Goal: Communication & Community: Ask a question

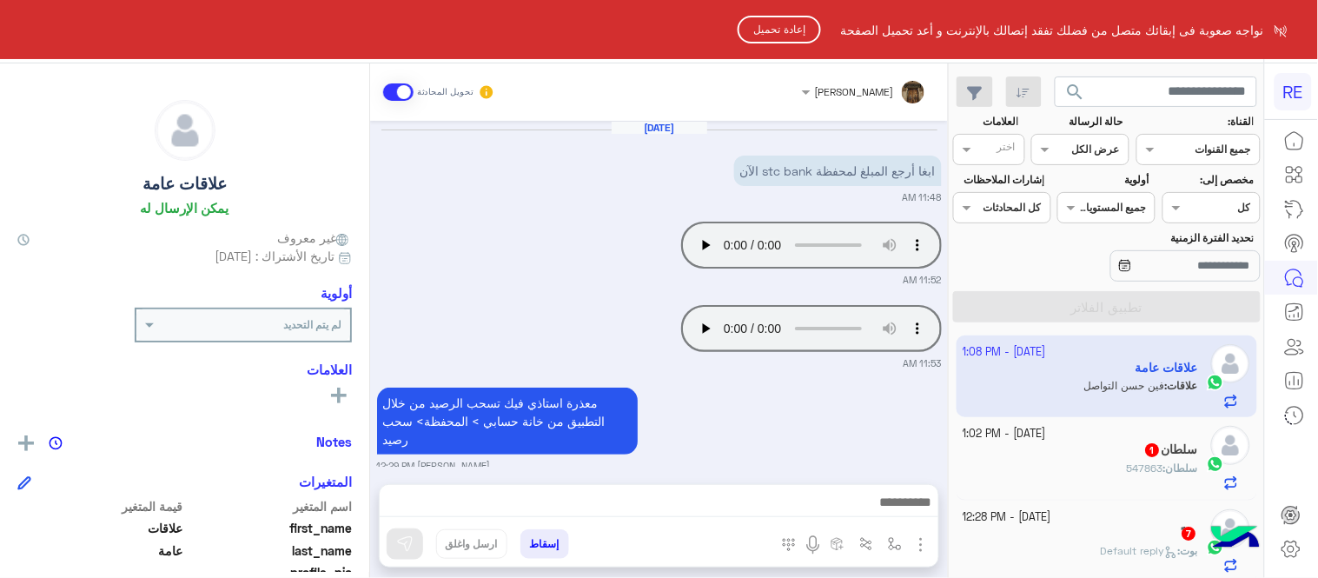
scroll to position [605, 0]
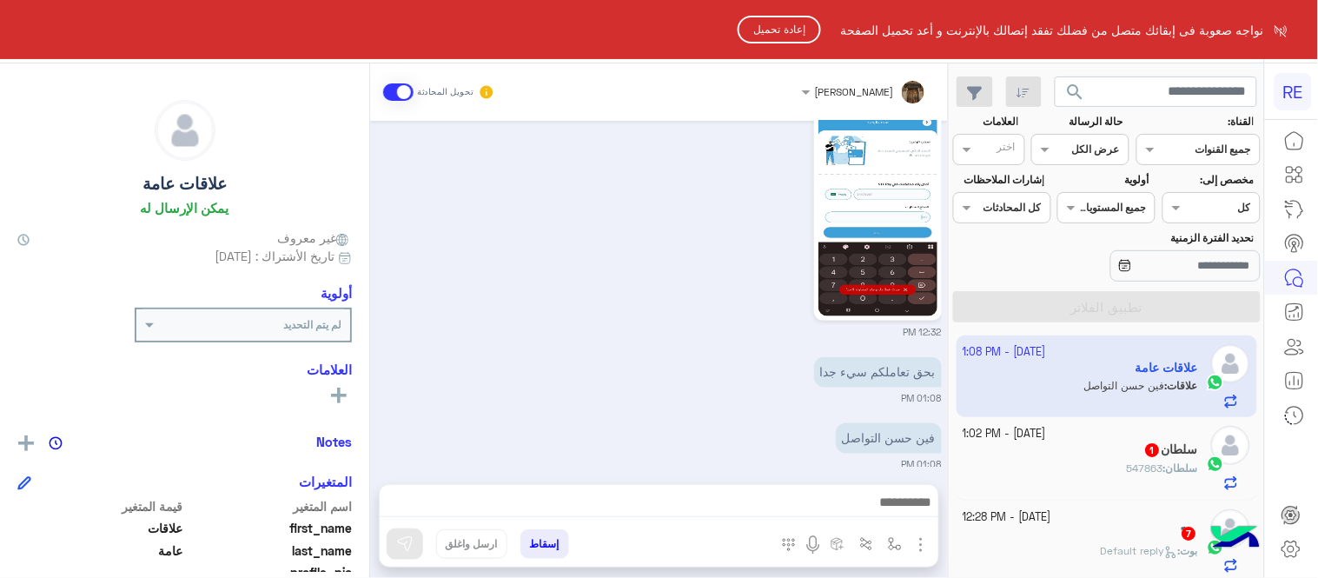
click at [780, 28] on button "إعادة تحميل" at bounding box center [779, 30] width 83 height 28
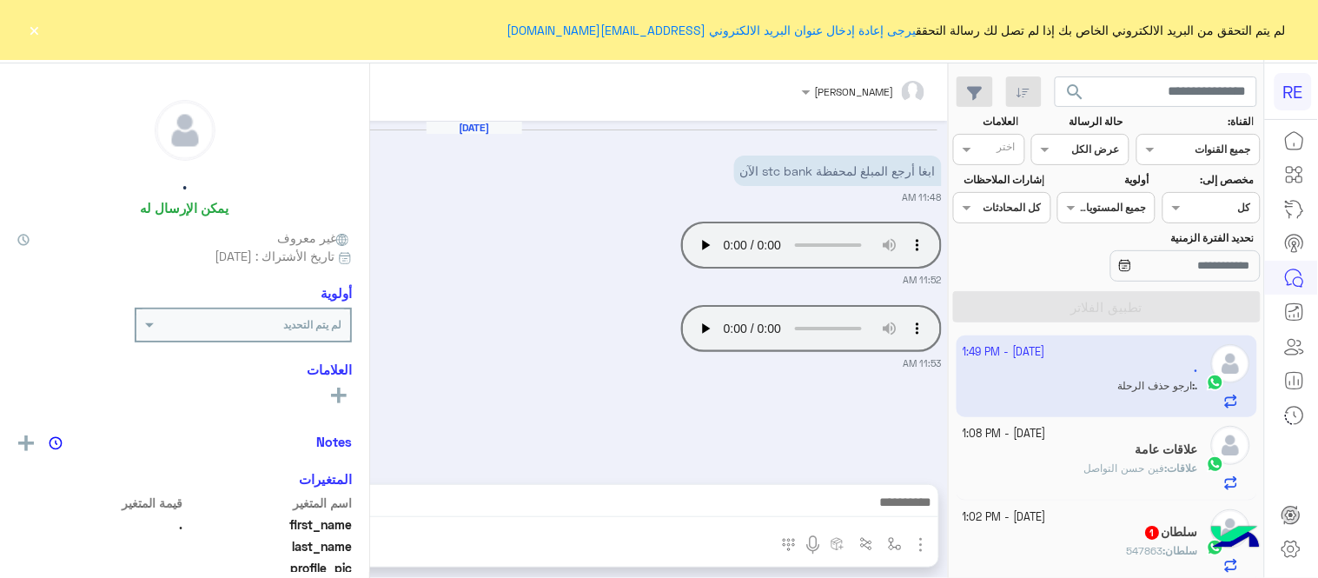
scroll to position [1500, 0]
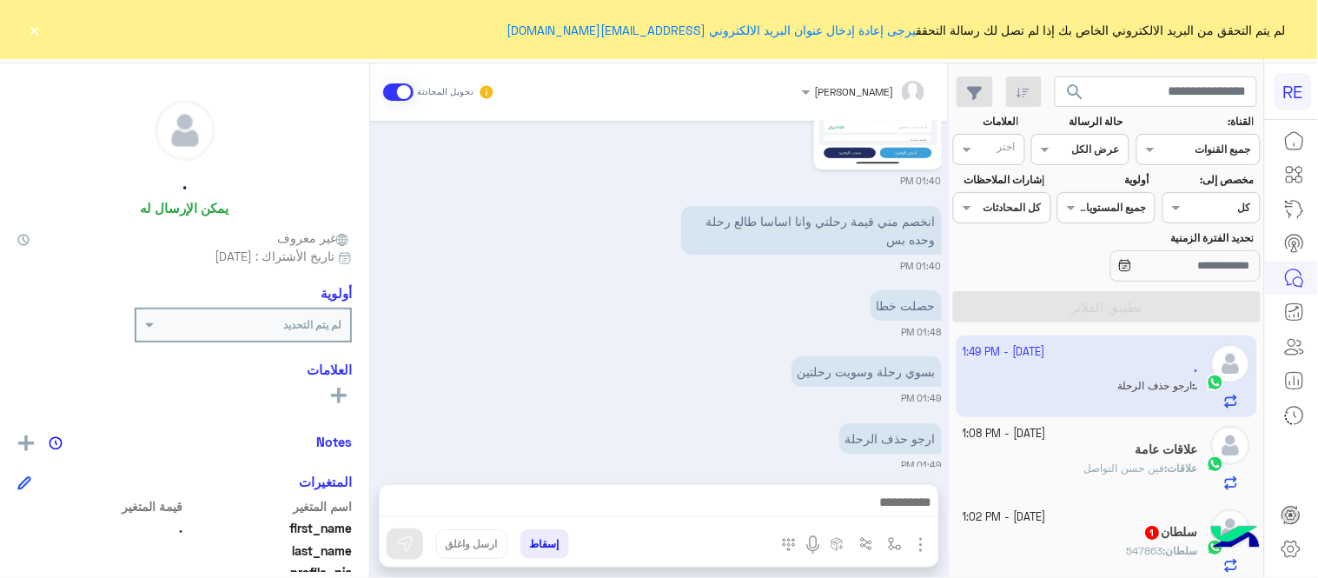
click at [35, 36] on button "×" at bounding box center [34, 29] width 17 height 17
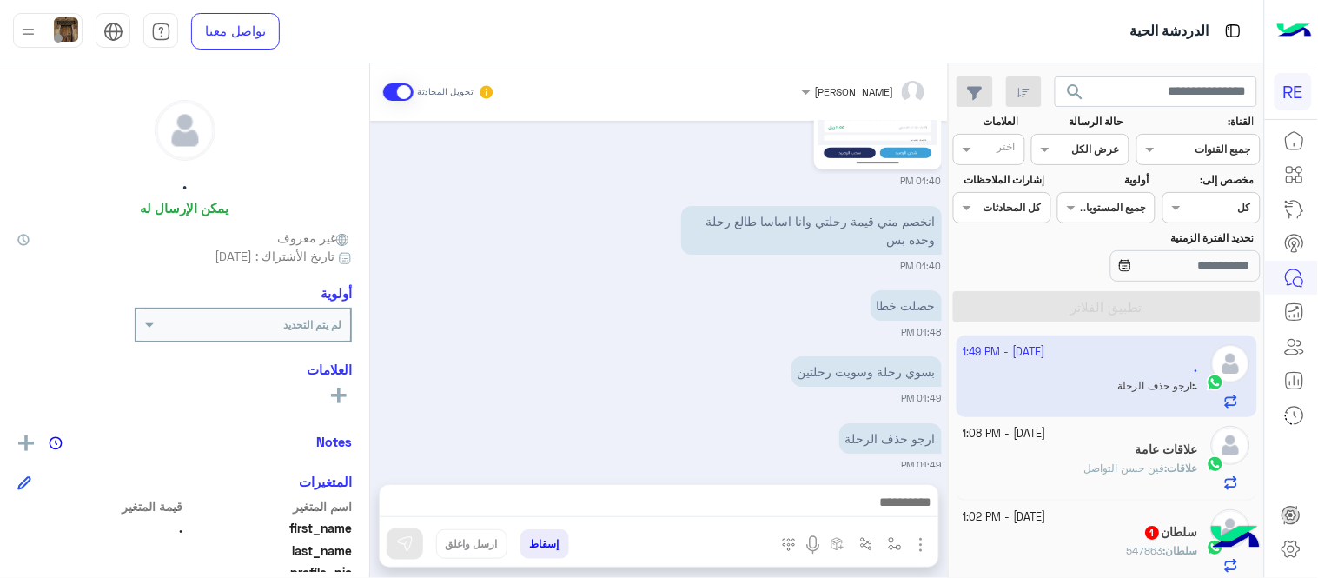
click at [1069, 476] on div "علاقات : [PERSON_NAME] التواصل" at bounding box center [1080, 475] width 235 height 30
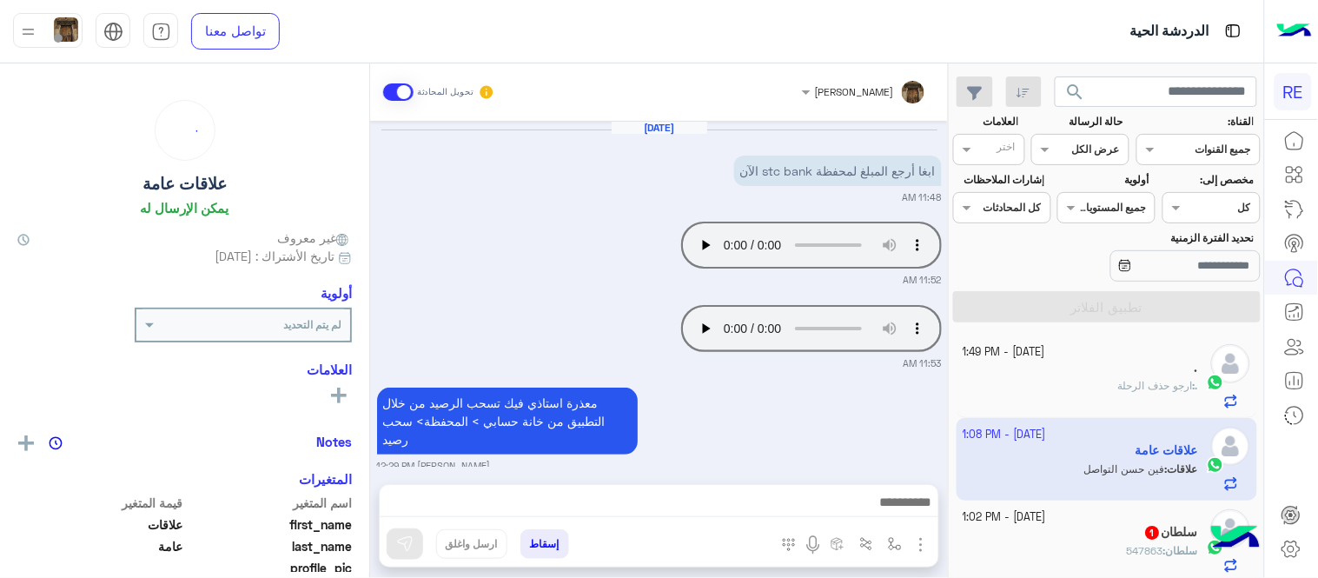
scroll to position [605, 0]
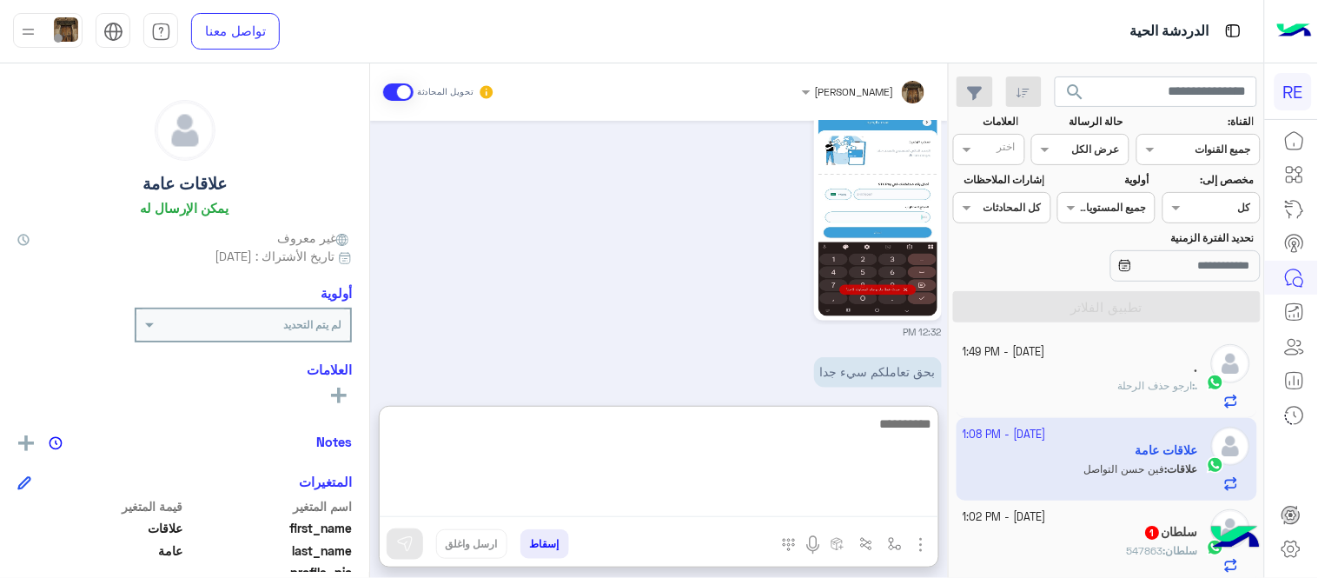
click at [815, 493] on textarea at bounding box center [659, 465] width 559 height 104
type textarea "*"
click at [823, 430] on textarea "**********" at bounding box center [659, 465] width 559 height 104
click at [667, 430] on textarea "**********" at bounding box center [659, 465] width 559 height 104
type textarea "**********"
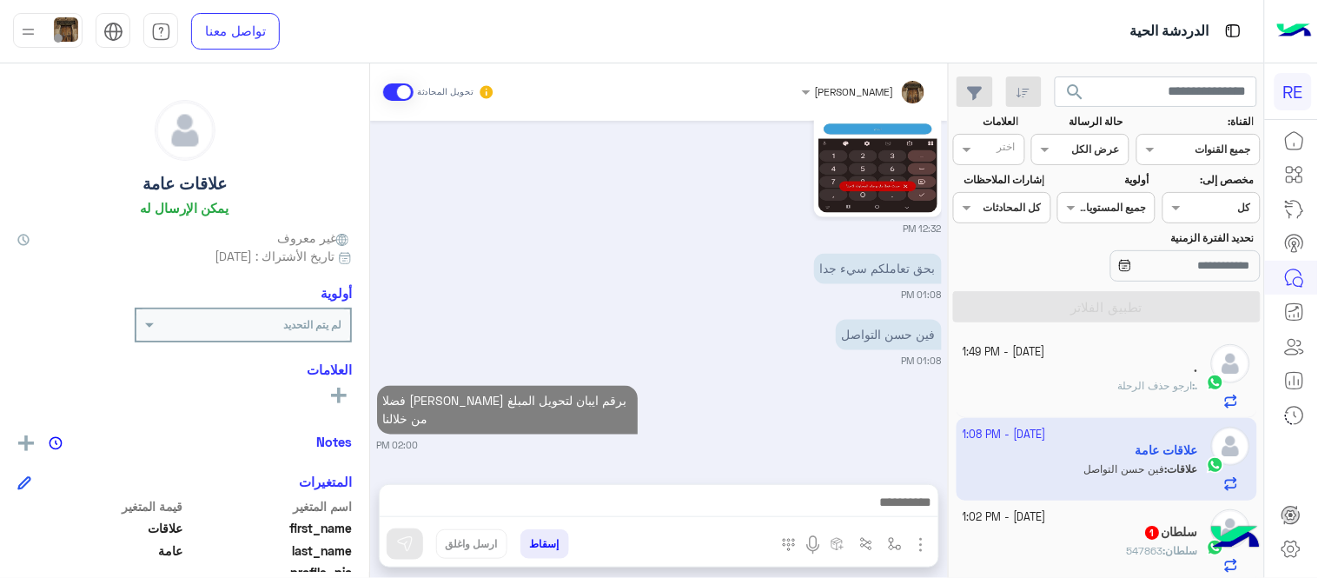
scroll to position [672, 0]
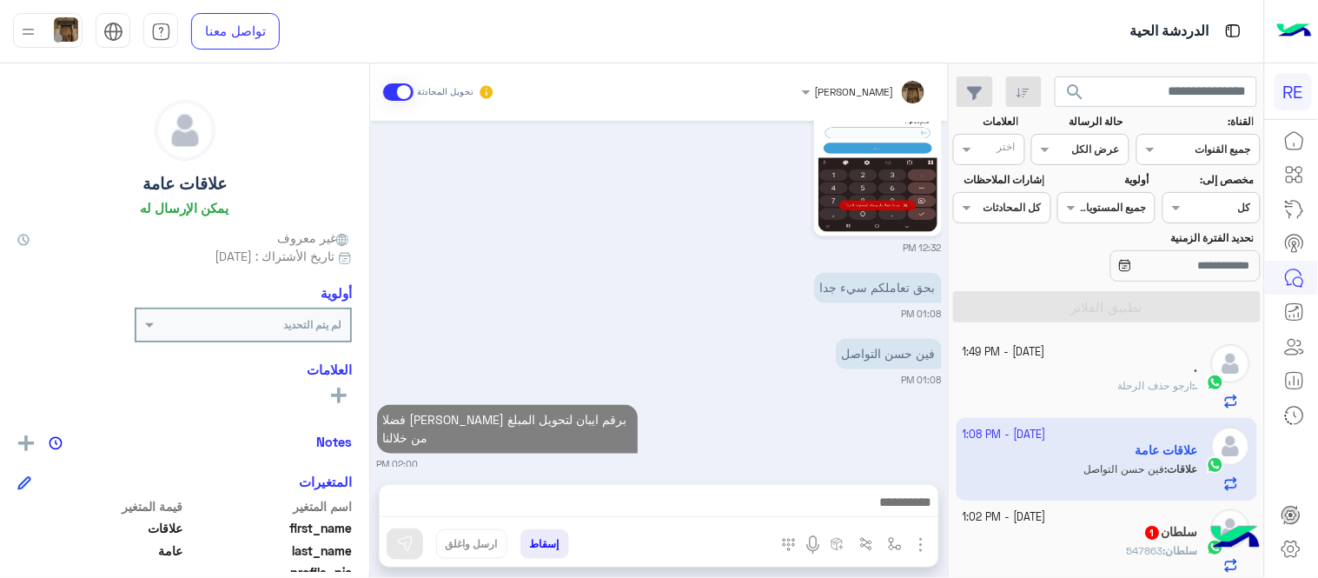
click at [793, 334] on div "[DATE] ابغا أرجع المبلغ لمحفظة stc bank الآن 11:48 AM Your browser does not sup…" at bounding box center [659, 294] width 578 height 346
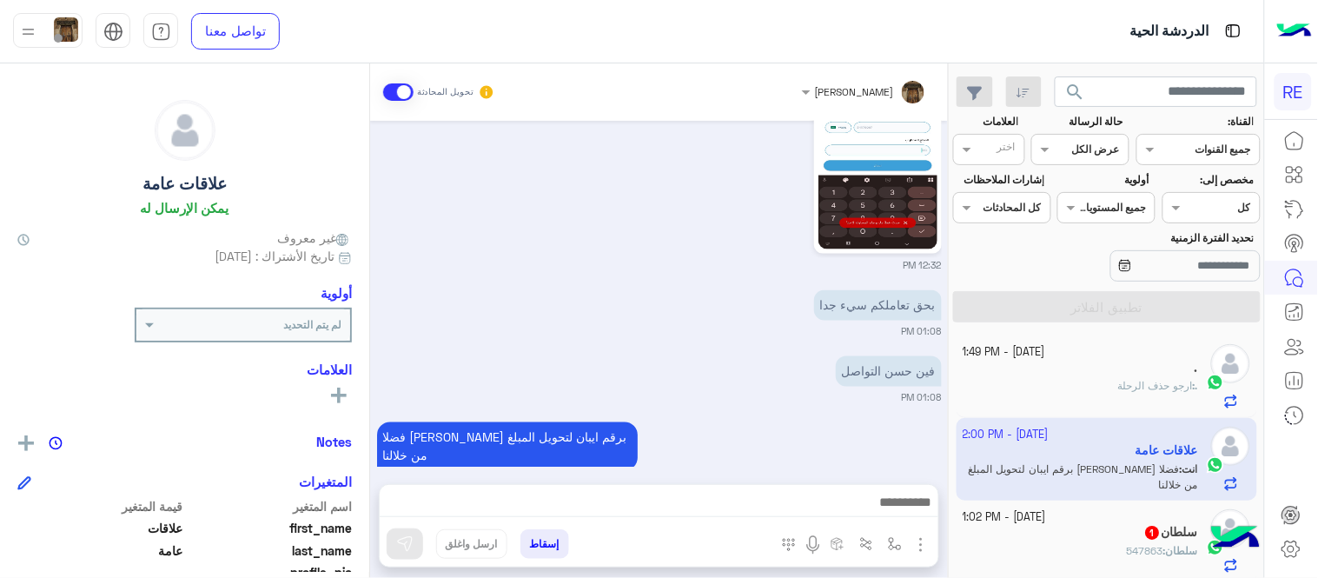
click at [1080, 375] on div "." at bounding box center [1080, 370] width 235 height 18
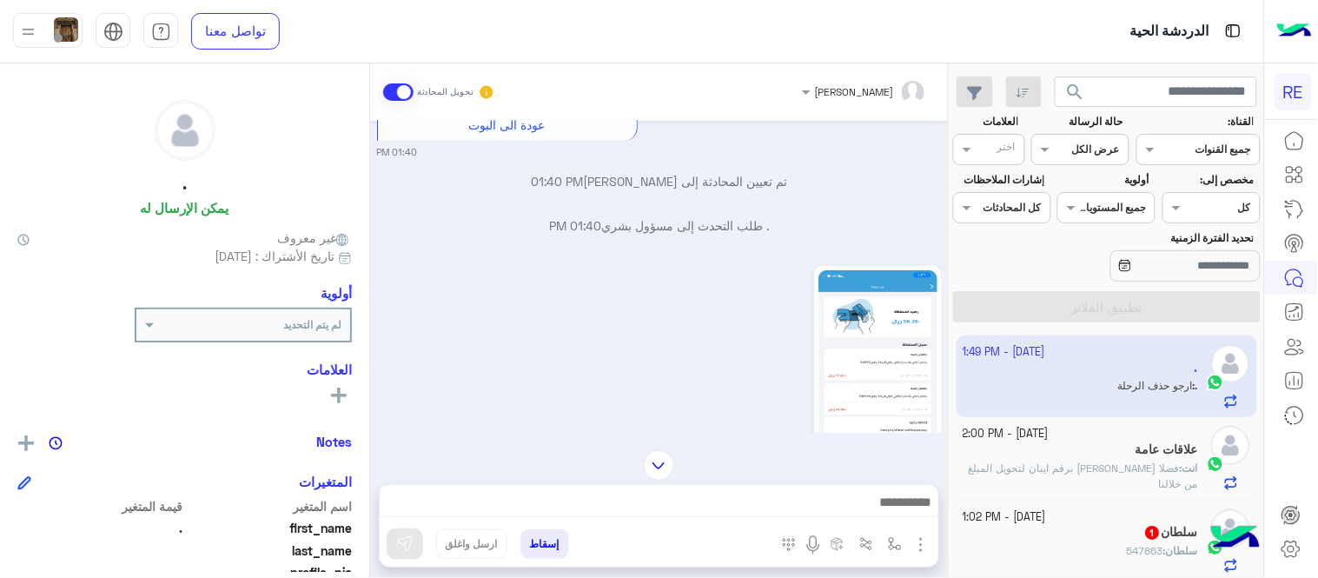
scroll to position [579, 0]
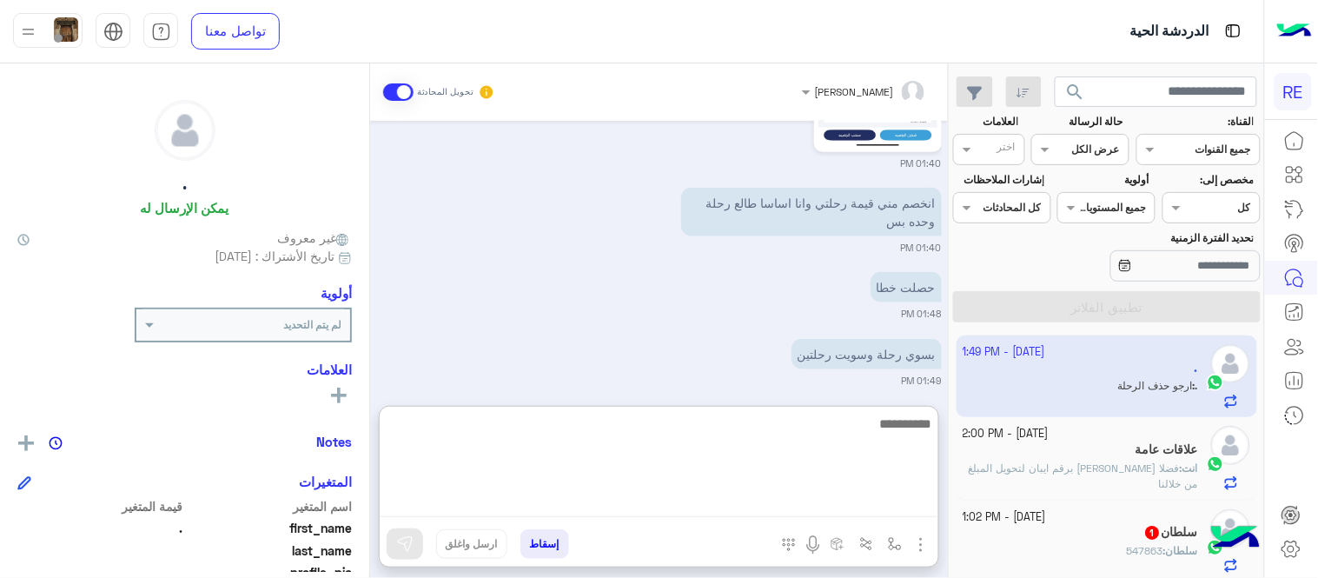
click at [654, 511] on textarea at bounding box center [659, 465] width 559 height 104
type textarea "**********"
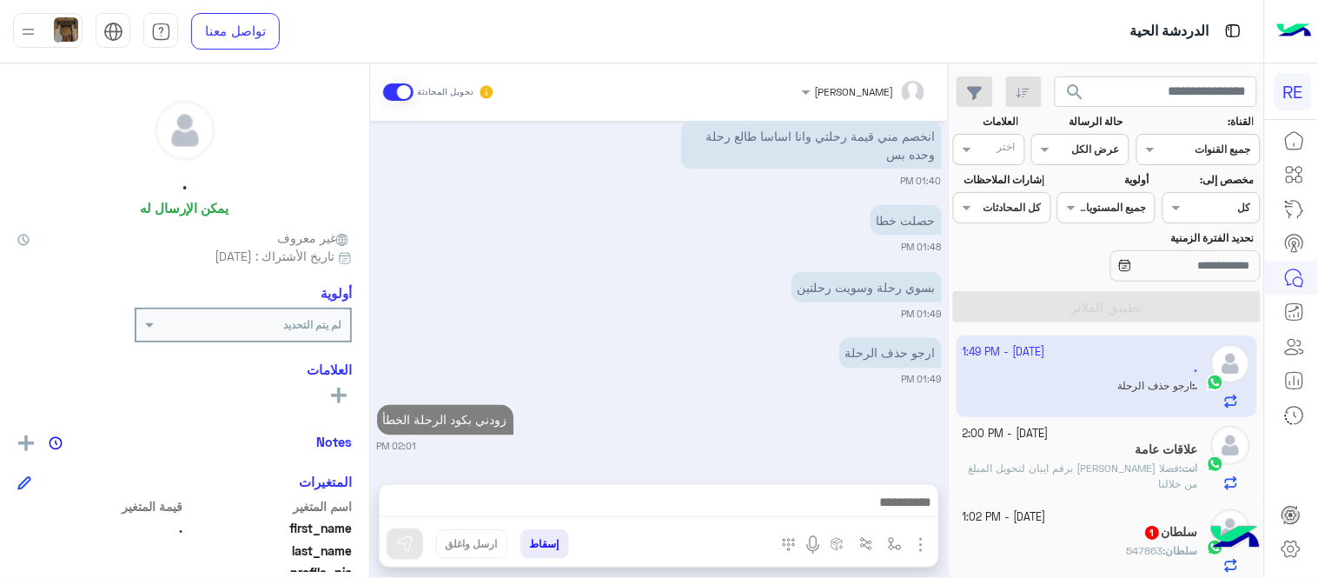
click at [747, 394] on div "[PERSON_NAME] تحويل المحادثة [DATE] [PERSON_NAME] بتواصلك، نأمل منك توضيح استفس…" at bounding box center [659, 323] width 578 height 521
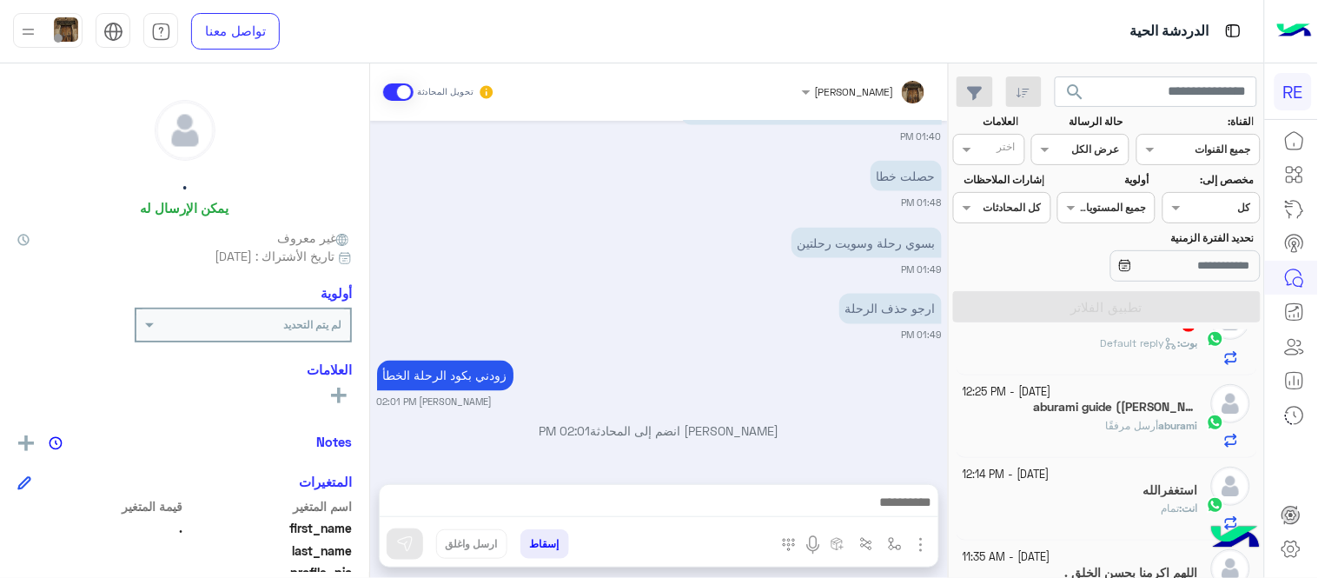
scroll to position [246, 0]
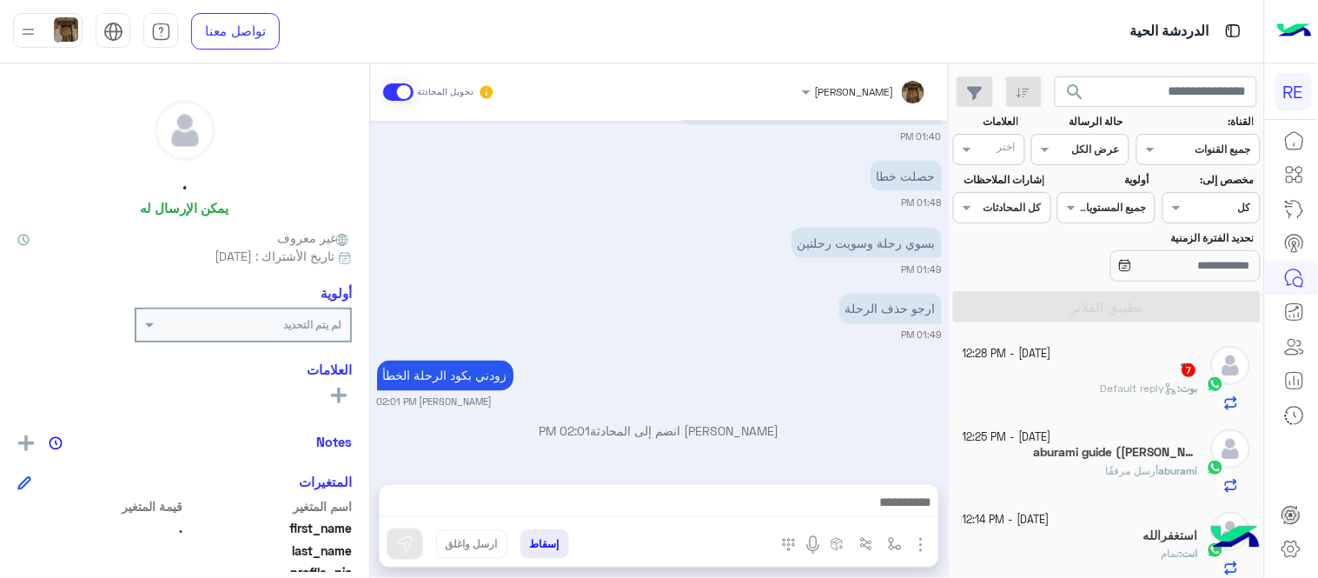
click at [1035, 478] on div "aburami أرسل مرفقًا" at bounding box center [1080, 478] width 235 height 30
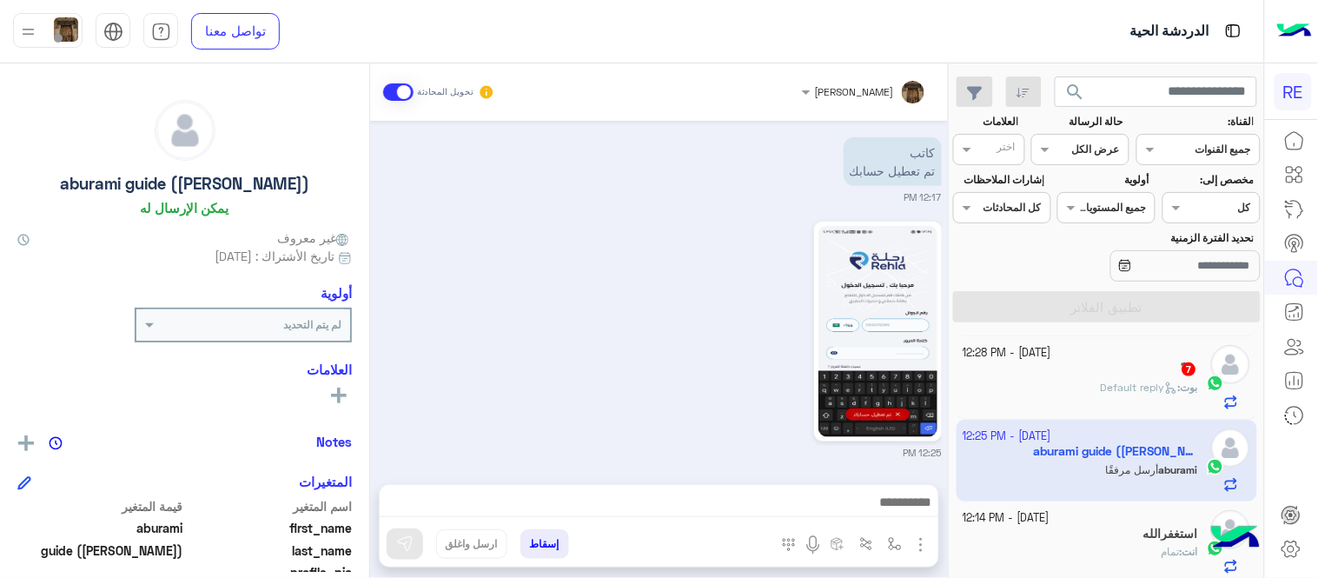
scroll to position [469, 0]
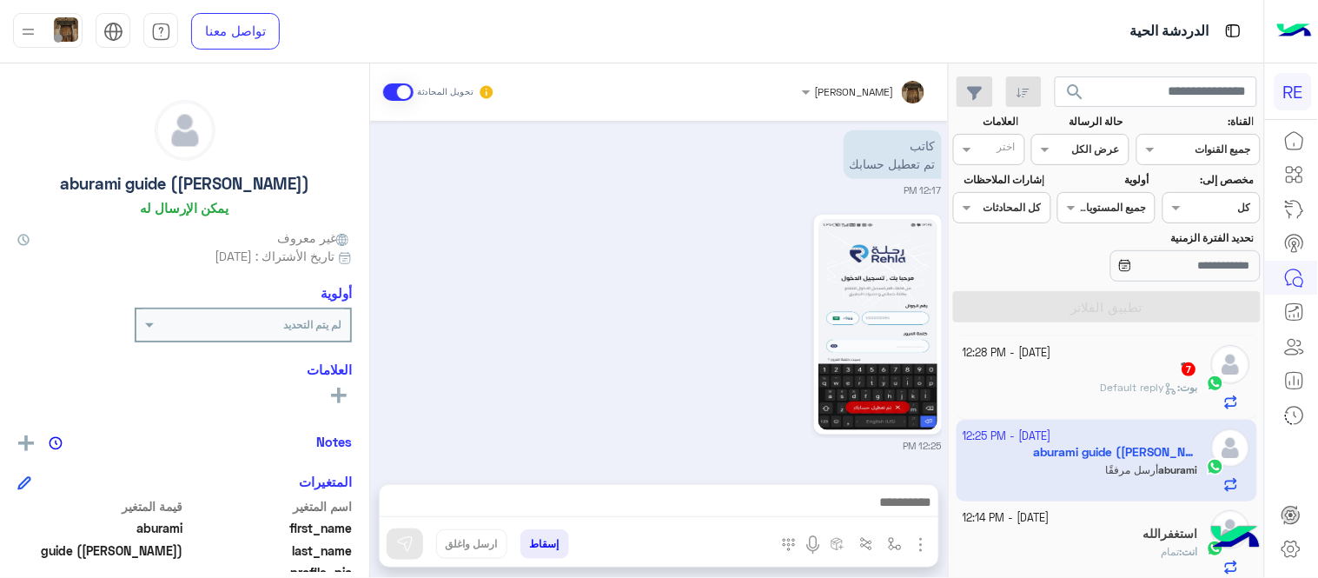
click at [701, 402] on div "12:25 PM" at bounding box center [659, 331] width 565 height 242
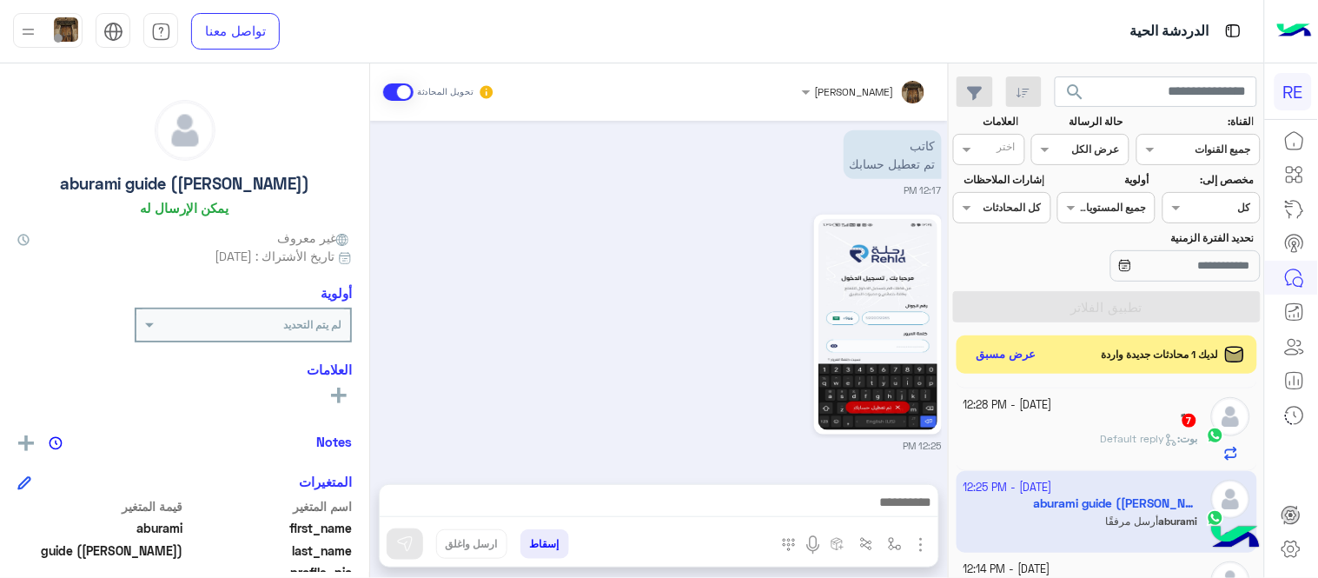
click at [612, 387] on div "12:25 PM" at bounding box center [659, 331] width 565 height 242
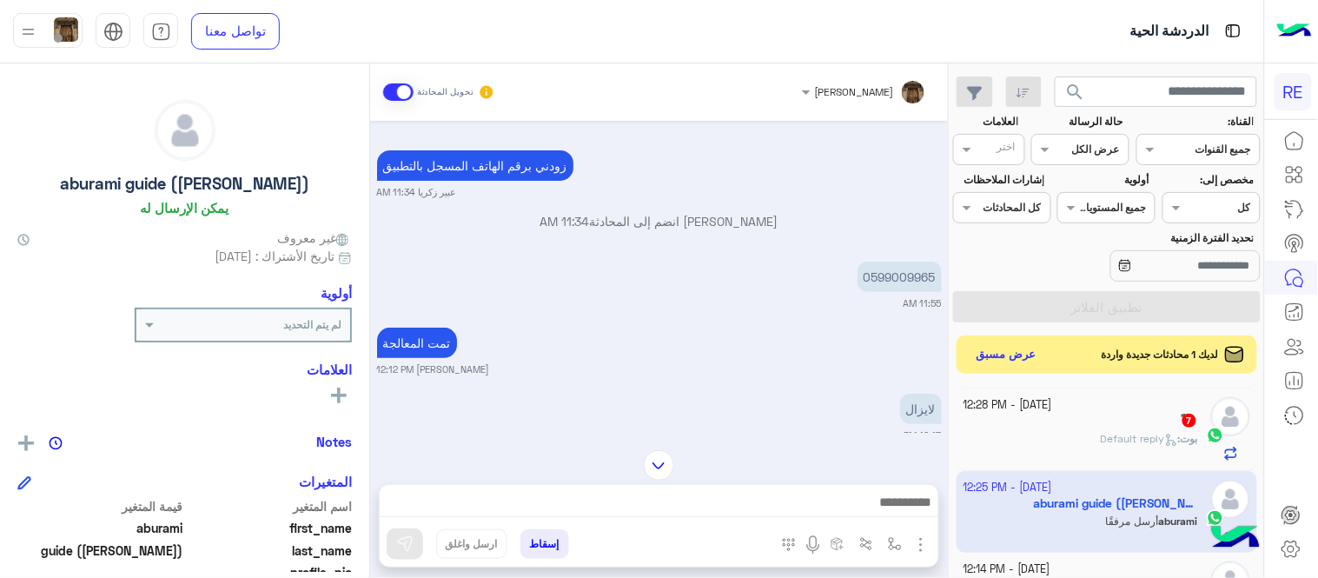
scroll to position [142, 0]
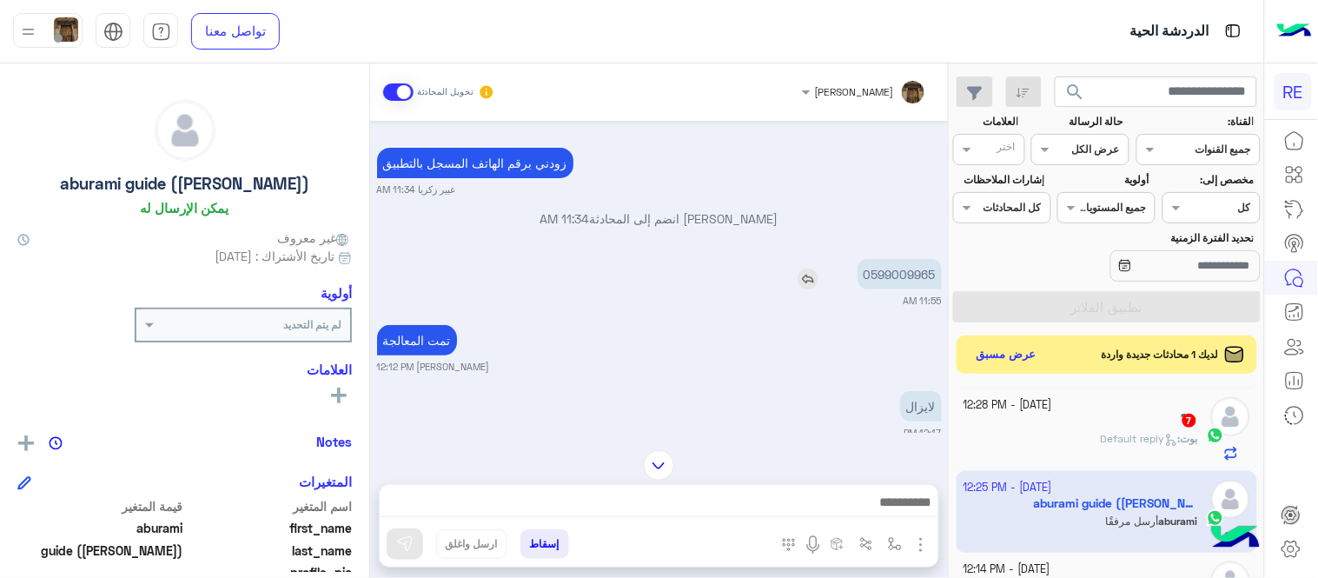
click at [925, 287] on p "0599009965" at bounding box center [899, 274] width 84 height 30
copy p "0599009965"
click at [1126, 108] on app-inbox-users-filters "search القناة: القناه جميع القنوات حالة الرسالة القناه عرض الكل العلامات اختر م…" at bounding box center [1107, 196] width 314 height 266
click at [1115, 98] on input "text" at bounding box center [1156, 91] width 203 height 31
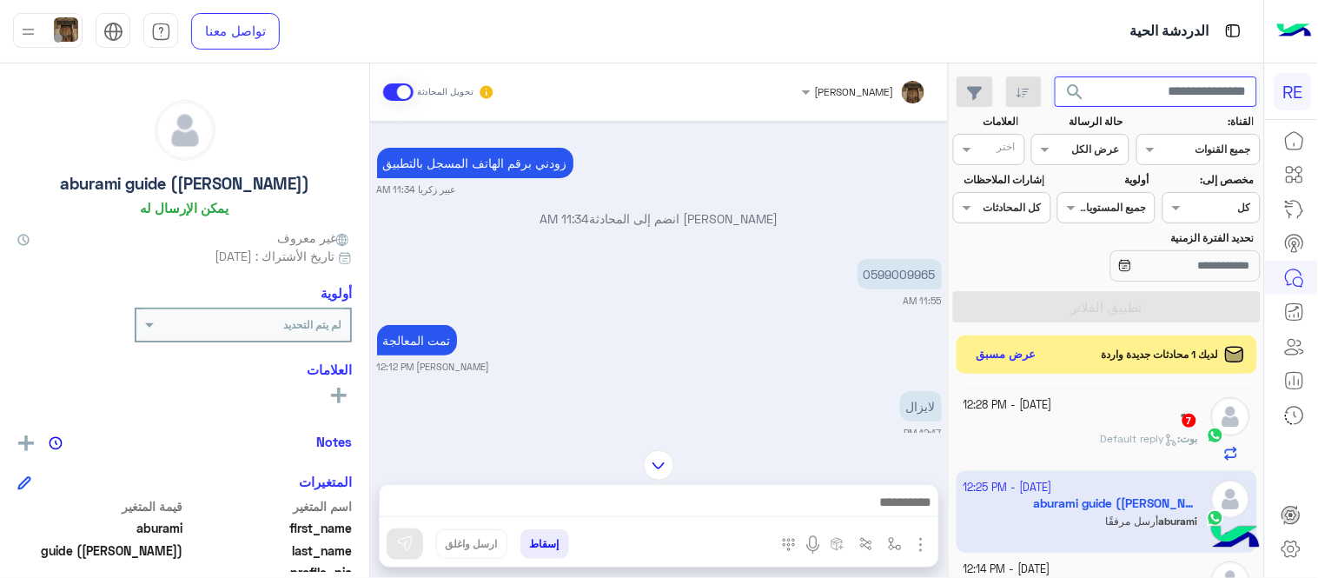
paste input "*********"
click at [1178, 76] on input "*********" at bounding box center [1156, 91] width 203 height 31
type input "*"
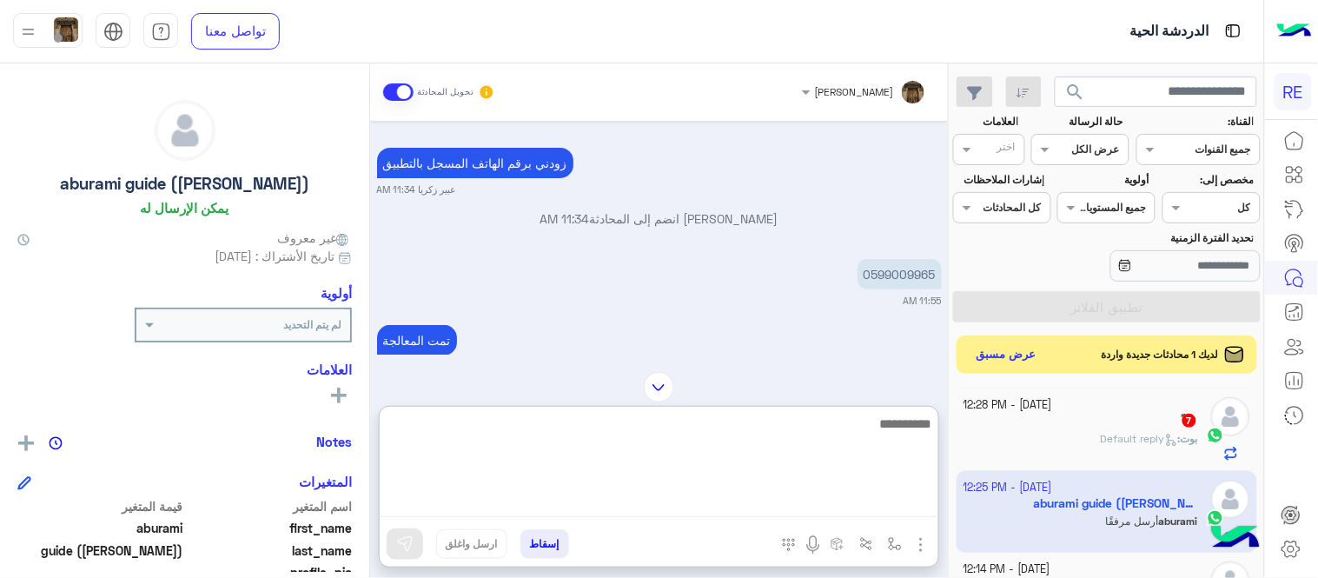
click at [743, 507] on textarea at bounding box center [659, 465] width 559 height 104
type textarea "********"
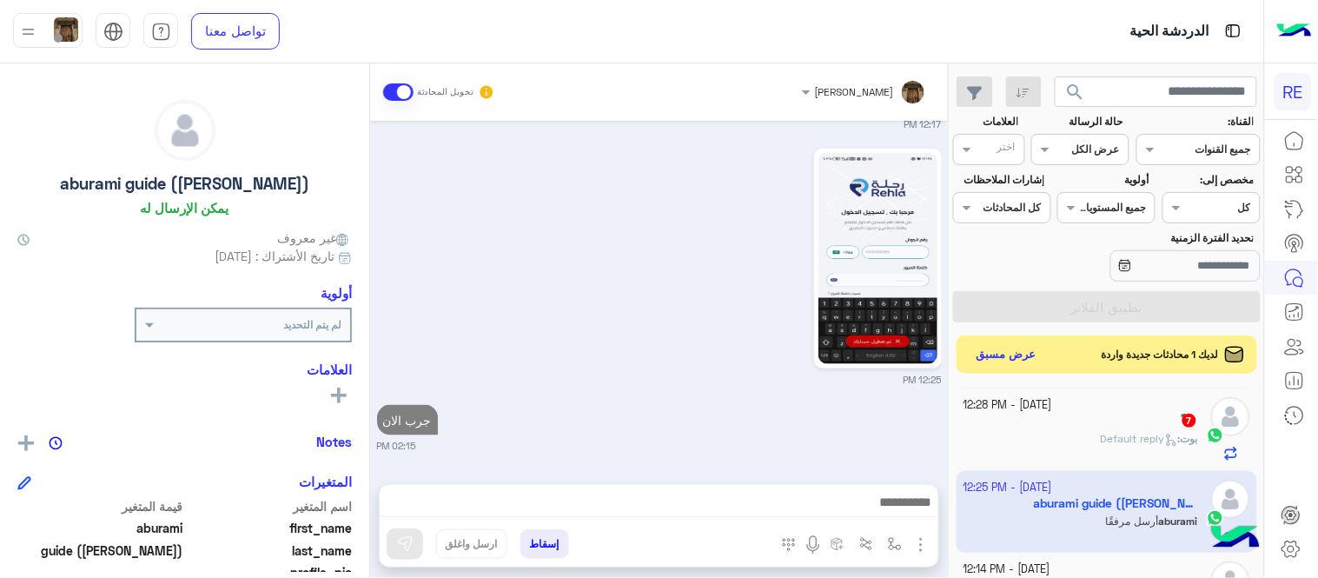
scroll to position [535, 0]
click at [792, 367] on div "[DATE] تم تعيين المحادثة إلى [PERSON_NAME] 06:03 AM aburami guide ([PERSON_NAME…" at bounding box center [659, 294] width 578 height 346
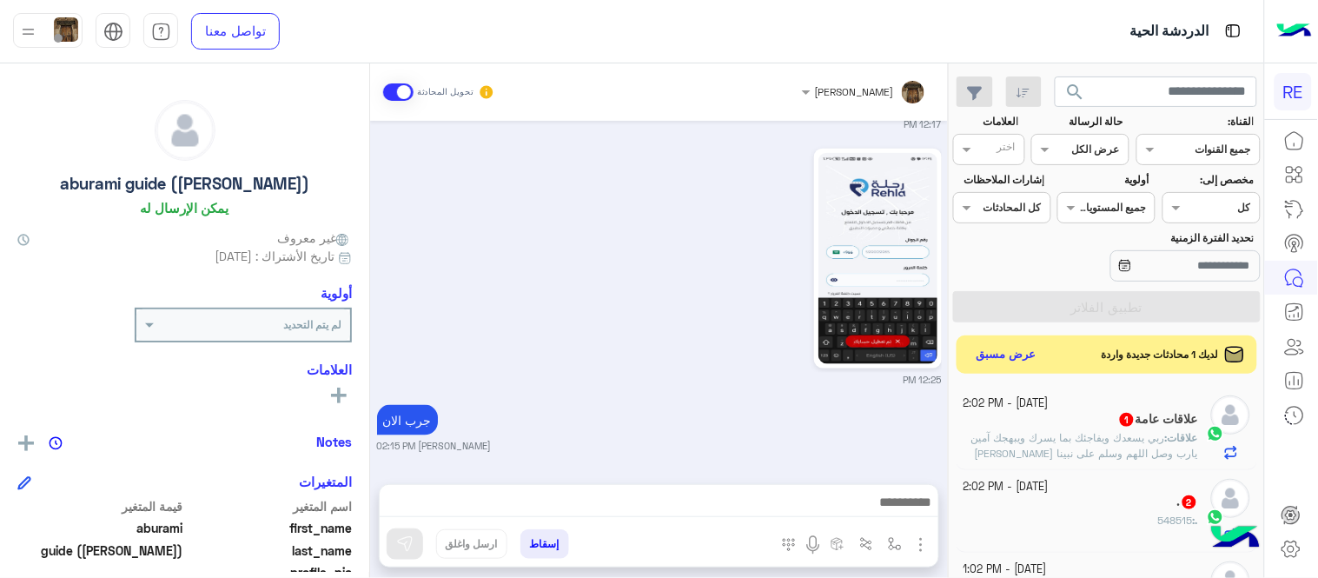
click at [1015, 455] on span "ربي يسعدك ويفاجئك بما يسرك ويبهجك آمين يارب وصل اللهم وسلم على نبينا [PERSON_NA…" at bounding box center [1084, 453] width 227 height 44
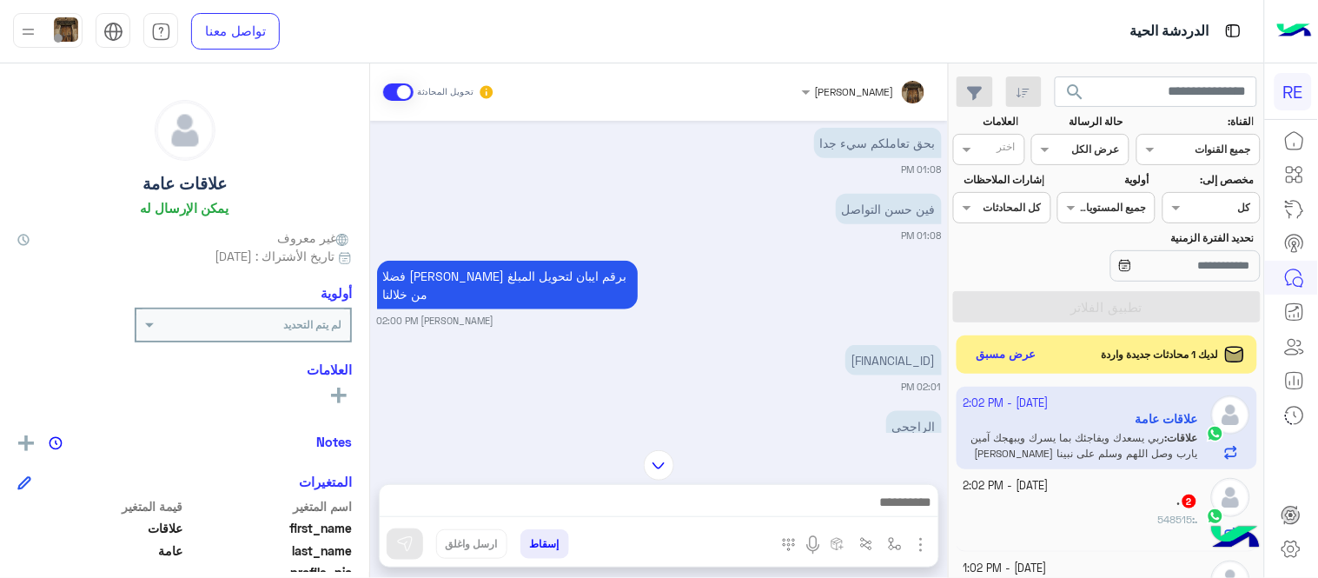
scroll to position [429, 0]
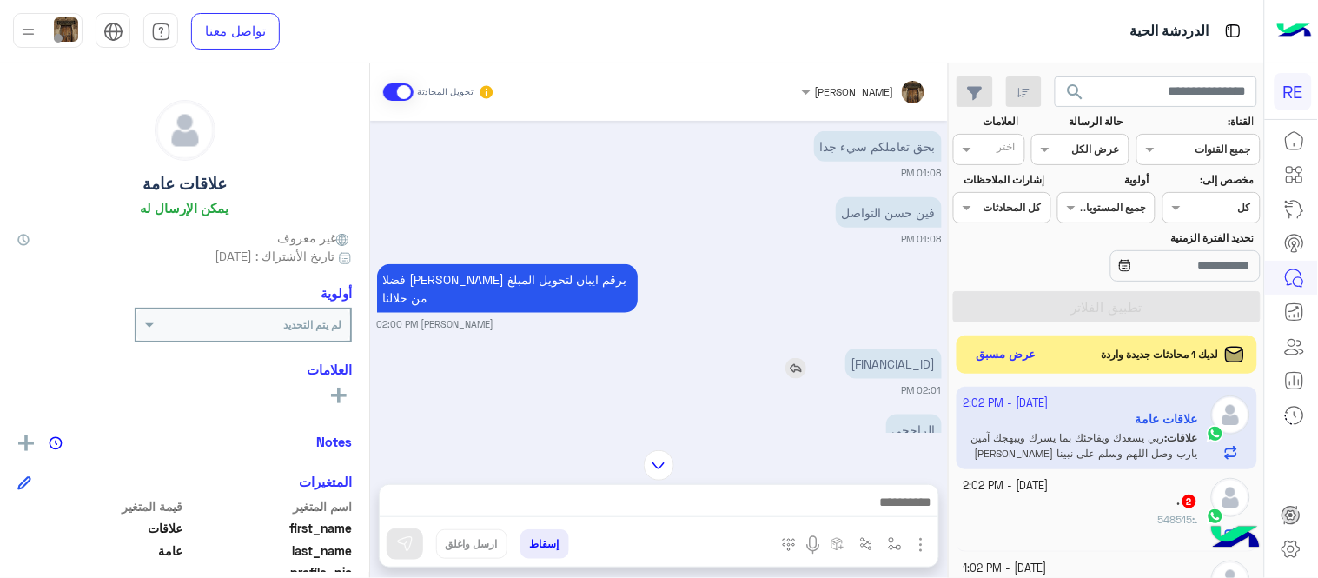
click at [913, 348] on p "[FINANCIAL_ID]" at bounding box center [893, 363] width 96 height 30
copy app-msgs-text
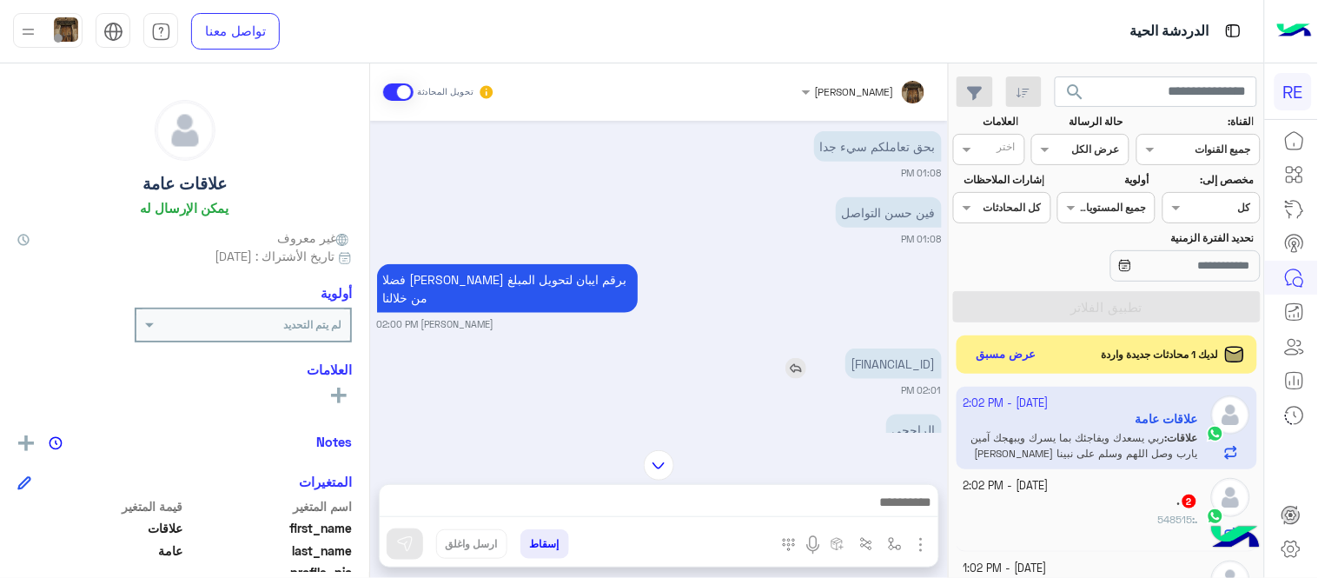
click at [845, 350] on p "[FINANCIAL_ID]" at bounding box center [893, 363] width 96 height 30
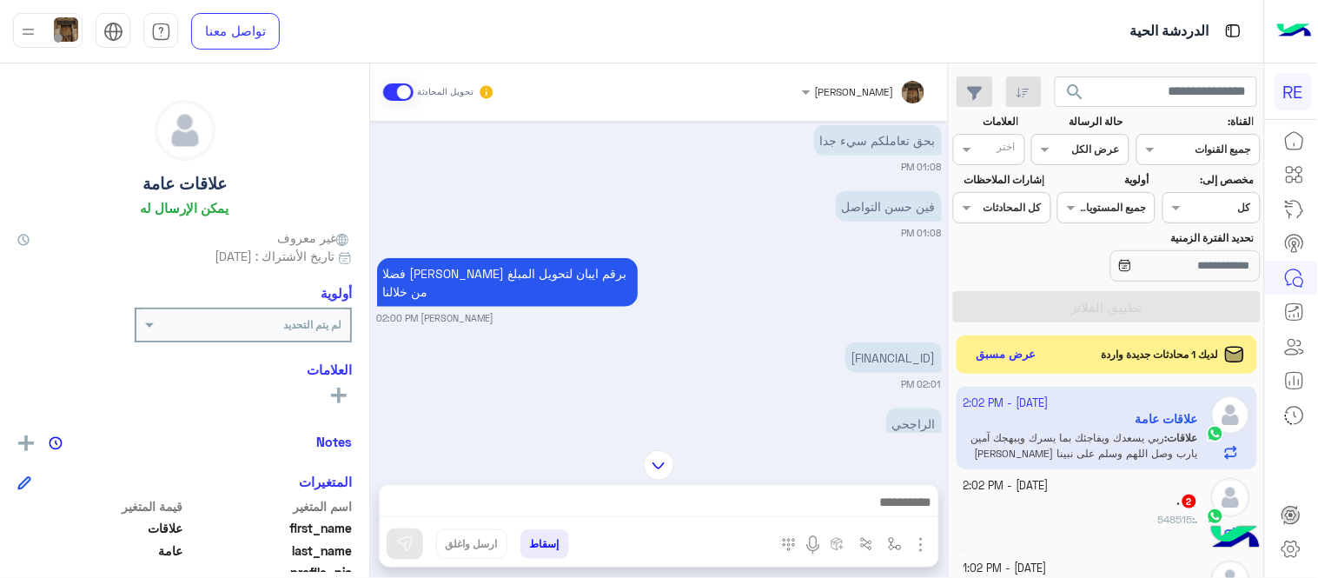
scroll to position [427, 0]
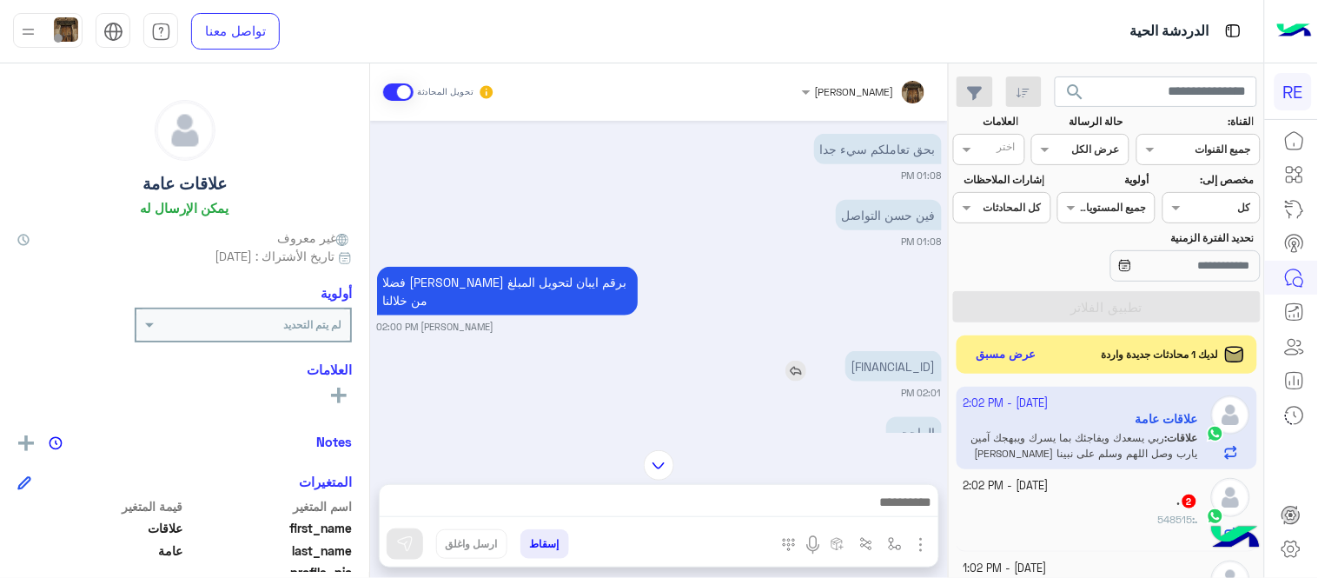
click at [845, 351] on p "[FINANCIAL_ID]" at bounding box center [893, 366] width 96 height 30
copy app-msgs-text
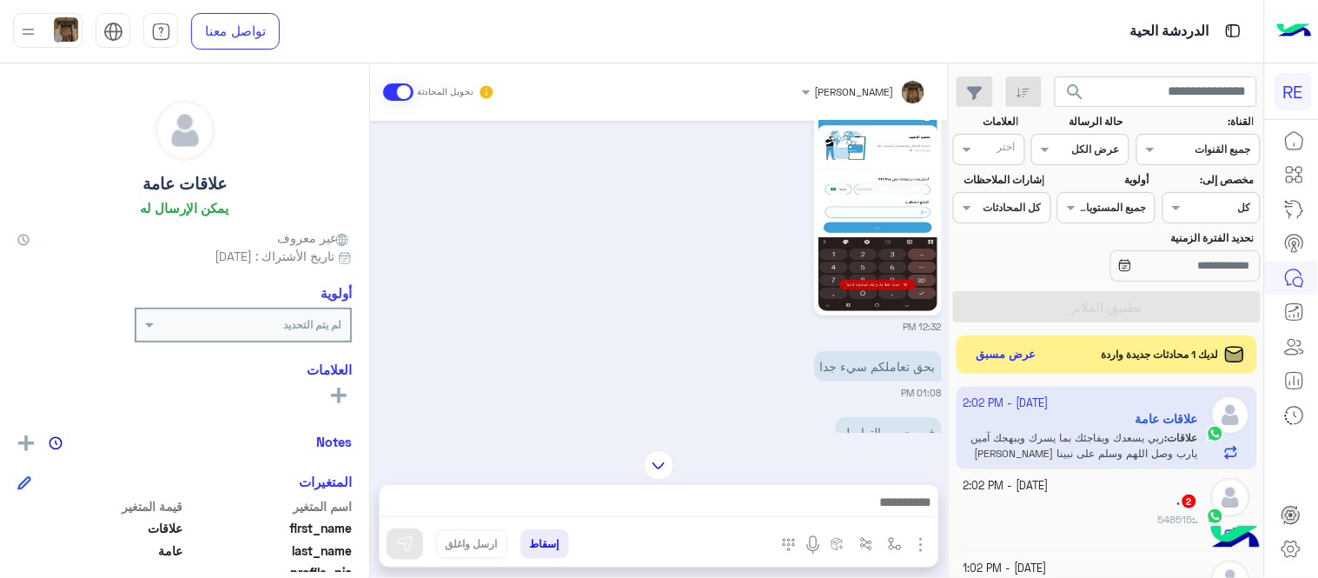
scroll to position [191, 0]
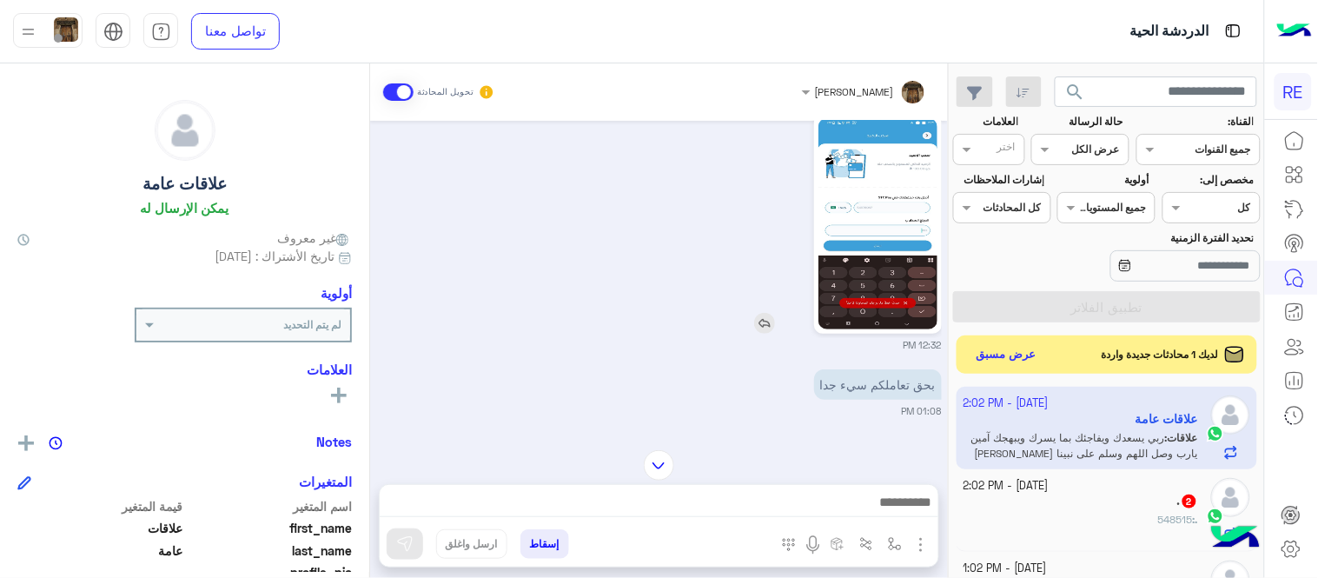
click at [915, 264] on img at bounding box center [877, 223] width 119 height 211
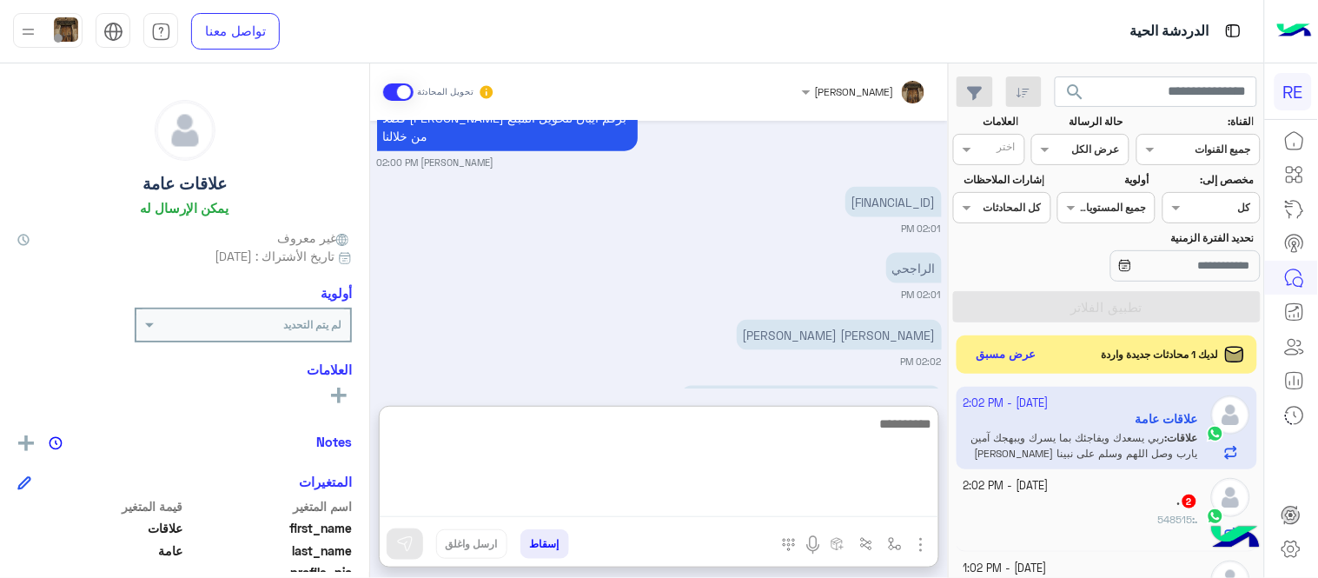
click at [665, 499] on textarea at bounding box center [659, 465] width 559 height 104
type textarea "**********"
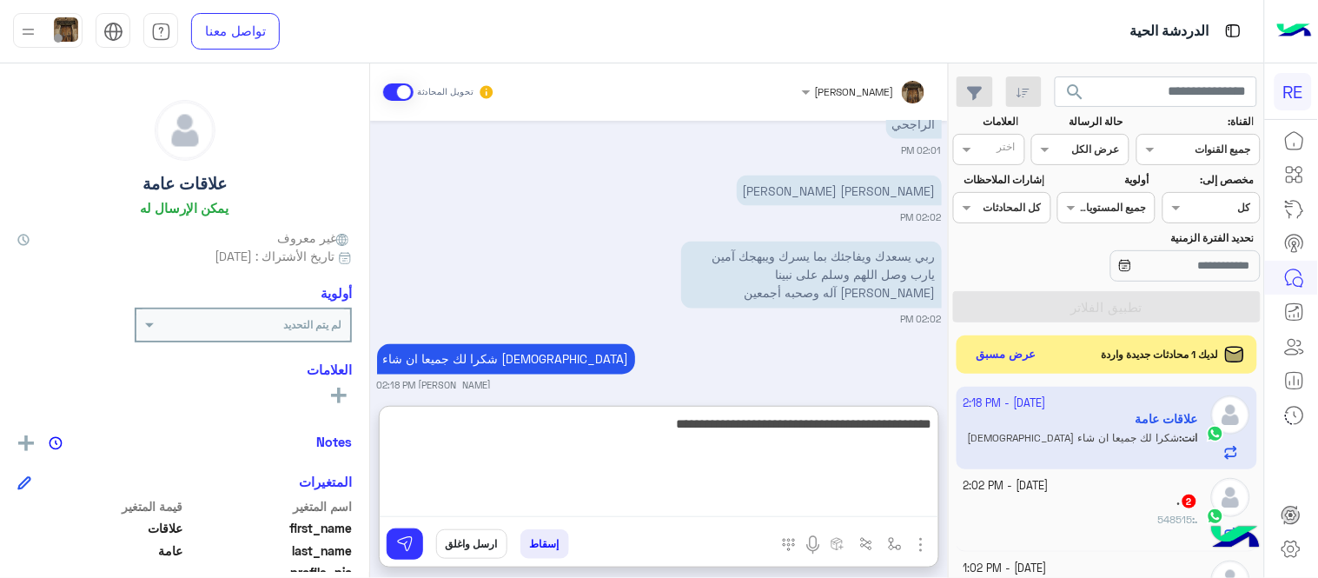
type textarea "**********"
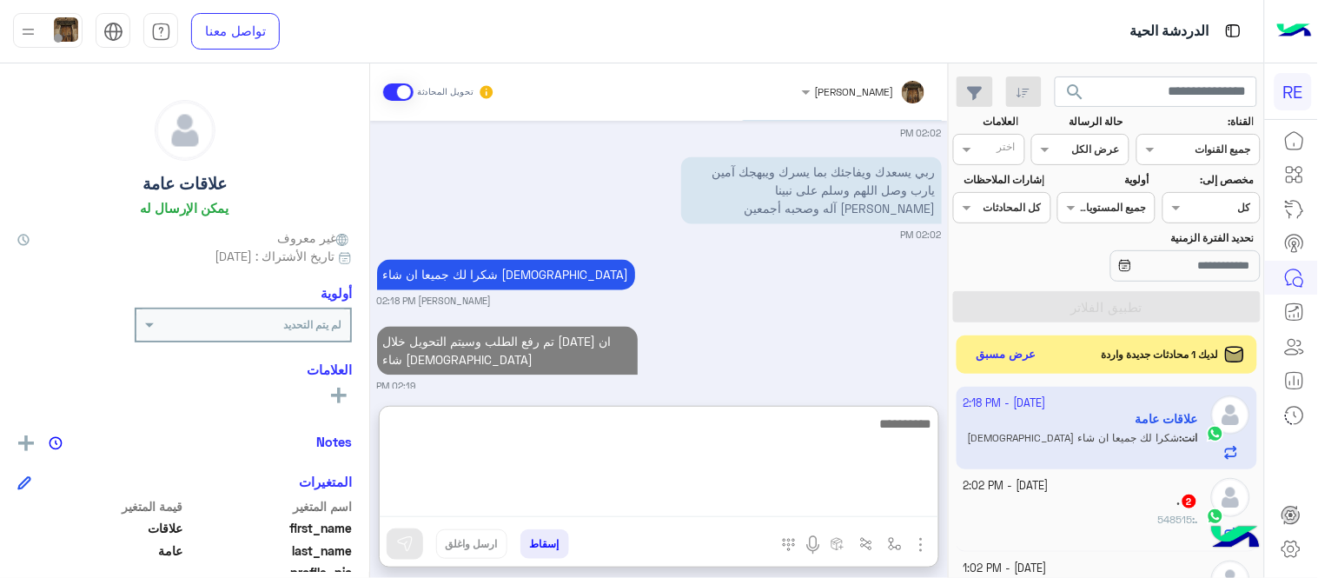
click at [834, 419] on textarea at bounding box center [659, 465] width 559 height 104
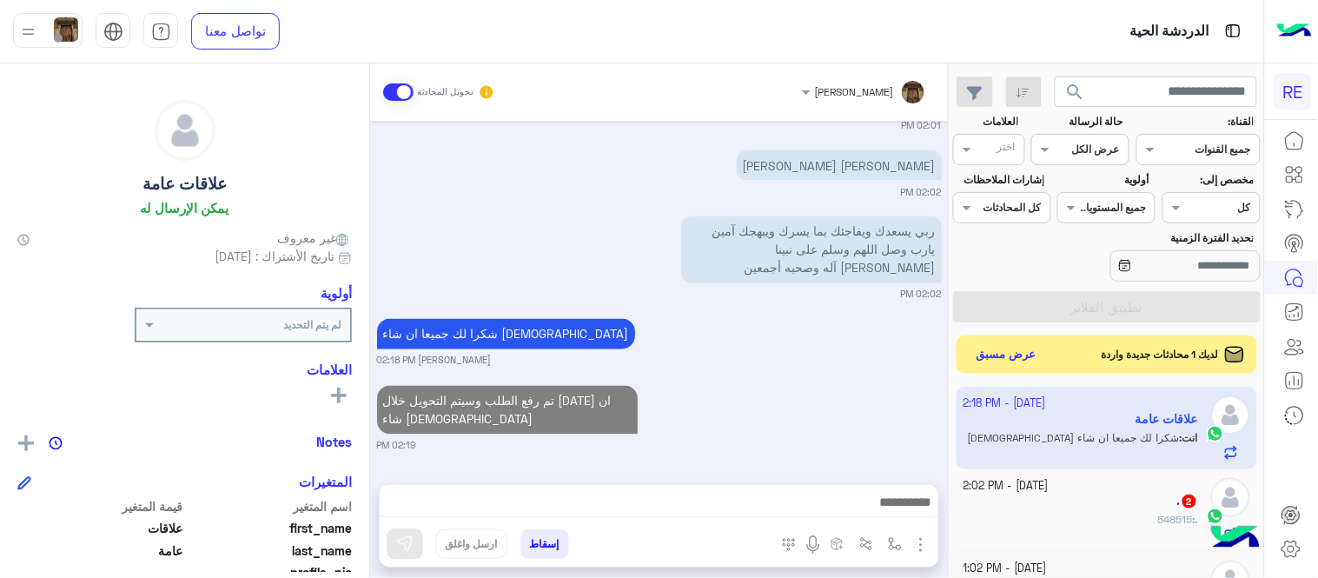
click at [830, 357] on div "[DATE] Your browser does not support the audio tag. 12:30 PM ايش يظهرلك [PERSON…" at bounding box center [659, 294] width 578 height 346
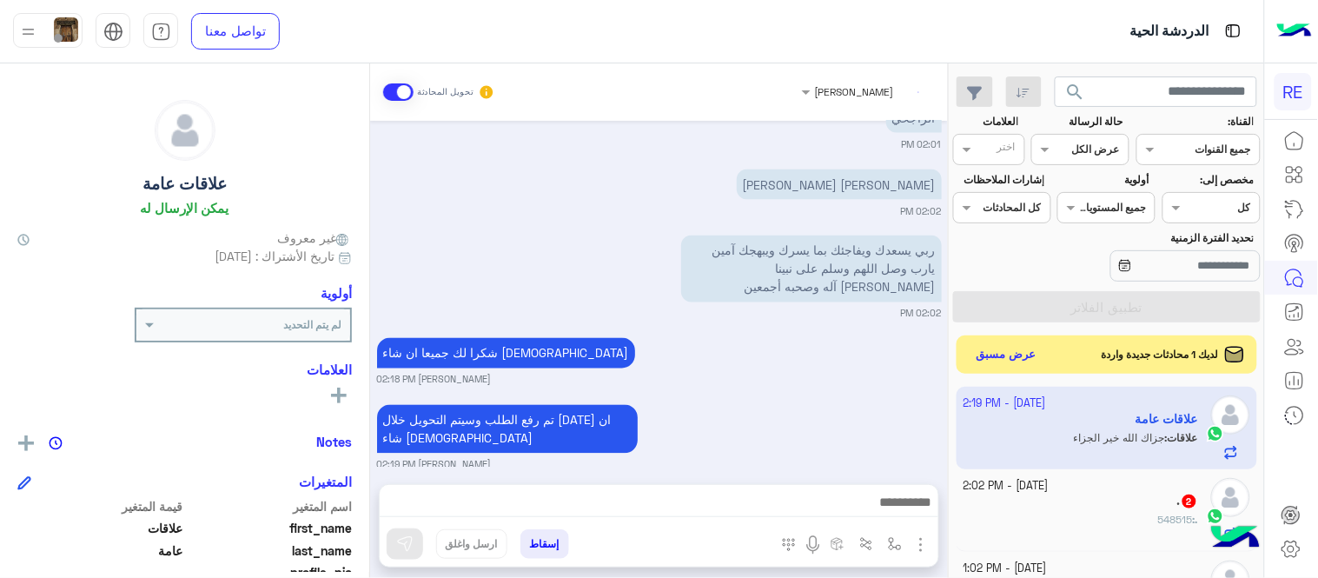
scroll to position [808, 0]
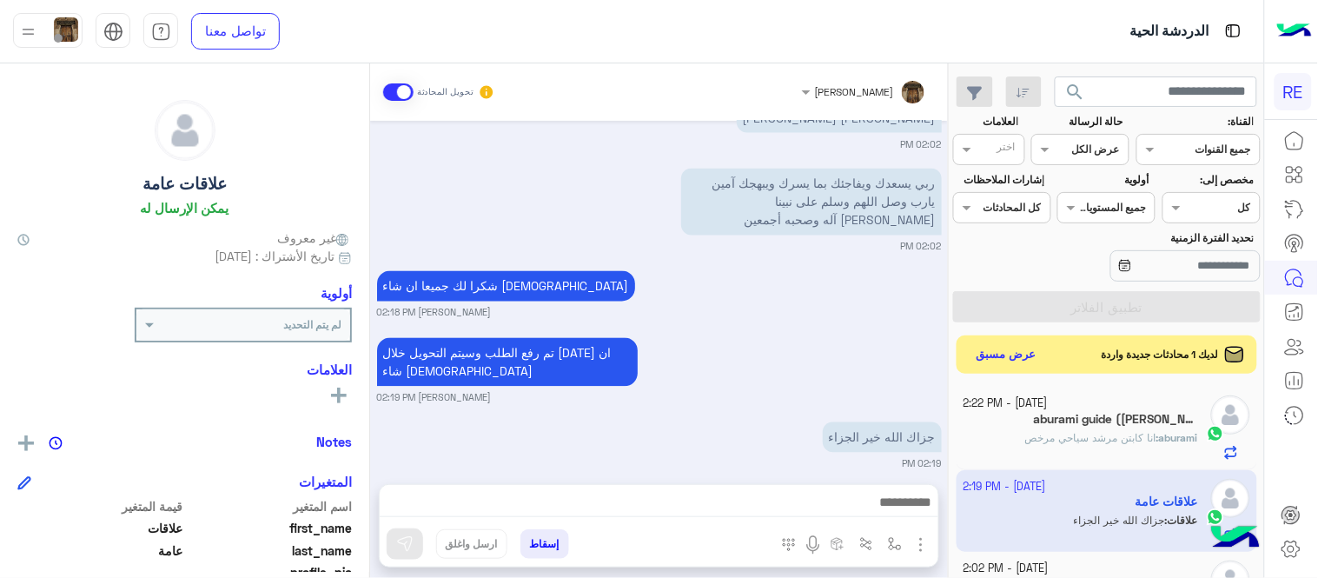
click at [1041, 440] on span "انا كابتن مرشد سياحي مرخص" at bounding box center [1090, 437] width 131 height 13
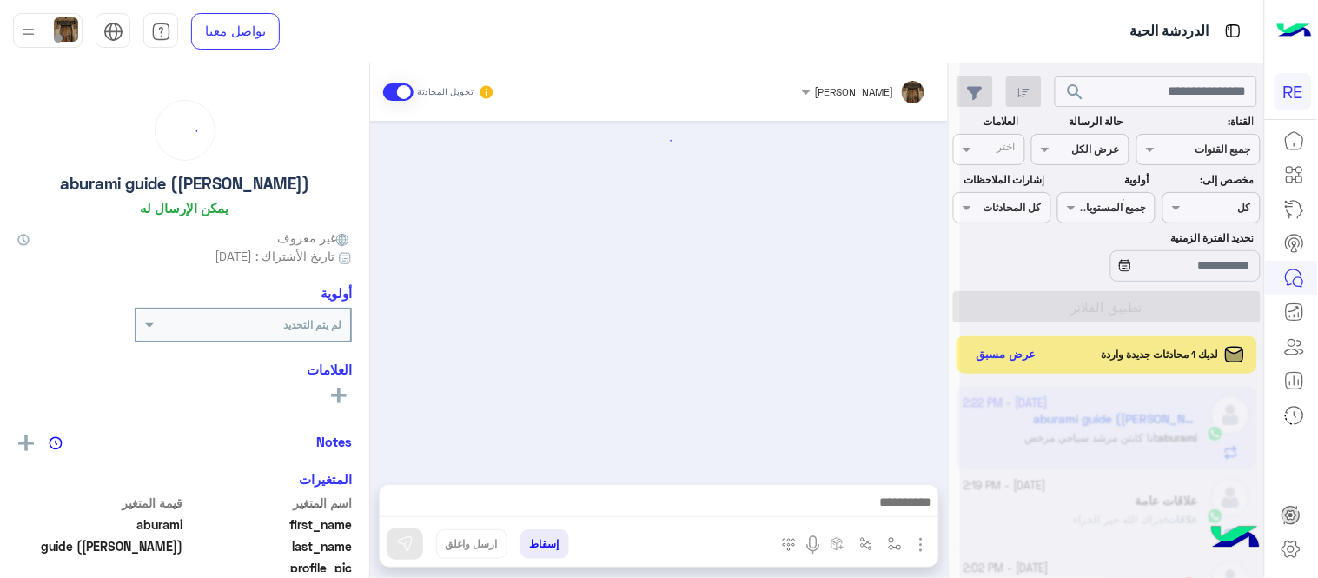
scroll to position [745, 0]
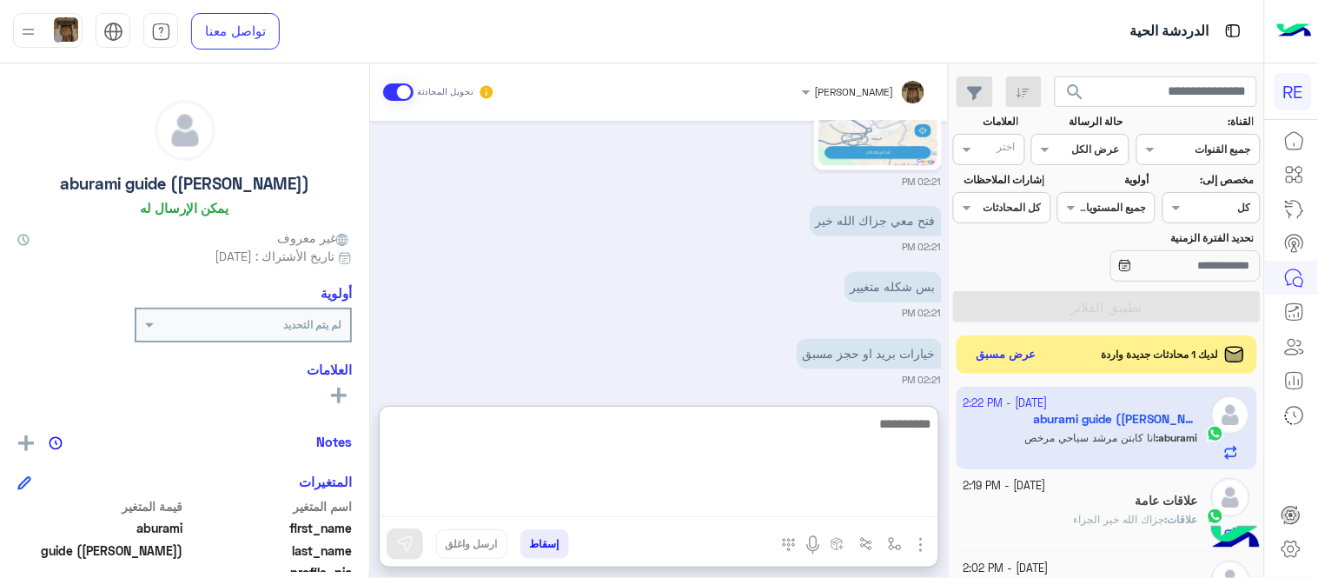
click at [665, 500] on textarea at bounding box center [659, 465] width 559 height 104
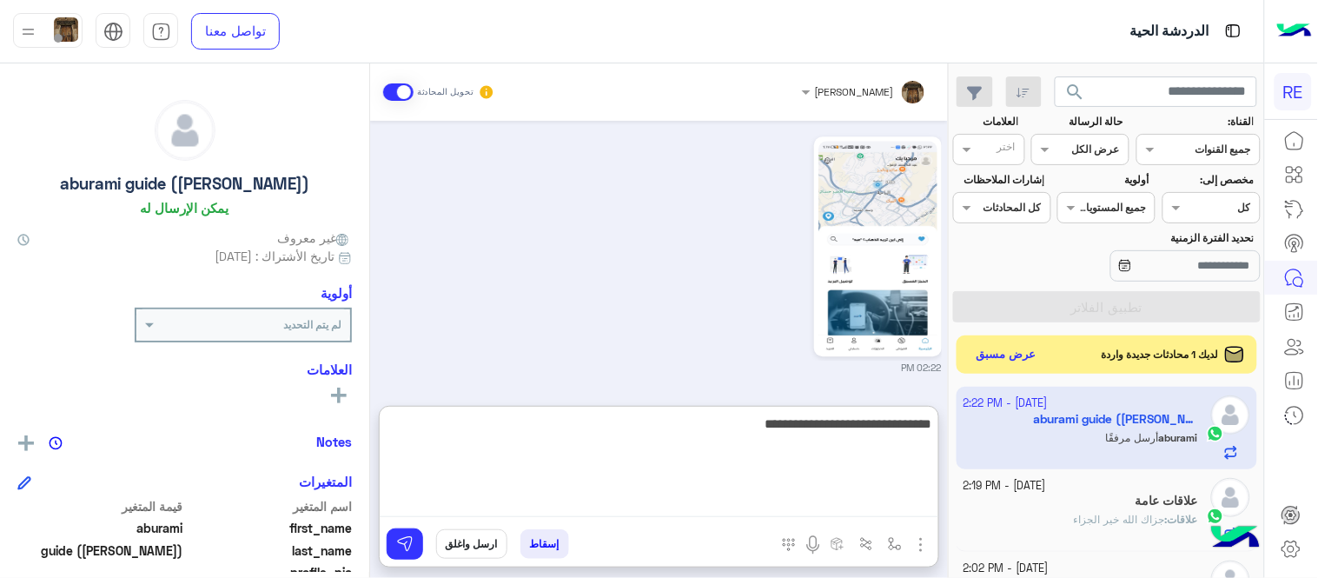
type textarea "**********"
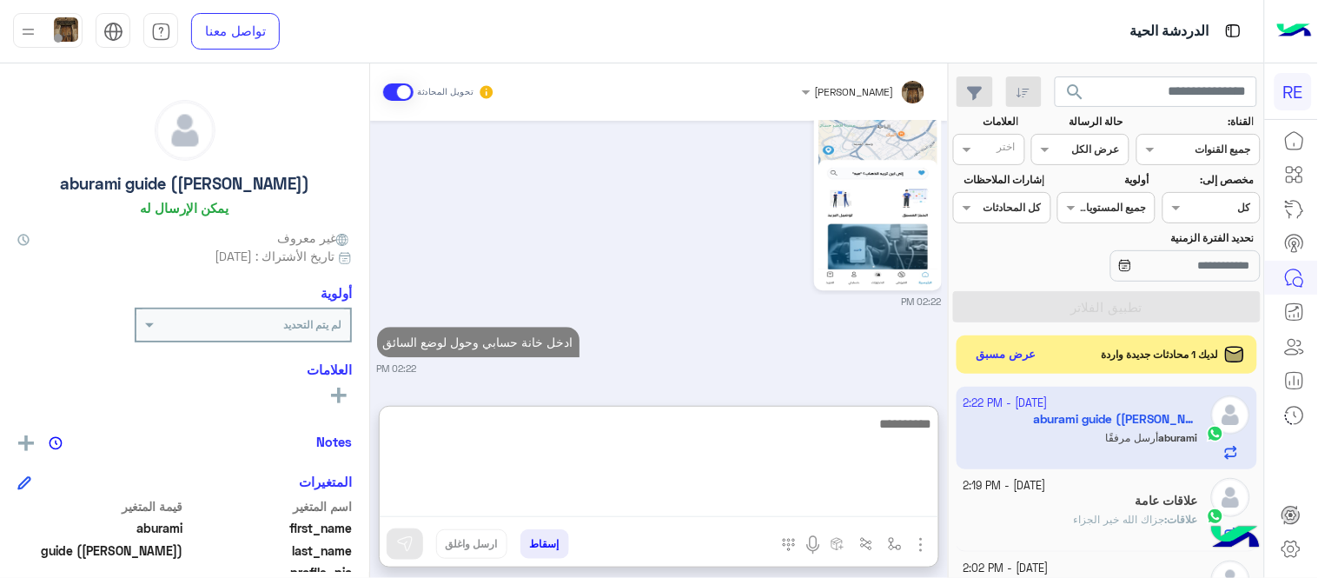
scroll to position [1212, 0]
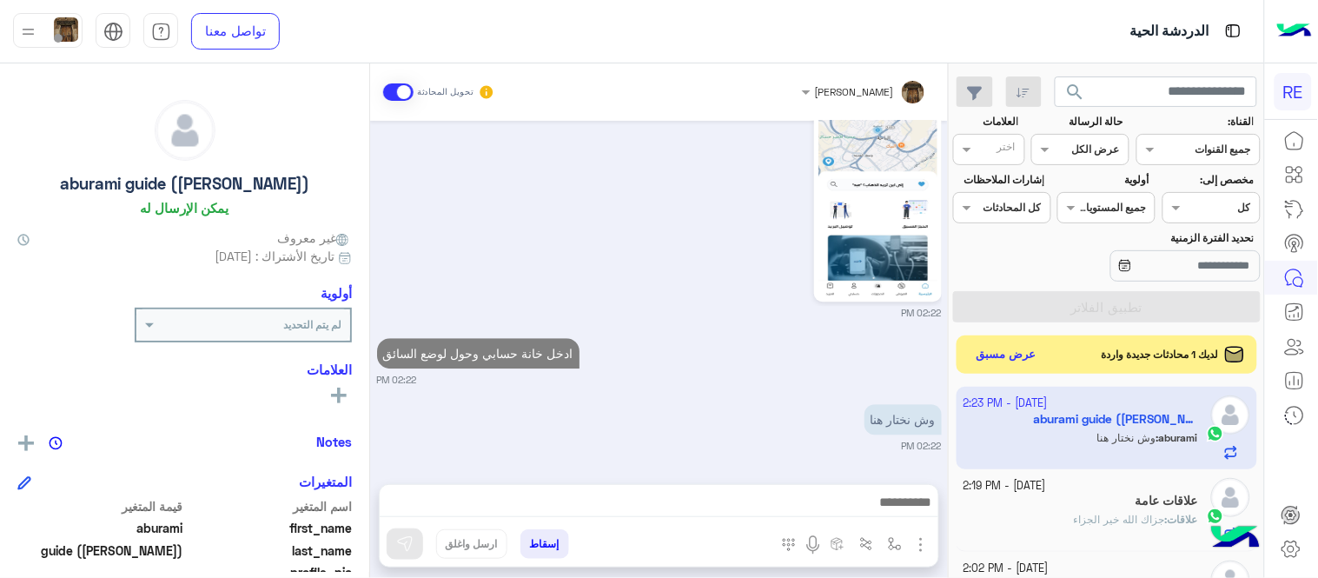
click at [803, 235] on div "02:22 PM" at bounding box center [659, 198] width 565 height 242
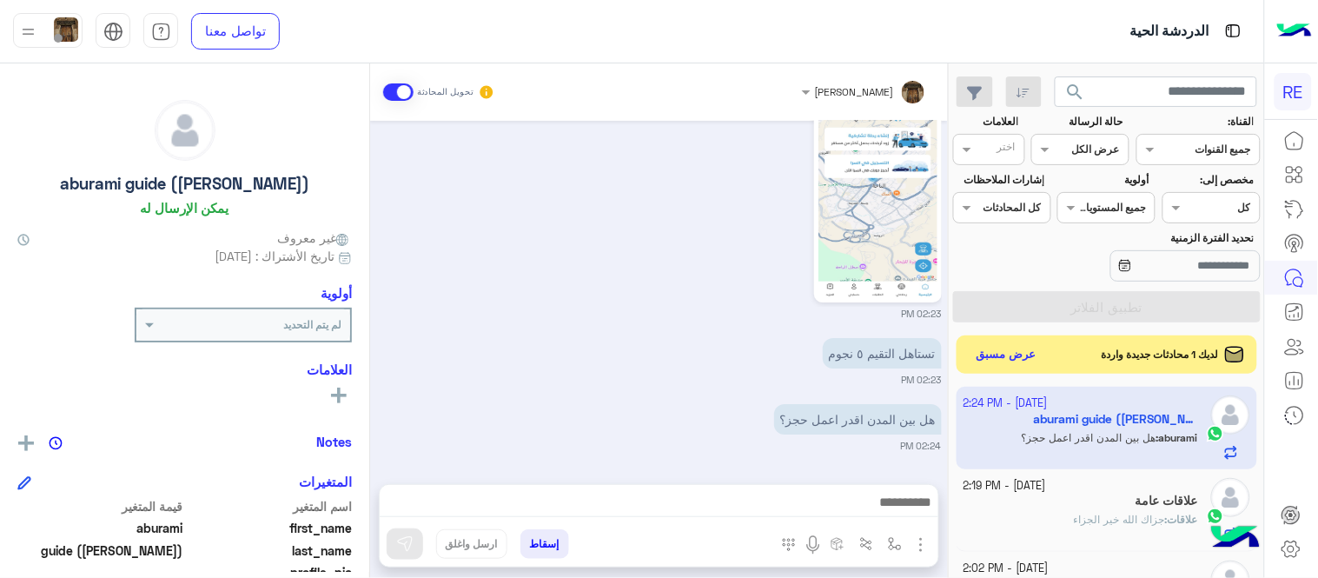
scroll to position [1588, 0]
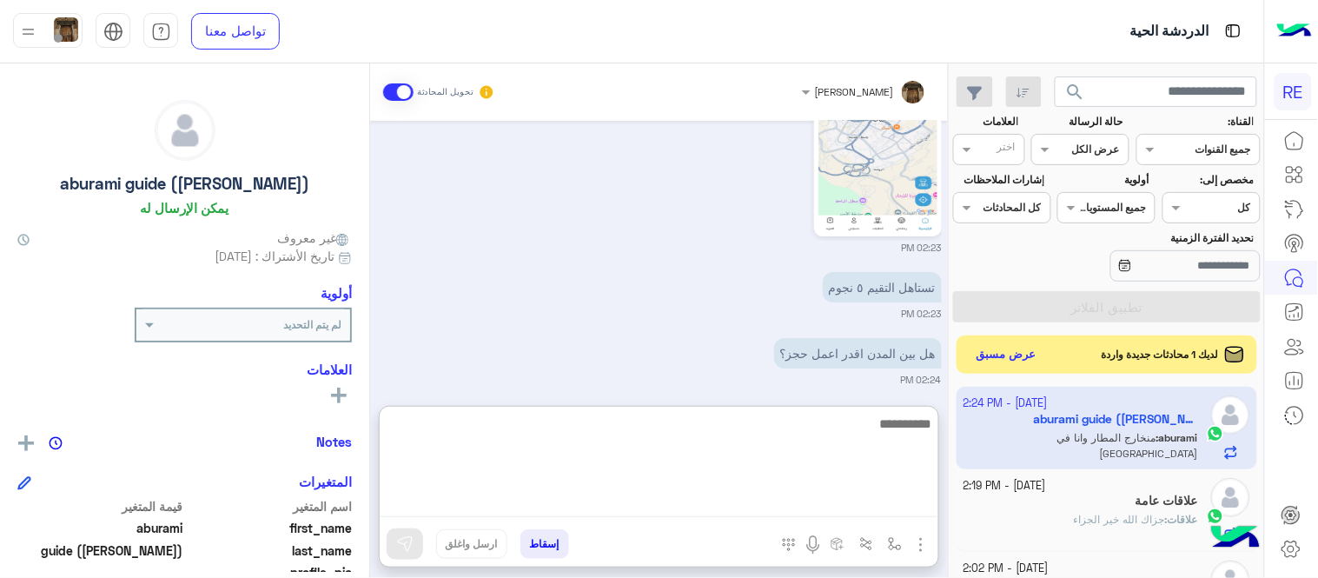
click at [679, 496] on textarea at bounding box center [659, 465] width 559 height 104
type textarea "*"
type textarea "**********"
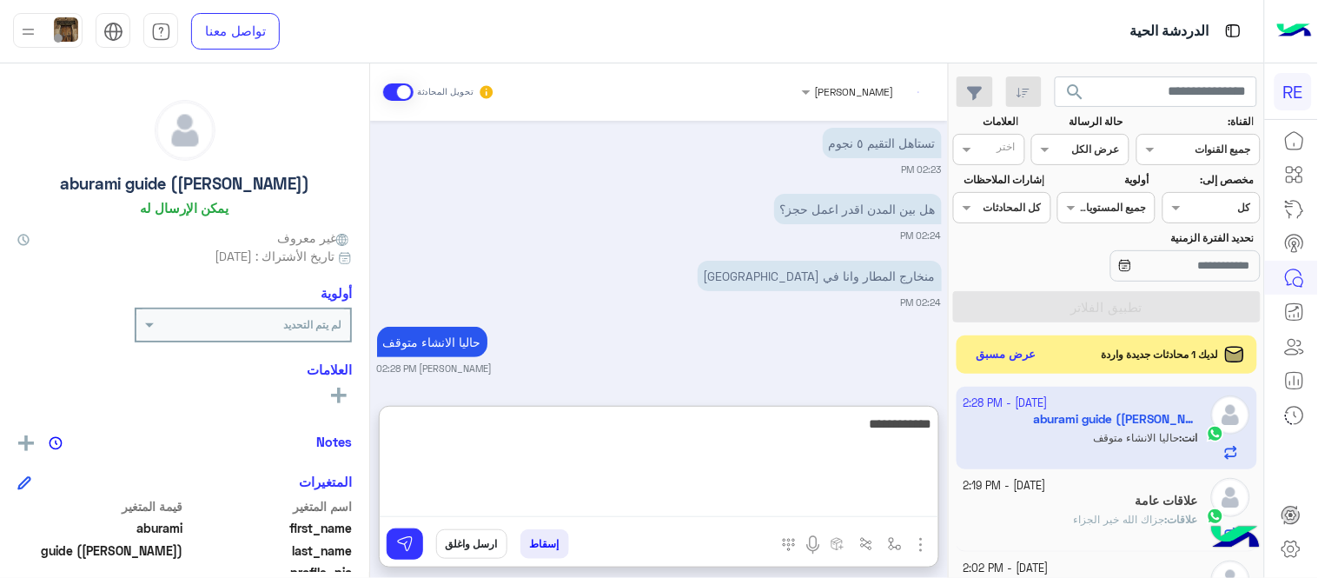
type textarea "**********"
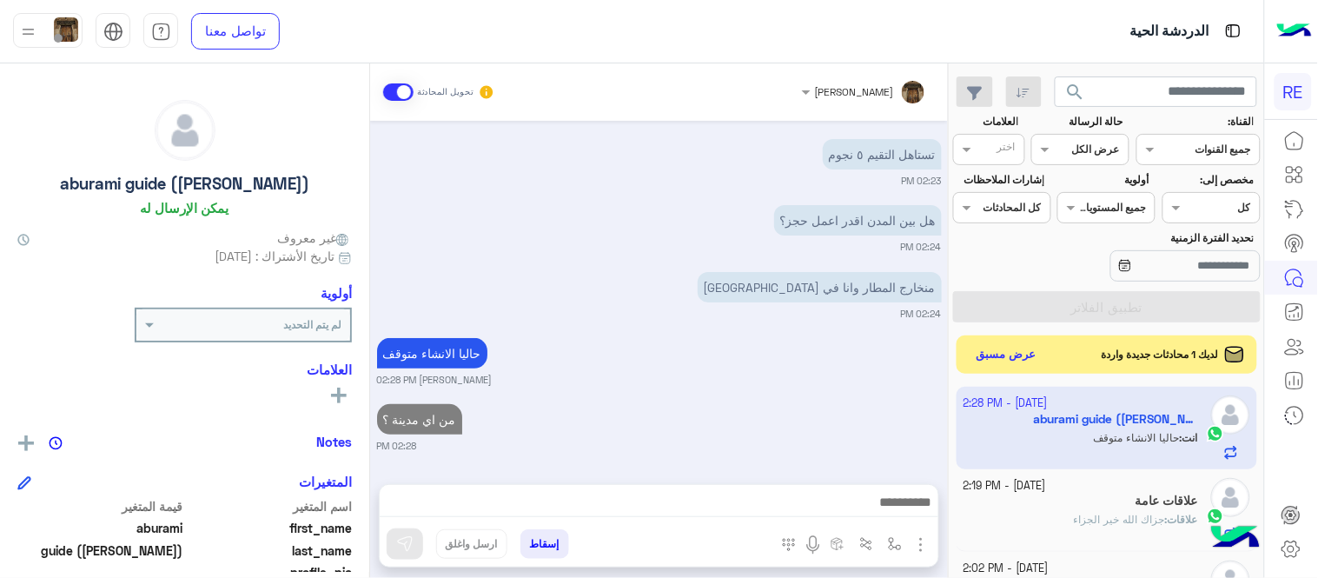
scroll to position [1721, 0]
click at [728, 341] on div "[DATE] تمت المعالجة [PERSON_NAME] 12:12 PM لايزال 12:17 PM كاتب تم تعطيل حسابك …" at bounding box center [659, 294] width 578 height 346
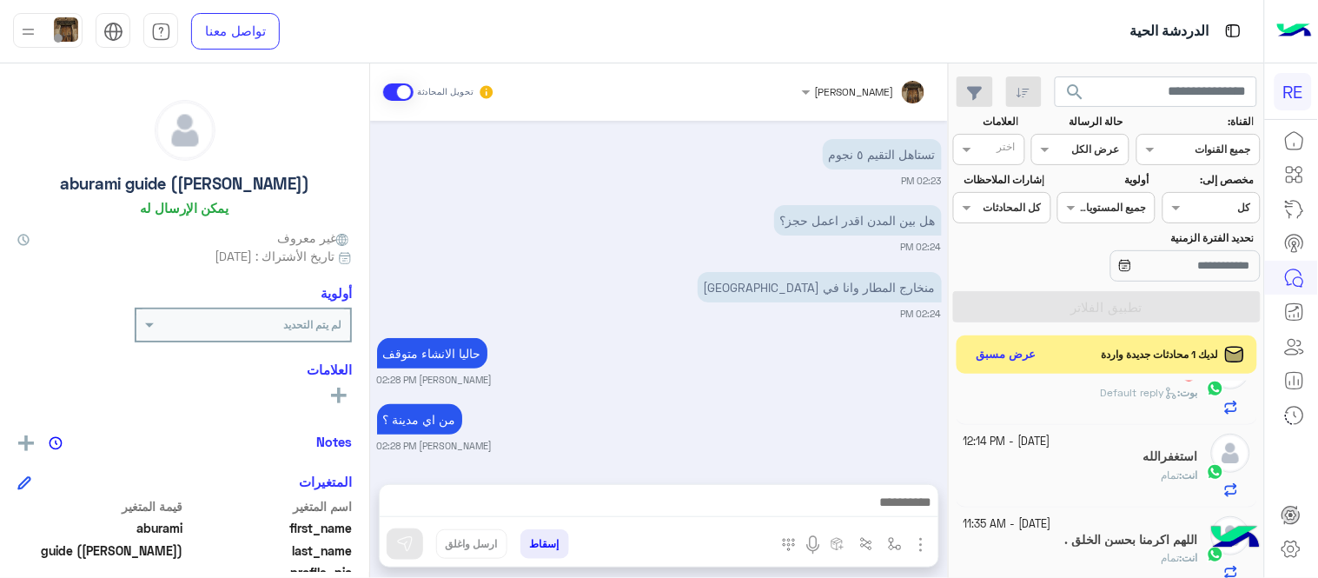
scroll to position [420, 0]
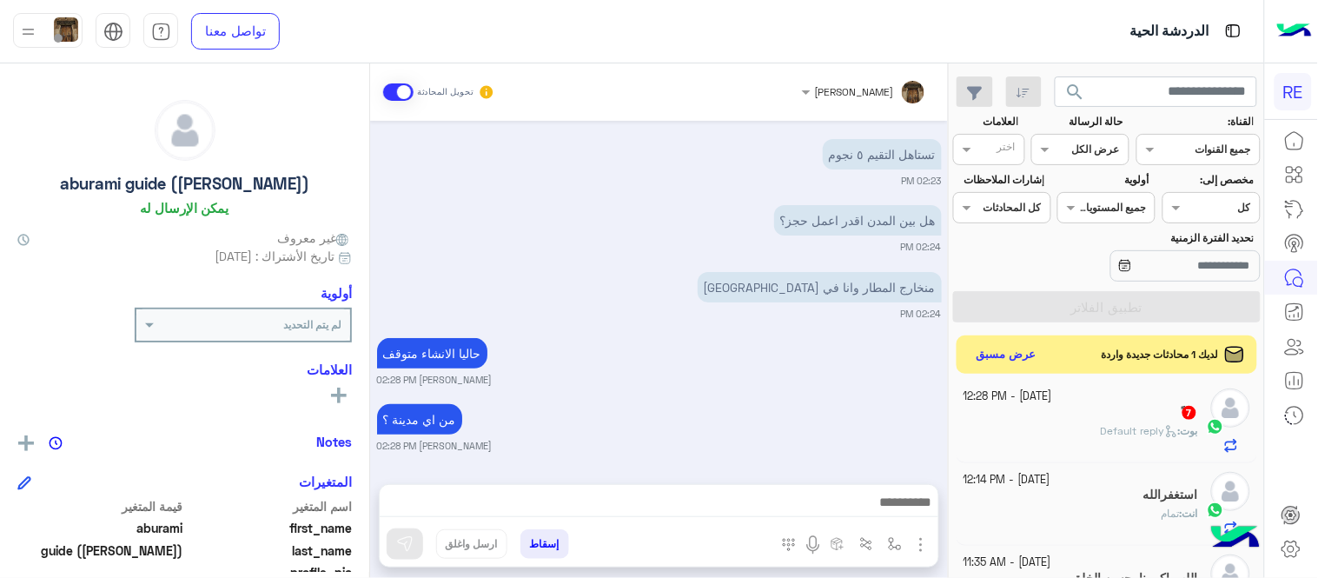
click at [1010, 440] on div "[PERSON_NAME] : Default reply" at bounding box center [1080, 438] width 235 height 30
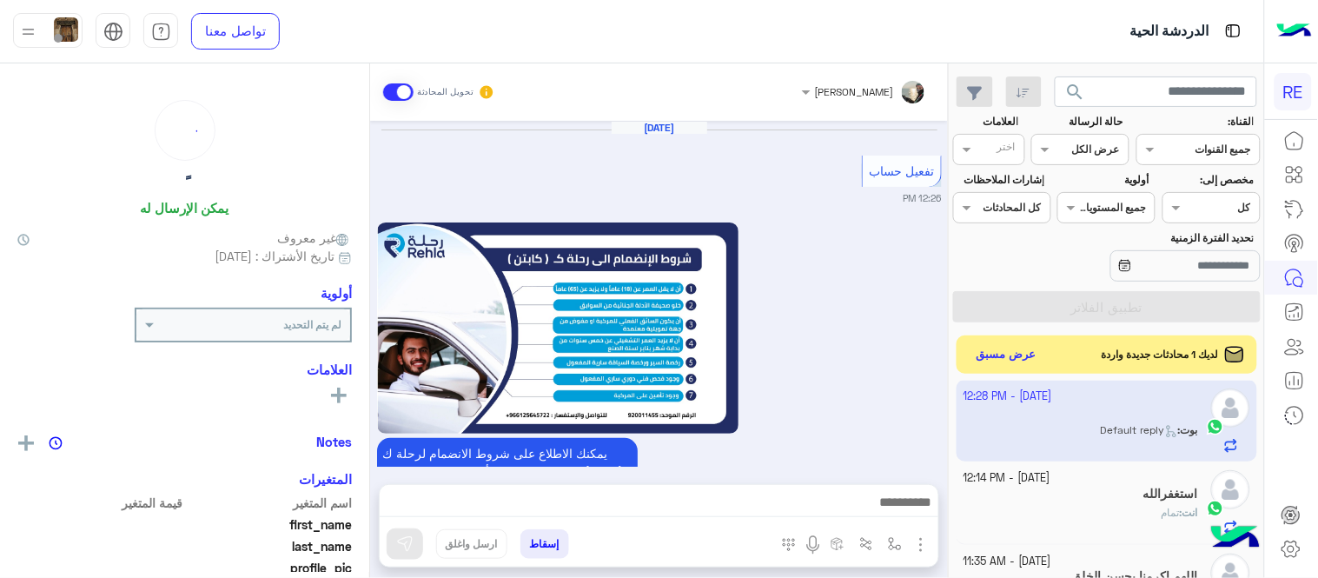
scroll to position [1175, 0]
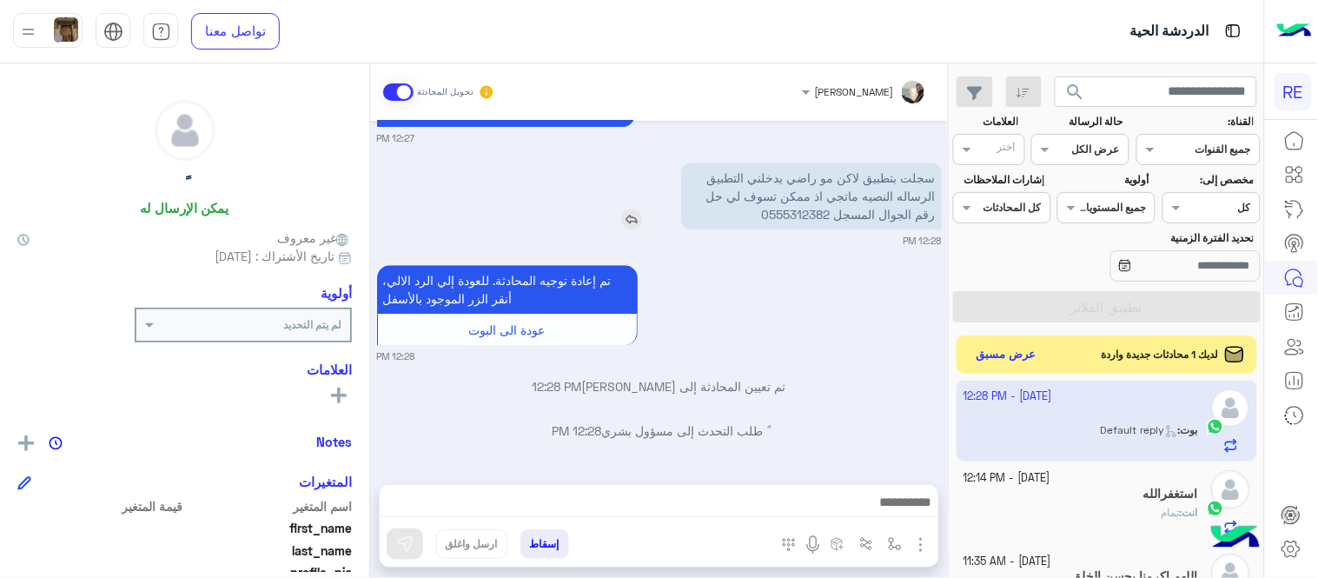
click at [783, 220] on p "سجلت بتطبيق لاكن مو راضي يدخلني التطبيق الرساله النصيه ماتجي اذ ممكن تسوف لي حل…" at bounding box center [811, 195] width 261 height 67
copy p "0555312382"
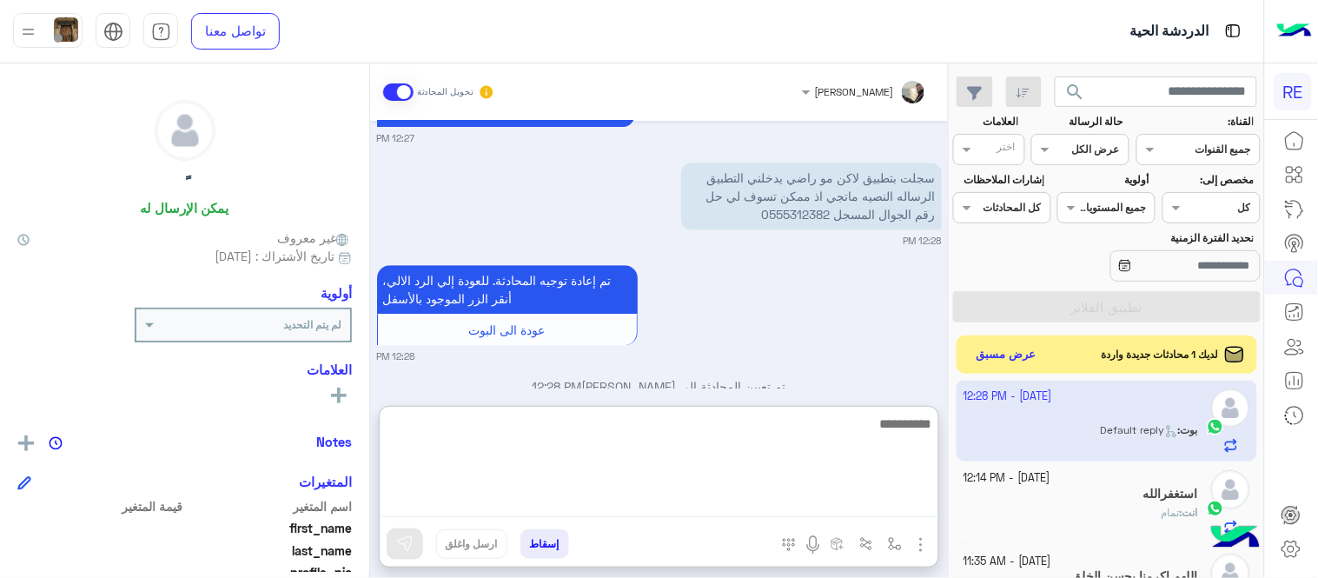
click at [583, 499] on textarea at bounding box center [659, 465] width 559 height 104
type textarea "********"
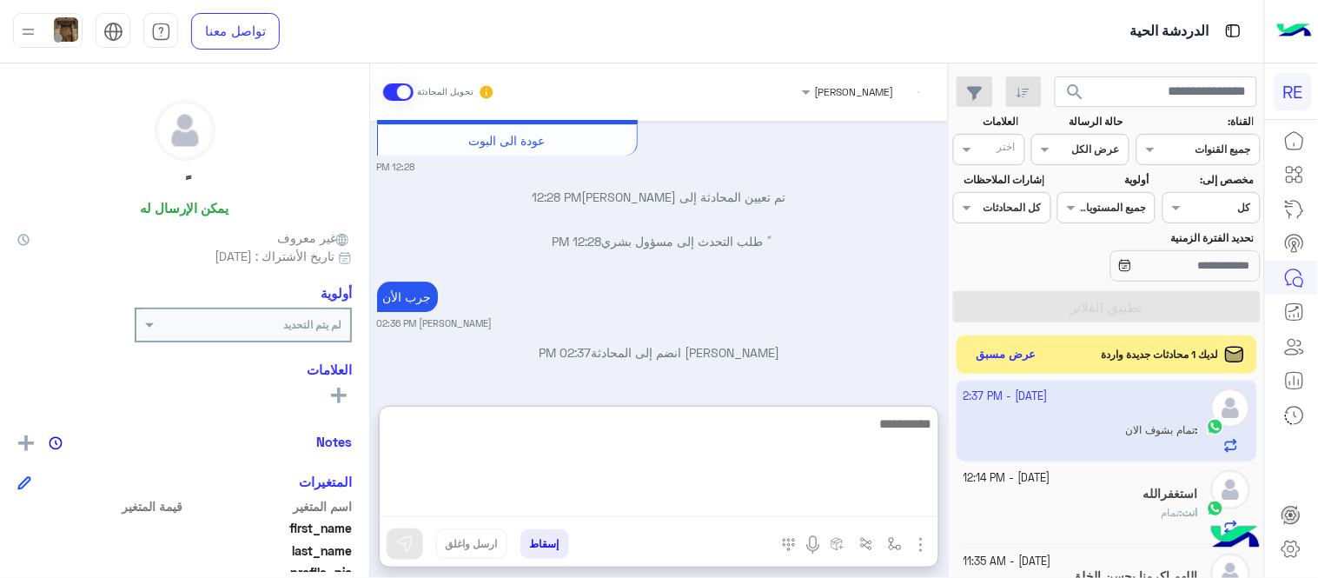
scroll to position [1430, 0]
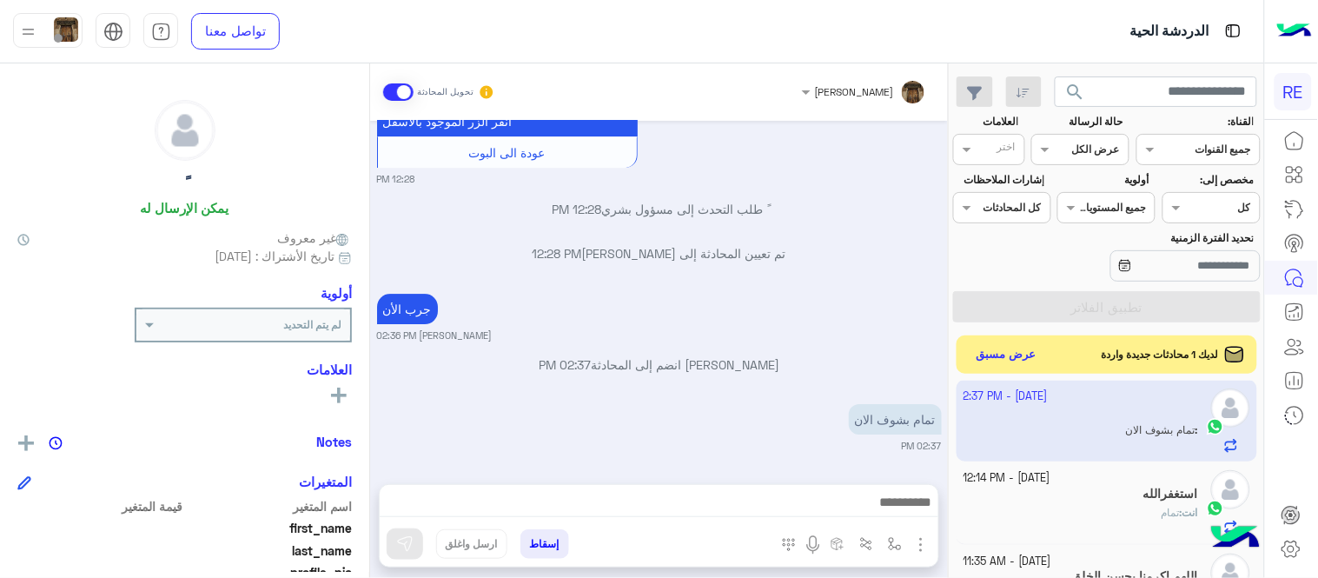
click at [662, 336] on div "[DATE] تفعيل حساب 12:26 PM يمكنك الاطلاع على شروط الانضمام لرحلة ك (كابتن ) الم…" at bounding box center [659, 294] width 578 height 346
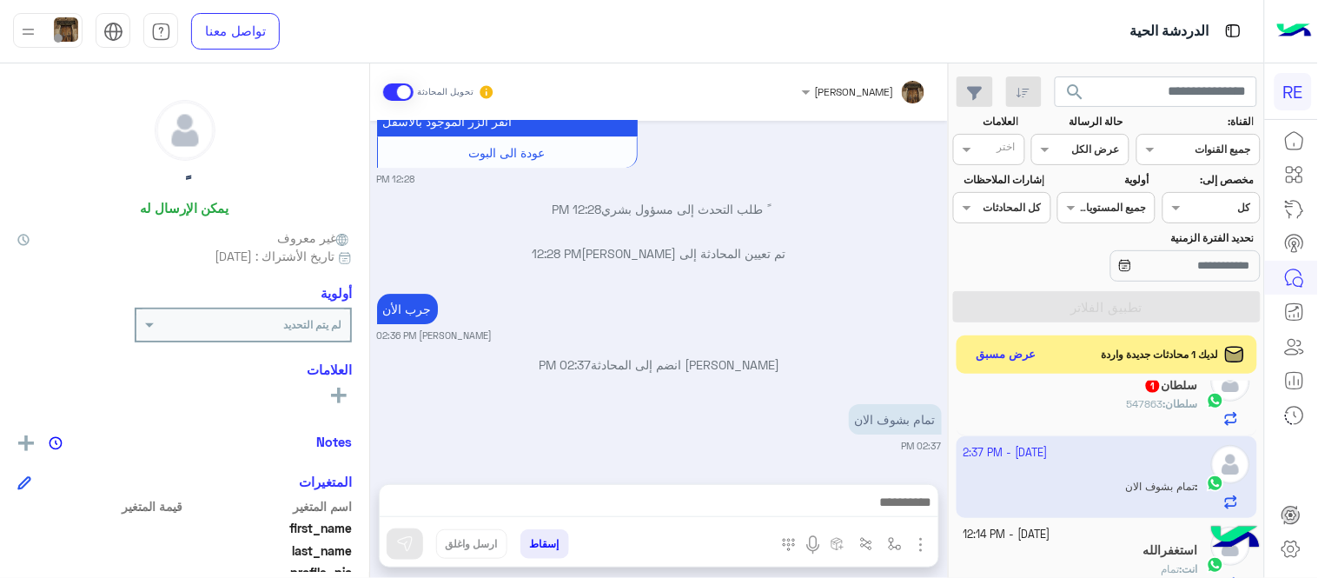
scroll to position [308, 0]
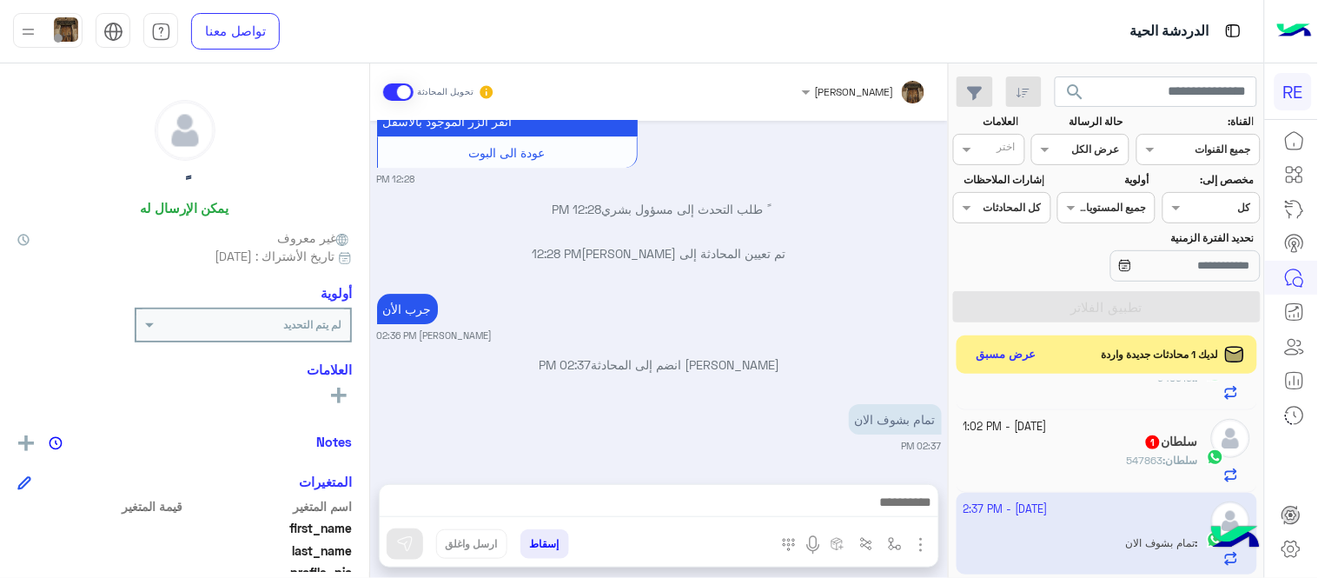
click at [1011, 460] on div "سلطان : 547863" at bounding box center [1080, 468] width 235 height 30
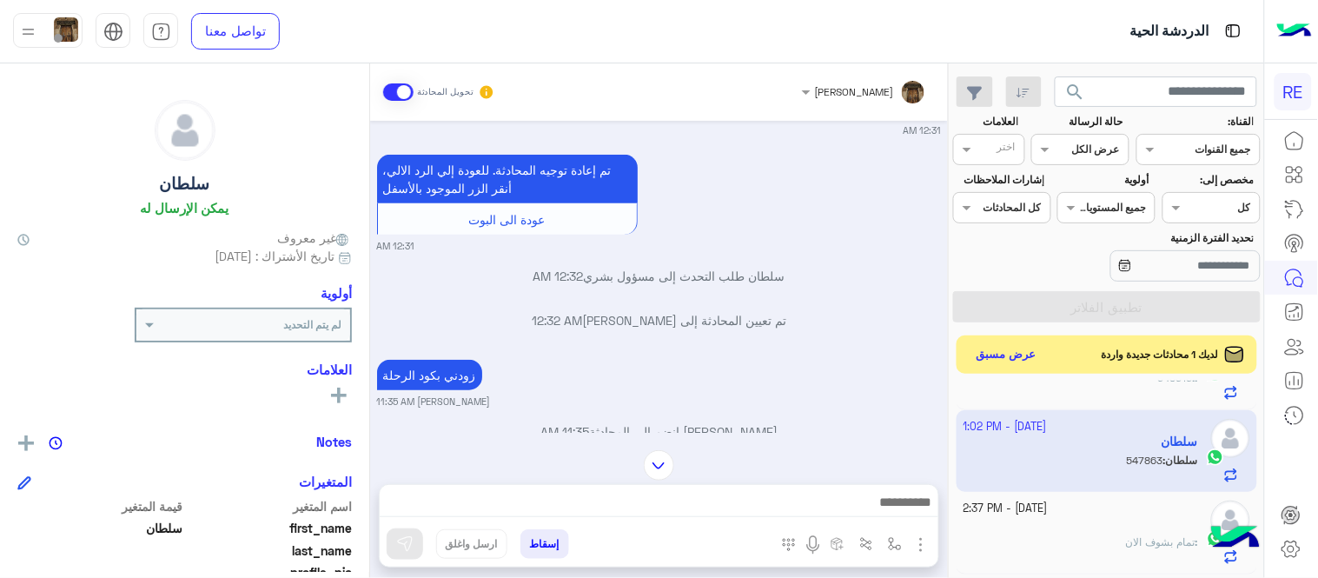
scroll to position [333, 0]
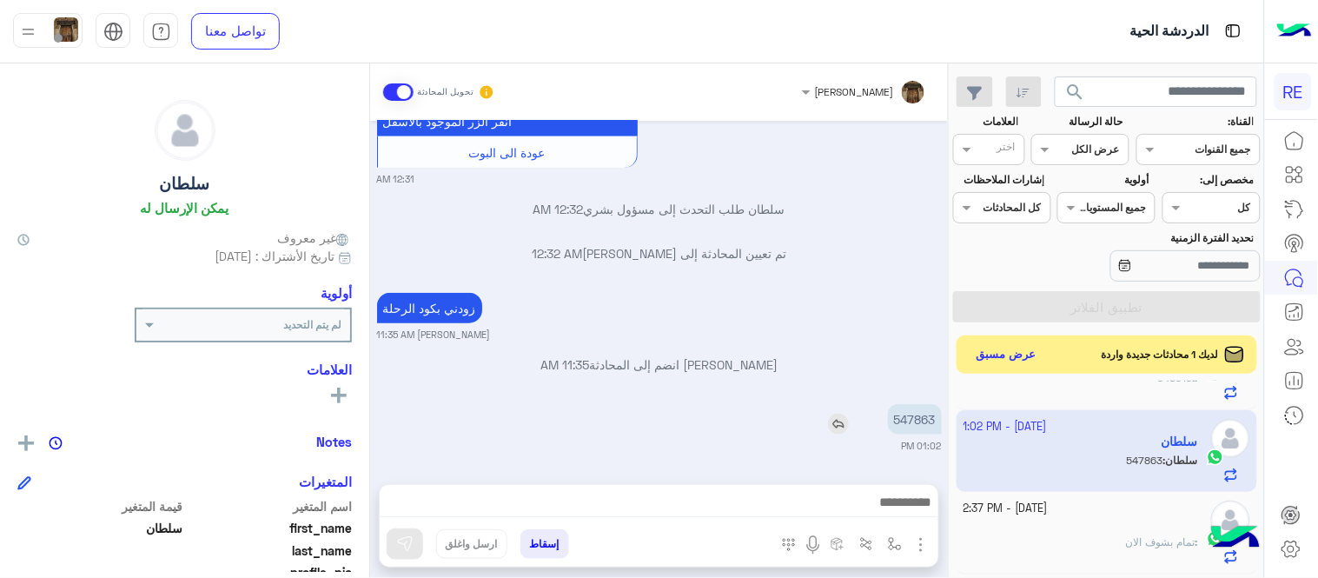
click at [917, 429] on p "547863" at bounding box center [915, 419] width 54 height 30
copy p "547863"
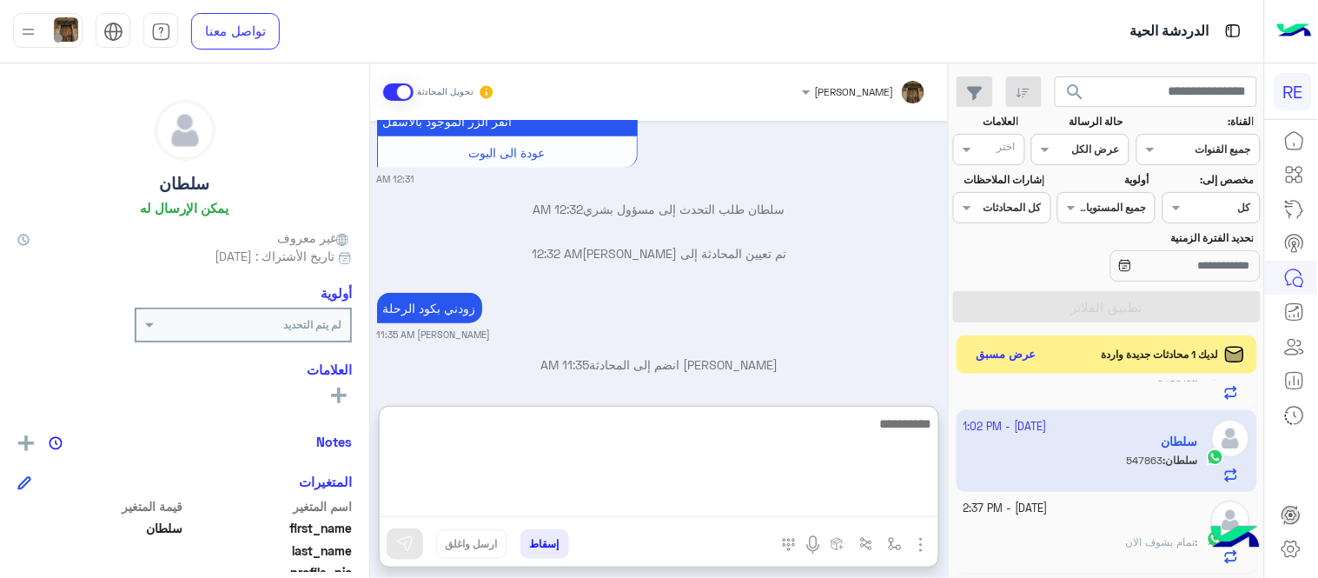
click at [665, 506] on textarea at bounding box center [659, 465] width 559 height 104
type textarea "**********"
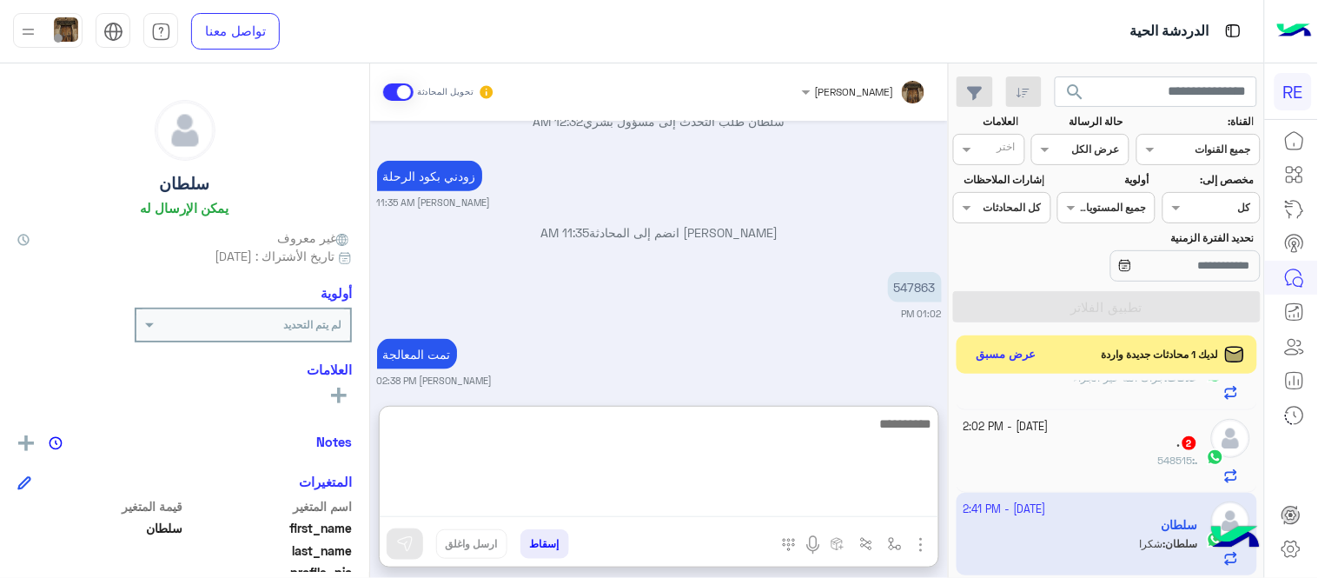
scroll to position [309, 0]
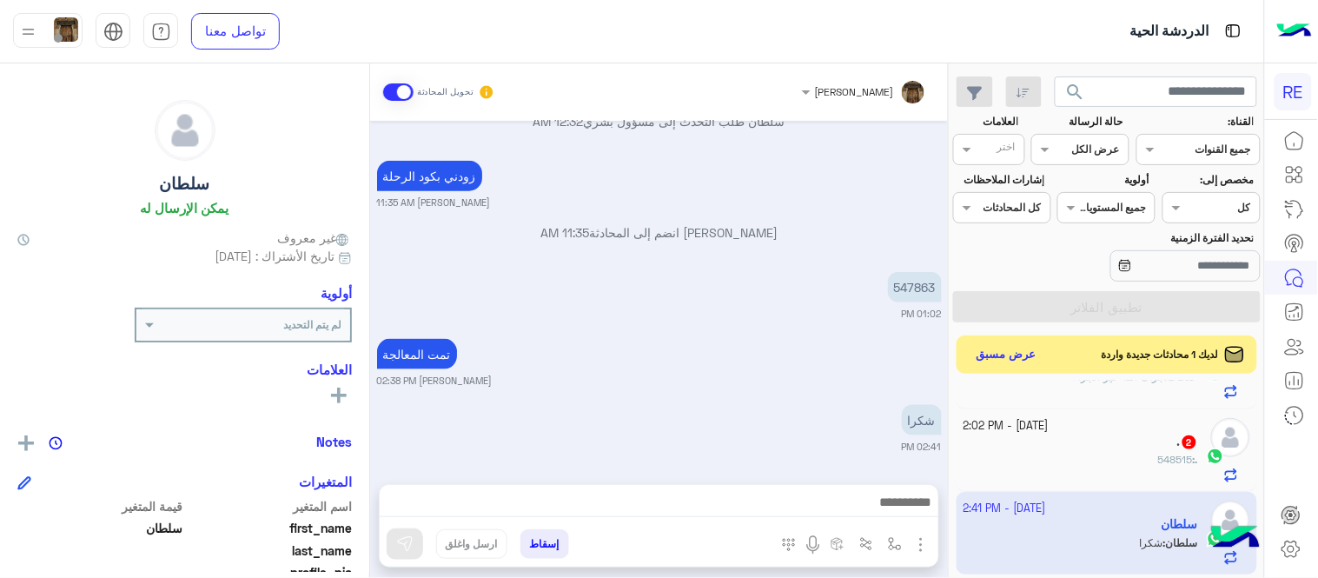
click at [713, 194] on div "زودني بكود الرحلة [PERSON_NAME] 11:35 AM" at bounding box center [659, 182] width 565 height 53
click at [1092, 432] on div "[DATE] - 2:02 PM" at bounding box center [1080, 426] width 235 height 17
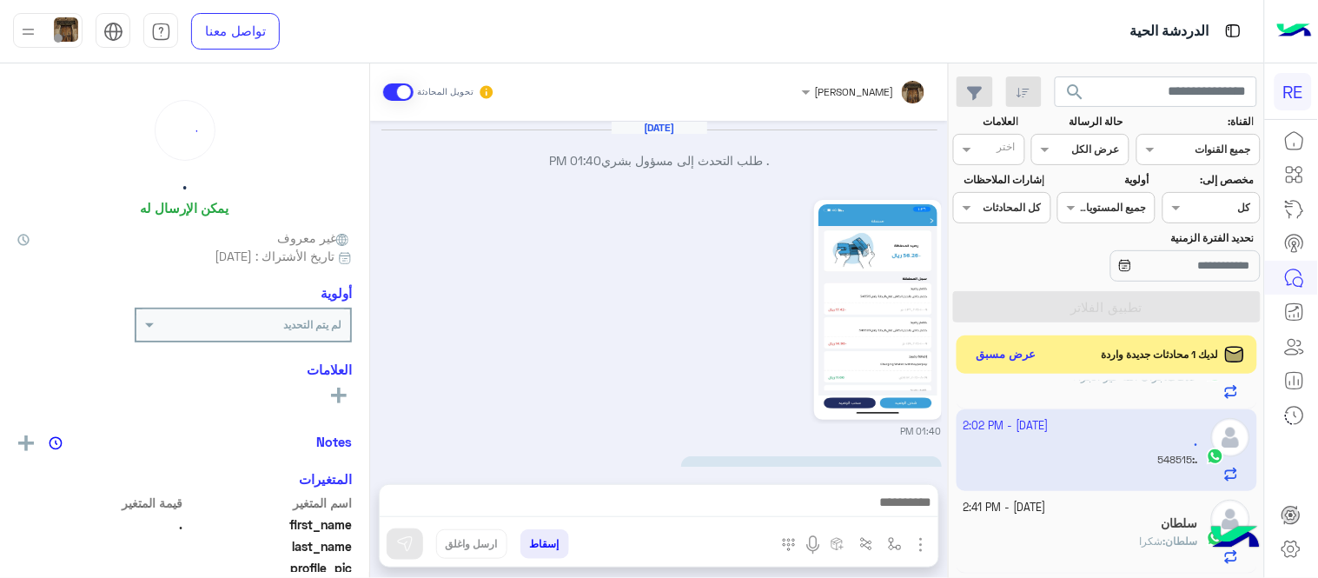
scroll to position [513, 0]
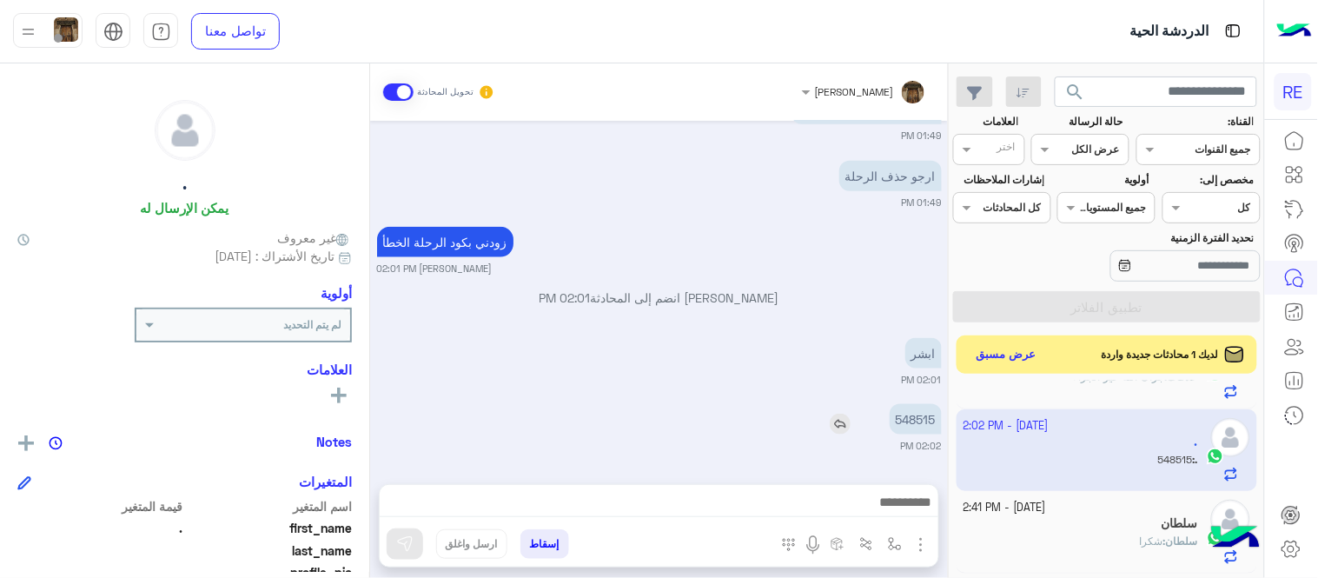
click at [922, 413] on p "548515" at bounding box center [916, 419] width 52 height 30
copy p "548515"
click at [375, 415] on div "[DATE] . طلب التحدث إلى مسؤول بشري 01:40 PM 01:40 PM انخصم مني قيمة رحلتي وانا …" at bounding box center [659, 294] width 578 height 346
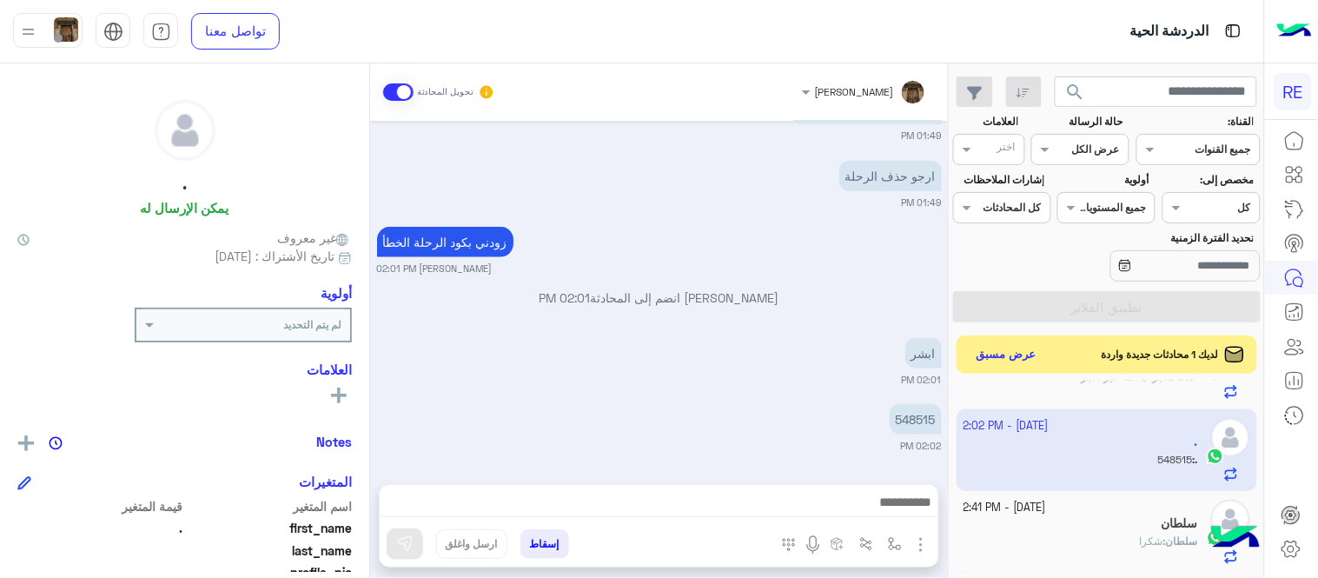
click at [375, 415] on div "[DATE] . طلب التحدث إلى مسؤول بشري 01:40 PM 01:40 PM انخصم مني قيمة رحلتي وانا …" at bounding box center [659, 294] width 578 height 346
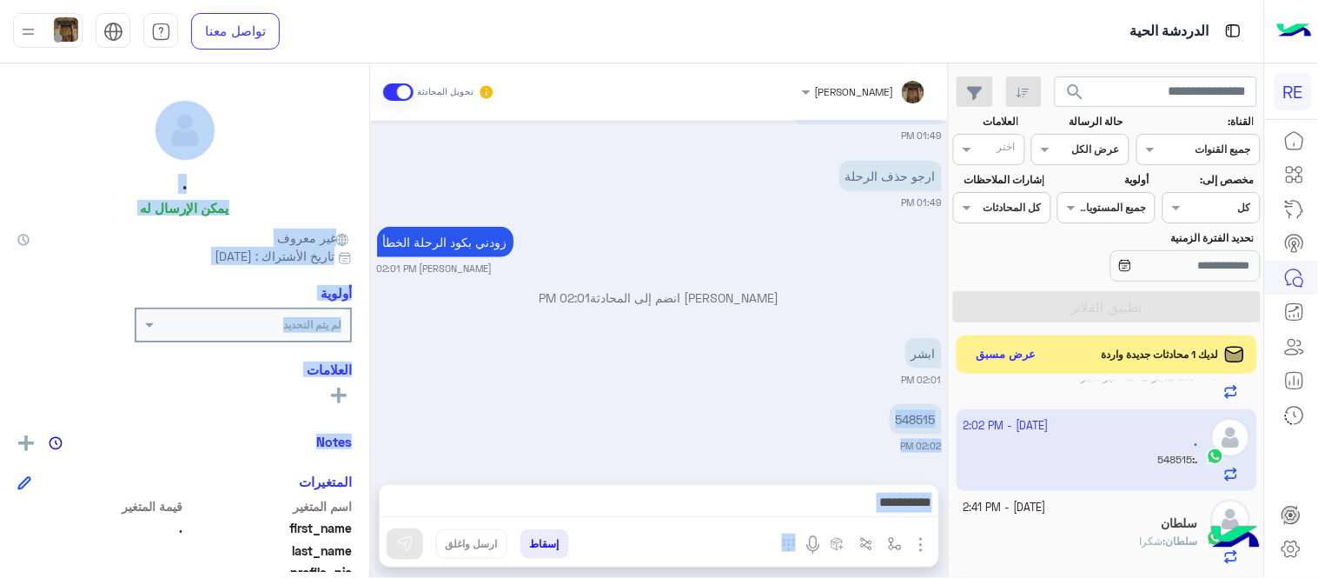
drag, startPoint x: 375, startPoint y: 415, endPoint x: 366, endPoint y: 391, distance: 26.1
click at [366, 391] on mat-drawer-container "[PERSON_NAME] تحويل المحادثة [DATE] . طلب التحدث إلى مسؤول بشري 01:40 PM 01:40 …" at bounding box center [474, 323] width 948 height 521
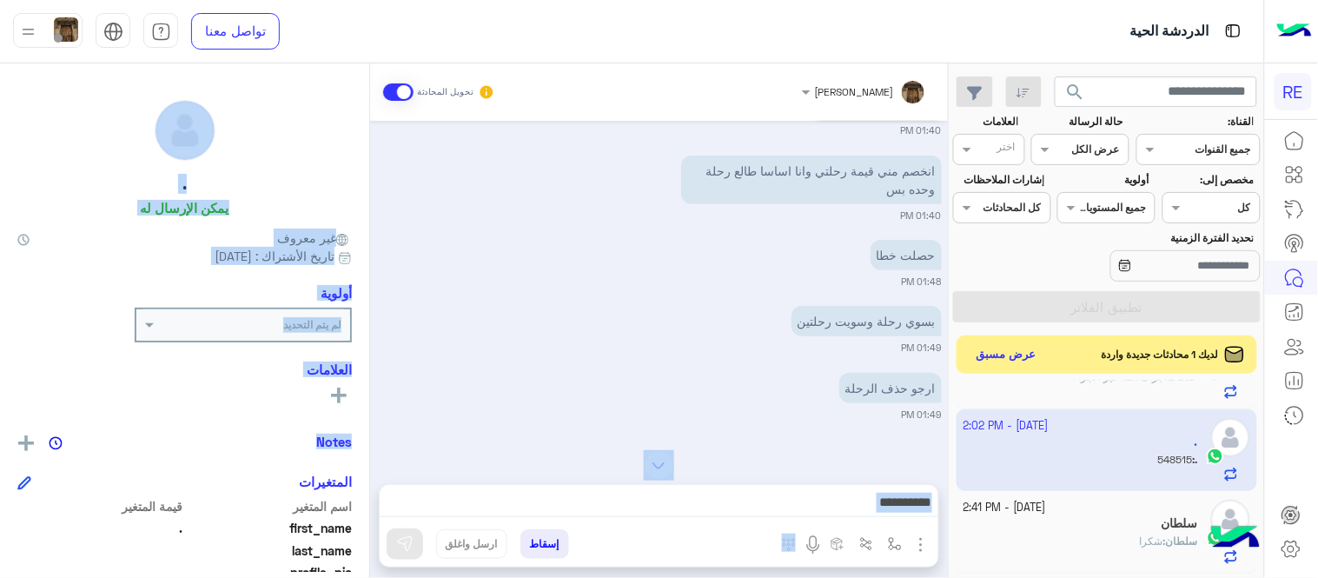
scroll to position [292, 0]
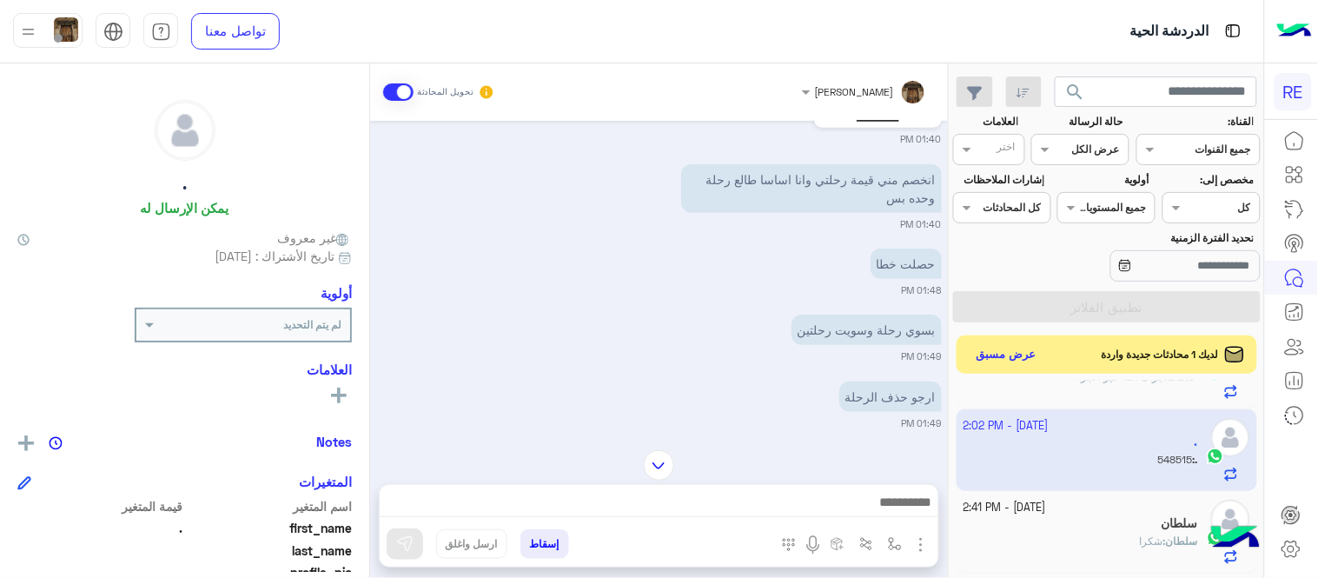
click at [667, 323] on div "بسوي رحلة وسويت رحلتين 01:49 PM" at bounding box center [659, 336] width 565 height 53
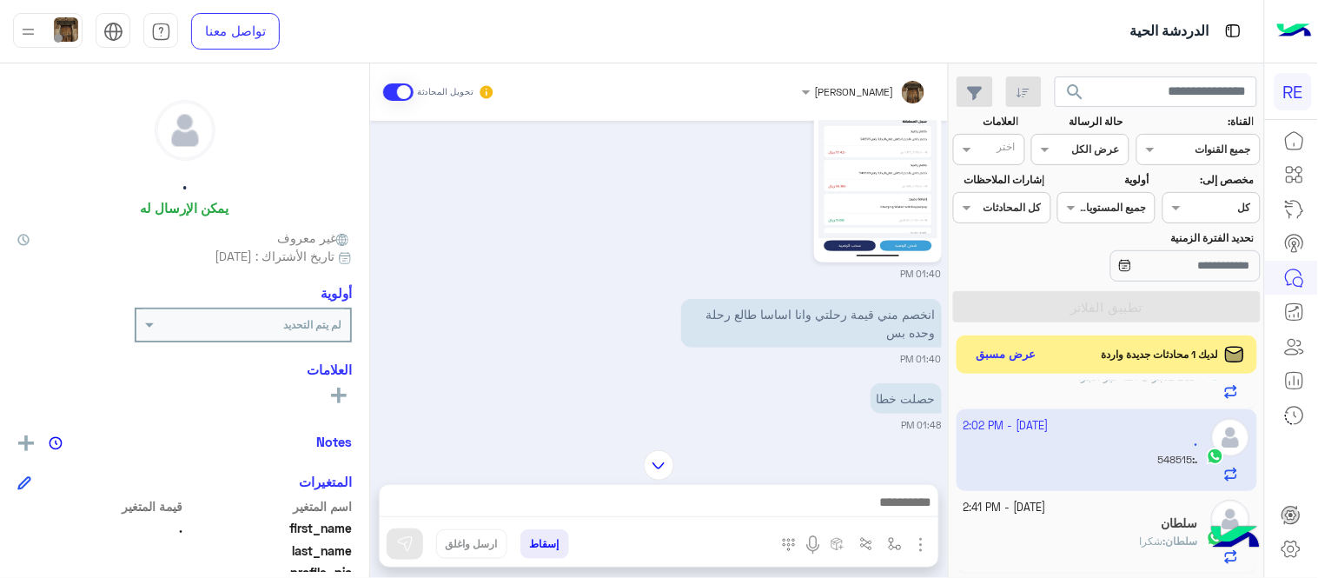
scroll to position [513, 0]
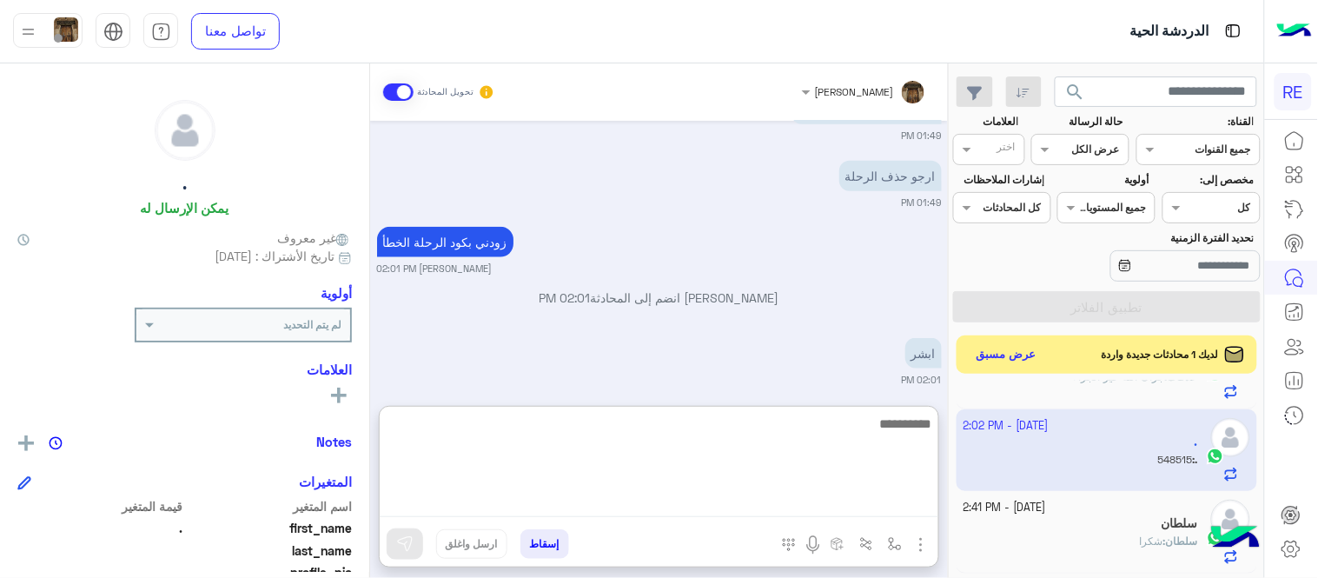
click at [837, 491] on textarea at bounding box center [659, 465] width 559 height 104
type textarea "**********"
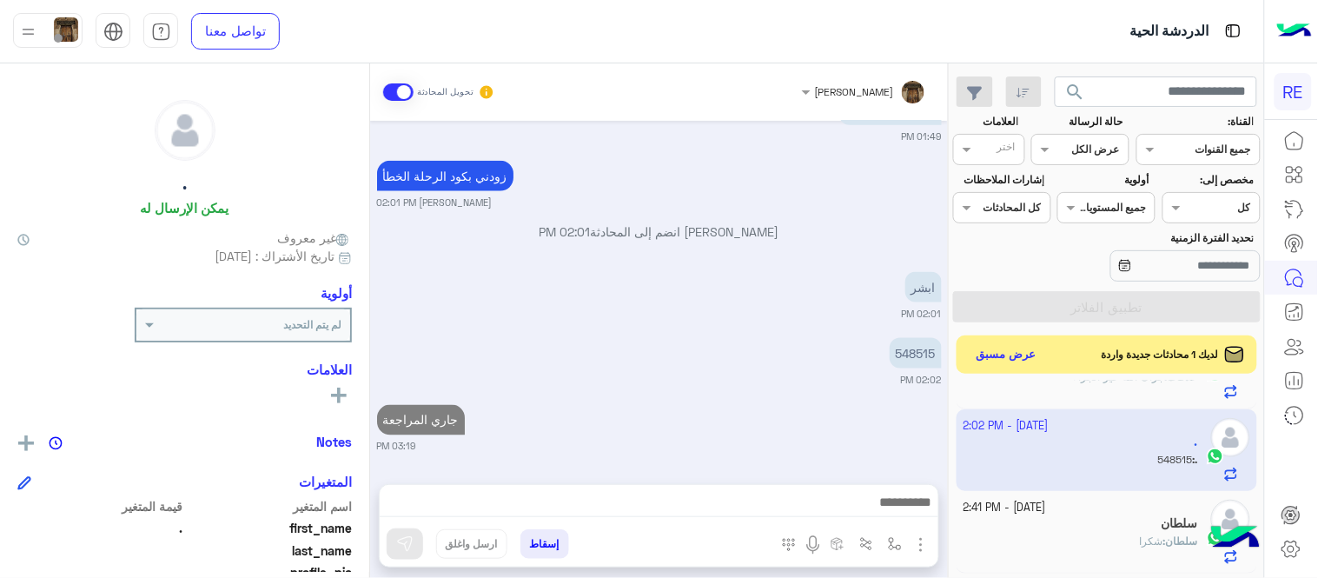
scroll to position [579, 0]
click at [809, 392] on div "[PERSON_NAME] تحويل المحادثة [DATE] . طلب التحدث إلى مسؤول بشري 01:40 PM 01:40 …" at bounding box center [659, 323] width 578 height 521
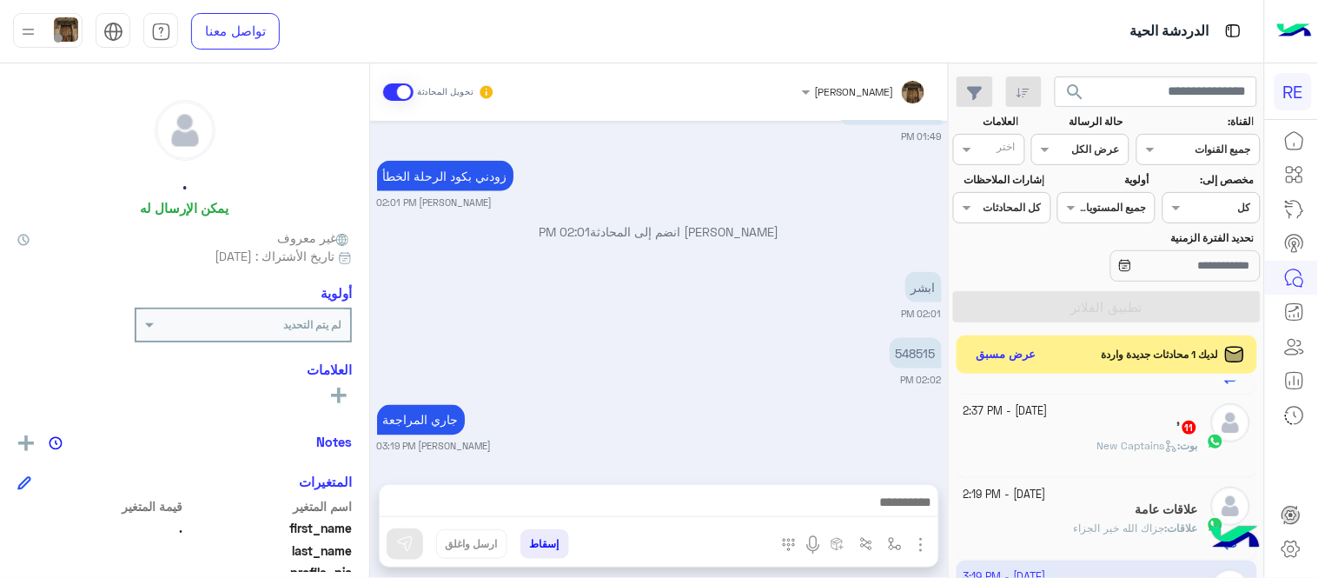
scroll to position [142, 0]
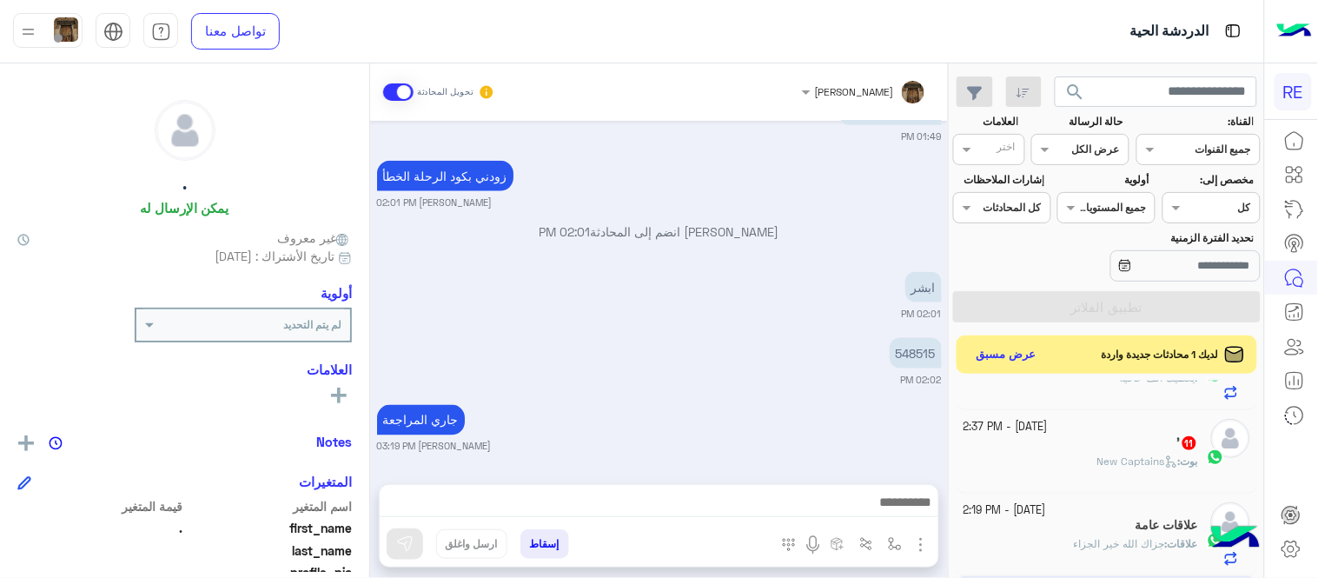
click at [1067, 464] on div "بوت : New Captains" at bounding box center [1080, 468] width 235 height 30
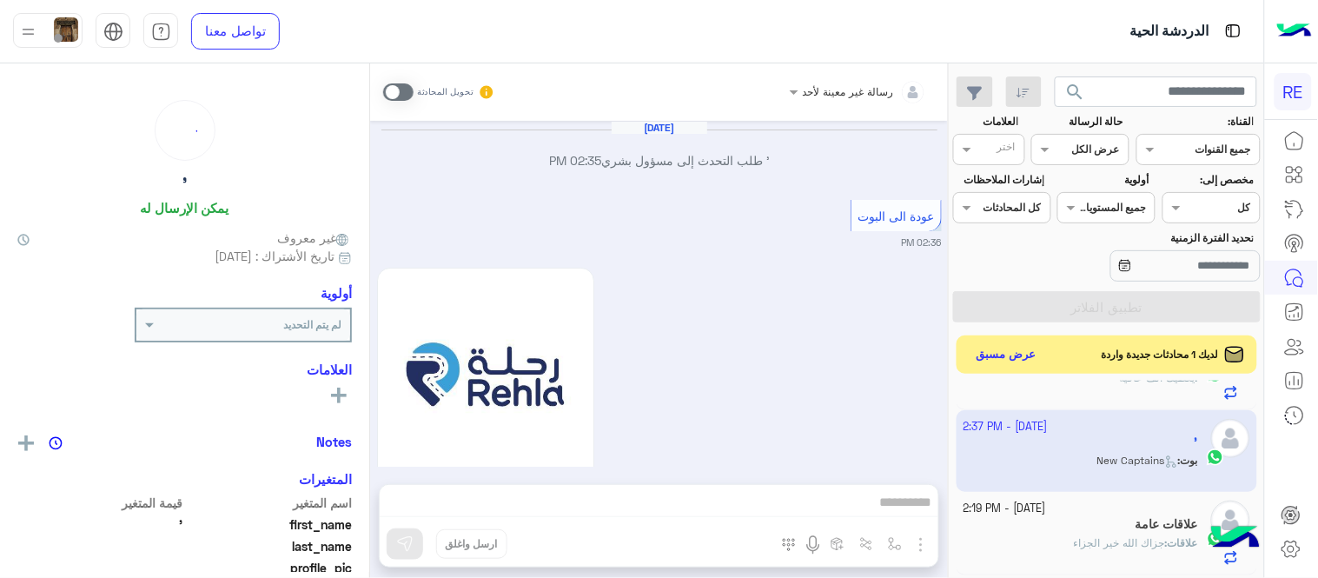
scroll to position [1565, 0]
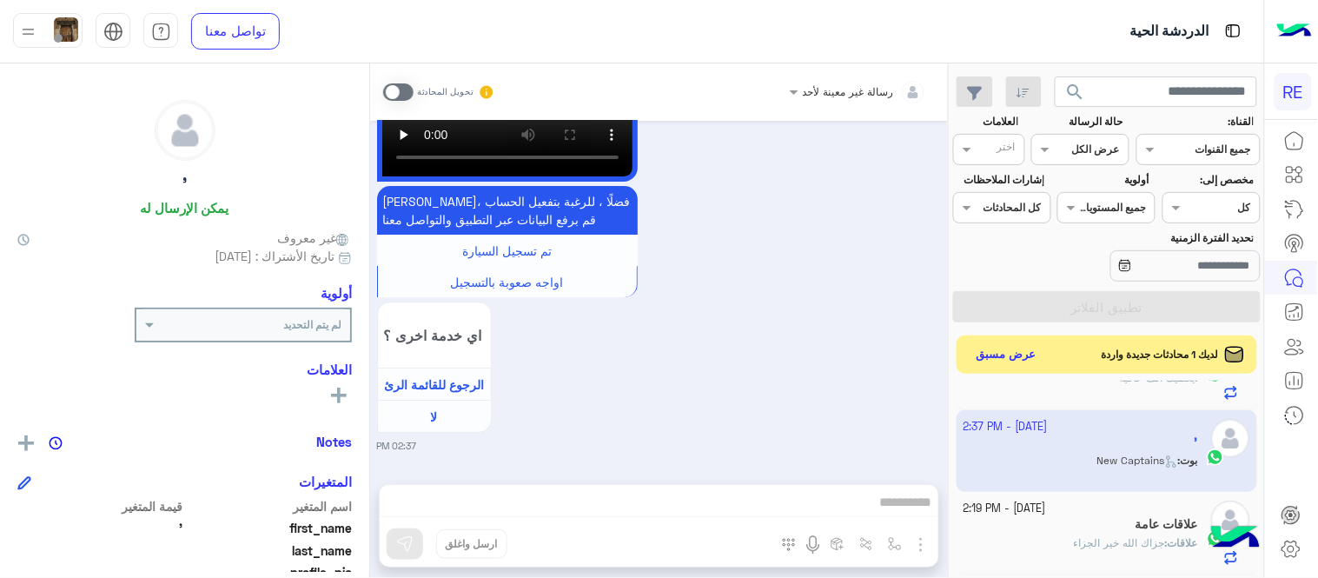
click at [394, 80] on div "تحويل المحادثة" at bounding box center [439, 91] width 112 height 31
click at [401, 90] on span at bounding box center [398, 91] width 30 height 17
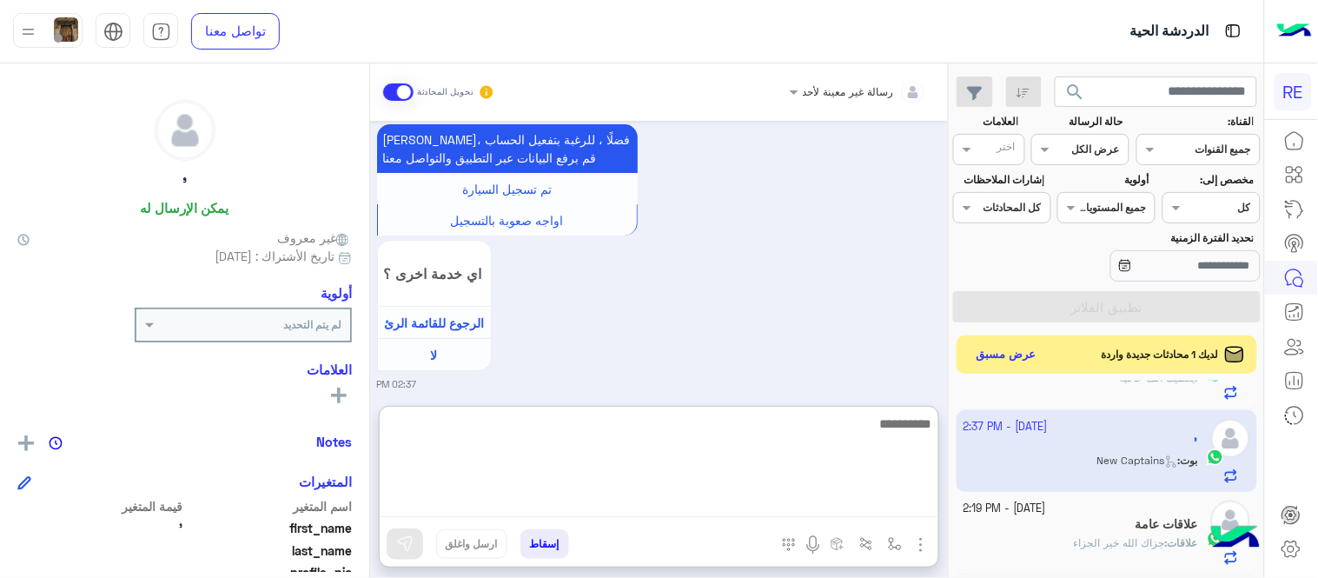
click at [765, 504] on textarea at bounding box center [659, 465] width 559 height 104
type textarea "**********"
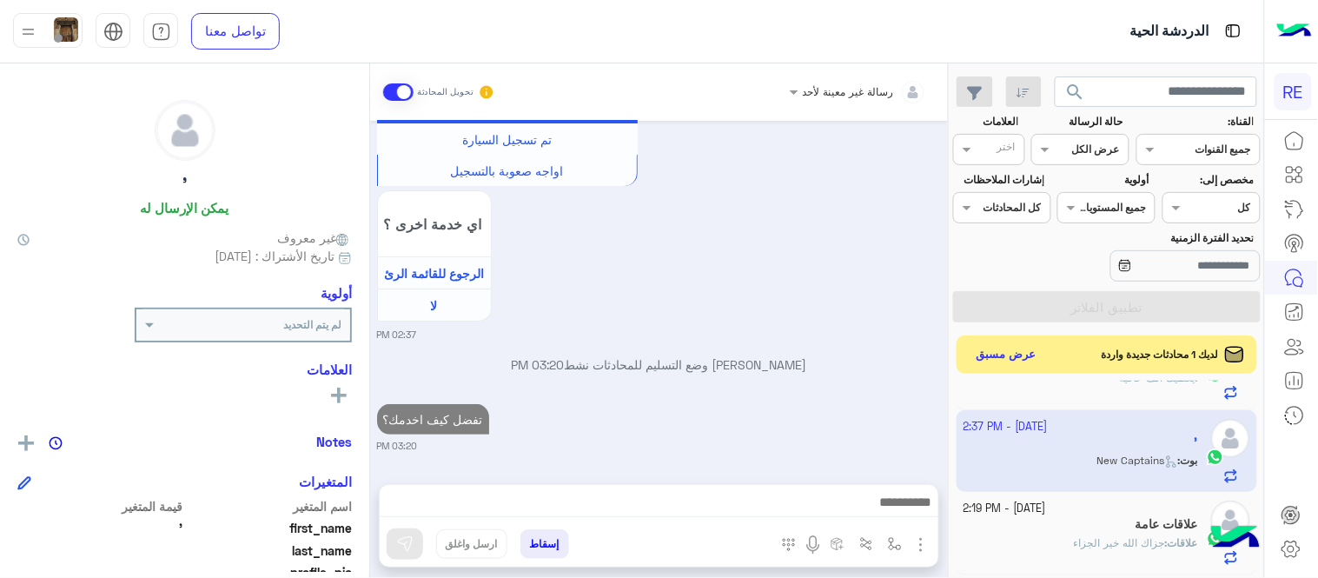
scroll to position [1675, 0]
click at [871, 337] on div "[DATE] ' طلب التحدث إلى مسؤول بشري 02:35 PM عودة الى البوت 02:36 PM اهلًا بك في…" at bounding box center [659, 294] width 578 height 346
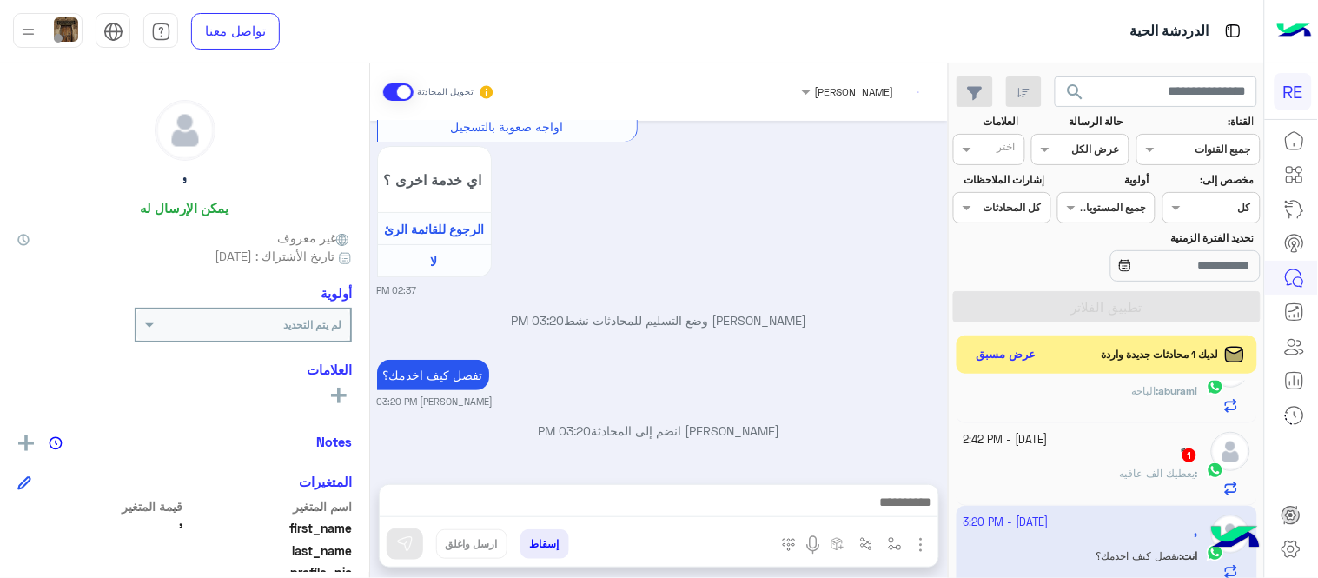
scroll to position [31, 0]
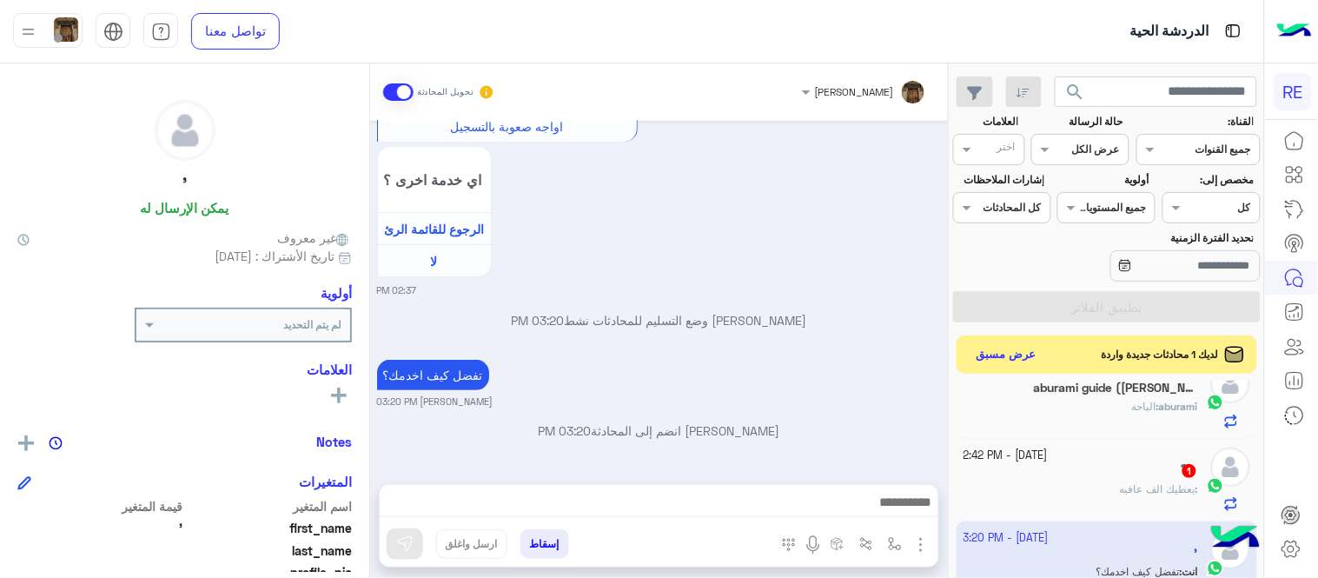
click at [948, 388] on div "[DATE] ' طلب التحدث إلى مسؤول بشري 02:35 PM عودة الى البوت 02:36 PM اهلًا بك في…" at bounding box center [659, 294] width 578 height 346
click at [1036, 501] on div "ً : يعطيك الف عافيه" at bounding box center [1080, 496] width 235 height 30
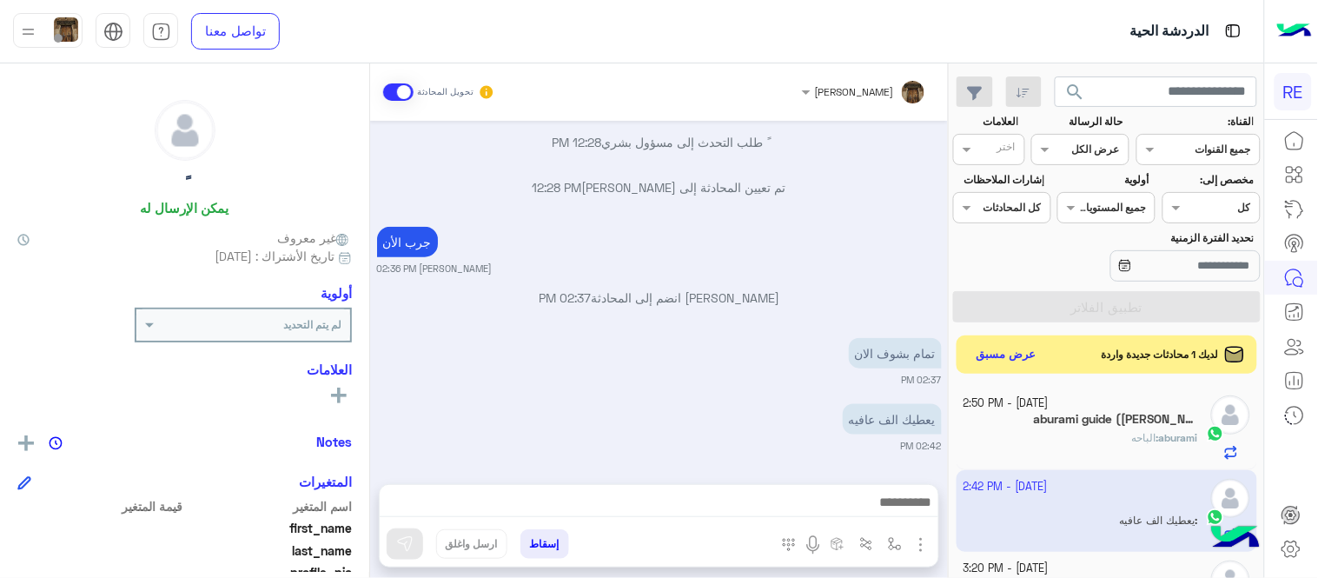
click at [1029, 440] on div "aburami : الباحه" at bounding box center [1080, 445] width 235 height 30
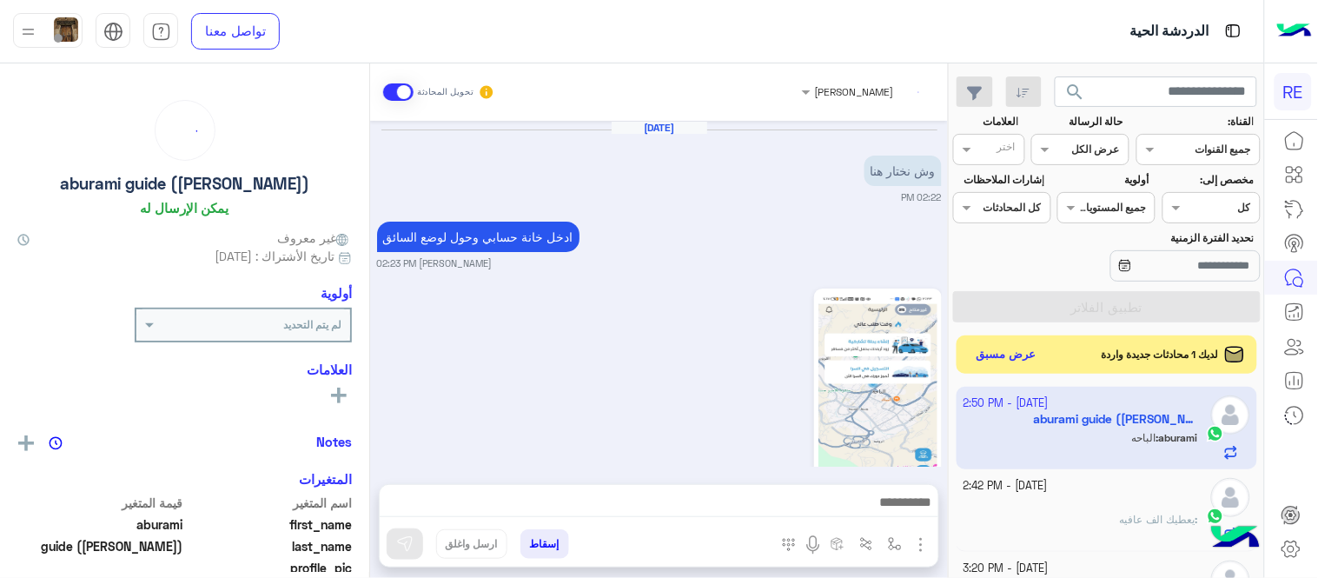
scroll to position [537, 0]
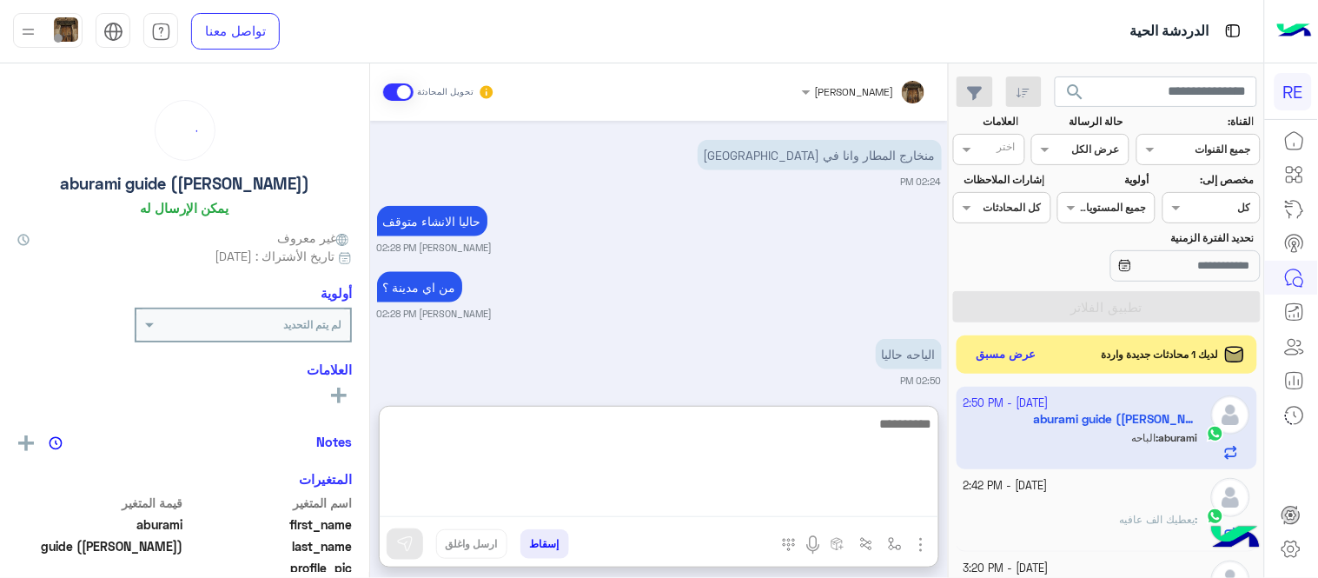
click at [797, 491] on textarea at bounding box center [659, 465] width 559 height 104
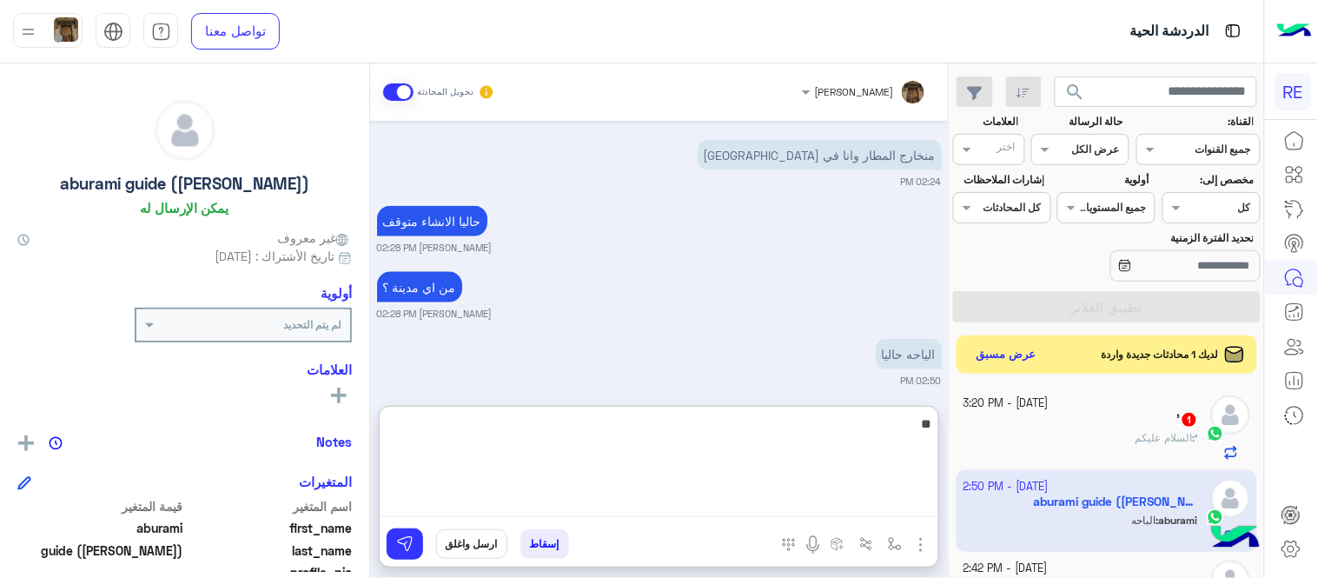
type textarea "*"
type textarea "**********"
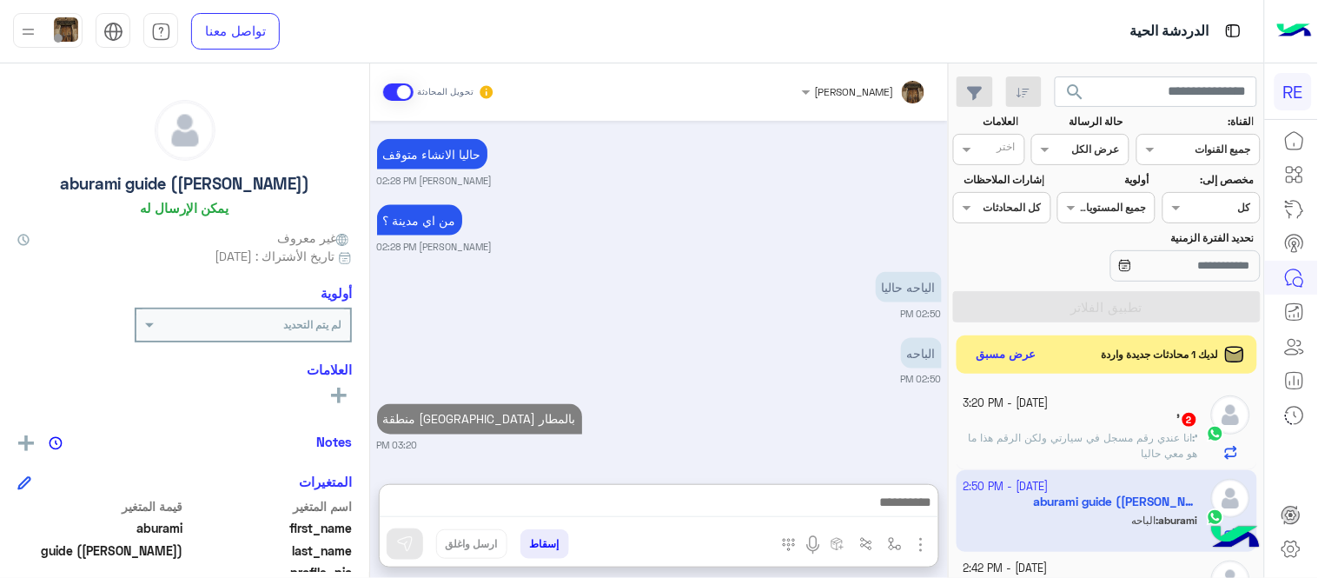
click at [752, 290] on div "[DATE] وش نختار هنا 02:22 PM ادخل خانة حسابي وحول لوضع السائق [PERSON_NAME] 02:…" at bounding box center [659, 294] width 578 height 346
click at [1043, 428] on div "' 2" at bounding box center [1080, 421] width 235 height 18
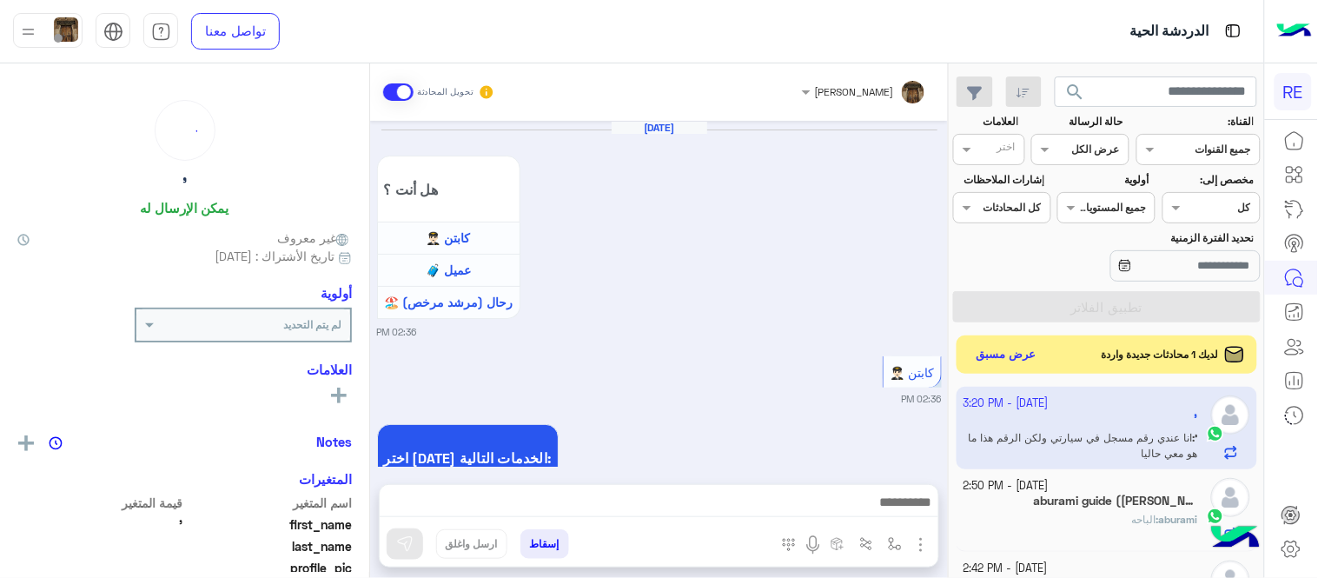
scroll to position [1209, 0]
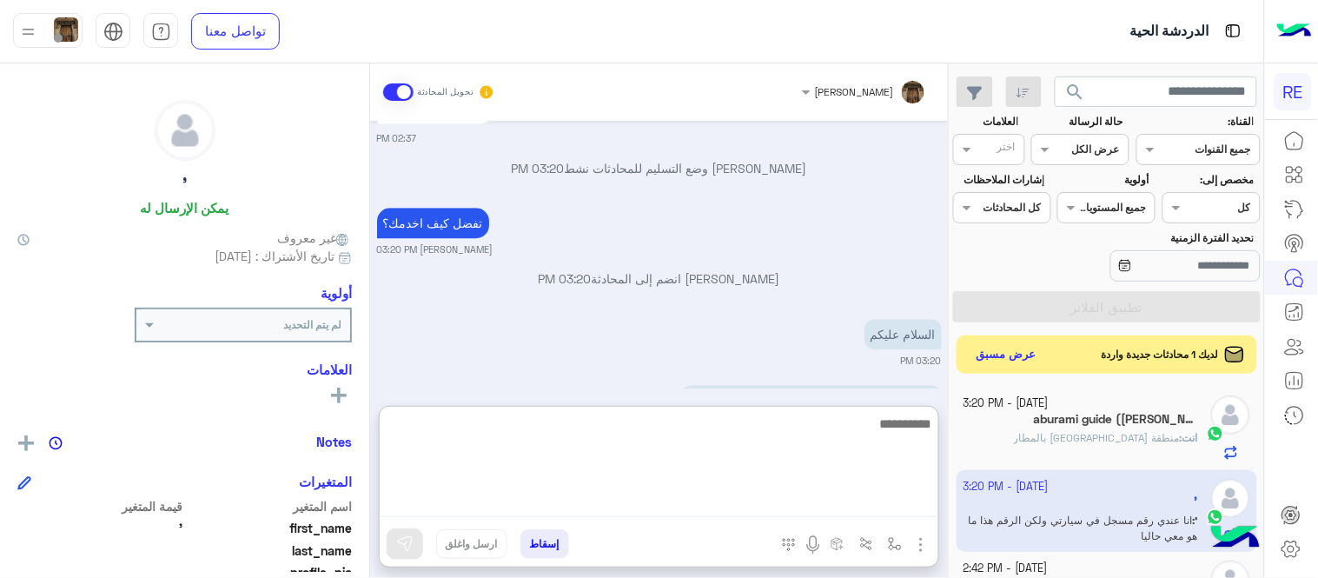
click at [855, 500] on textarea at bounding box center [659, 465] width 559 height 104
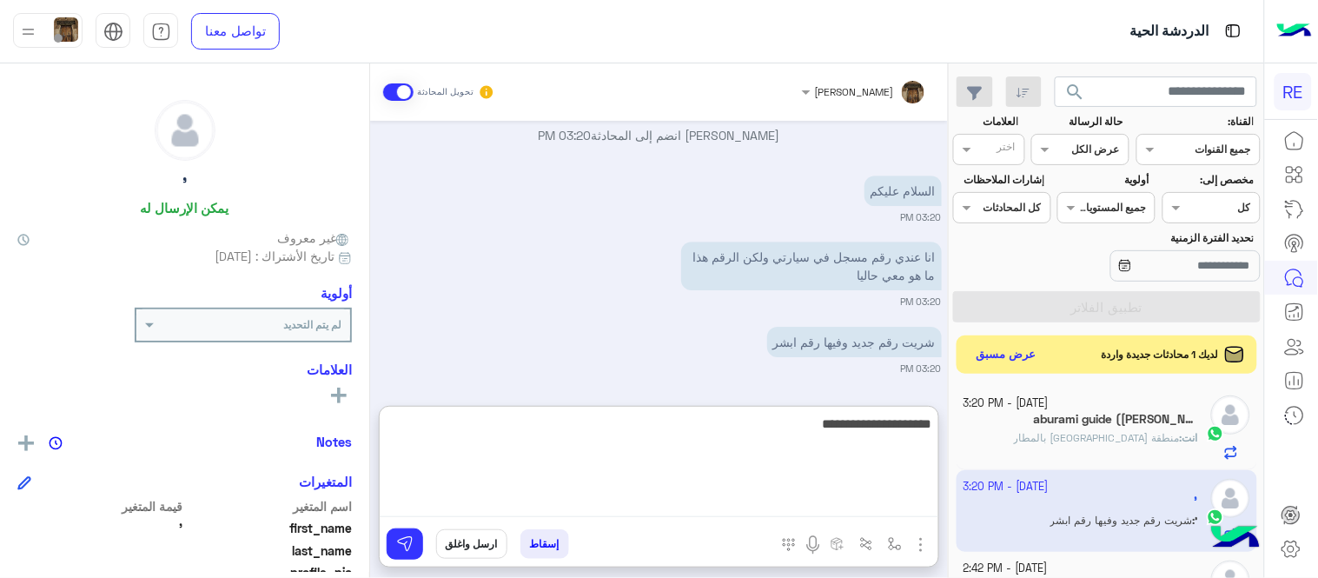
scroll to position [1420, 0]
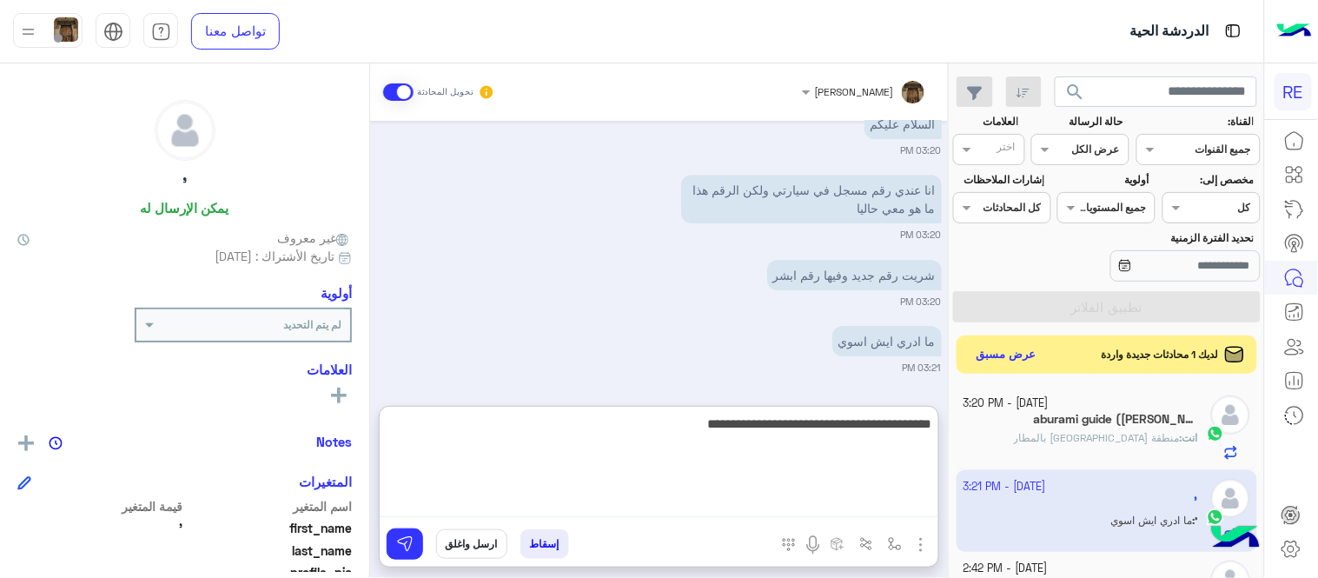
type textarea "**********"
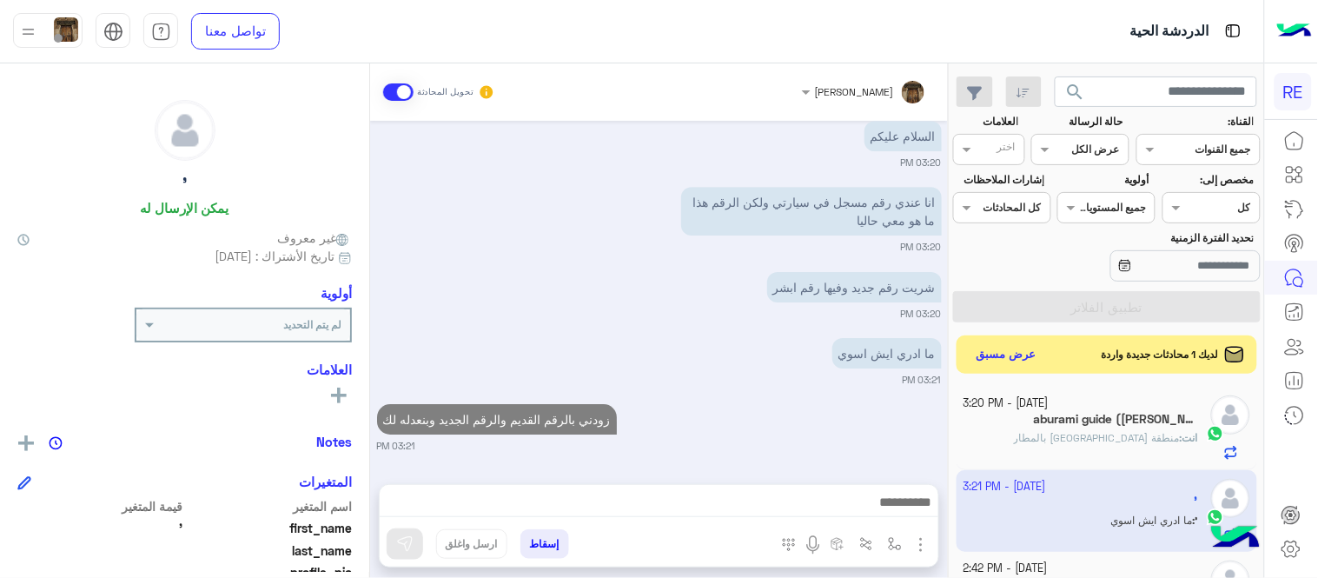
scroll to position [1408, 0]
click at [825, 308] on div "[DATE] هل أنت ؟ كابتن 👨🏻‍✈️ عميل 🧳 رحال (مرشد مرخص) 🏖️ 02:36 PM كابتن 👨🏻‍✈️ 02:…" at bounding box center [659, 294] width 578 height 346
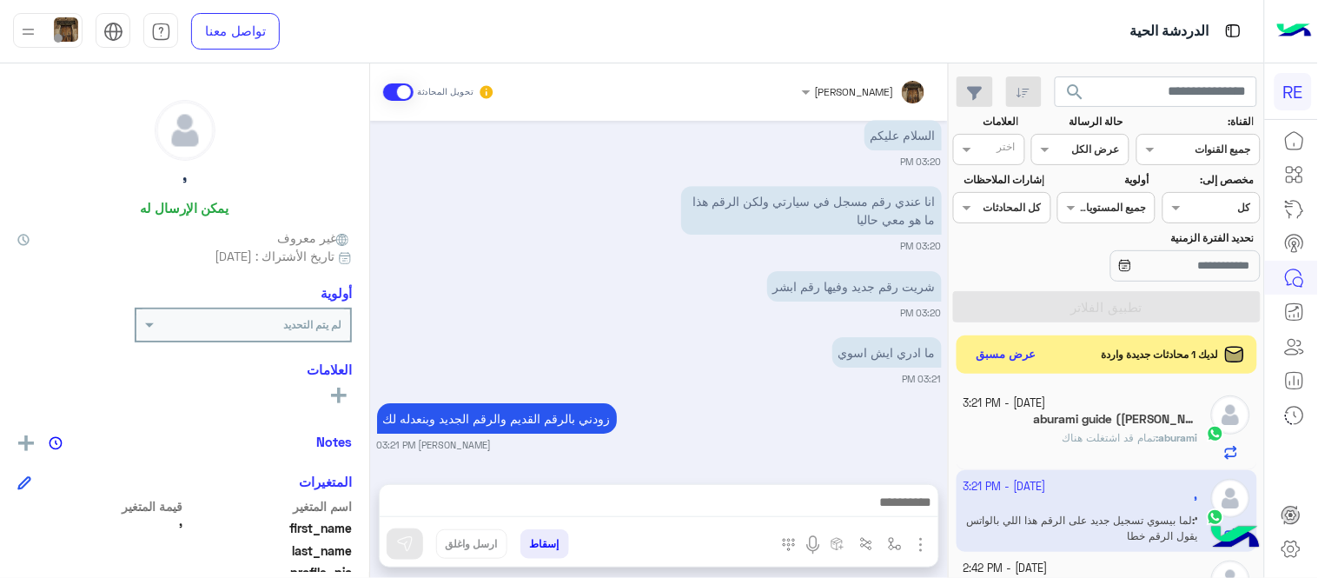
scroll to position [1493, 0]
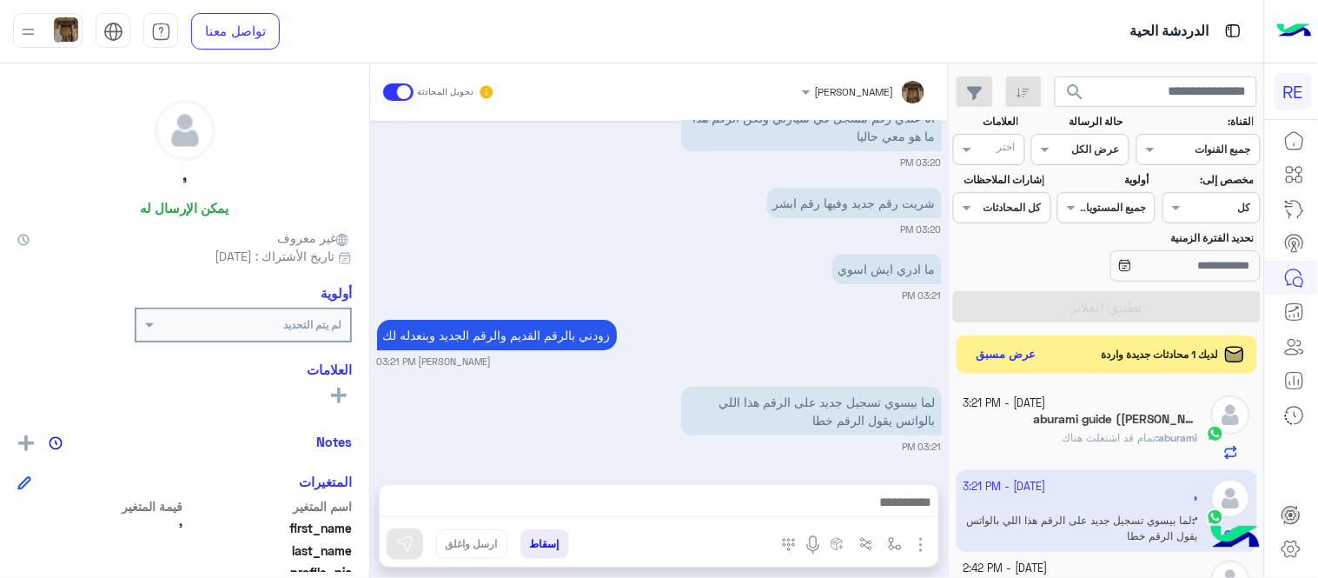
click at [730, 275] on div "ما ادري ايش اسوي 03:21 PM" at bounding box center [659, 275] width 565 height 53
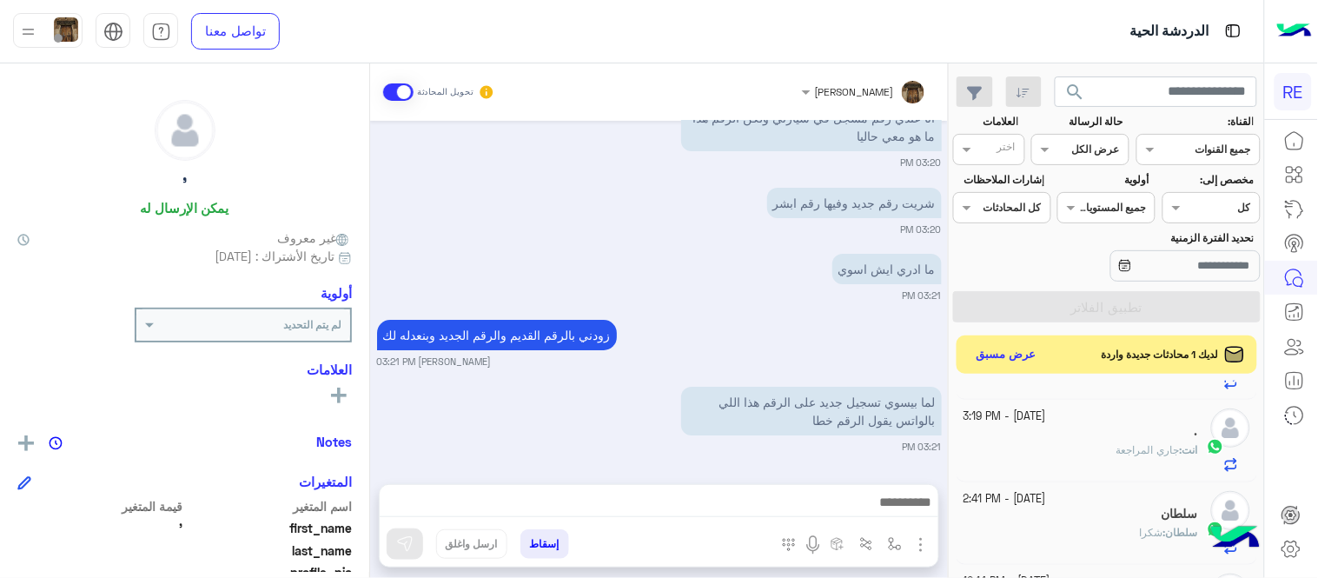
scroll to position [294, 0]
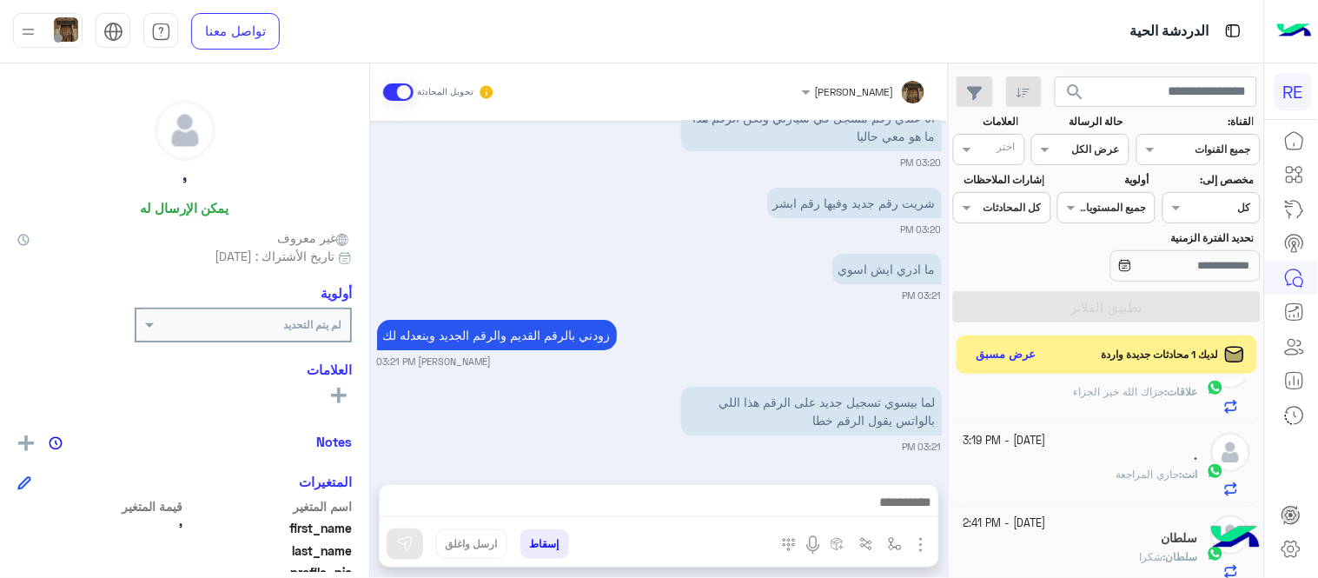
click at [999, 409] on div "علاقات : جزاك الله خير الجزاء" at bounding box center [1080, 399] width 235 height 30
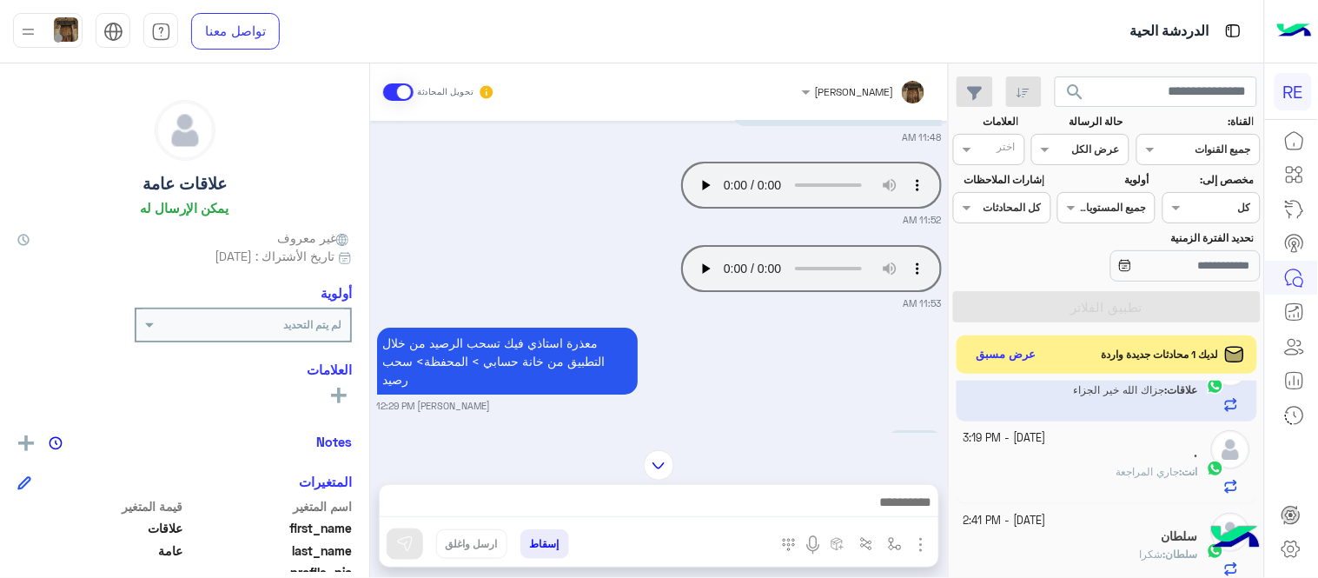
scroll to position [4830, 0]
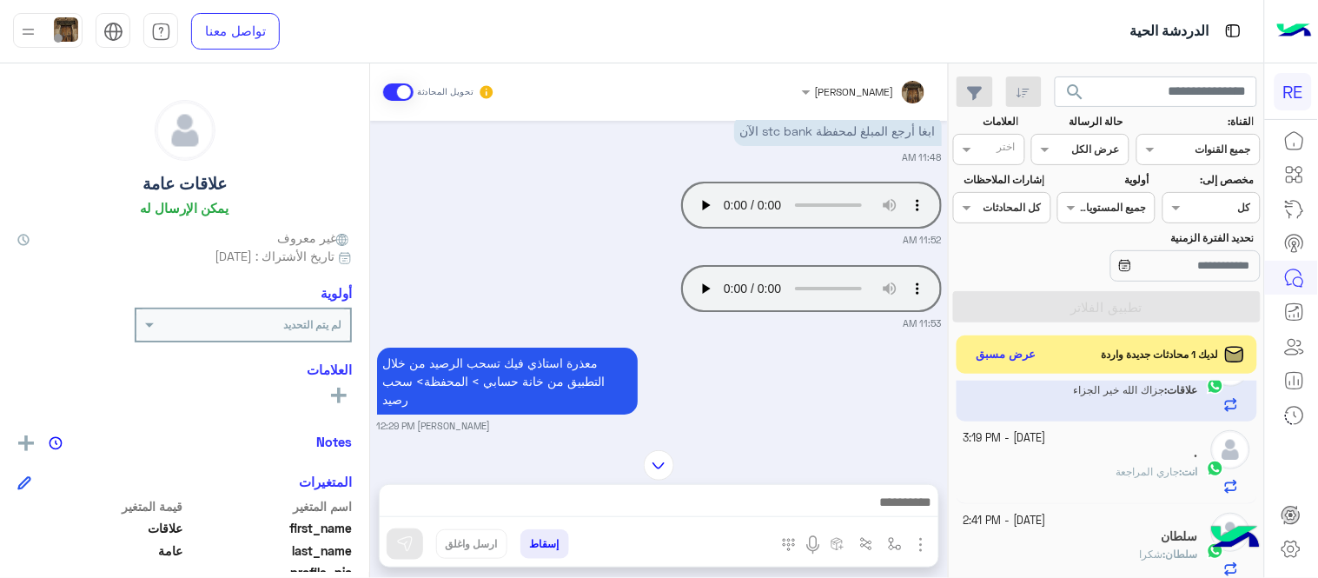
click at [839, 409] on div "معذرة استاذي فيك تسحب الرصيد من خلال التطبيق من خانة حسابي > المحفظة> سحب رصيد …" at bounding box center [659, 387] width 565 height 89
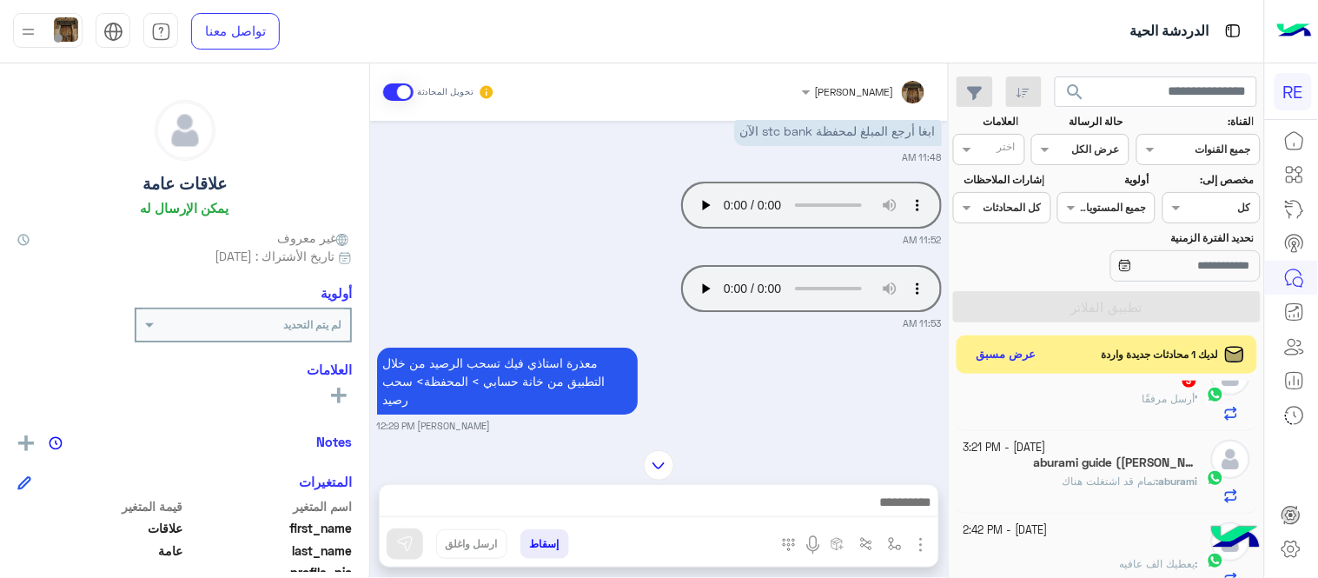
scroll to position [0, 0]
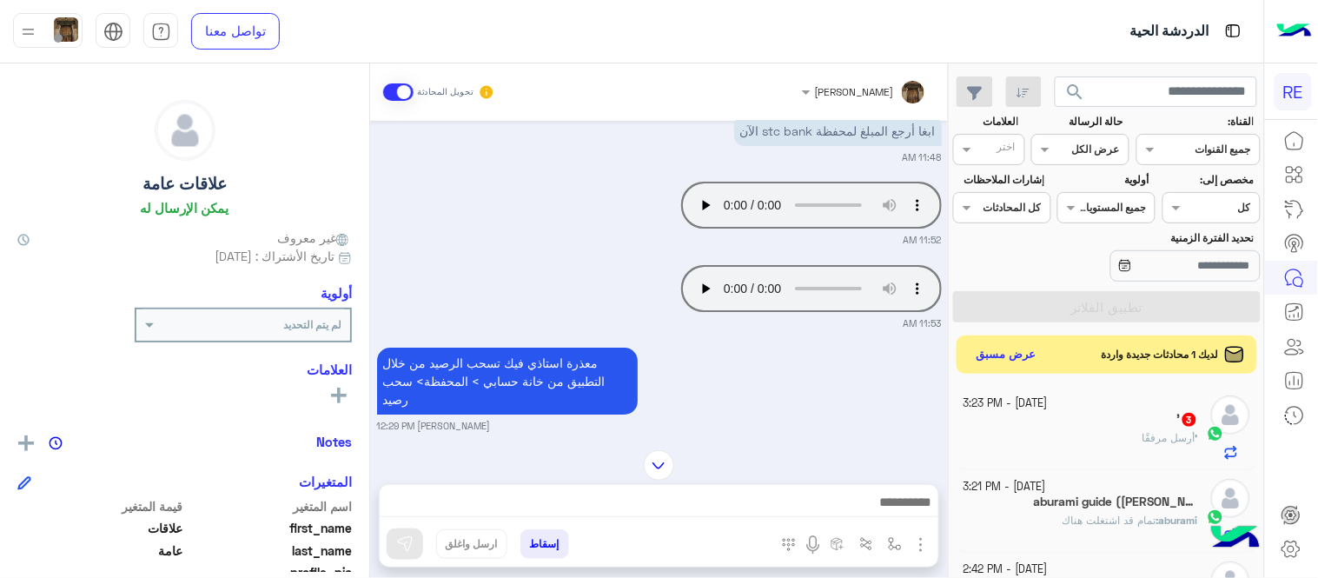
click at [1071, 441] on div "' أرسل مرفقًا" at bounding box center [1080, 445] width 235 height 30
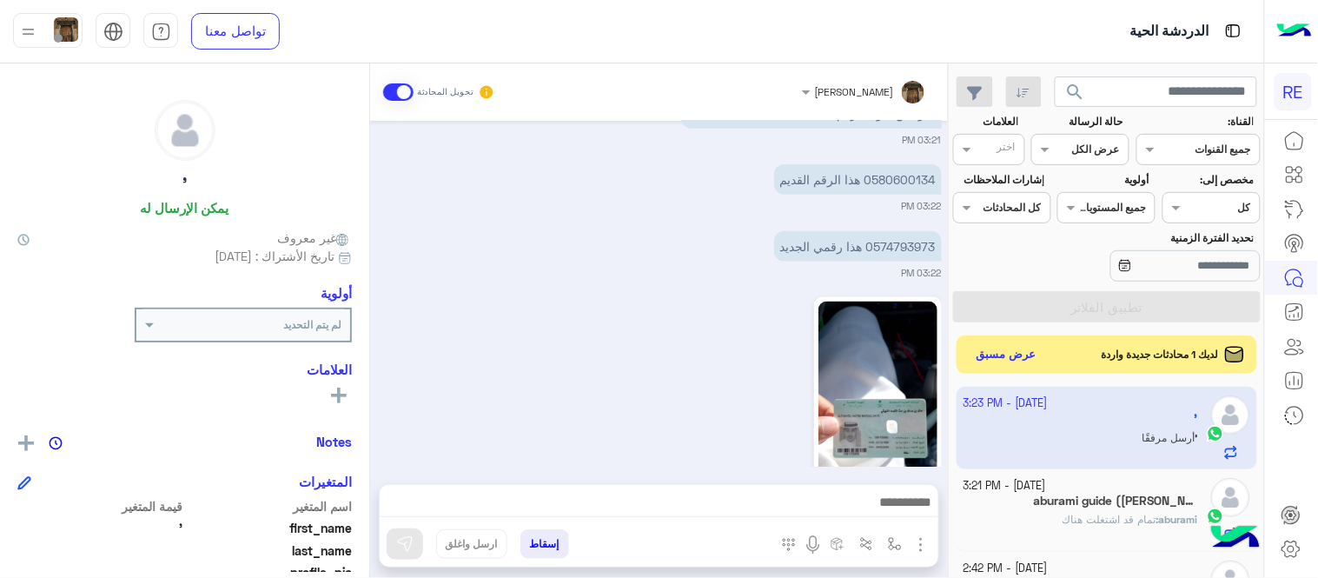
scroll to position [445, 0]
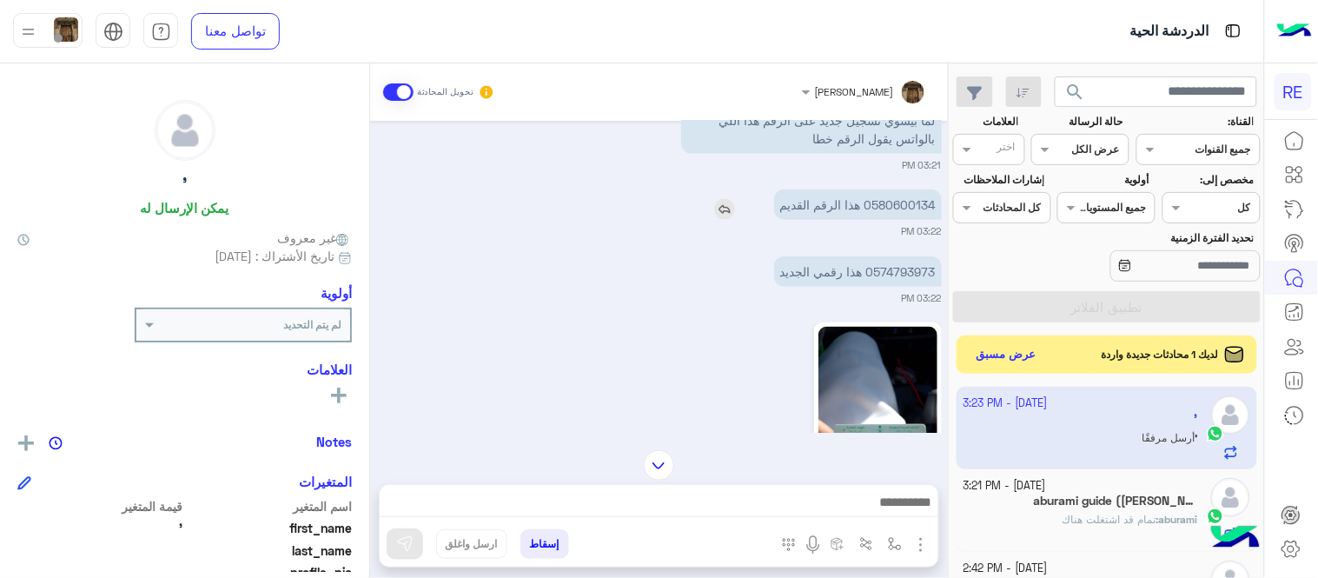
click at [910, 201] on p "0580600134 هذا الرقم القديم" at bounding box center [858, 204] width 168 height 30
copy p "0580600134"
click at [925, 268] on p "0574793973 هذا رقمي الجديد" at bounding box center [858, 271] width 168 height 30
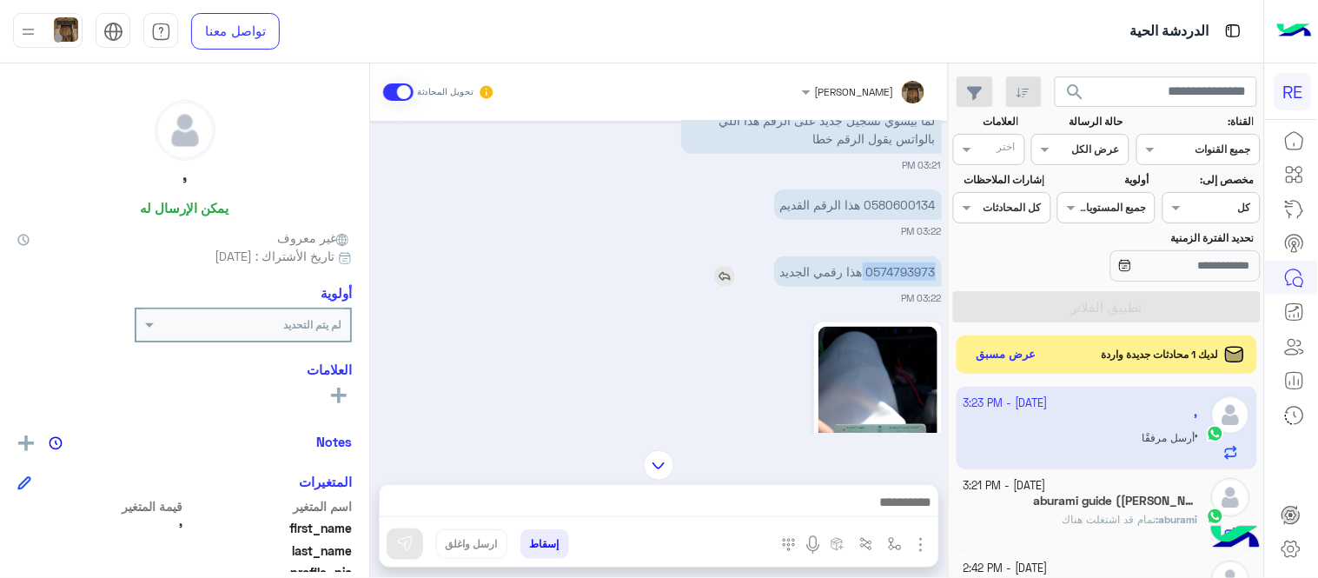
click at [925, 268] on p "0574793973 هذا رقمي الجديد" at bounding box center [858, 271] width 168 height 30
copy p "0574793973"
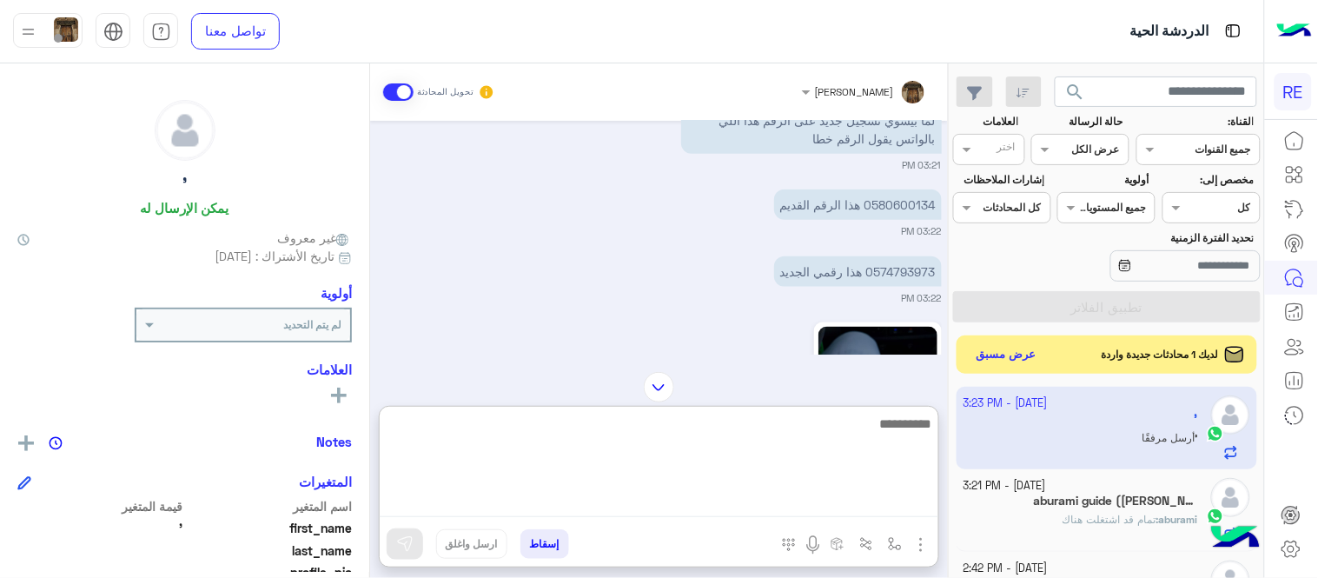
click at [777, 501] on textarea at bounding box center [659, 465] width 559 height 104
type textarea "**********"
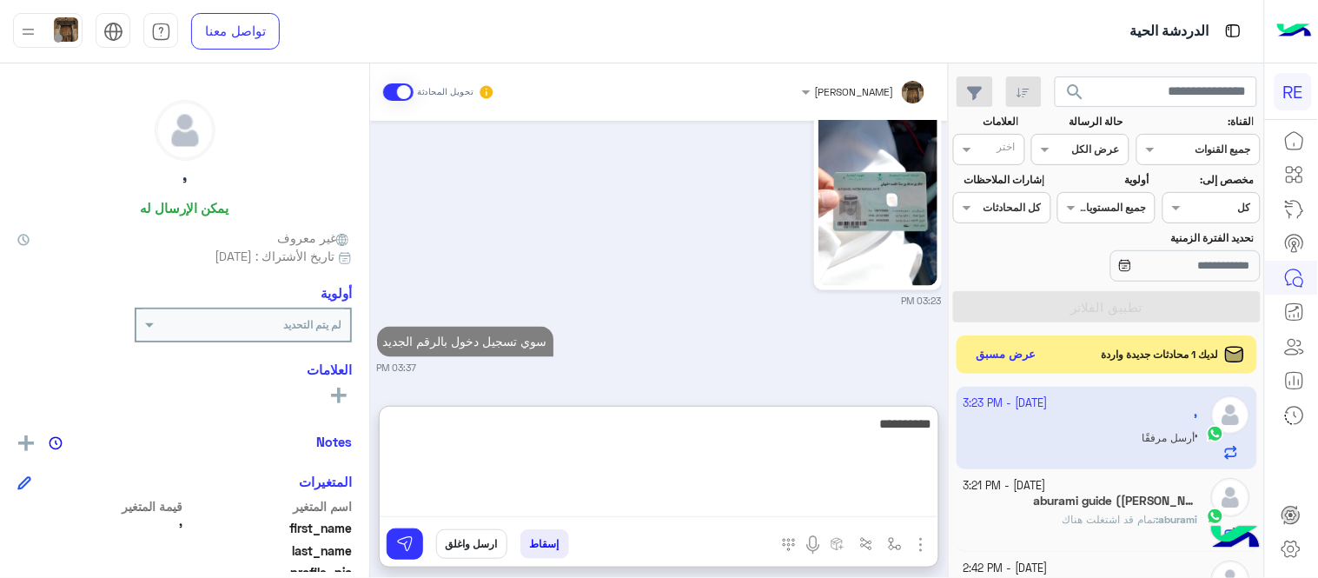
type textarea "**********"
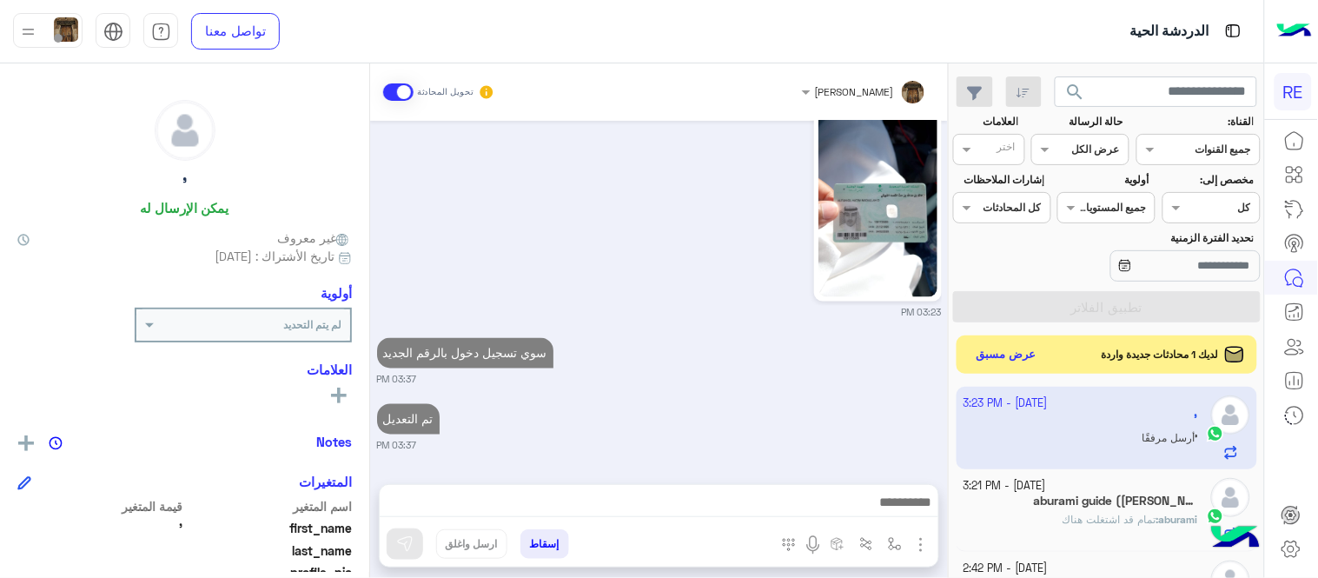
scroll to position [685, 0]
click at [676, 313] on div "[DATE] [PERSON_NAME] انضم إلى المحادثة 03:20 PM السلام عليكم 03:20 PM انا عندي …" at bounding box center [659, 294] width 578 height 346
click at [788, 365] on div "سوي تسجيل دخول بالرقم الجديد 03:37 PM" at bounding box center [659, 360] width 565 height 53
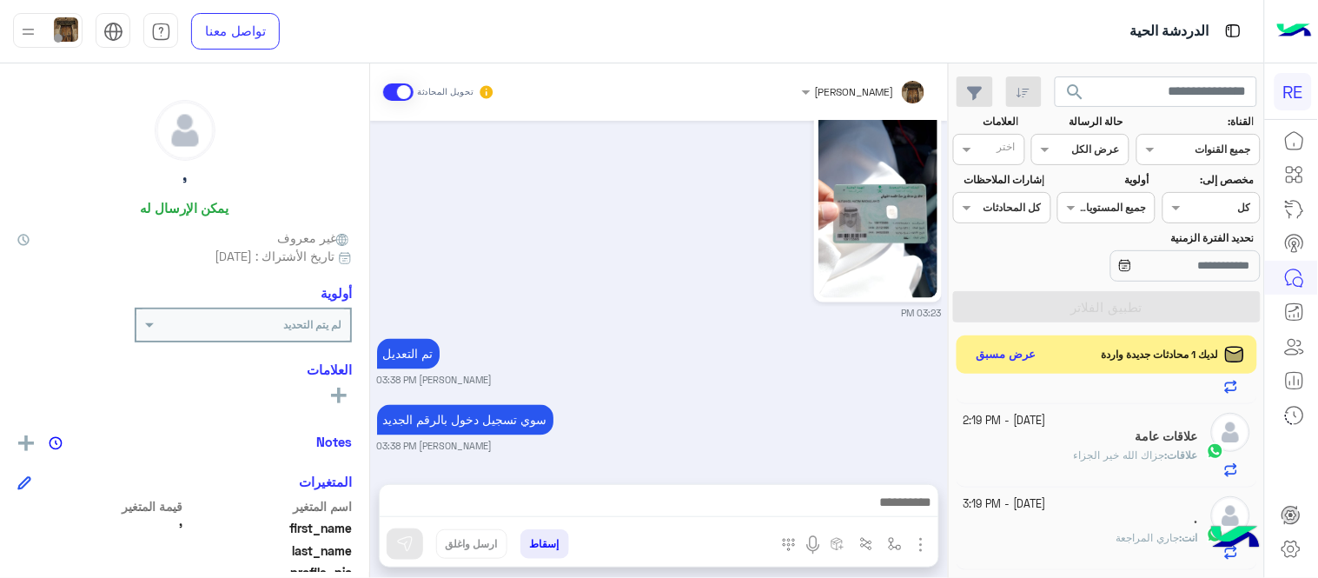
scroll to position [238, 0]
click at [1030, 441] on div "علاقات : جزاك الله خير الجزاء" at bounding box center [1080, 455] width 235 height 30
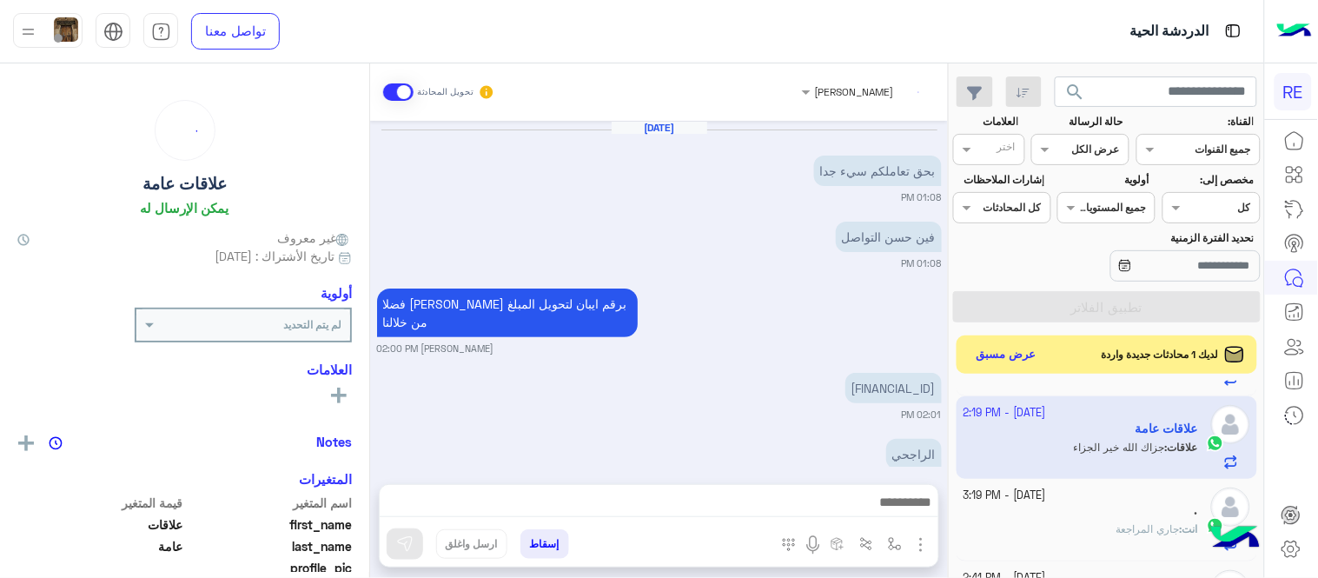
scroll to position [403, 0]
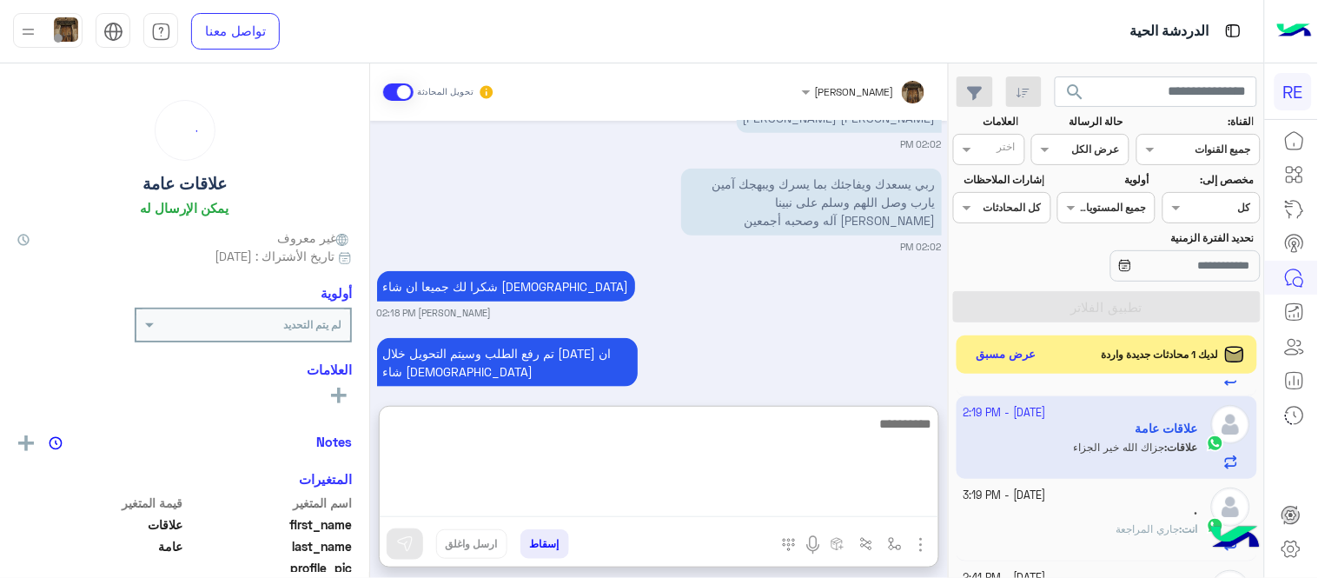
click at [825, 507] on textarea at bounding box center [659, 465] width 559 height 104
type textarea "**********"
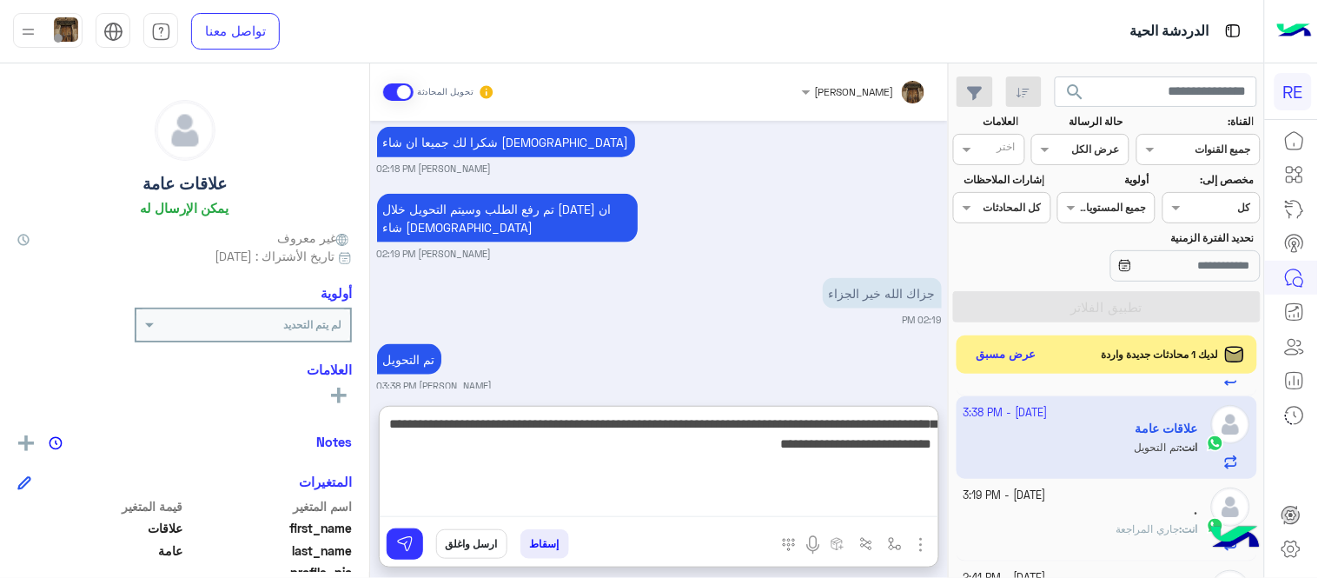
click at [526, 429] on textarea "**********" at bounding box center [659, 465] width 559 height 104
click at [407, 443] on textarea "**********" at bounding box center [659, 465] width 559 height 104
type textarea "**********"
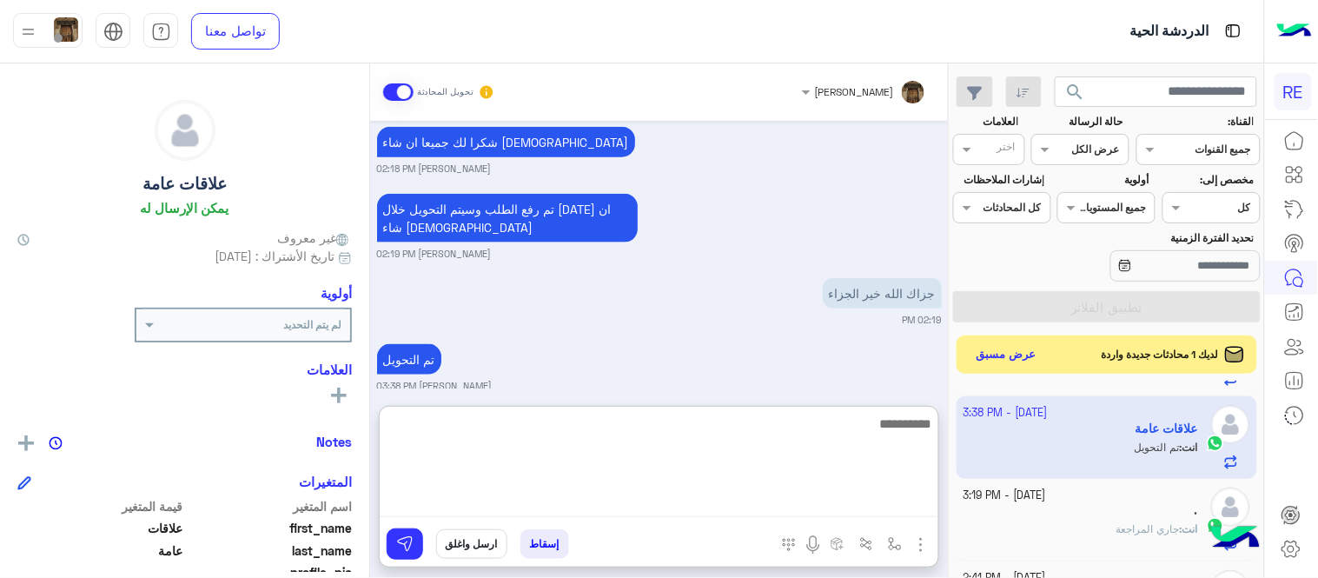
scroll to position [687, 0]
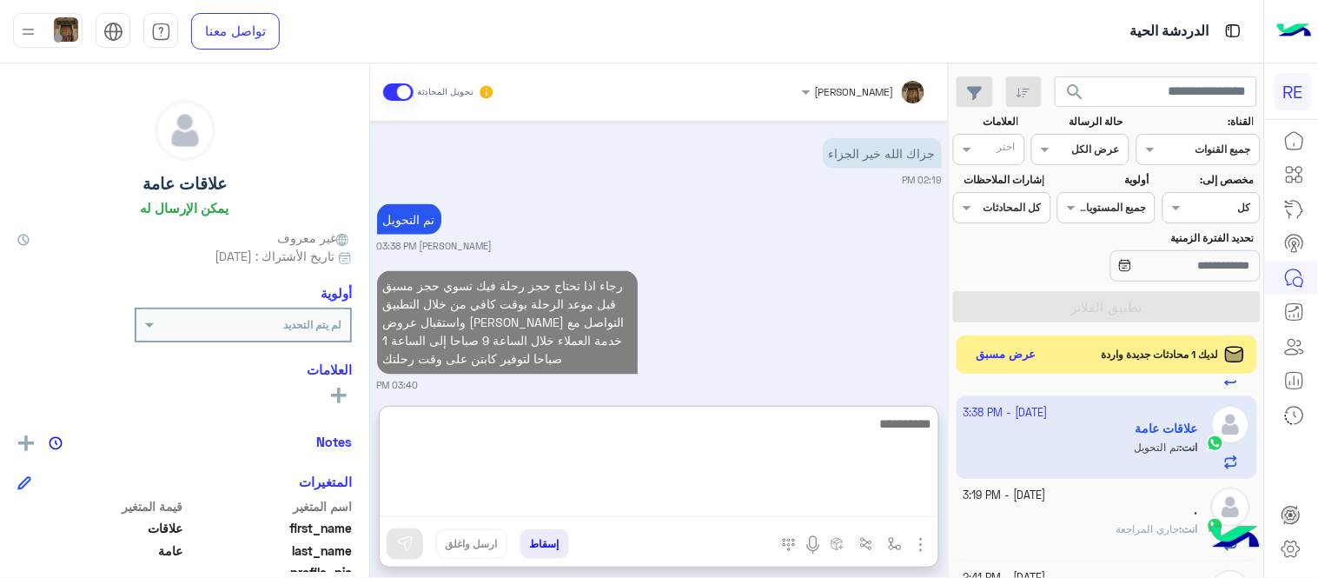
click at [589, 445] on textarea at bounding box center [659, 465] width 559 height 104
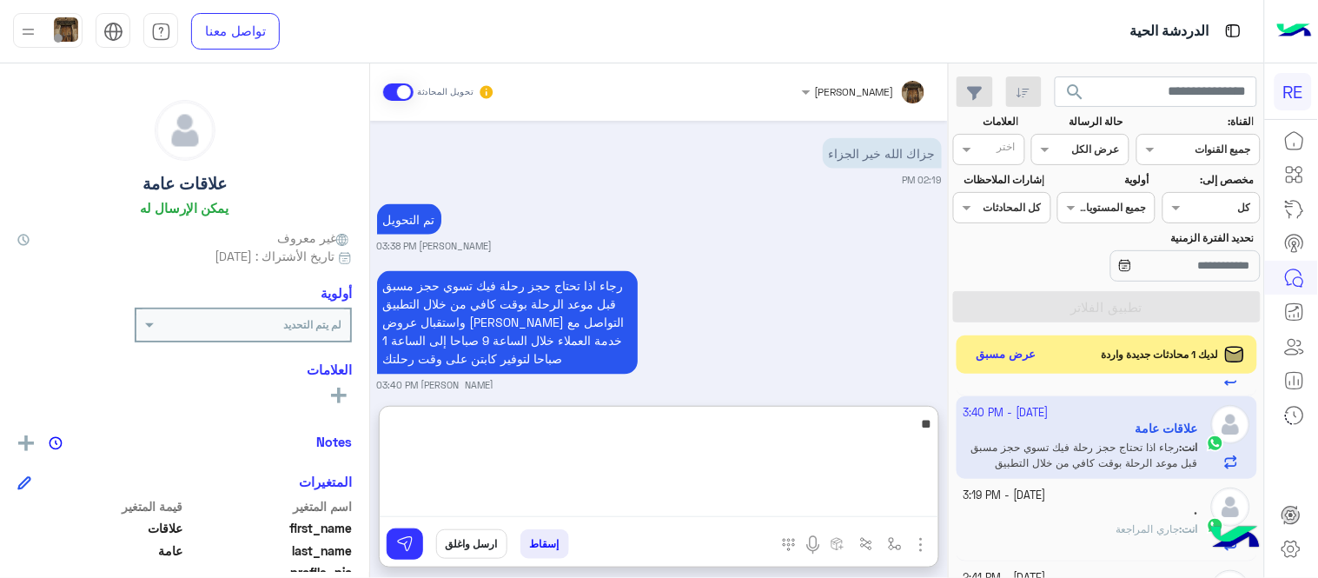
type textarea "*"
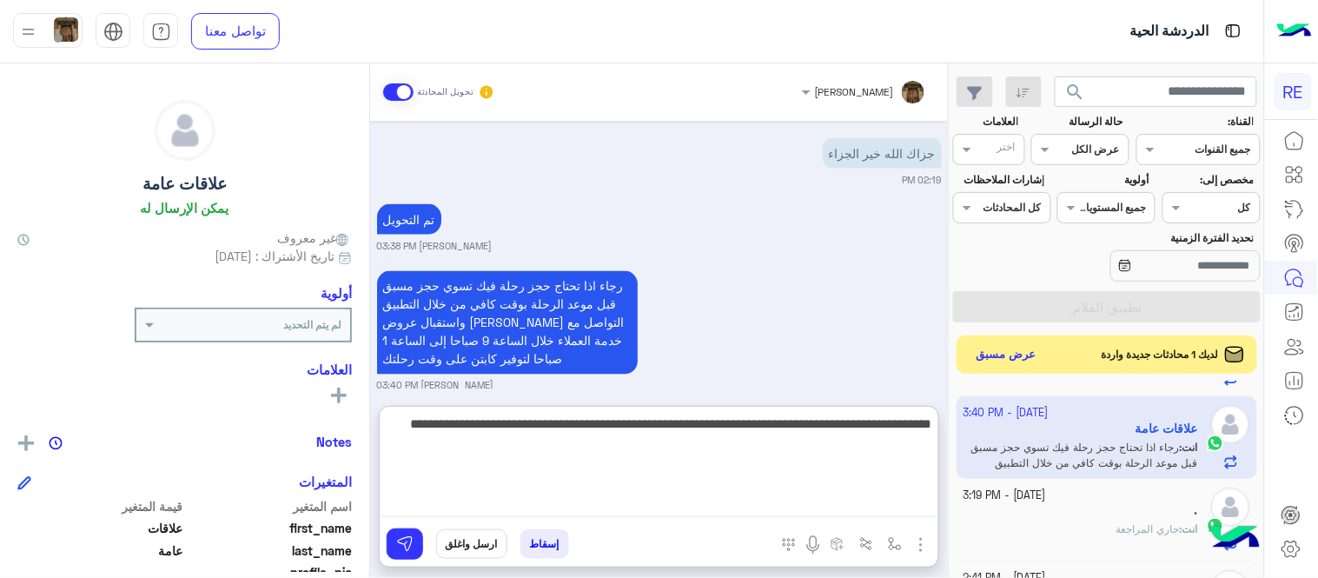
click at [799, 434] on textarea "**********" at bounding box center [659, 465] width 559 height 104
click at [696, 437] on textarea "**********" at bounding box center [659, 465] width 559 height 104
click at [560, 430] on textarea "**********" at bounding box center [659, 465] width 559 height 104
click at [689, 437] on textarea "**********" at bounding box center [659, 465] width 559 height 104
click at [631, 439] on textarea "**********" at bounding box center [659, 465] width 559 height 104
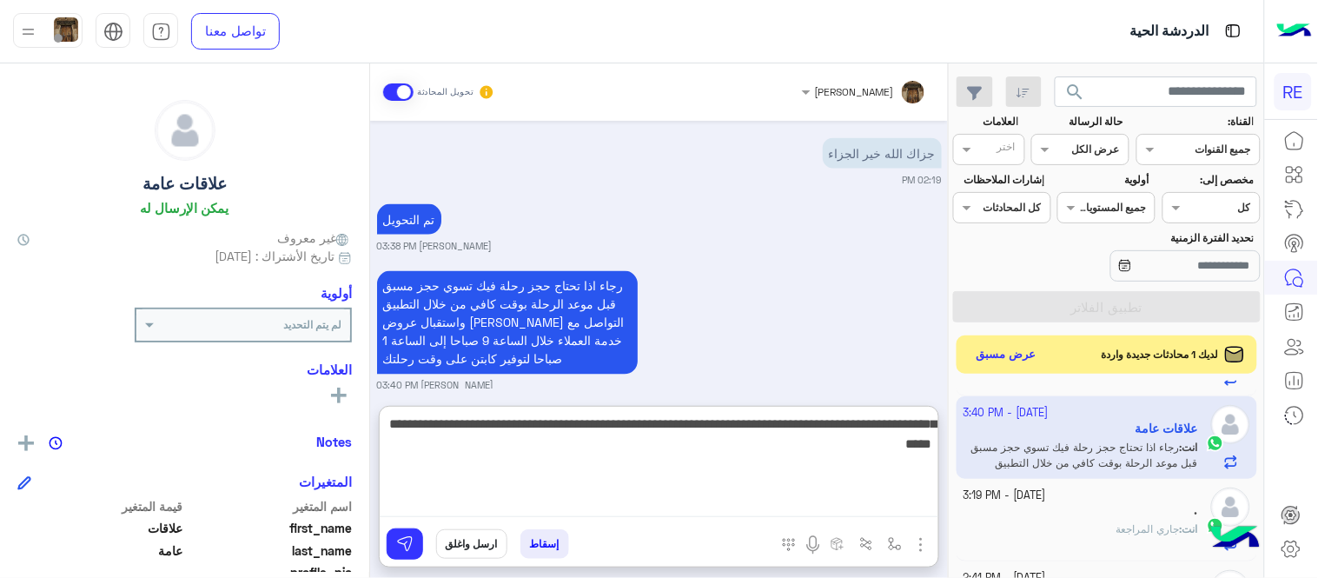
click at [931, 427] on textarea "**********" at bounding box center [659, 465] width 559 height 104
click at [684, 447] on textarea "**********" at bounding box center [659, 465] width 559 height 104
click at [521, 426] on textarea "**********" at bounding box center [659, 465] width 559 height 104
click at [584, 424] on textarea "**********" at bounding box center [659, 465] width 559 height 104
click at [453, 424] on textarea "**********" at bounding box center [659, 465] width 559 height 104
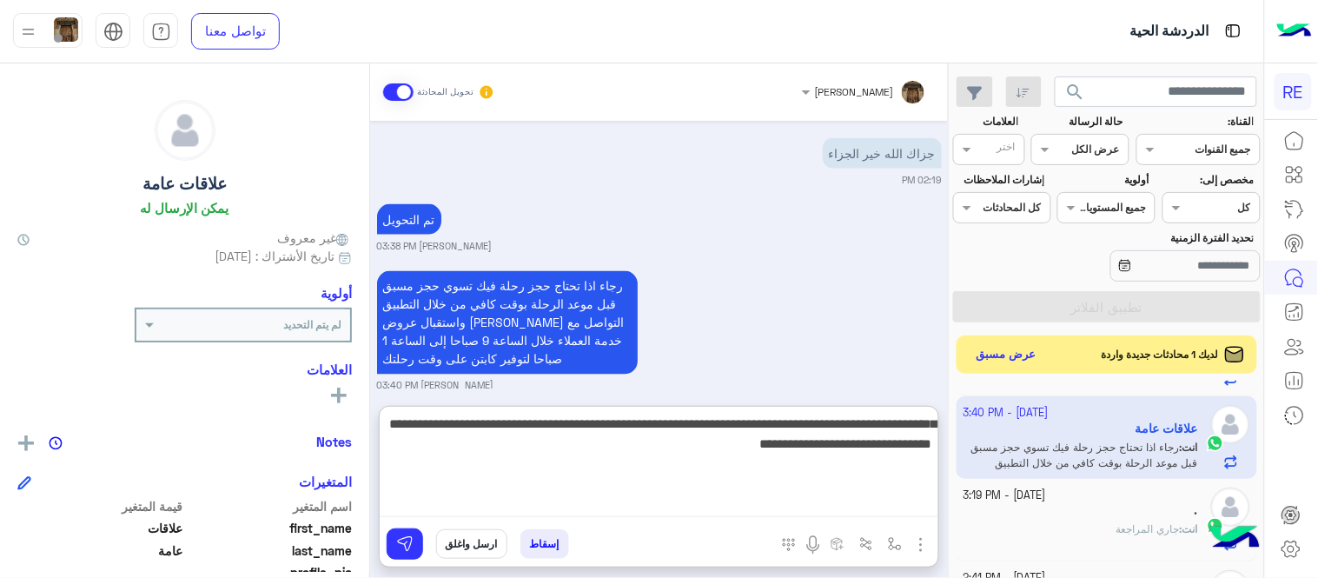
type textarea "**********"
click at [571, 452] on textarea "**********" at bounding box center [659, 465] width 559 height 104
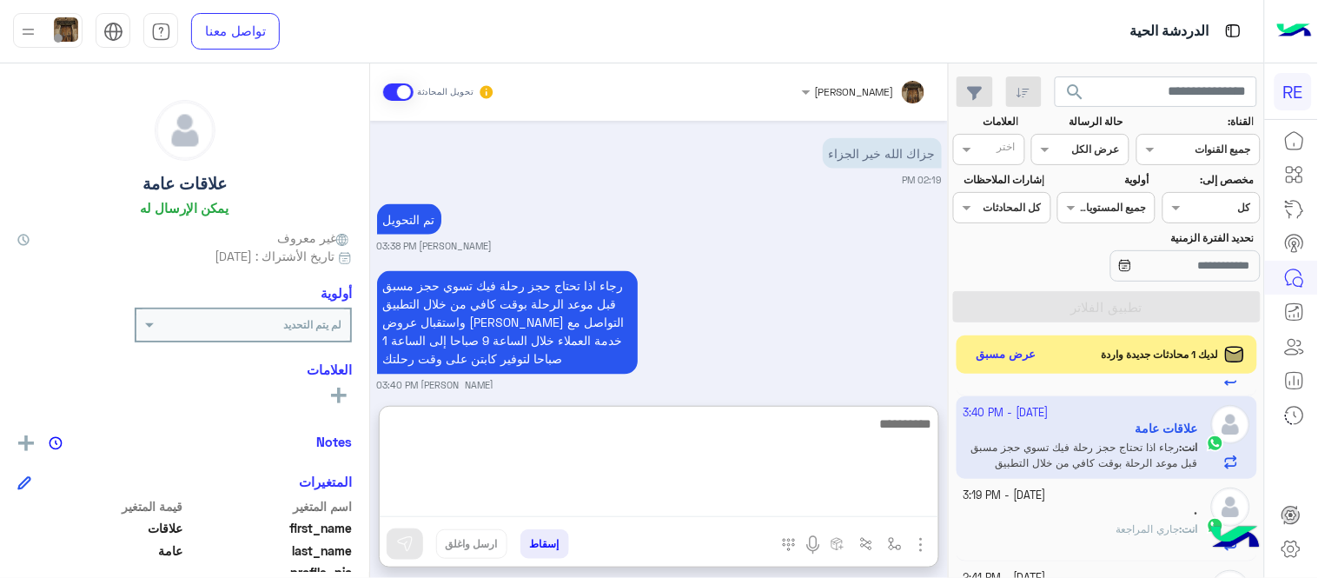
scroll to position [808, 0]
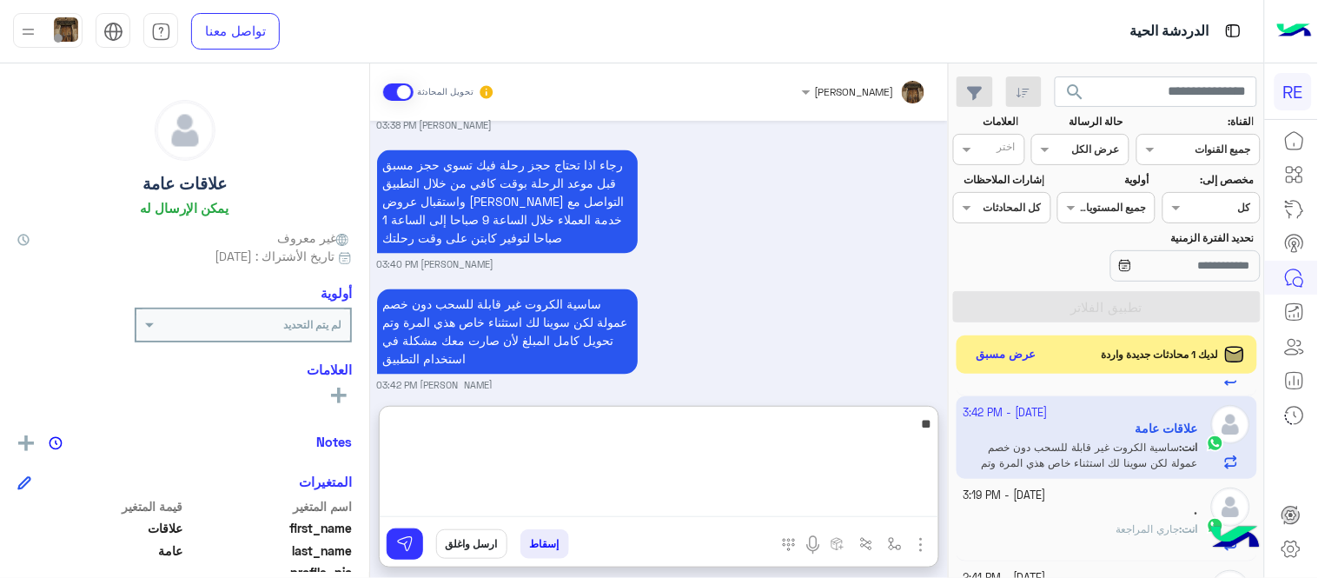
type textarea "*"
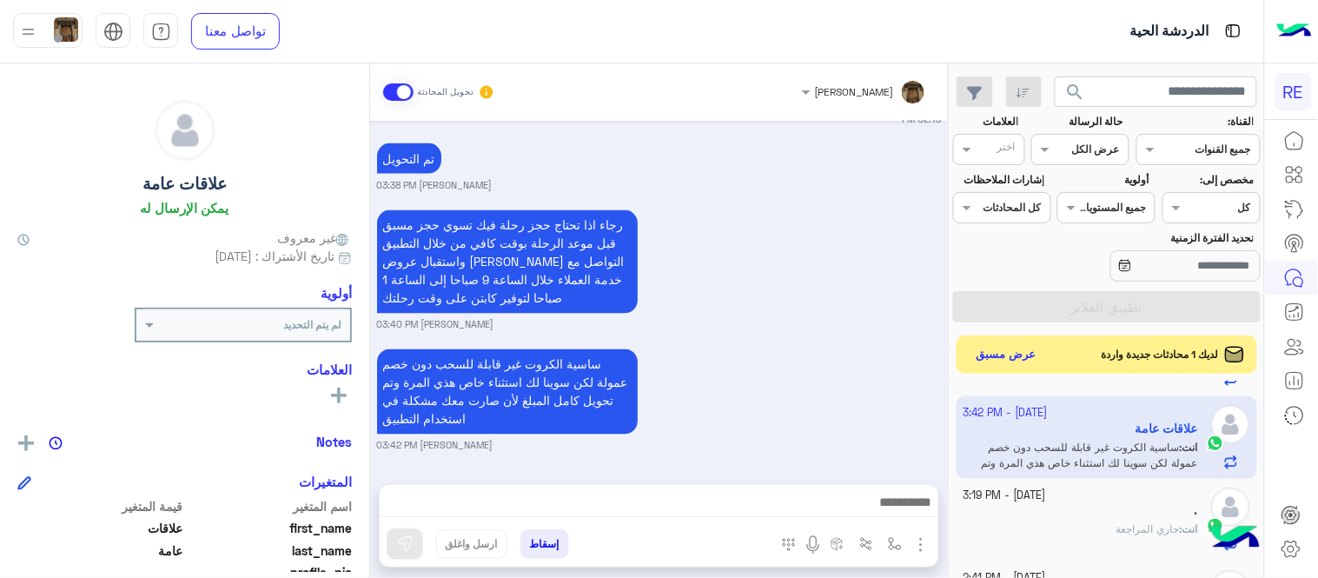
scroll to position [730, 0]
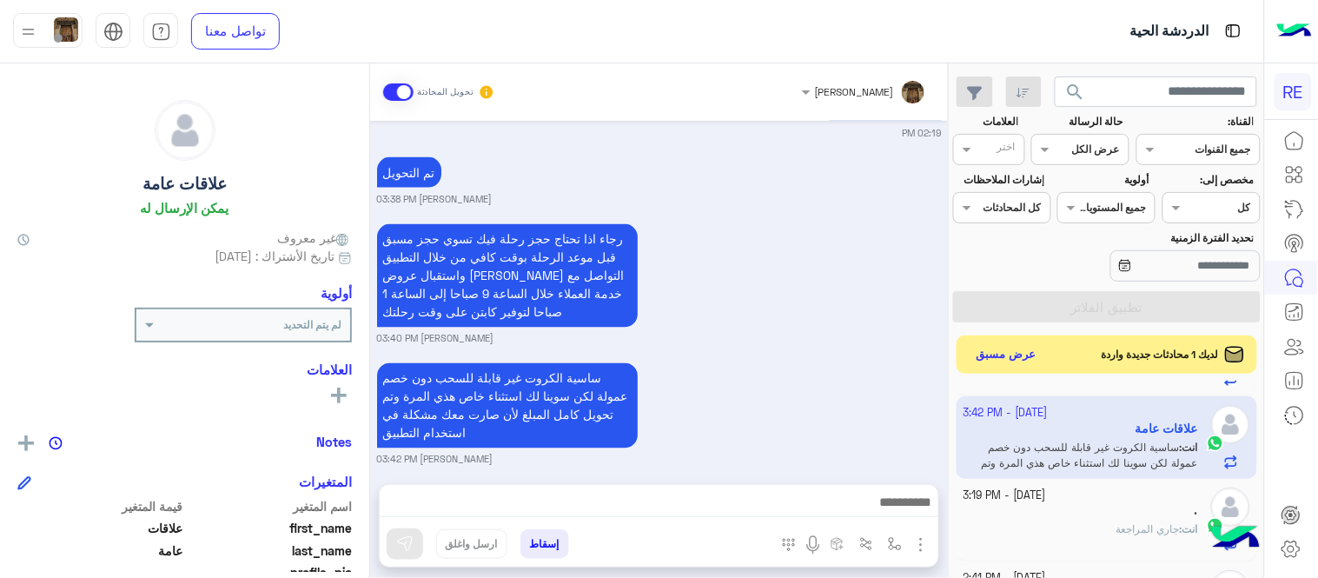
click at [906, 384] on div "[DATE] بحق تعاملكم سيء جدا 01:08 PM فين حسن التواصل 01:08 PM فضلا زودني برقم اي…" at bounding box center [659, 294] width 578 height 346
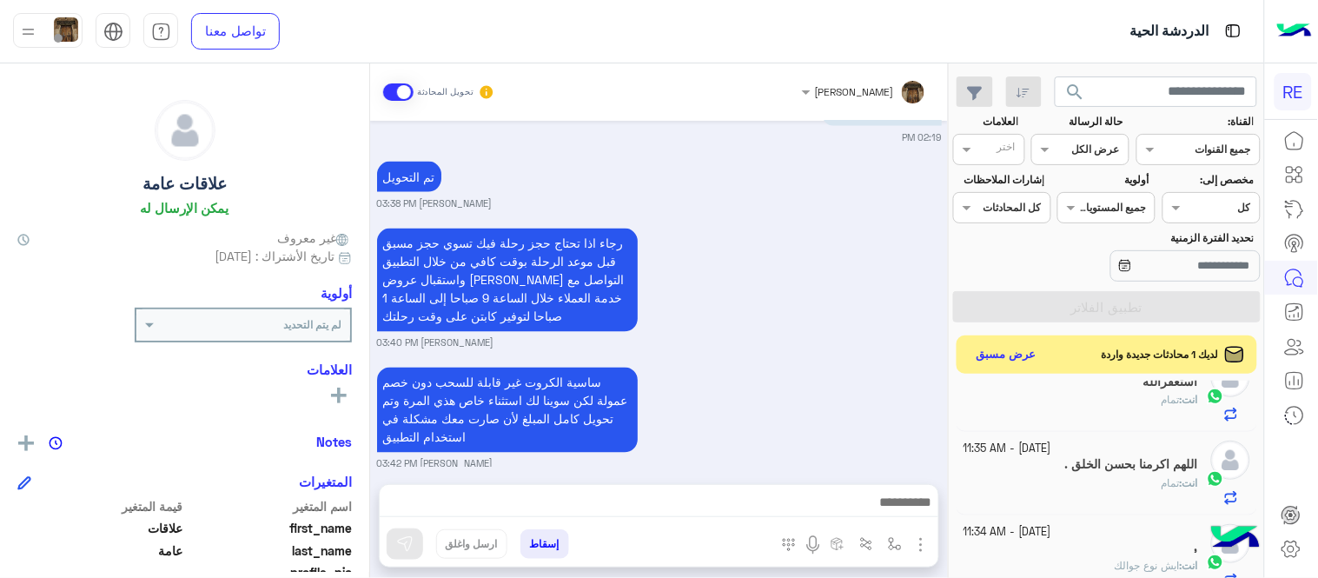
scroll to position [0, 0]
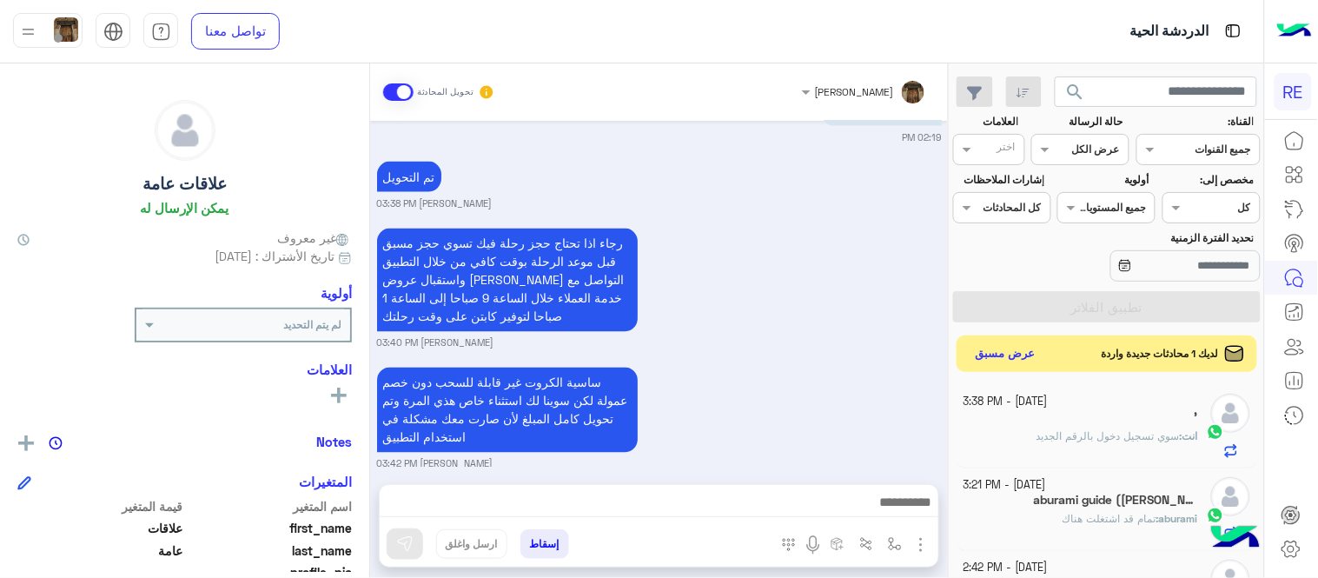
click at [1001, 366] on button "عرض مسبق" at bounding box center [1006, 353] width 73 height 23
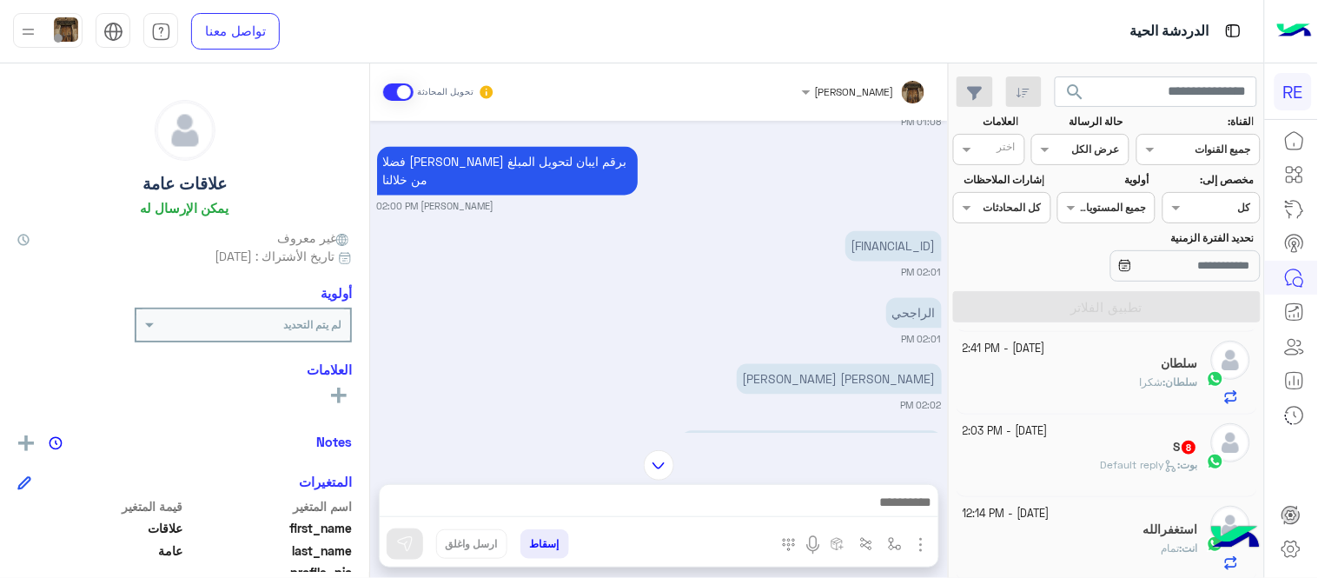
scroll to position [455, 0]
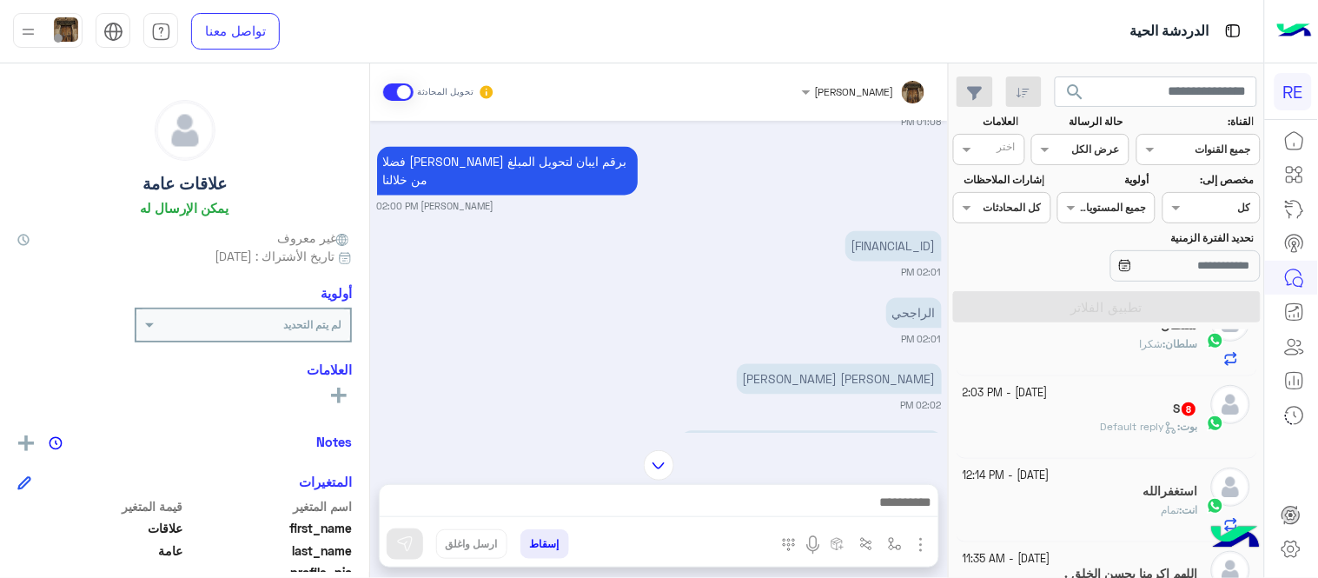
click at [1027, 421] on div "[PERSON_NAME] : Default reply" at bounding box center [1080, 434] width 235 height 30
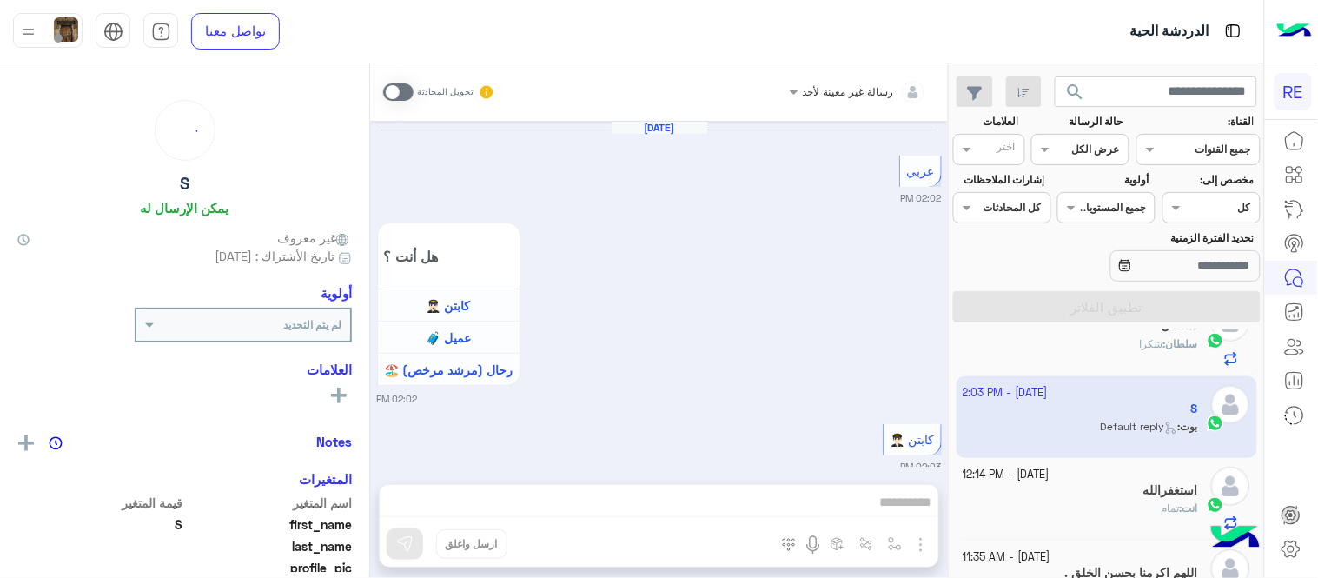
scroll to position [701, 0]
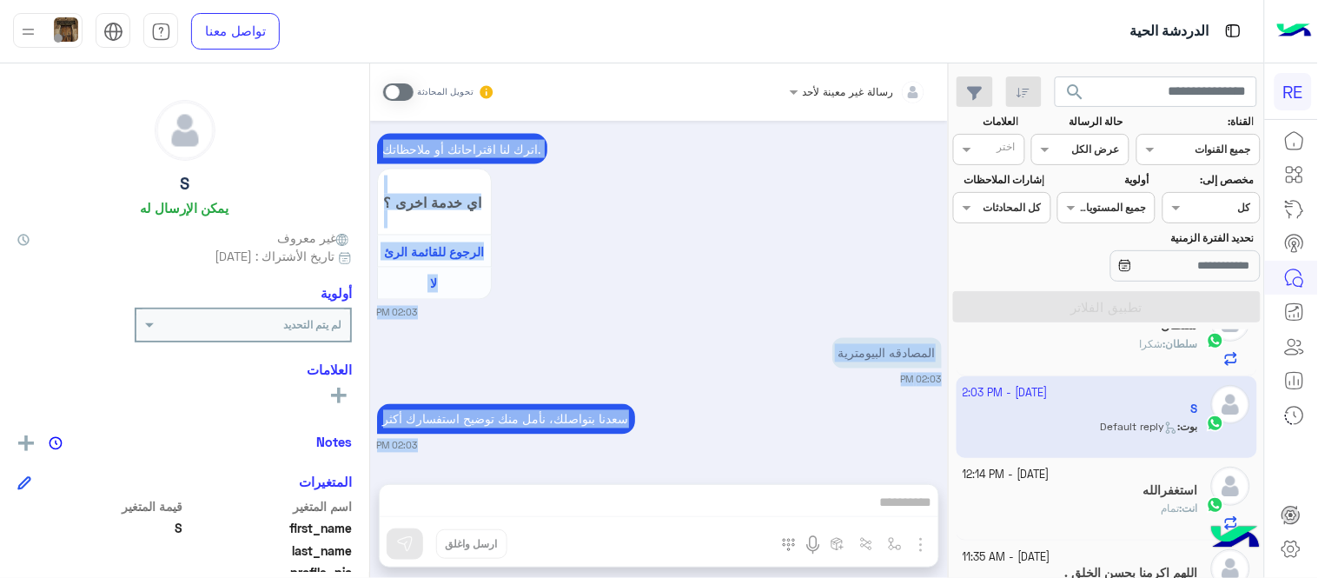
drag, startPoint x: 389, startPoint y: 84, endPoint x: 718, endPoint y: 506, distance: 534.2
click at [718, 506] on div "رسالة غير معينة لأحد تحويل المحادثة [DATE] عربي 02:02 PM هل أنت ؟ كابتن 👨🏻‍✈️ ع…" at bounding box center [659, 323] width 578 height 521
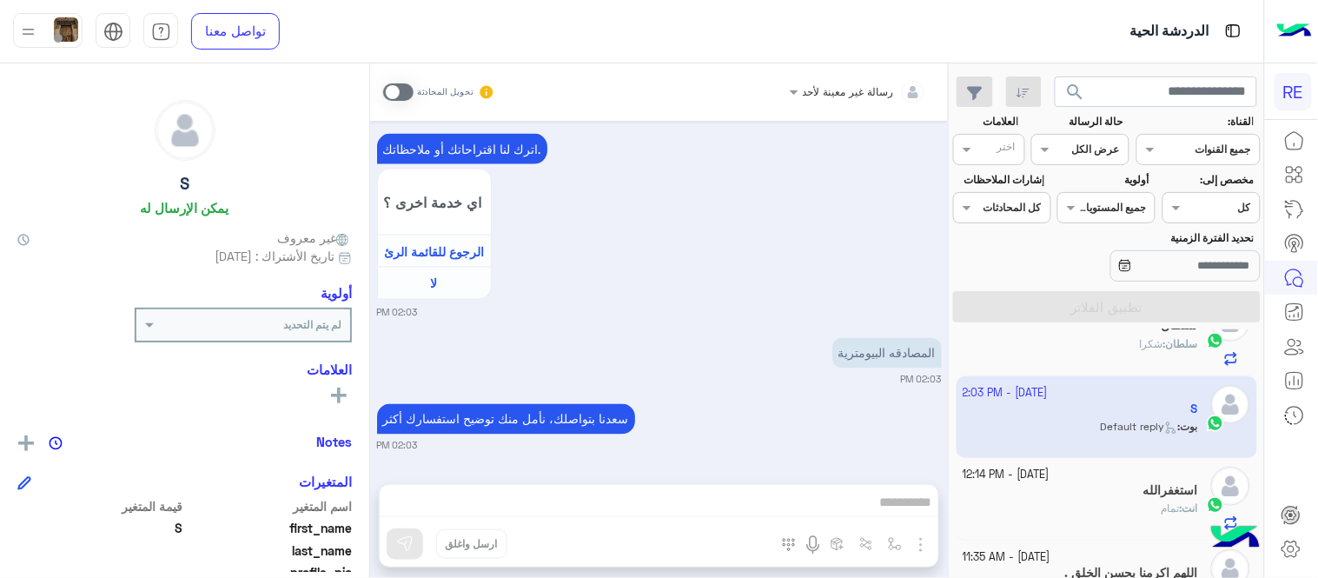
click at [718, 506] on div "رسالة غير معينة لأحد تحويل المحادثة [DATE] عربي 02:02 PM هل أنت ؟ كابتن 👨🏻‍✈️ ع…" at bounding box center [659, 323] width 578 height 521
click at [394, 81] on div "تحويل المحادثة" at bounding box center [439, 91] width 112 height 31
click at [396, 88] on span at bounding box center [398, 91] width 30 height 17
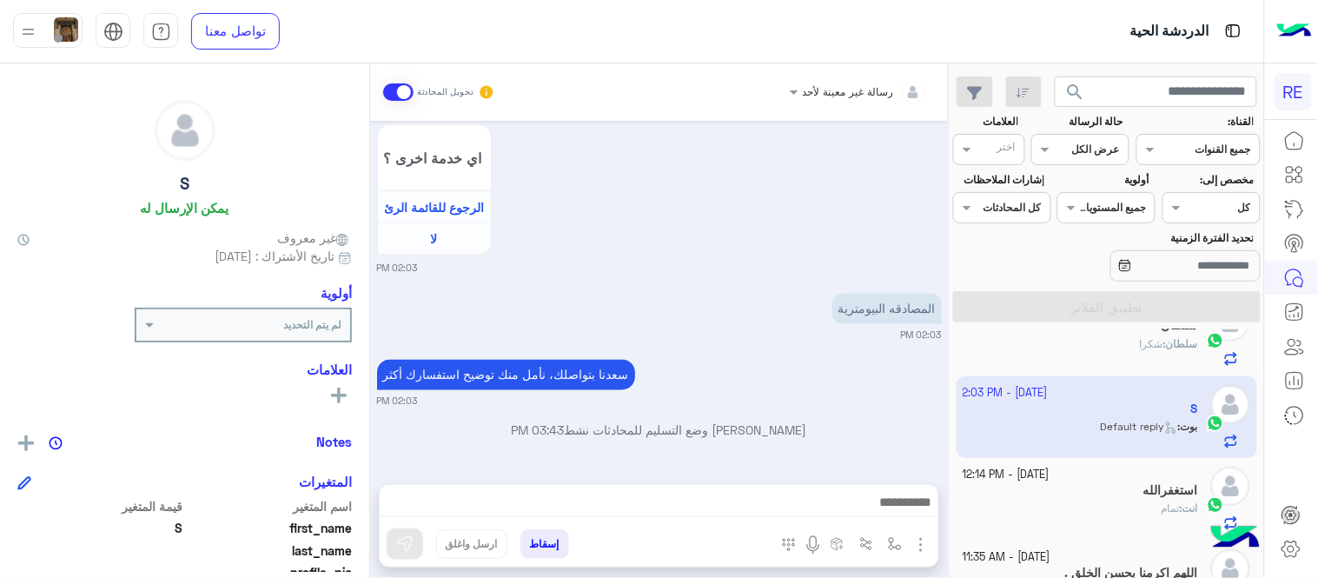
click at [676, 487] on div at bounding box center [659, 506] width 559 height 43
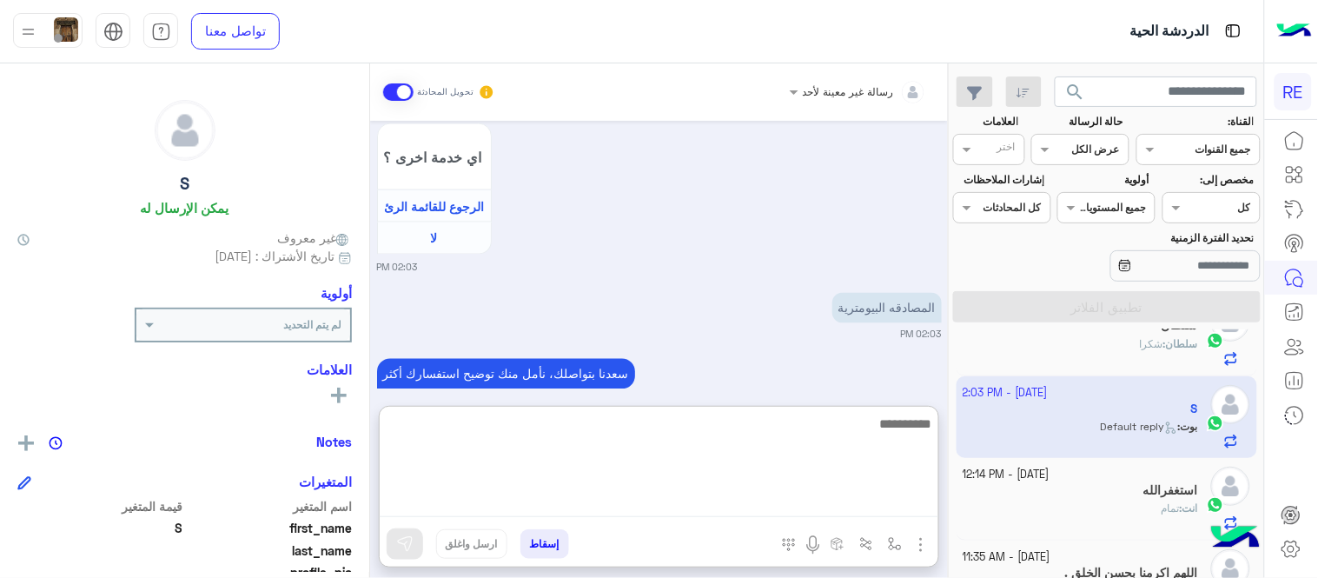
click at [682, 493] on textarea at bounding box center [659, 465] width 559 height 104
type textarea "**********"
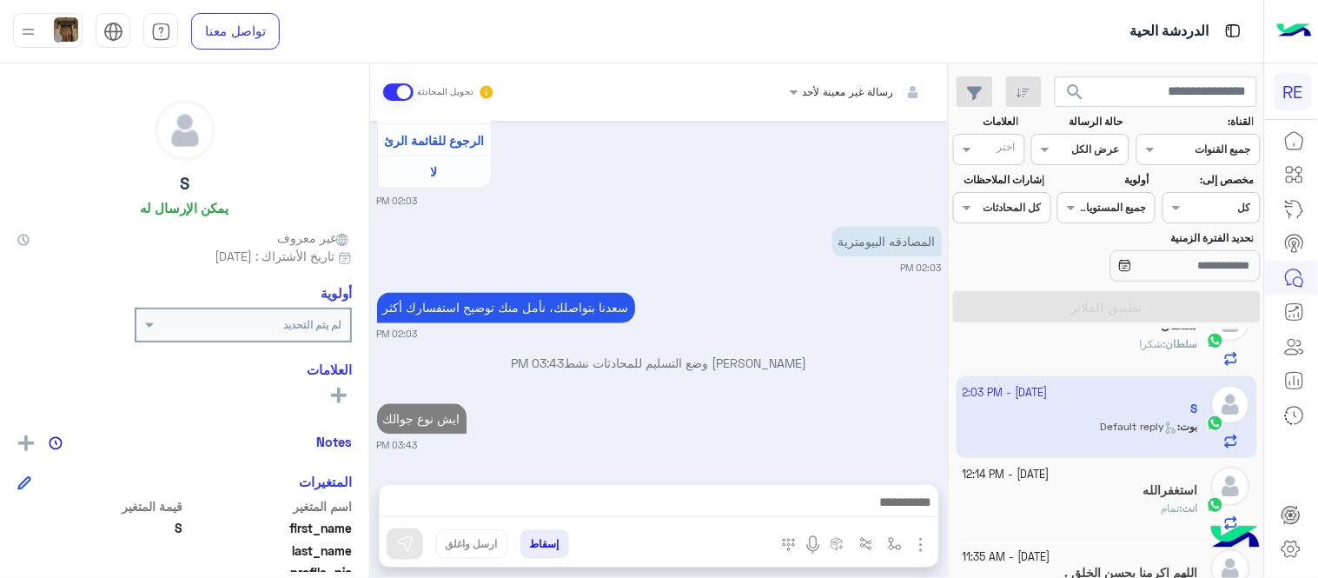
click at [802, 382] on div "[DATE] عربي 02:02 PM هل أنت ؟ كابتن 👨🏻‍✈️ عميل 🧳 رحال (مرشد مرخص) 🏖️ 02:02 PM ك…" at bounding box center [659, 294] width 578 height 346
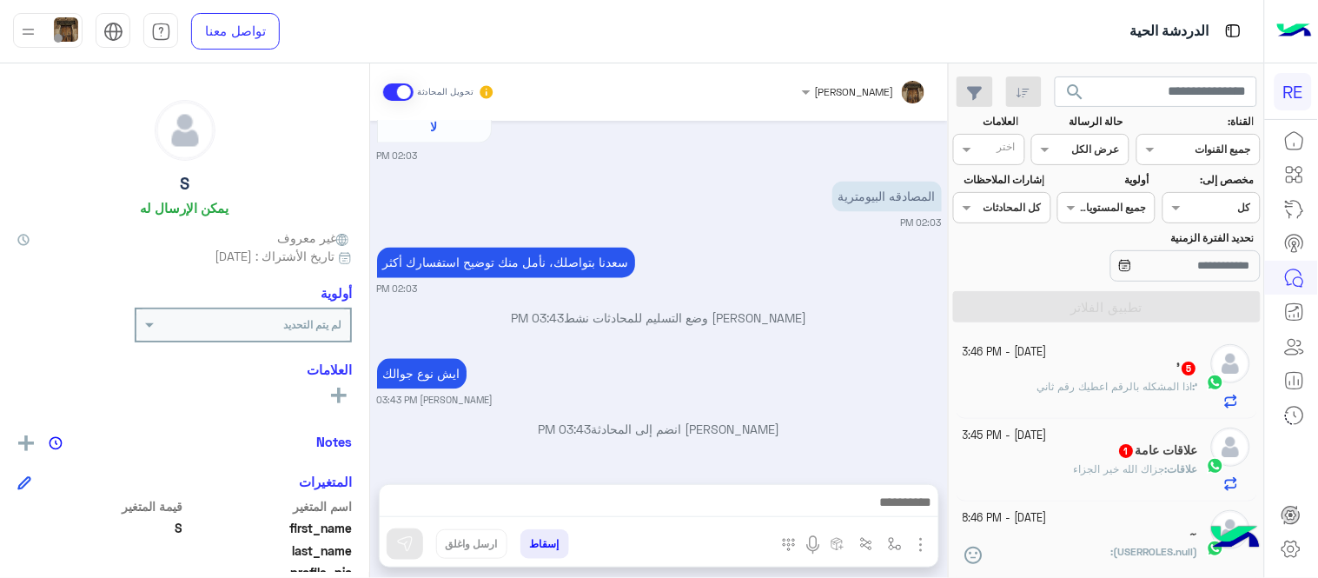
scroll to position [924, 0]
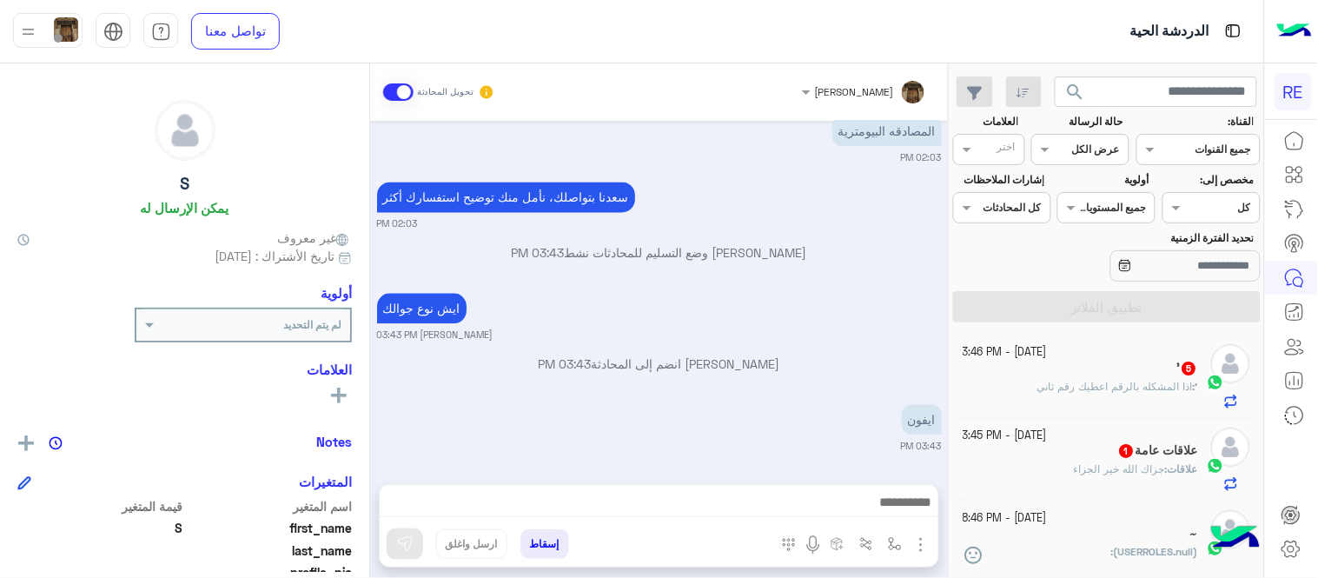
click at [758, 353] on div "[DATE] عربي 02:02 PM هل أنت ؟ كابتن 👨🏻‍✈️ عميل 🧳 رحال (مرشد مرخص) 🏖️ 02:02 PM ك…" at bounding box center [659, 294] width 578 height 346
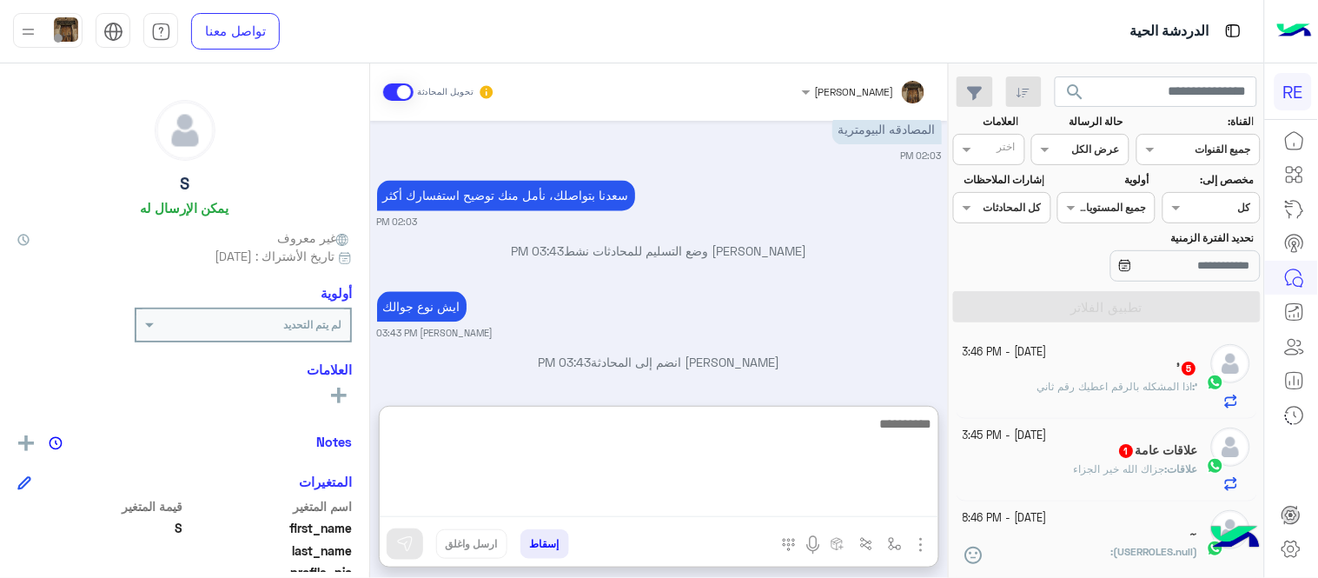
click at [794, 498] on textarea at bounding box center [659, 465] width 559 height 104
type textarea "*"
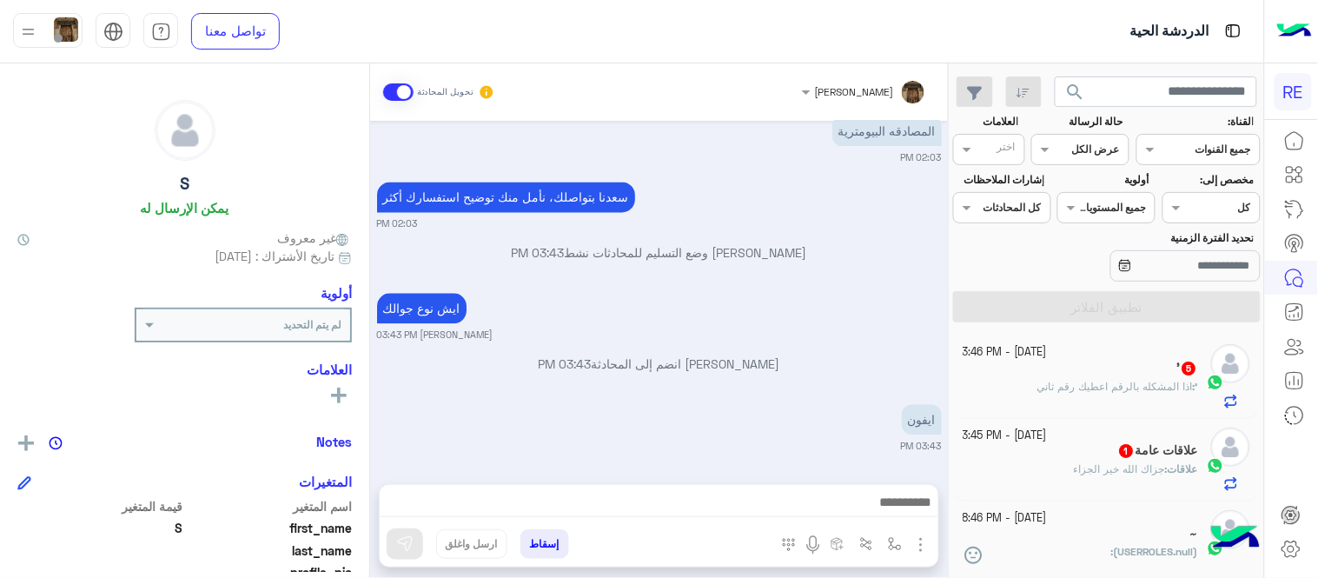
click at [1129, 401] on div "' : اذا المشكله بالرقم اعطيك رقم ثاني" at bounding box center [1080, 394] width 235 height 30
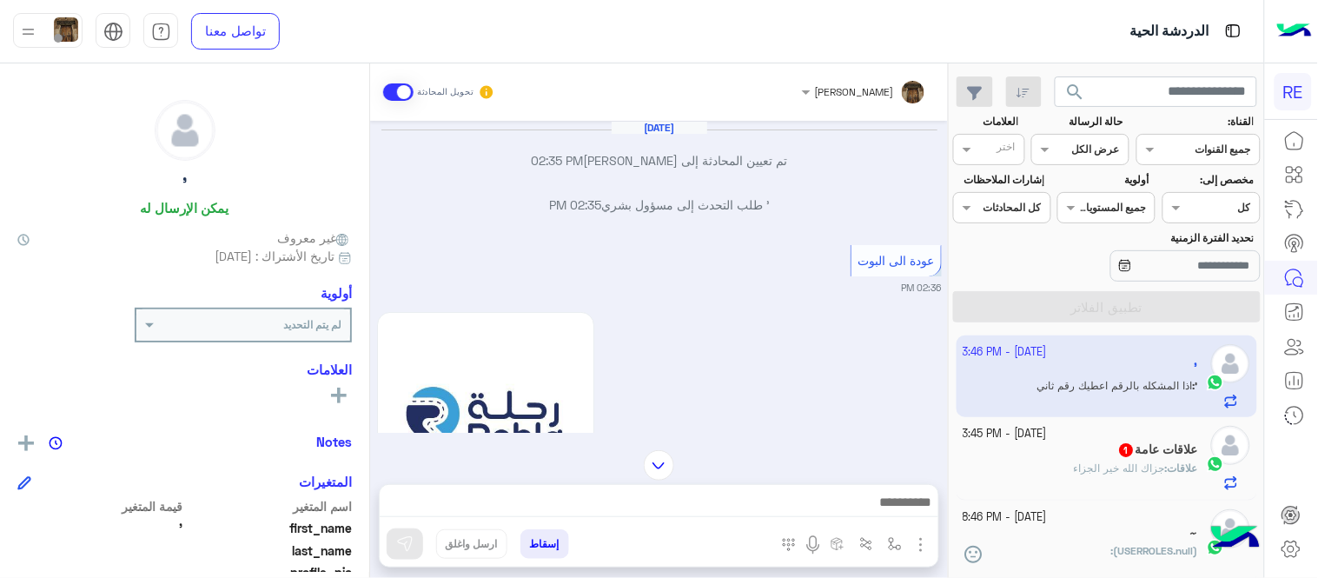
scroll to position [1108, 0]
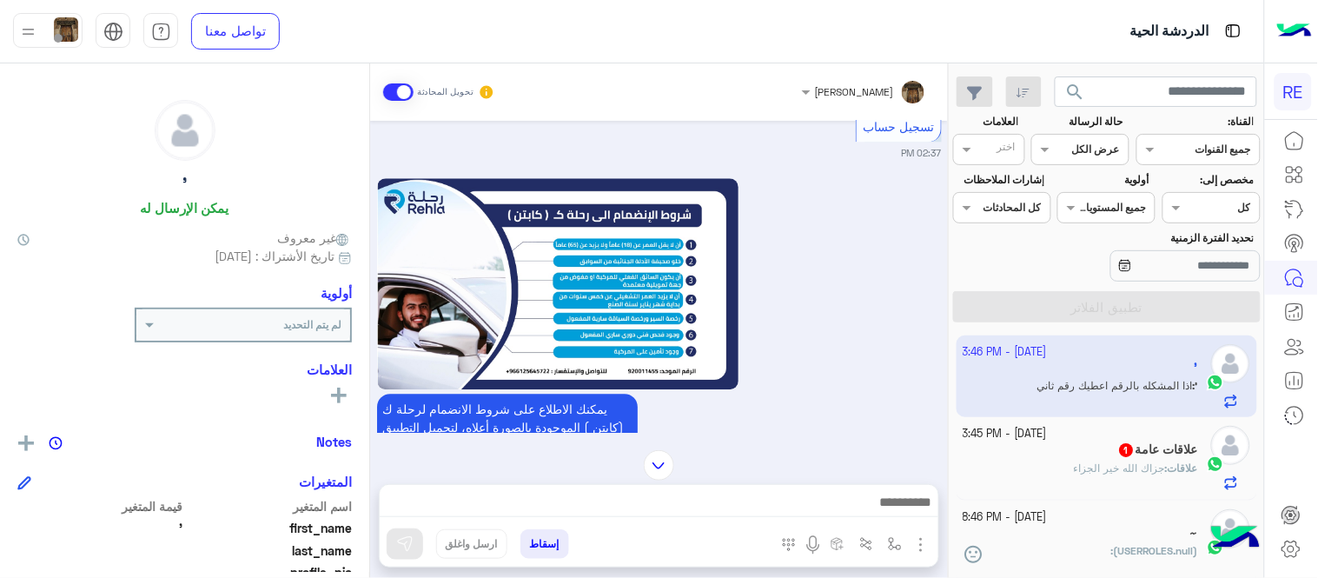
click at [372, 233] on div "[DATE] تم تعيين المحادثة إلى [PERSON_NAME] 02:35 PM ' طلب التحدث إلى مسؤول بشري…" at bounding box center [659, 277] width 578 height 312
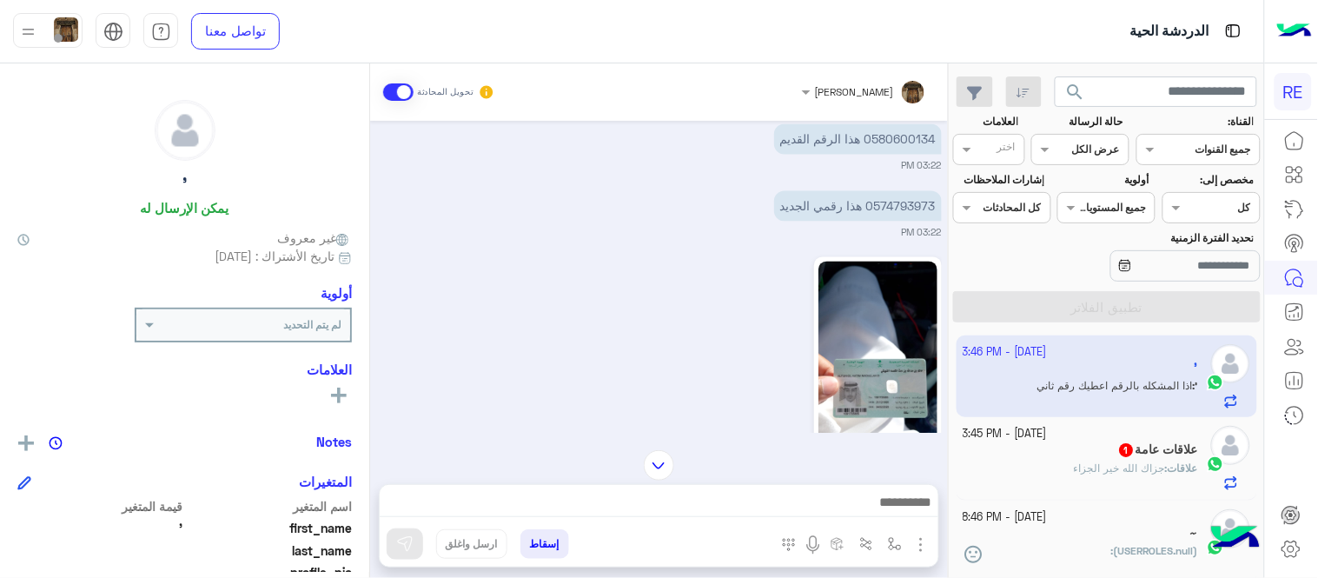
scroll to position [2506, 0]
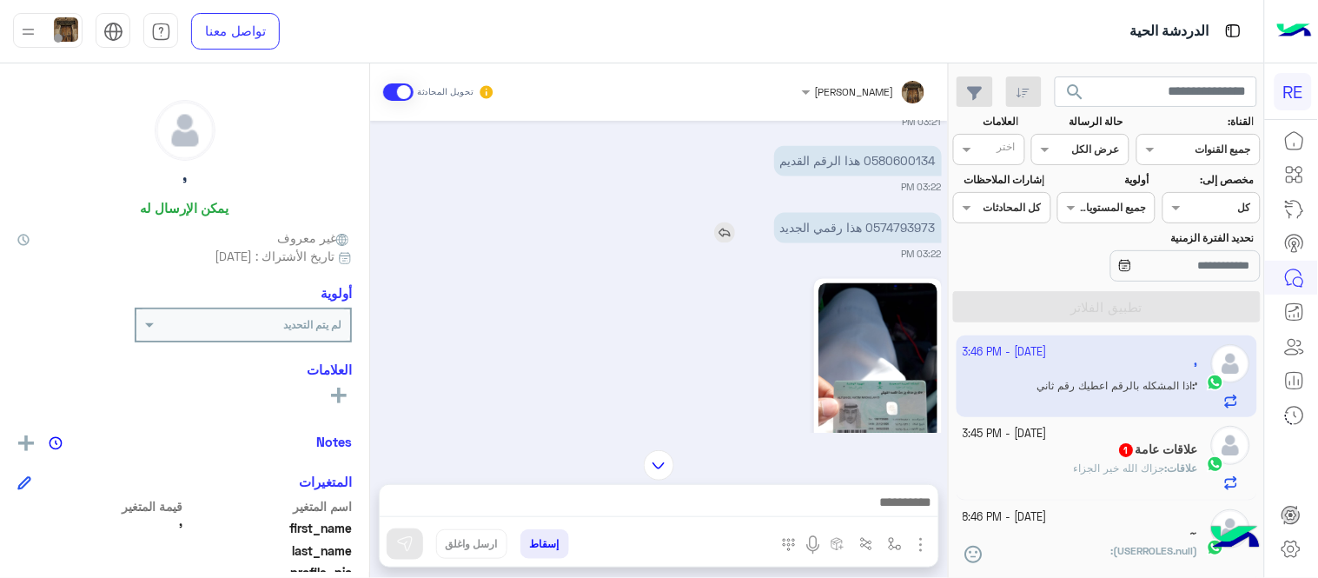
click at [904, 243] on p "0574793973 هذا رقمي الجديد" at bounding box center [858, 228] width 168 height 30
copy p "0574793973"
click at [664, 462] on img at bounding box center [659, 465] width 30 height 30
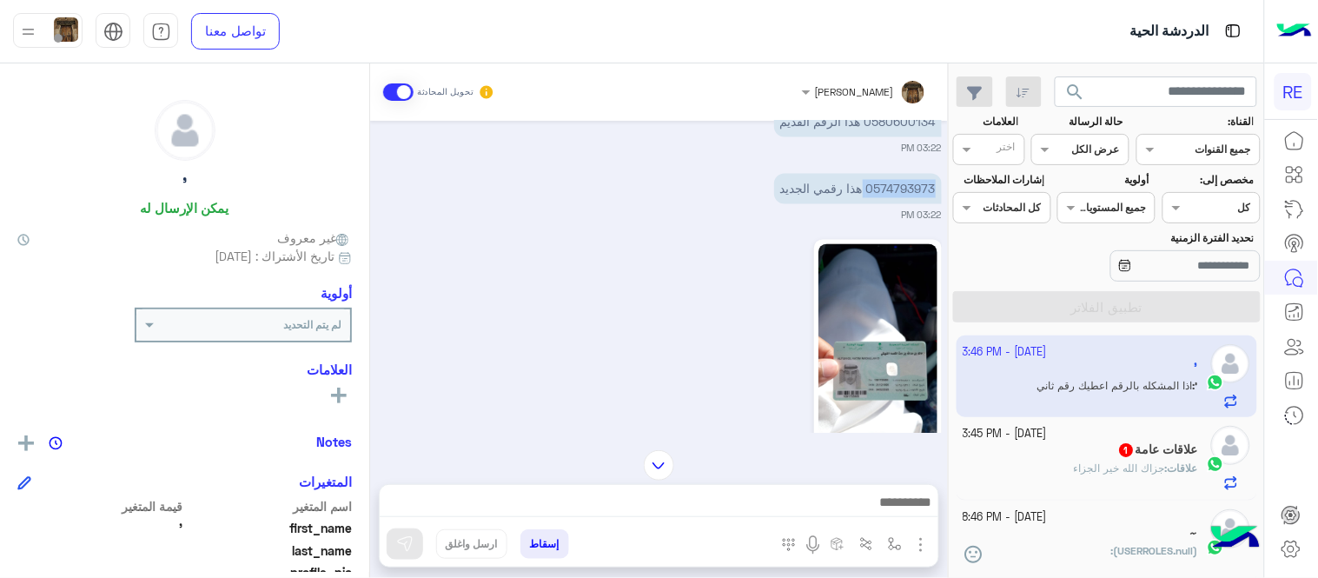
scroll to position [3241, 0]
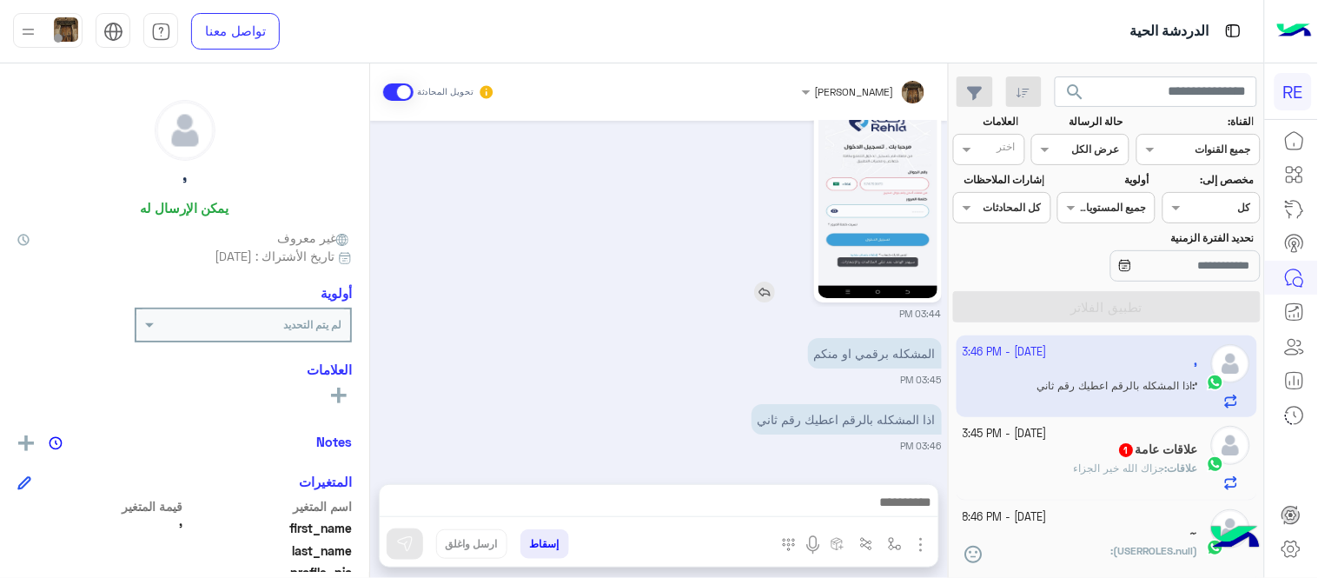
click at [890, 253] on img at bounding box center [877, 192] width 119 height 211
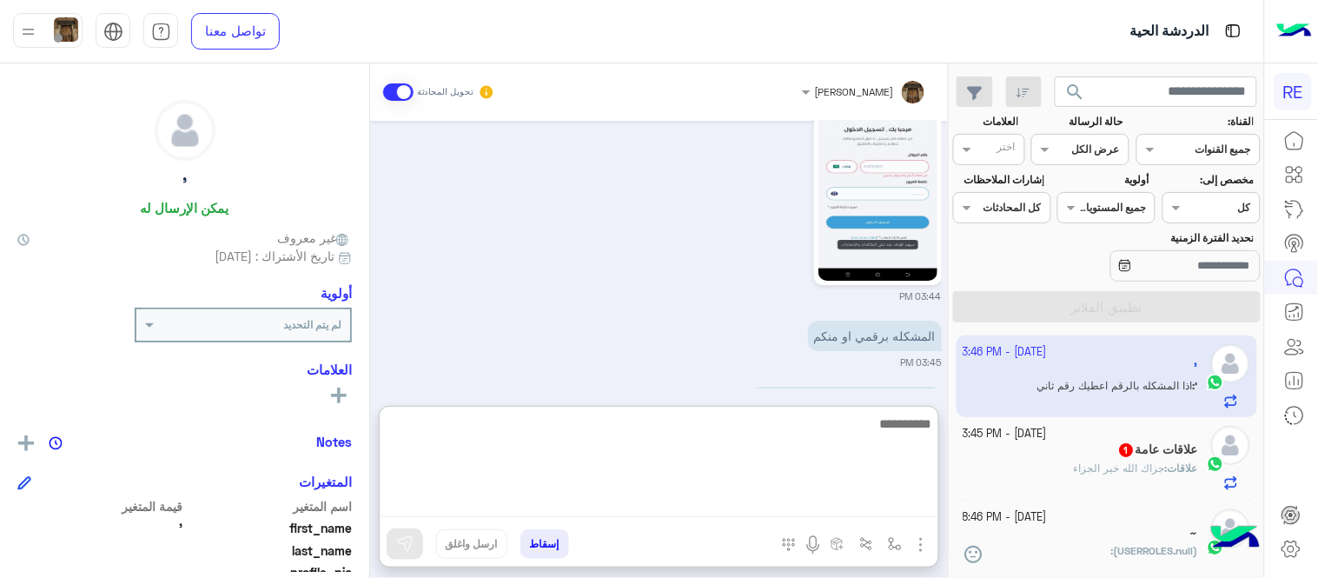
click at [711, 507] on textarea at bounding box center [659, 465] width 559 height 104
type textarea "*"
type textarea "********"
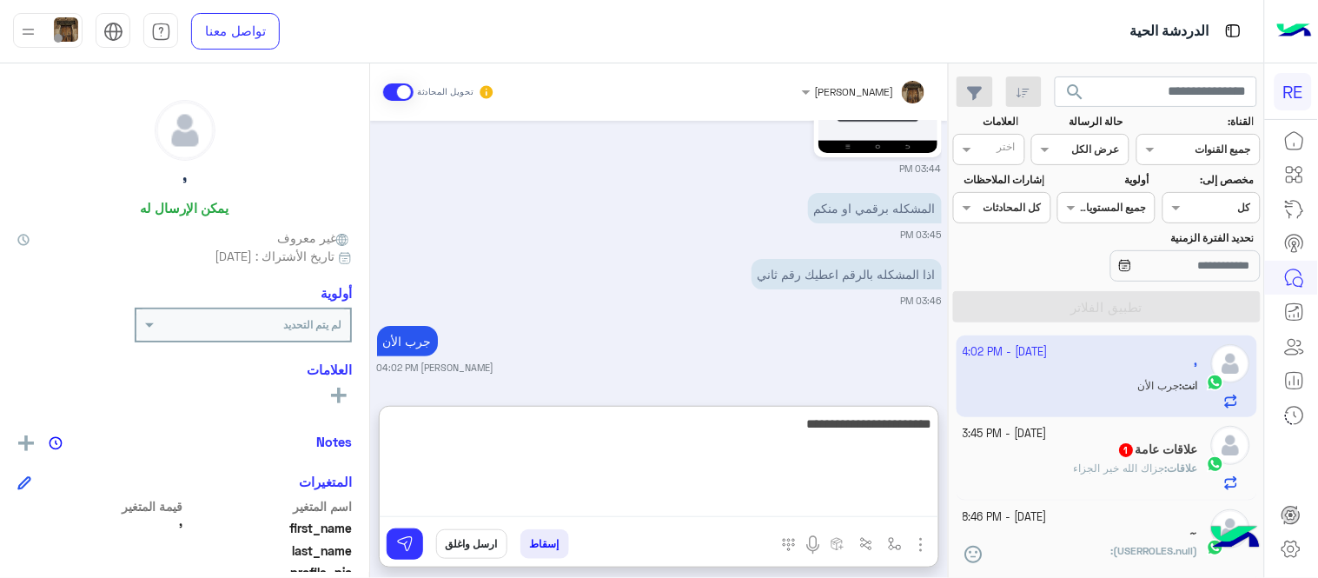
type textarea "**********"
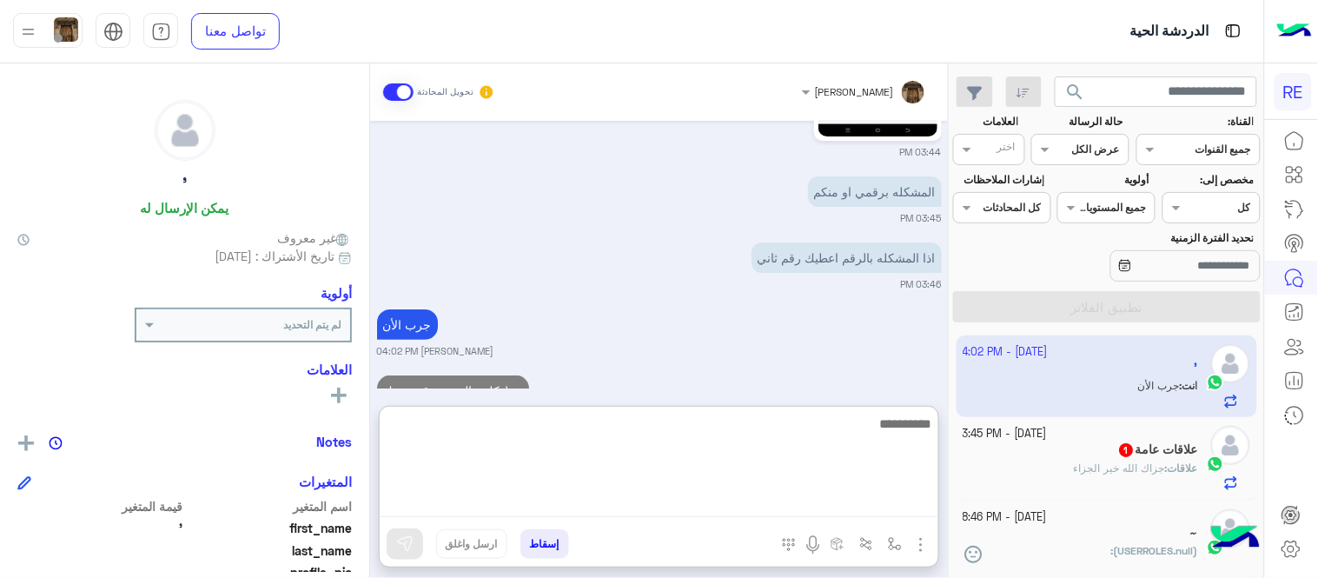
scroll to position [3452, 0]
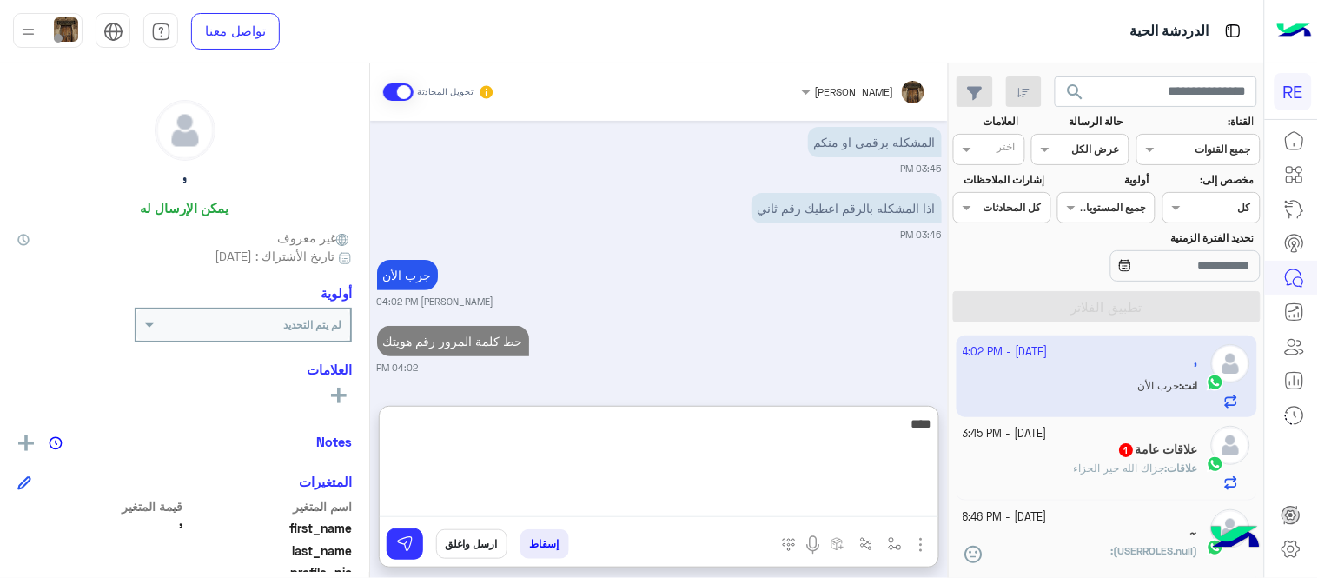
type textarea "****"
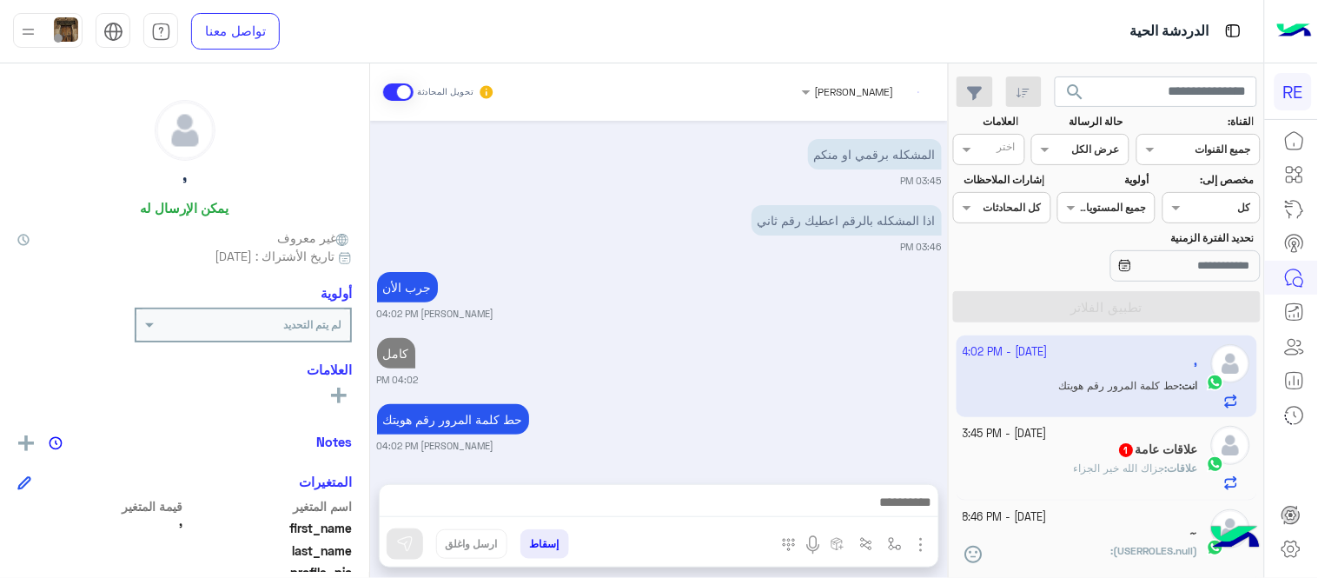
scroll to position [3494, 0]
click at [1145, 447] on h5 "علاقات عامة 1" at bounding box center [1158, 449] width 80 height 15
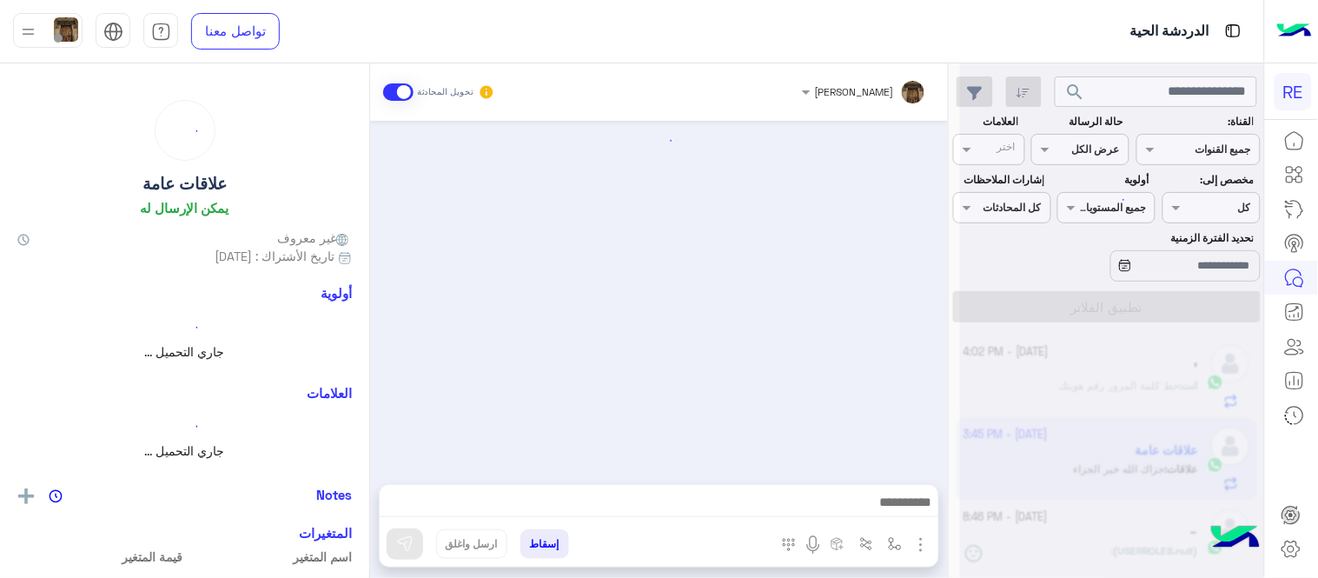
scroll to position [531, 0]
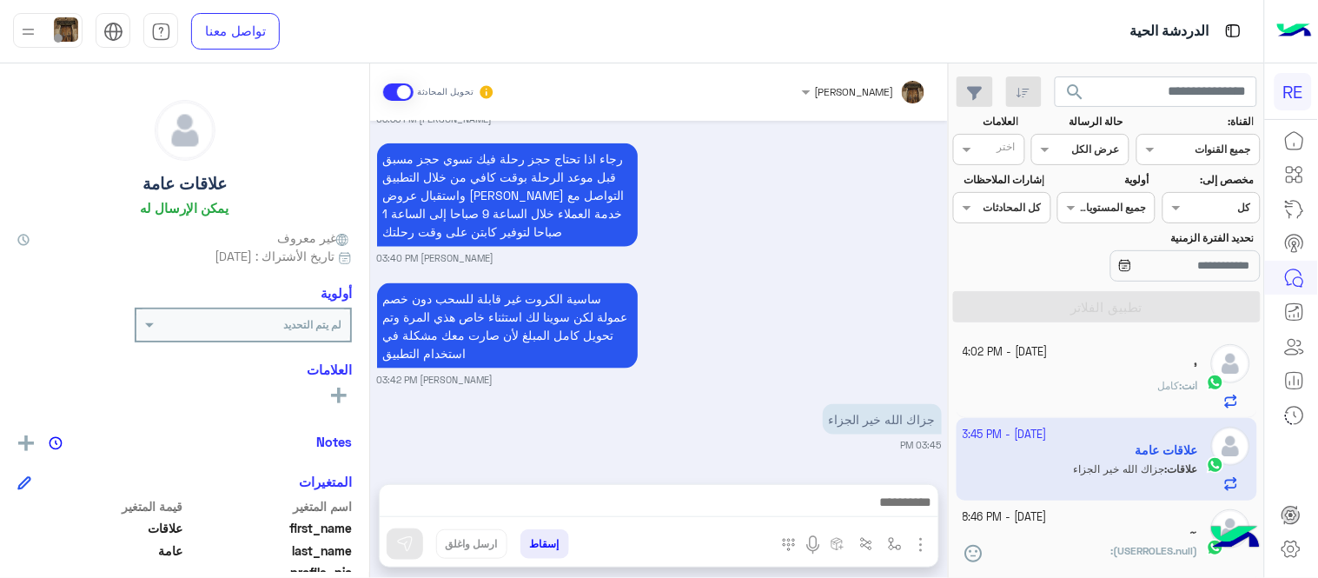
click at [882, 354] on div "ساسية الكروت غير قابلة للسحب دون خصم عمولة لكن سوينا لك استثناء خاص هذي المرة و…" at bounding box center [659, 333] width 565 height 108
click at [1017, 348] on small "[DATE] - 4:03 PM" at bounding box center [1005, 352] width 85 height 17
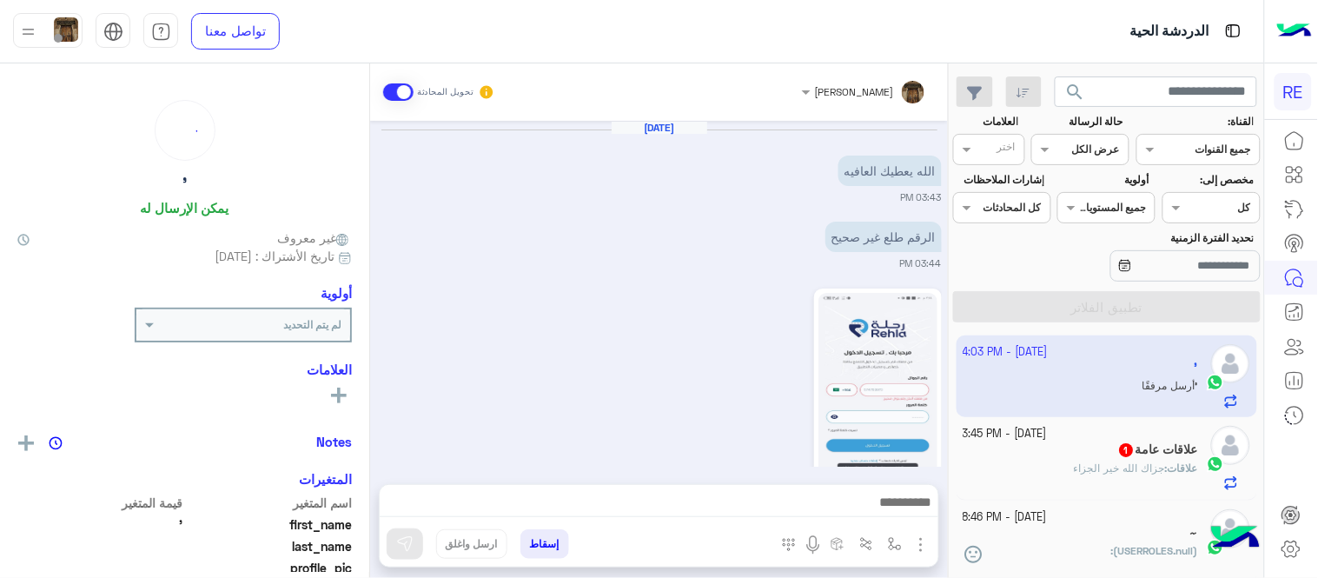
scroll to position [726, 0]
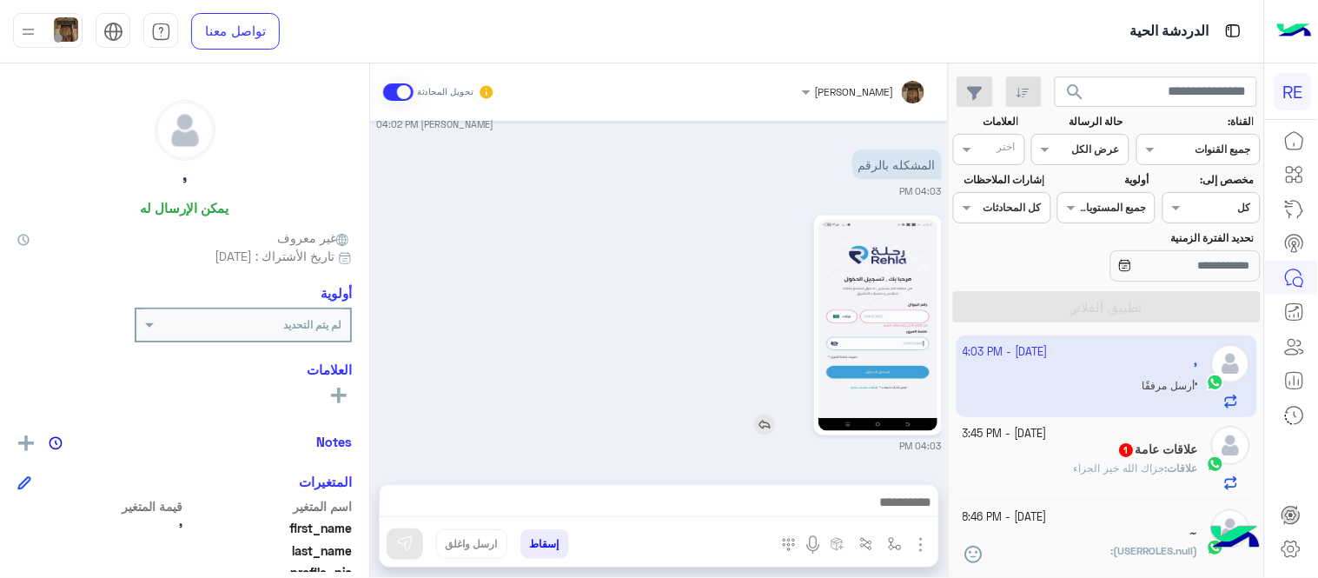
click at [916, 314] on img at bounding box center [877, 325] width 119 height 211
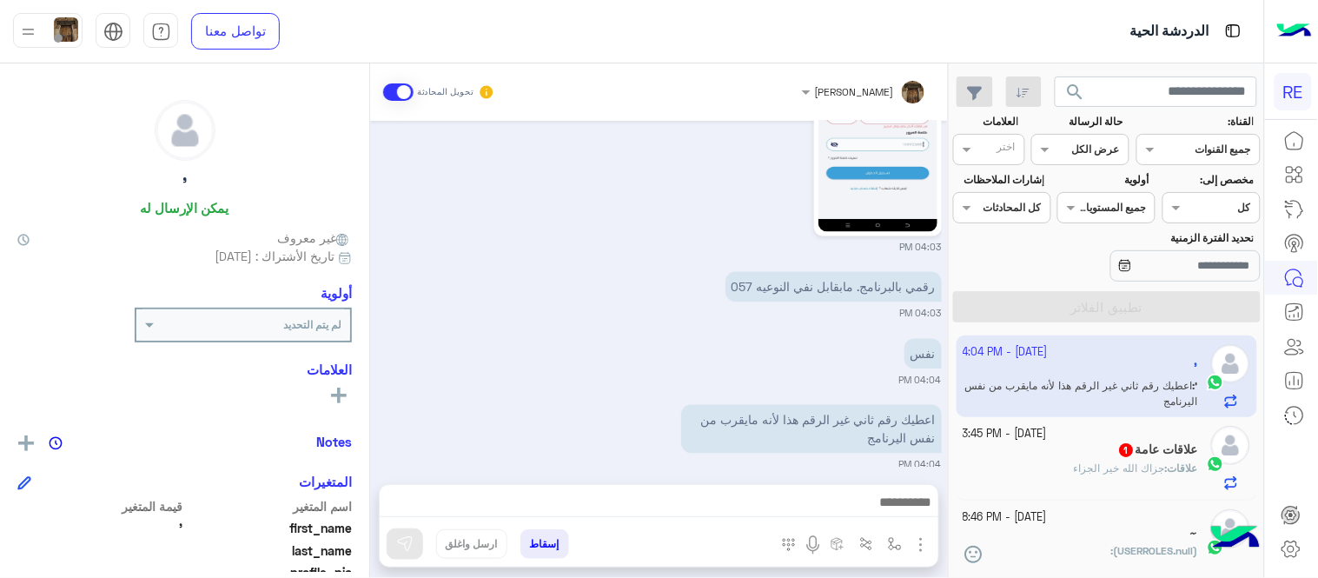
scroll to position [943, 0]
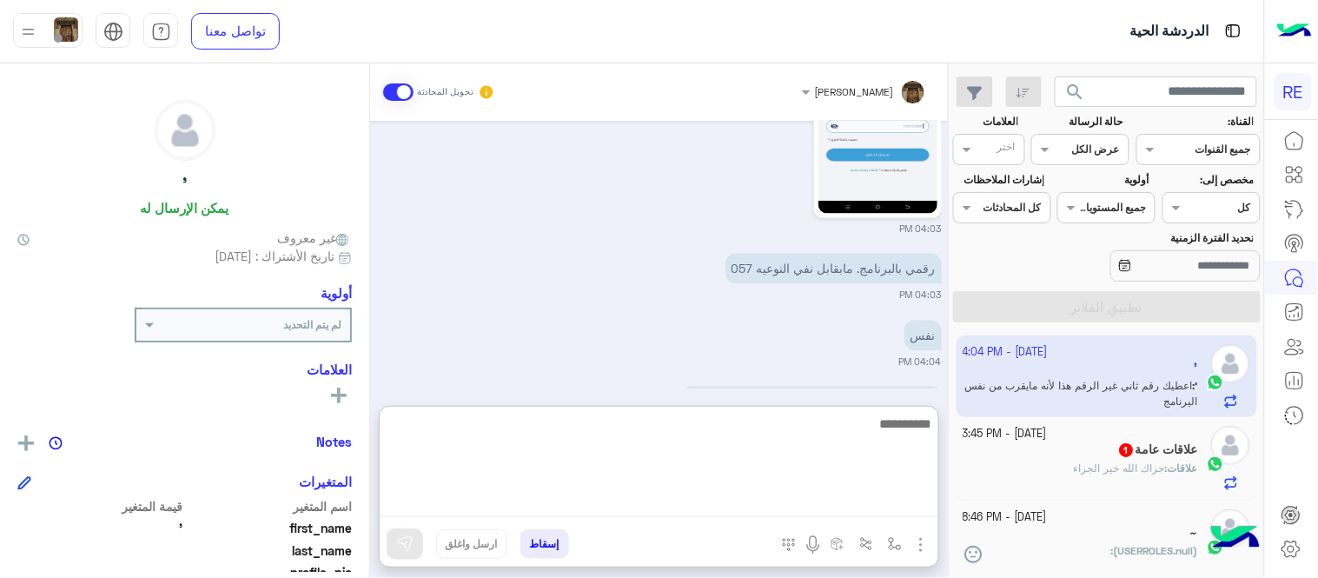
click at [740, 498] on textarea at bounding box center [659, 465] width 559 height 104
type textarea "**********"
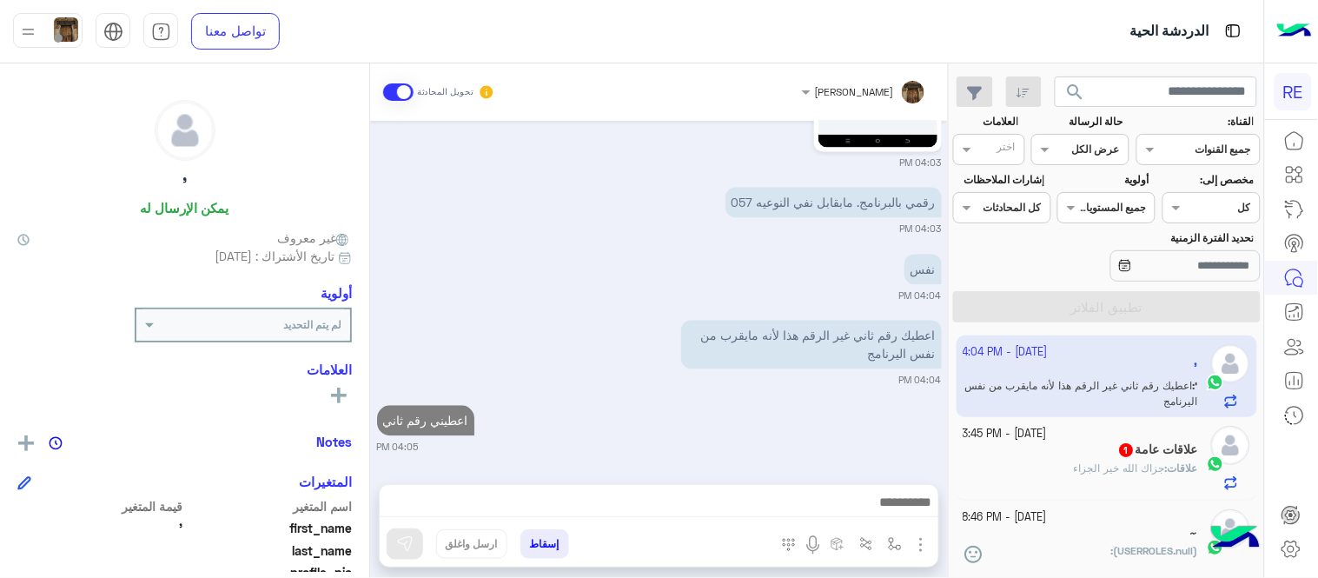
click at [629, 365] on div "[DATE] الله يعطيك العافيه 03:43 PM الرقم طلع غير صحيح 03:44 PM 03:44 PM المشكله…" at bounding box center [659, 294] width 578 height 346
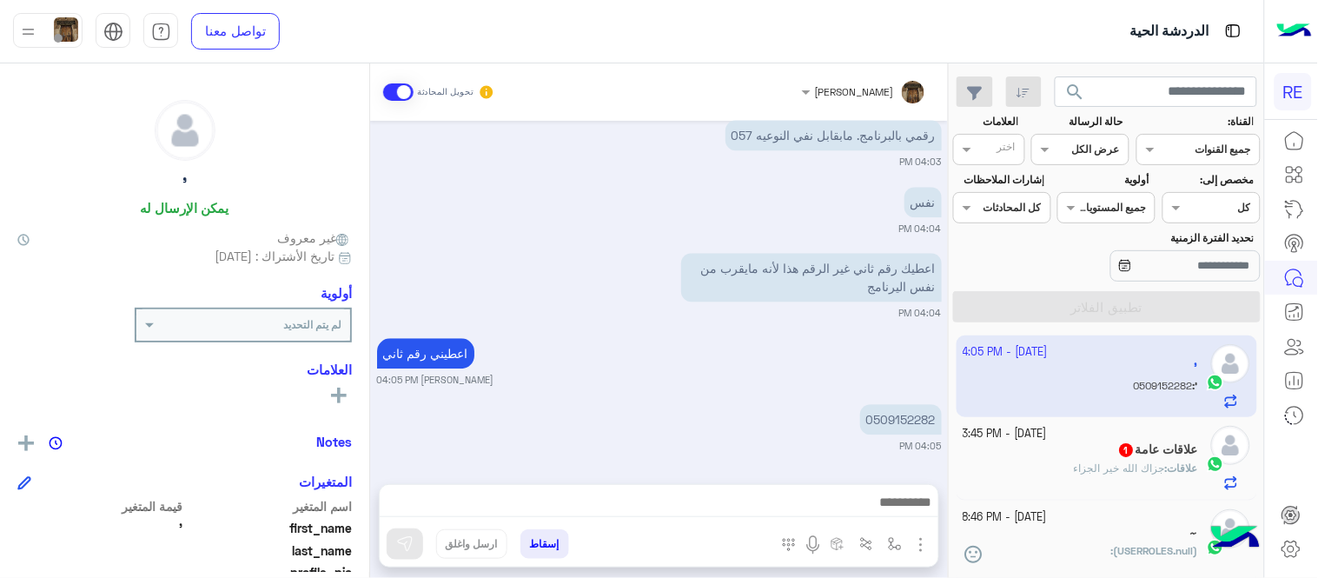
scroll to position [1143, 0]
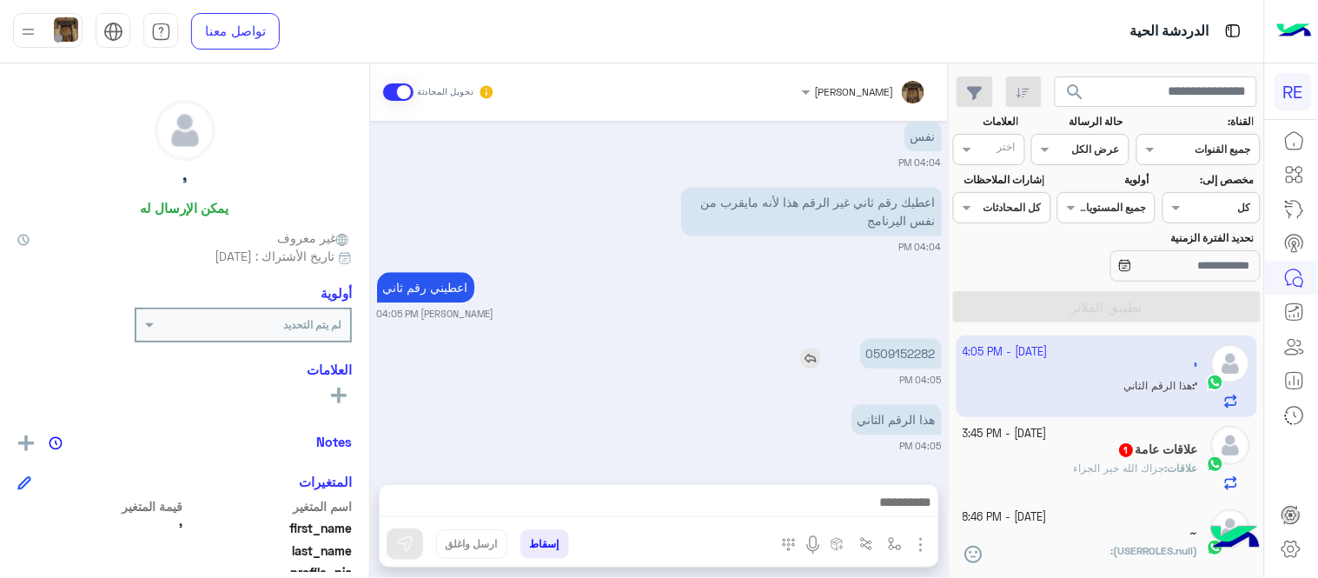
click at [901, 352] on p "0509152282" at bounding box center [901, 353] width 82 height 30
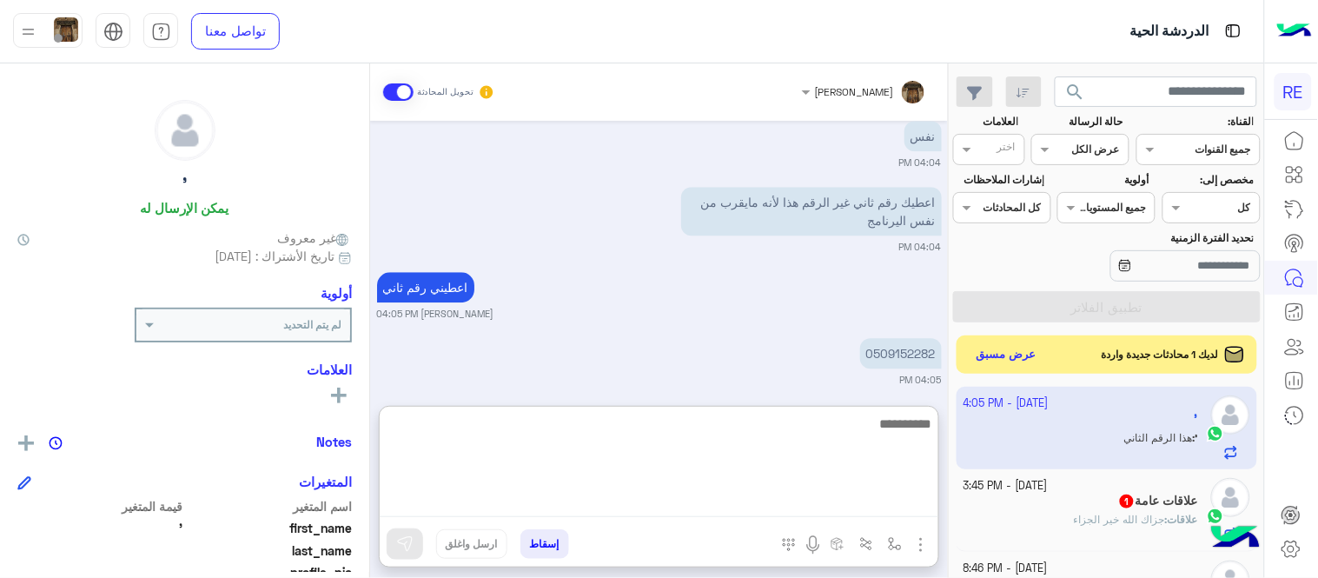
click at [728, 500] on textarea at bounding box center [659, 465] width 559 height 104
type textarea "**********"
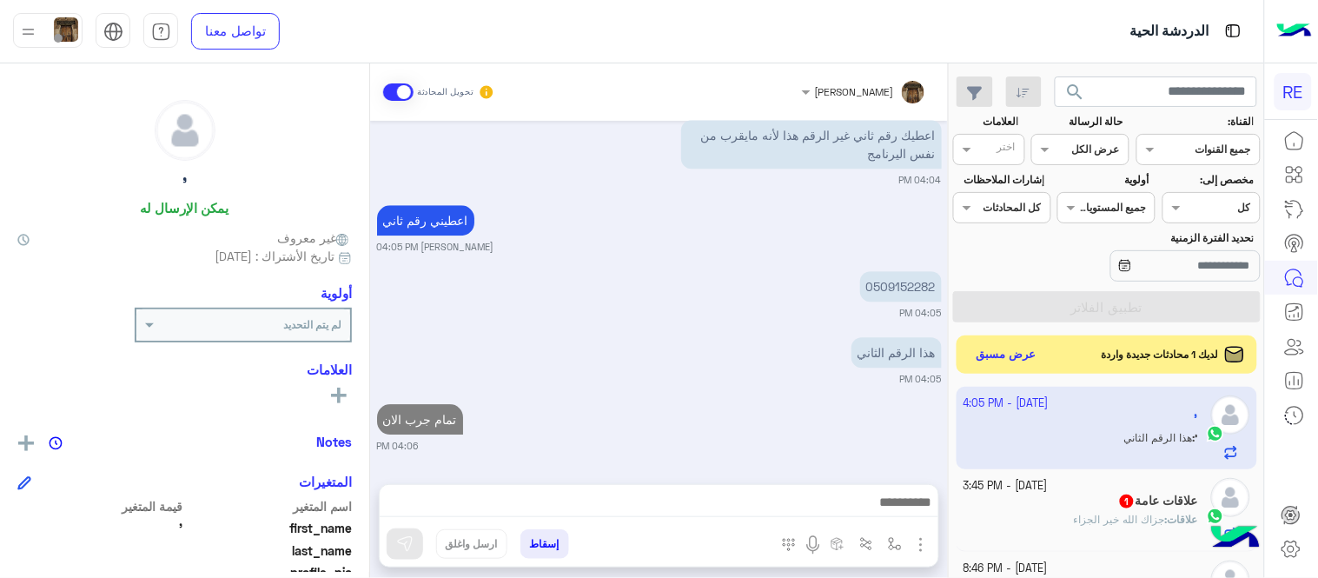
click at [635, 388] on div "[PERSON_NAME] تحويل المحادثة [DATE] الله يعطيك العافيه 03:43 PM الرقم طلع غير ص…" at bounding box center [659, 323] width 578 height 521
click at [1043, 525] on div "علاقات : جزاك الله خير الجزاء" at bounding box center [1080, 527] width 235 height 30
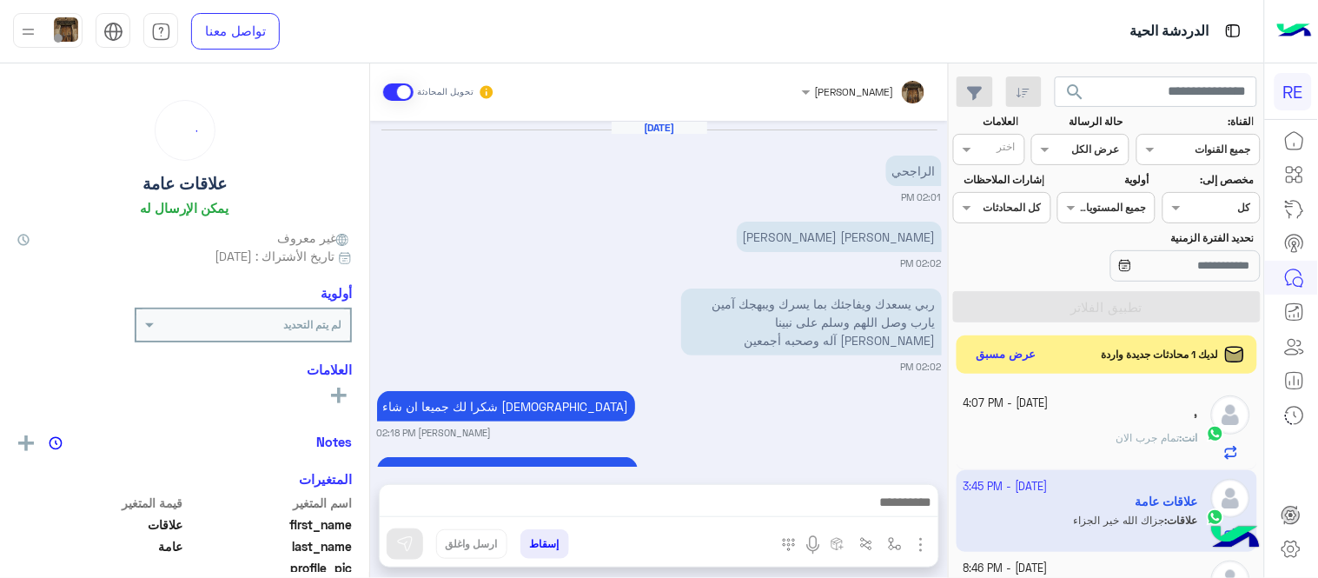
scroll to position [531, 0]
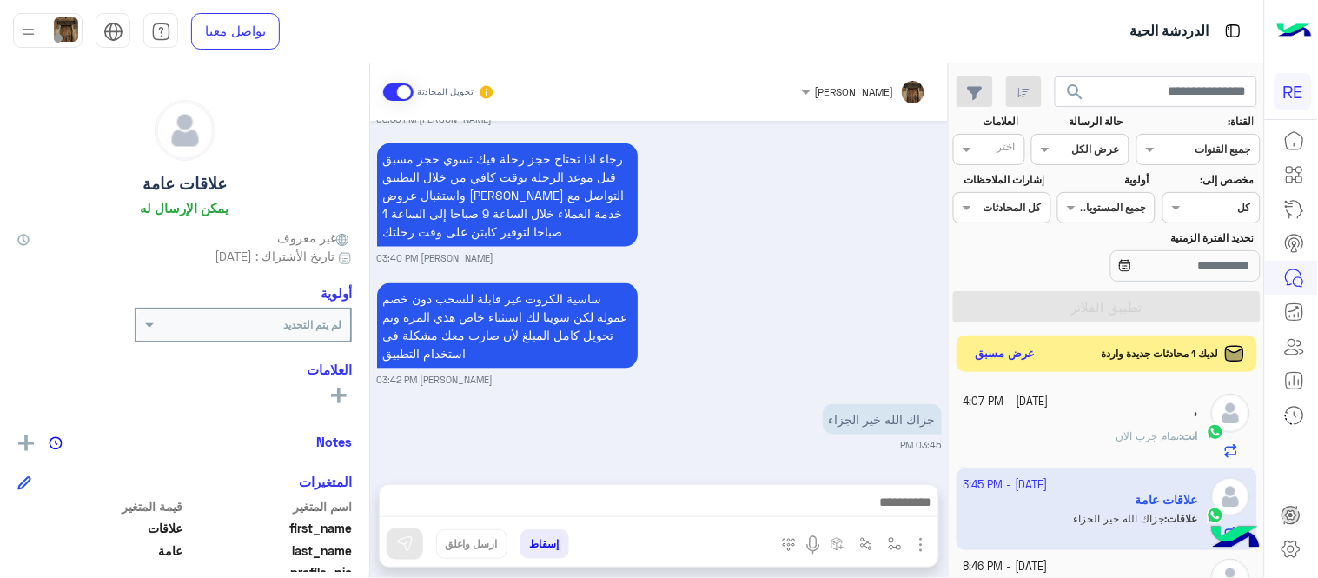
click at [994, 362] on button "عرض مسبق" at bounding box center [1006, 353] width 73 height 23
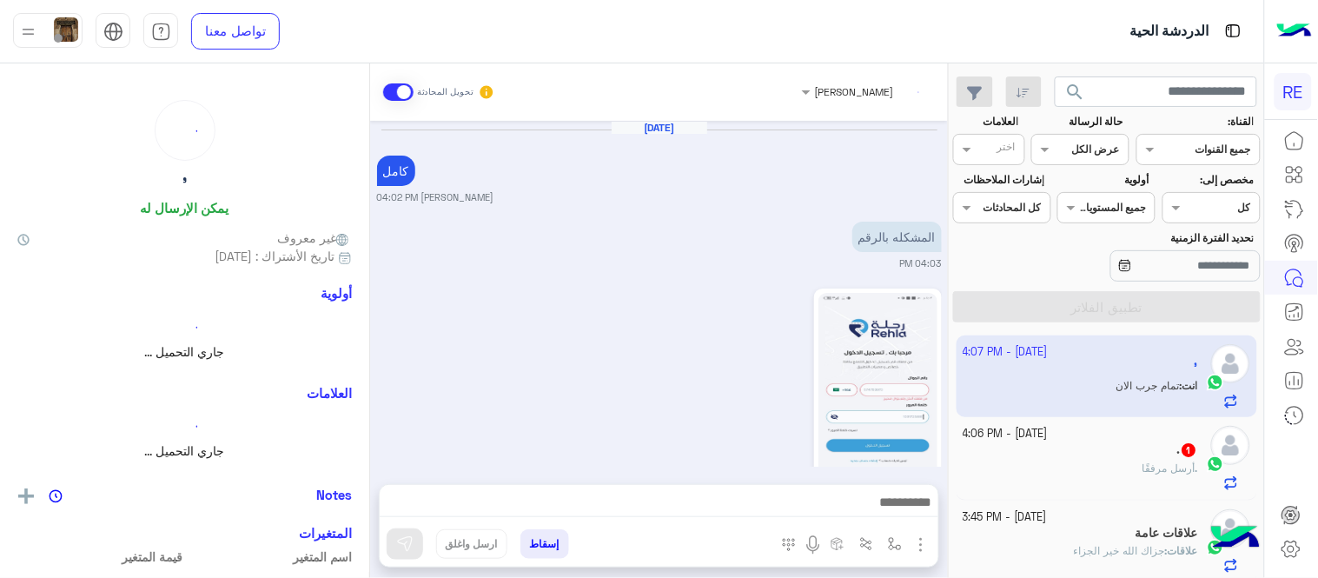
scroll to position [556, 0]
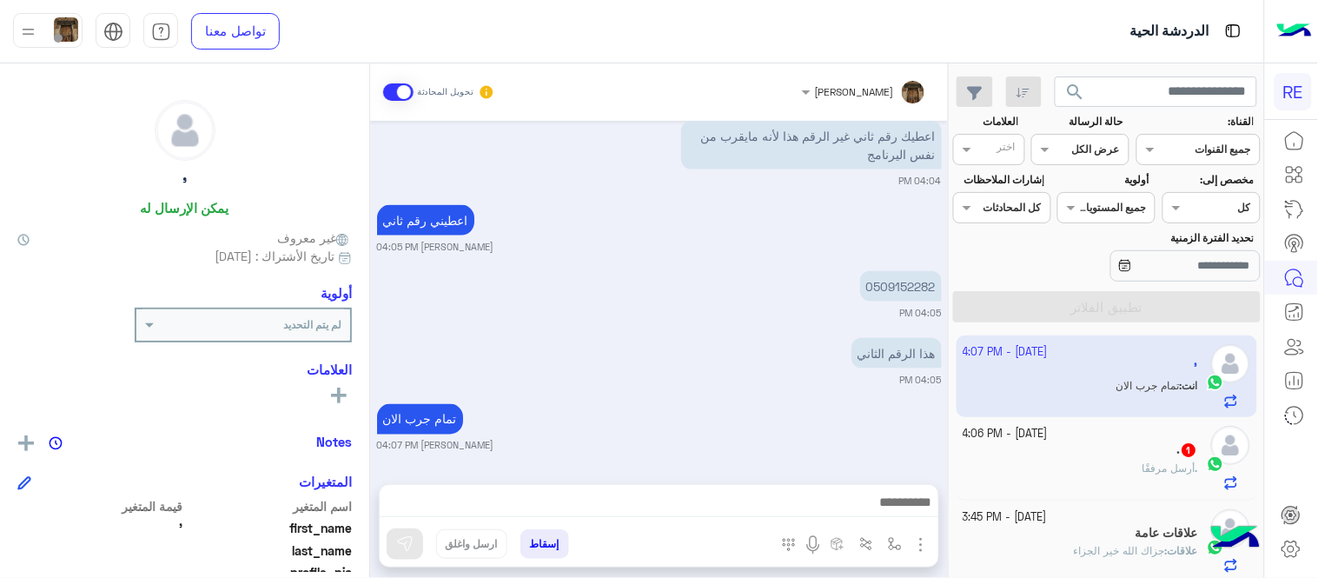
click at [1148, 448] on div ". 1" at bounding box center [1080, 451] width 235 height 18
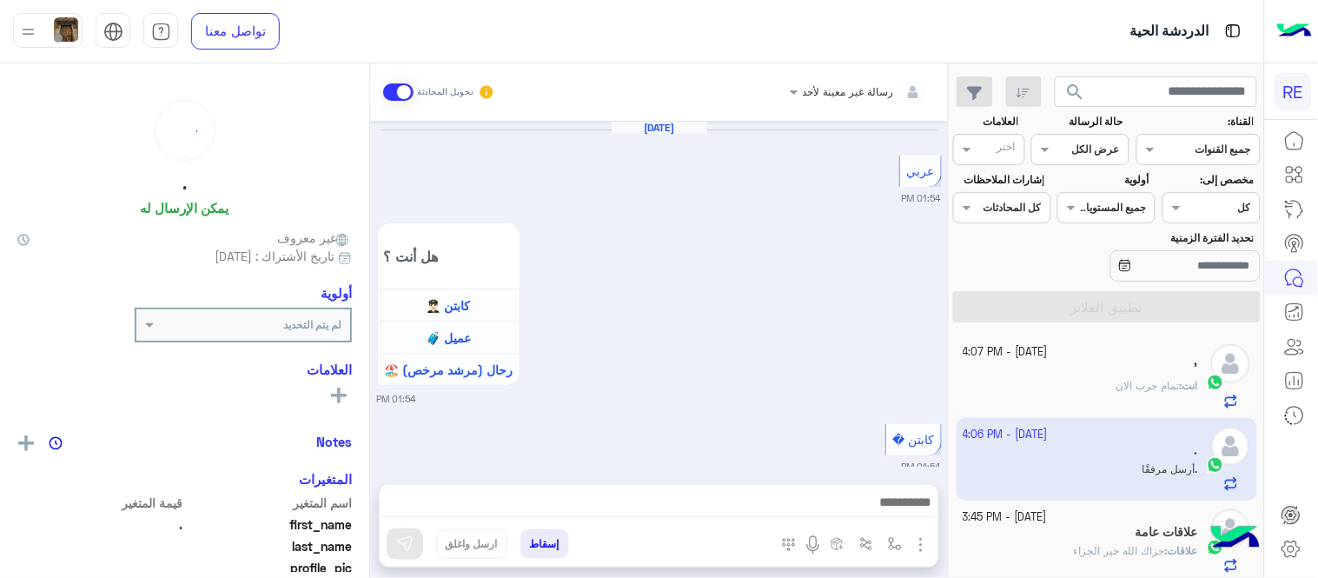
scroll to position [1394, 0]
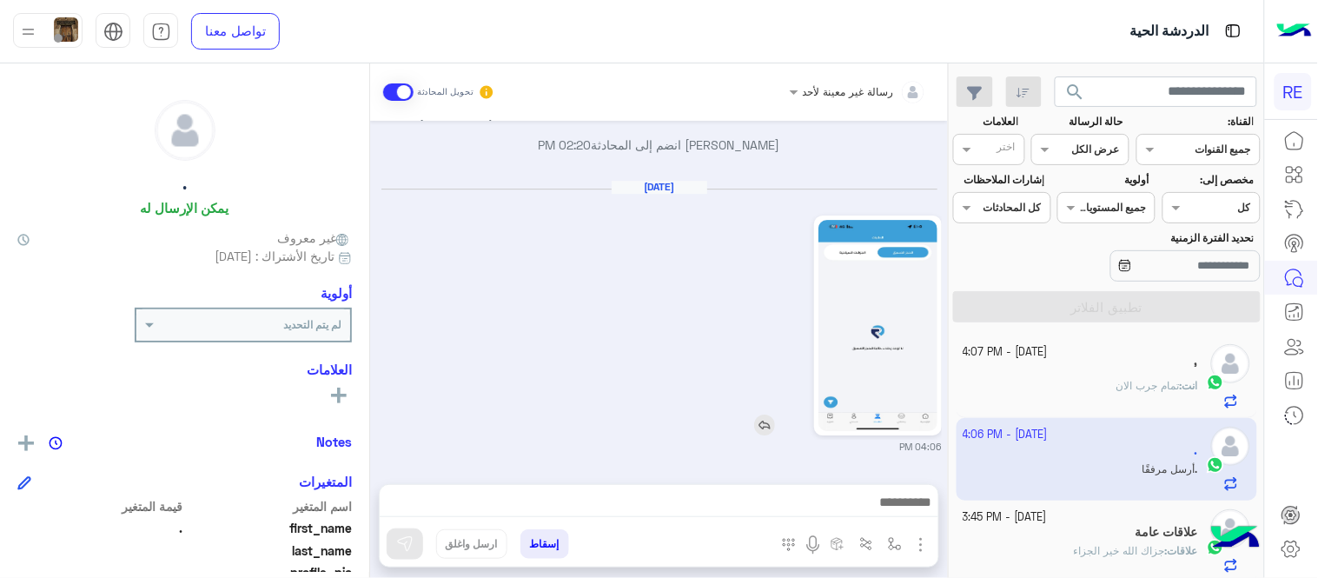
click at [870, 340] on img at bounding box center [877, 325] width 119 height 211
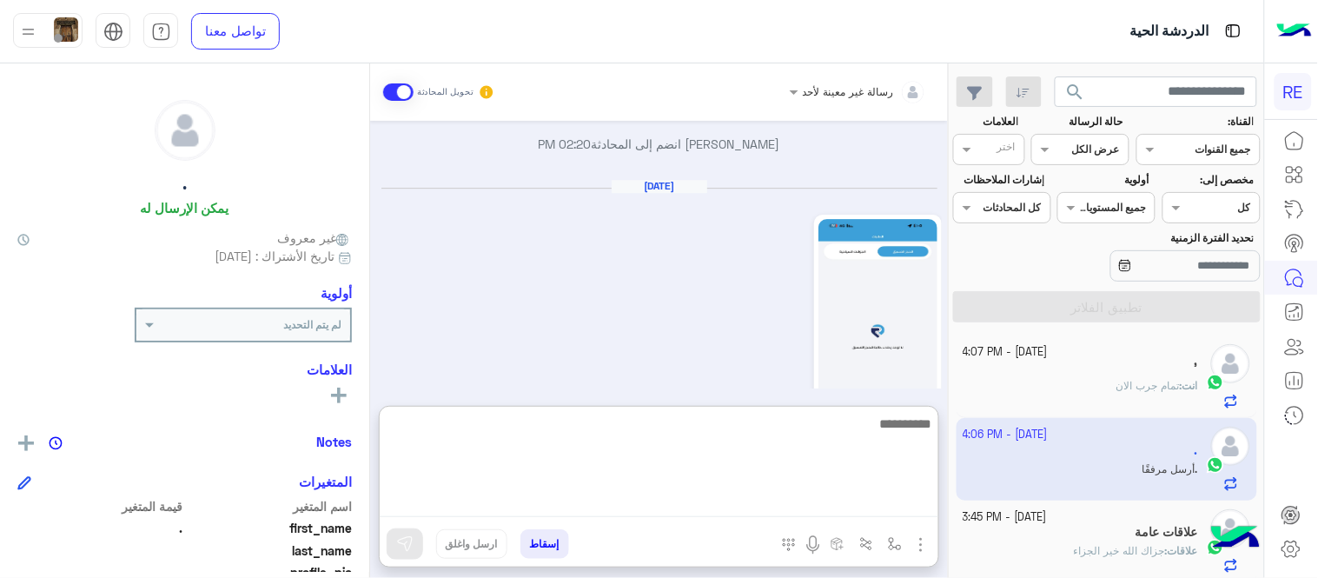
click at [718, 514] on textarea at bounding box center [659, 465] width 559 height 104
type textarea "**********"
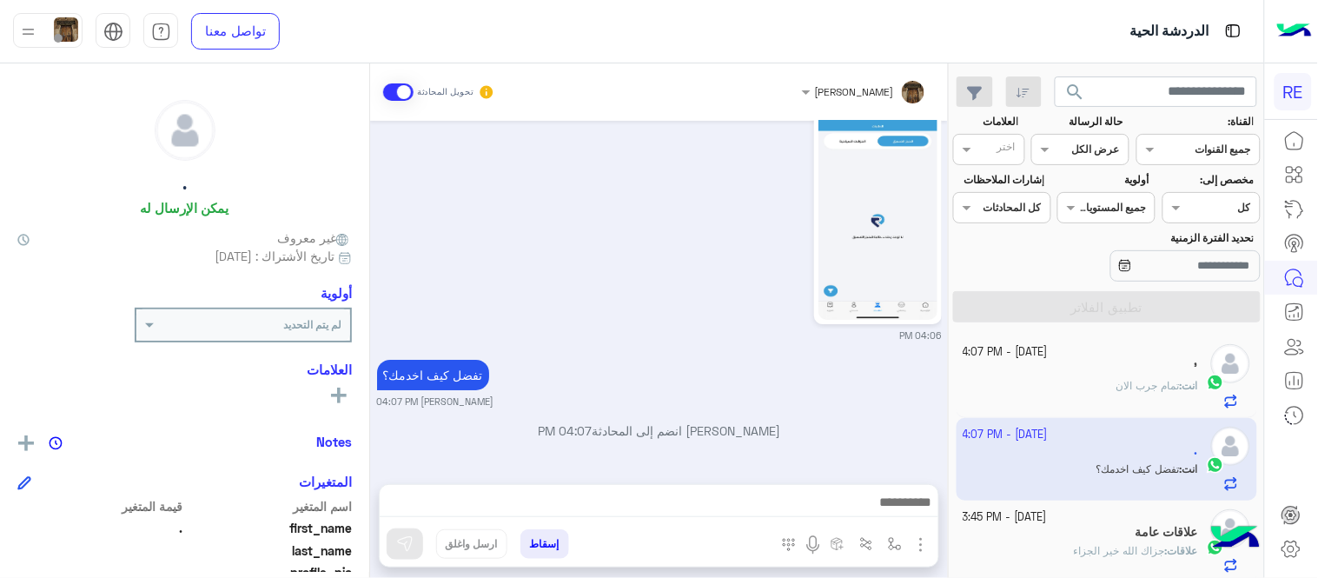
click at [592, 369] on div "تفضل كيف اخدمك؟ [PERSON_NAME] 04:07 PM" at bounding box center [659, 381] width 565 height 53
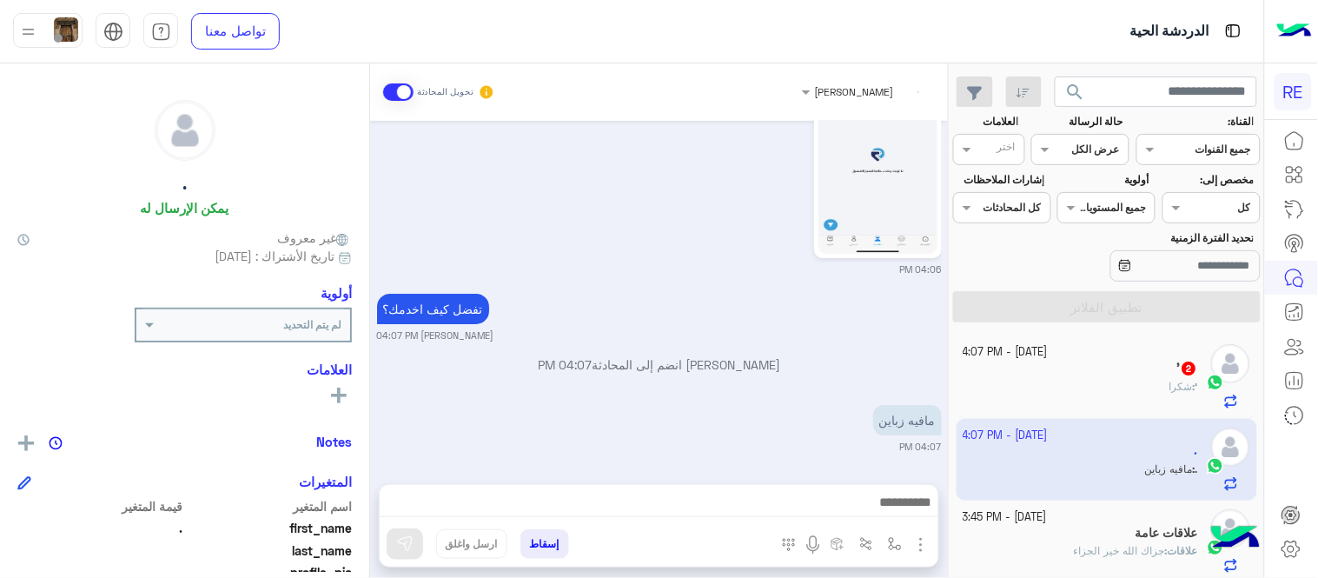
click at [676, 404] on div "مافيه زباين 04:07 PM" at bounding box center [659, 427] width 565 height 53
click at [1160, 398] on div "' : شكرا" at bounding box center [1080, 394] width 235 height 30
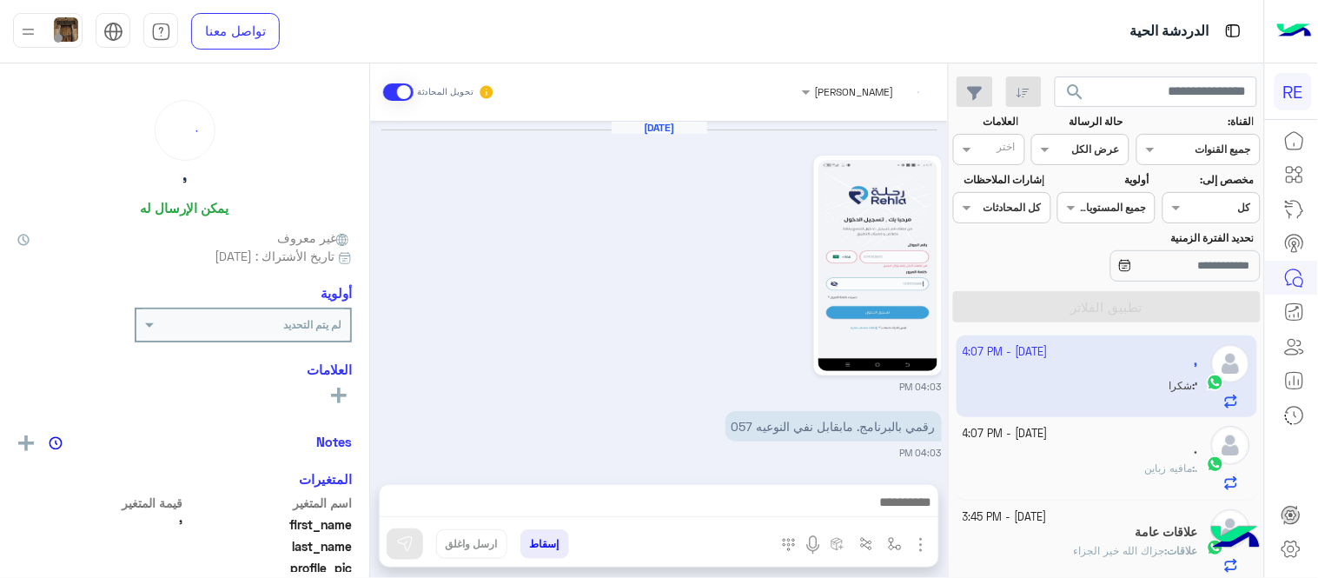
scroll to position [556, 0]
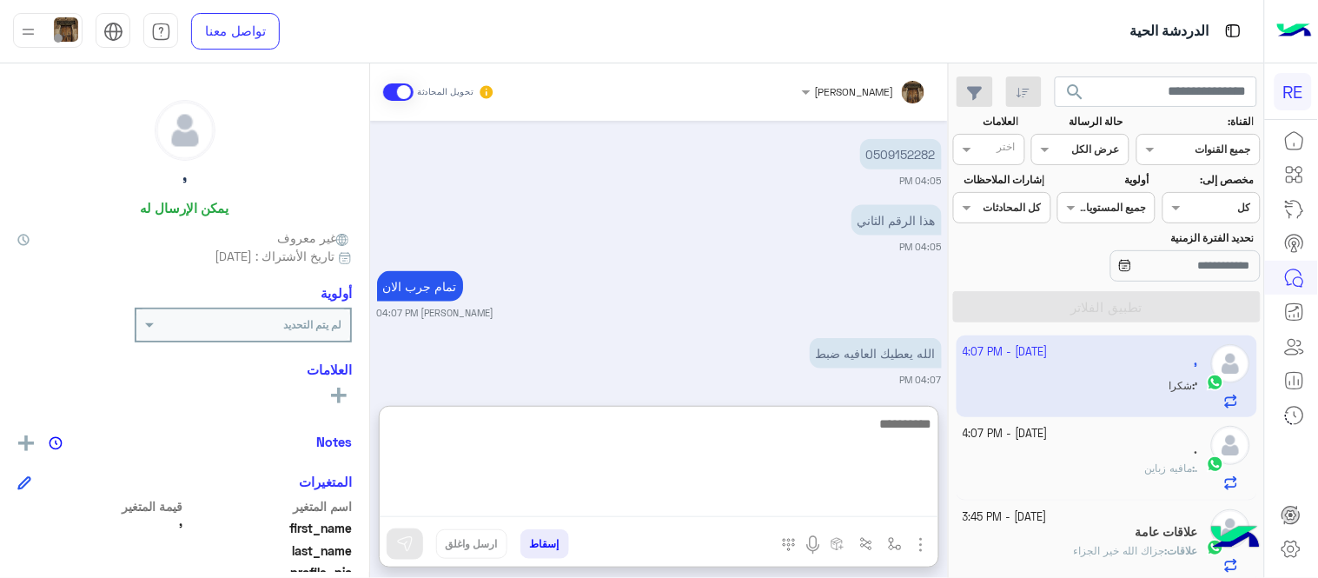
click at [708, 502] on textarea at bounding box center [659, 465] width 559 height 104
type textarea "**********"
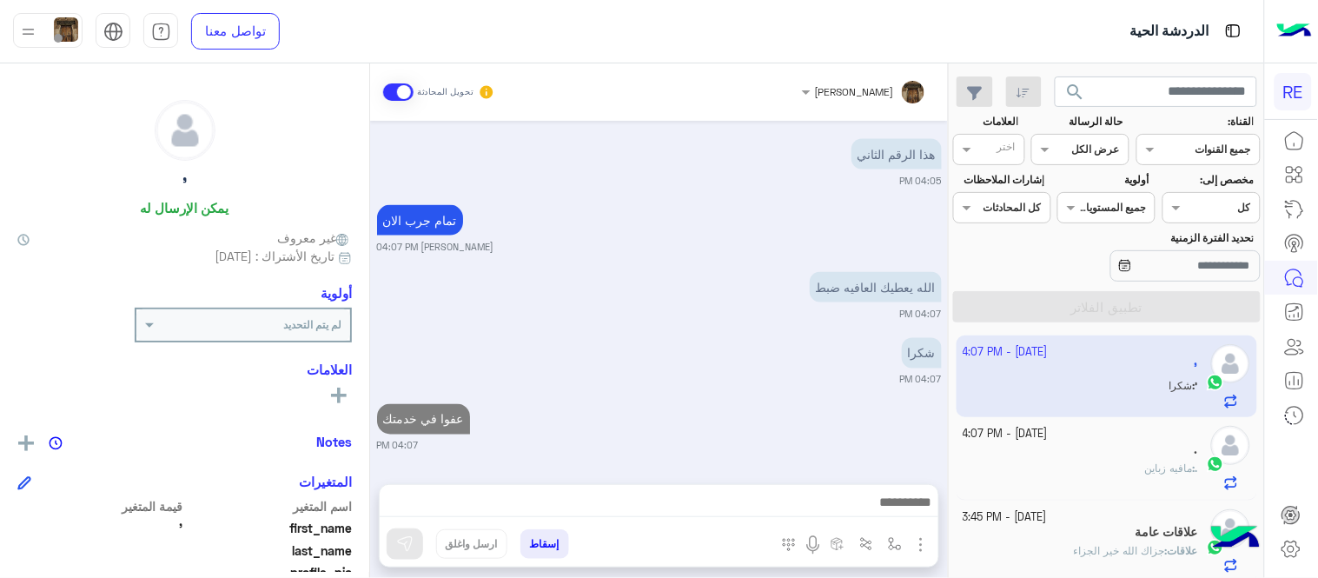
click at [637, 328] on div "[DATE] 04:03 PM رقمي بالبرنامج. مابقابل نفي النوعيه 057 04:03 PM نفس 04:04 PM ا…" at bounding box center [659, 294] width 578 height 346
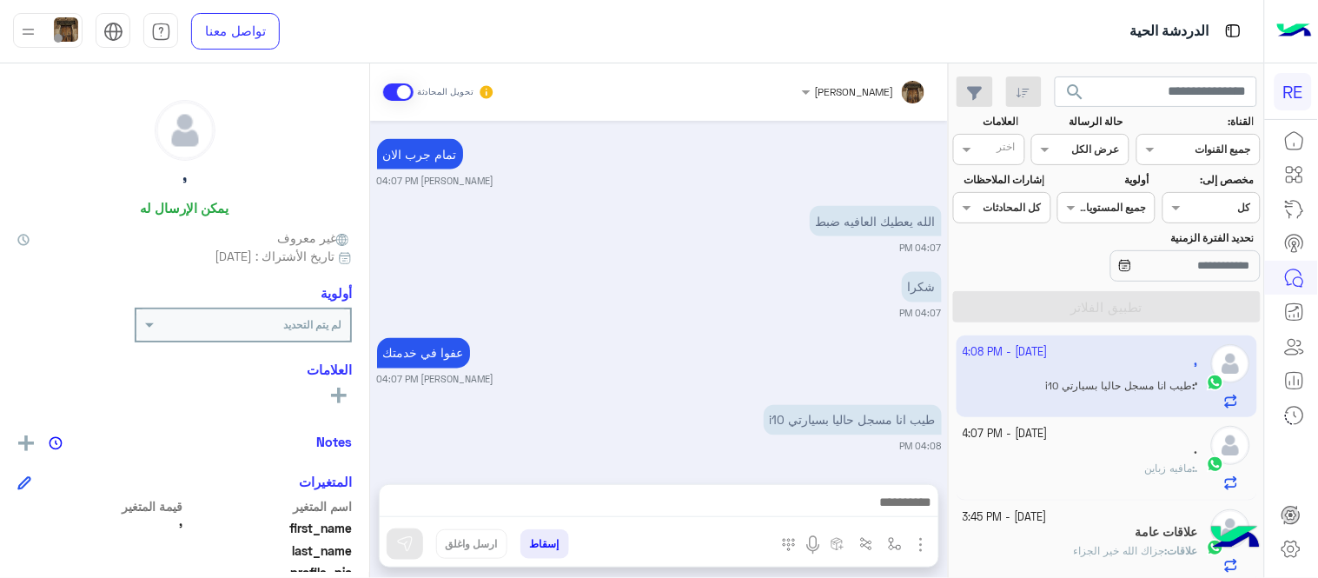
click at [1056, 460] on div "." at bounding box center [1080, 451] width 235 height 18
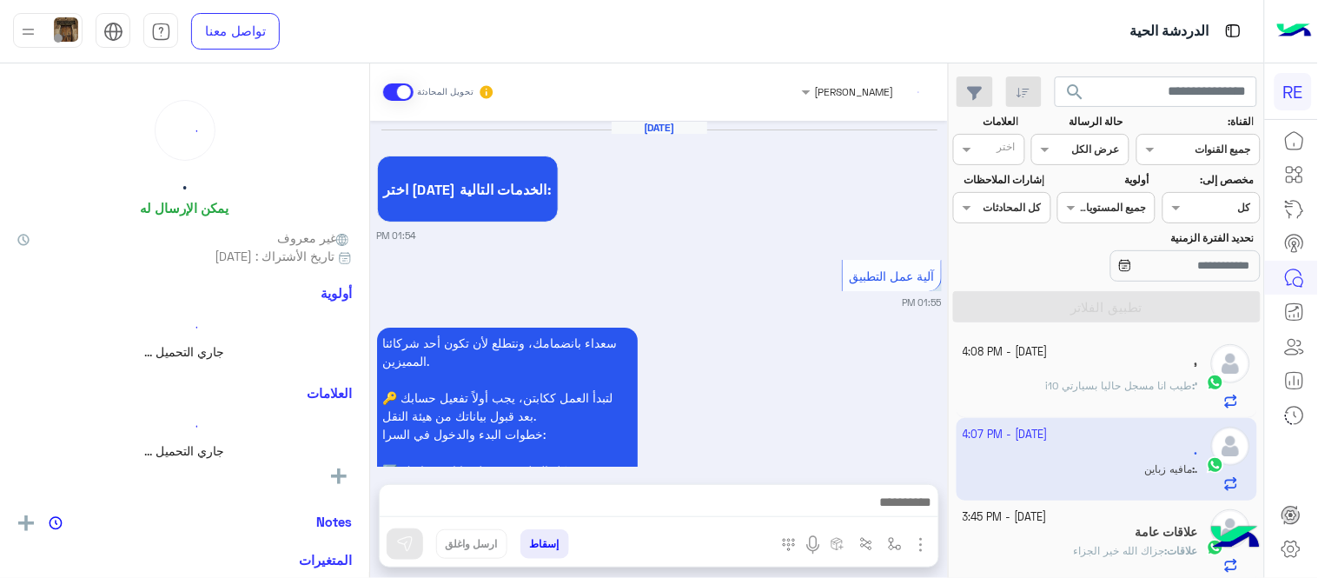
scroll to position [1235, 0]
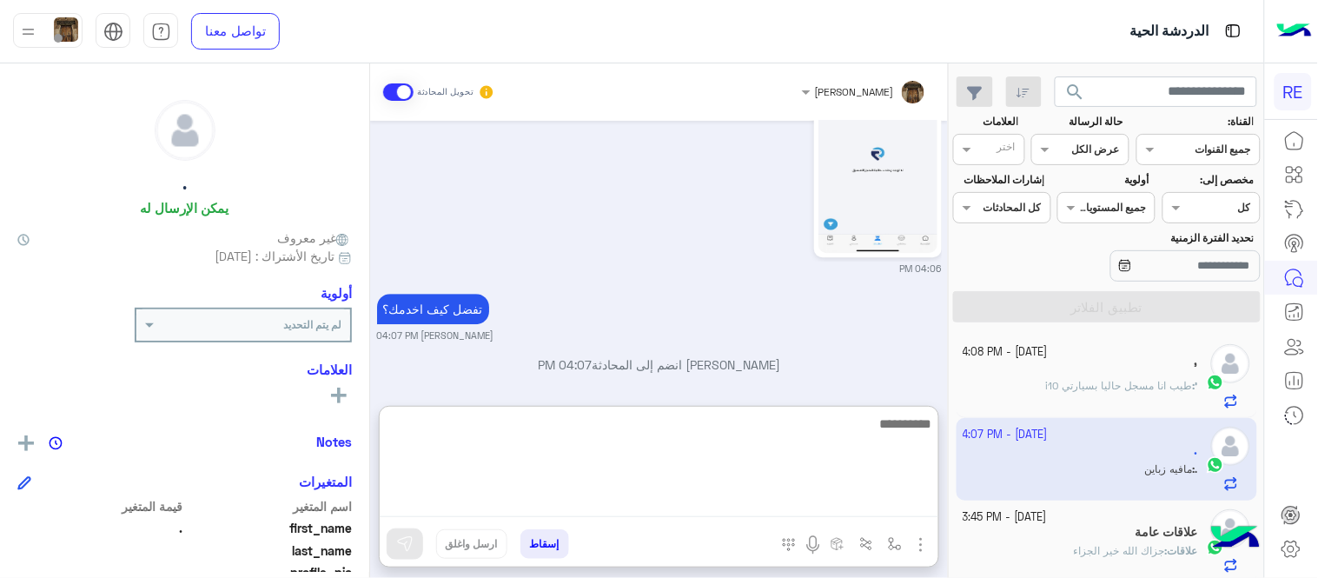
click at [836, 497] on textarea at bounding box center [659, 465] width 559 height 104
type textarea "**********"
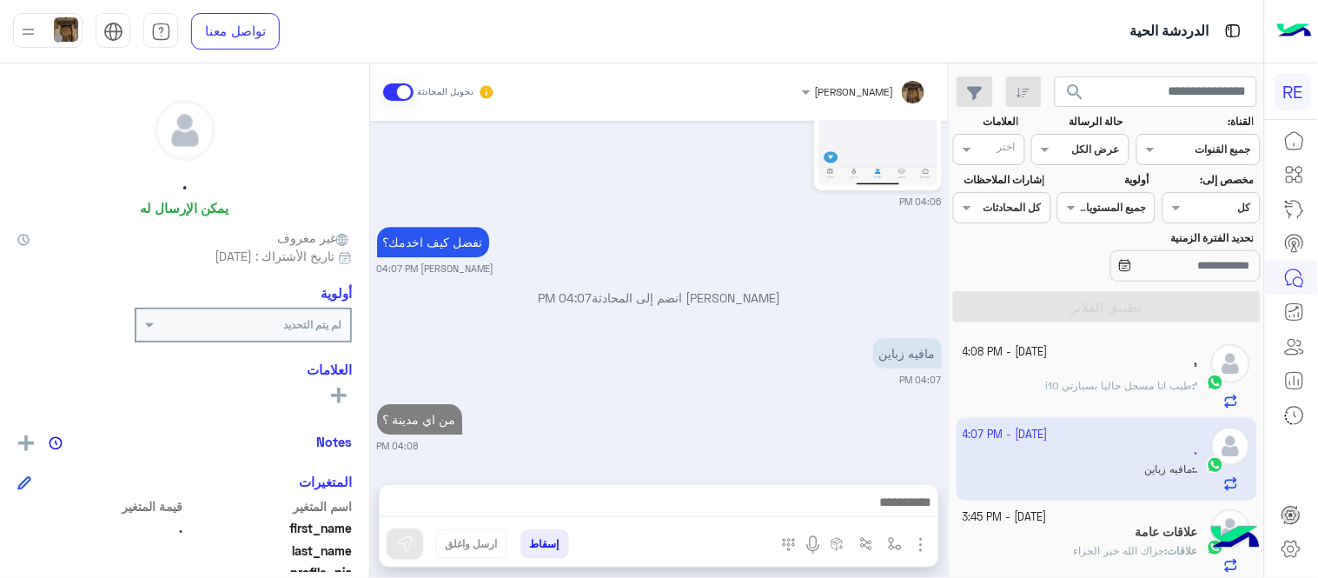
click at [751, 348] on div "[DATE] اختر [DATE] الخدمات التالية: 01:54 PM آلية عمل التطبيق 01:55 PM سعداء با…" at bounding box center [659, 294] width 578 height 346
click at [1115, 369] on div "'" at bounding box center [1080, 370] width 235 height 18
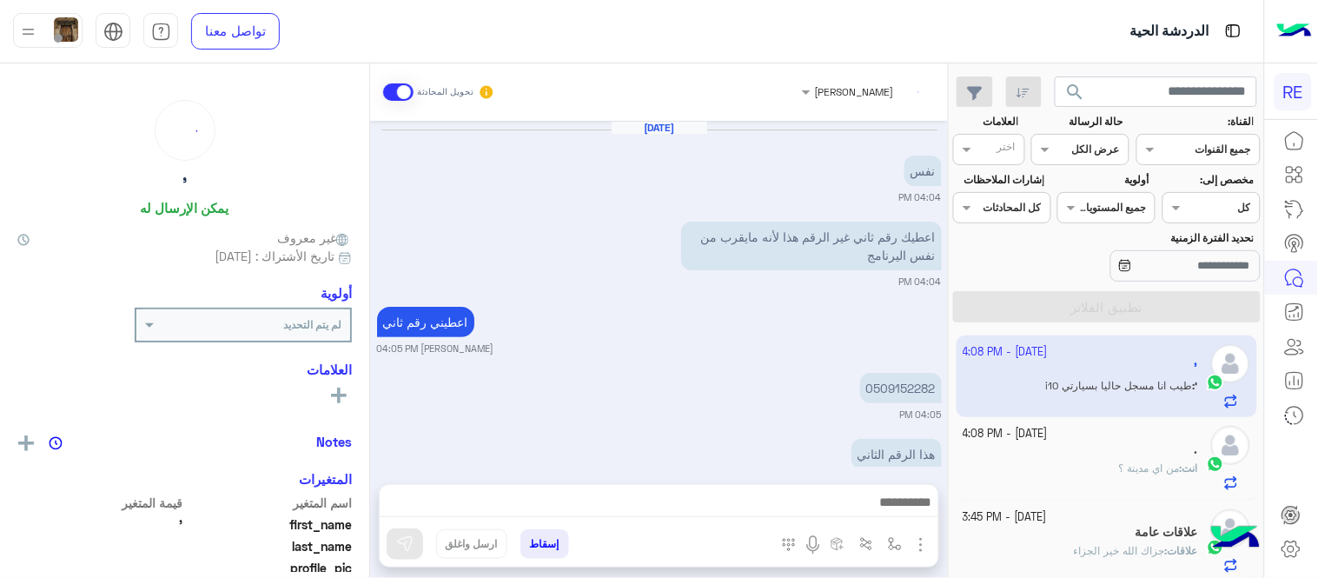
scroll to position [367, 0]
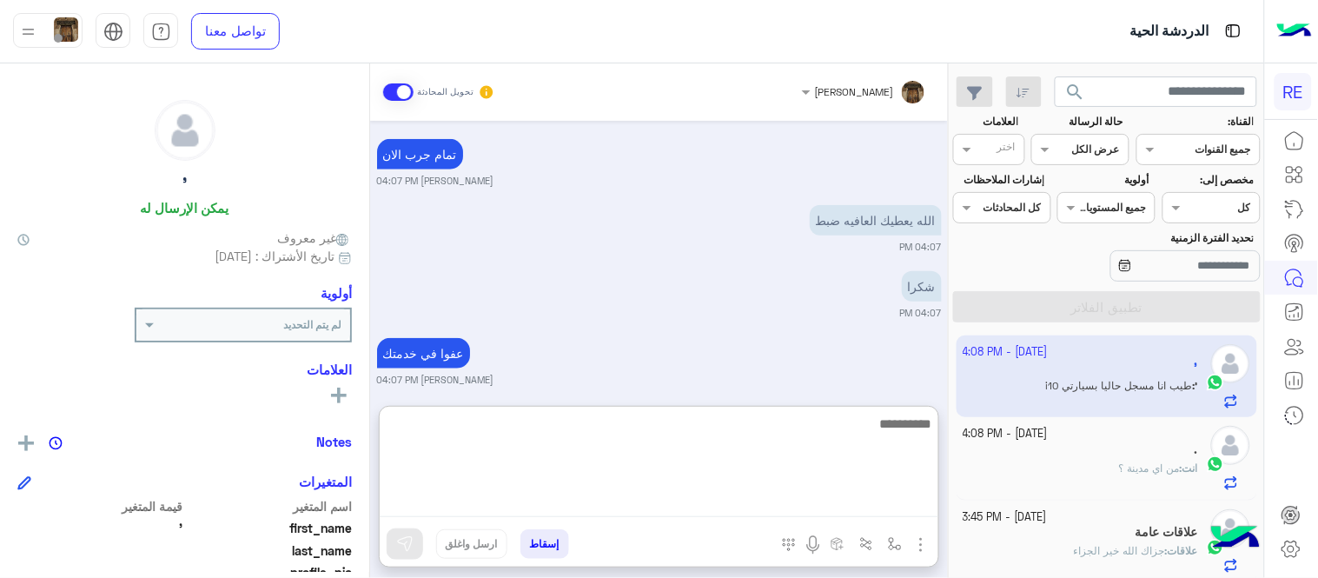
click at [754, 493] on textarea at bounding box center [659, 465] width 559 height 104
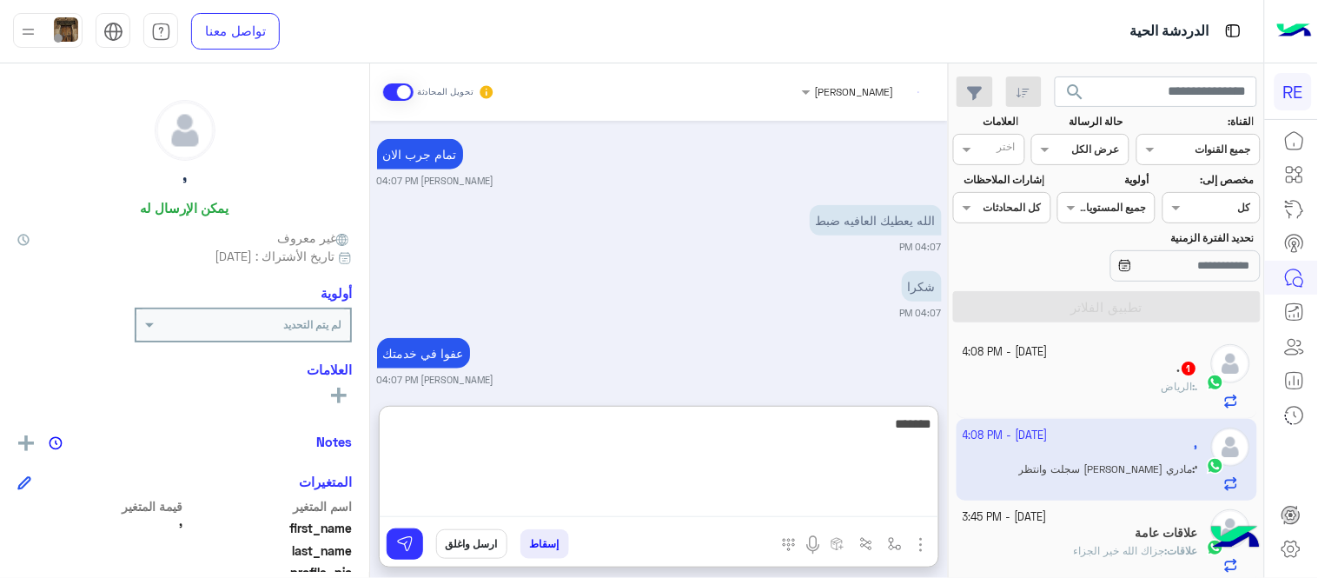
scroll to position [511, 0]
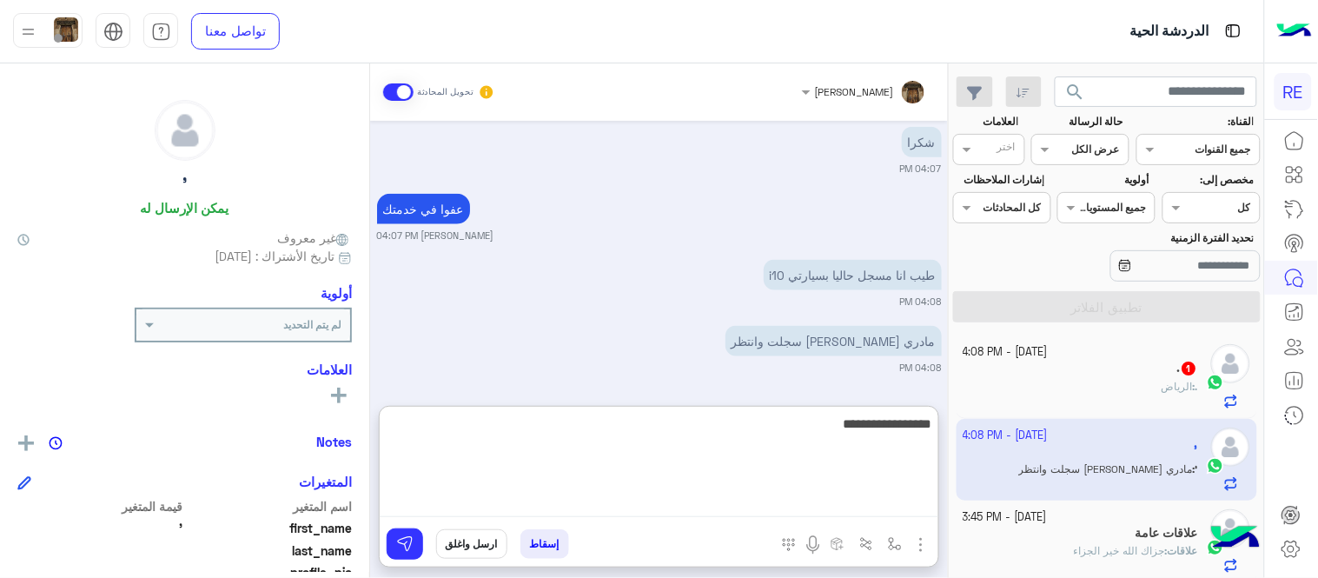
type textarea "**********"
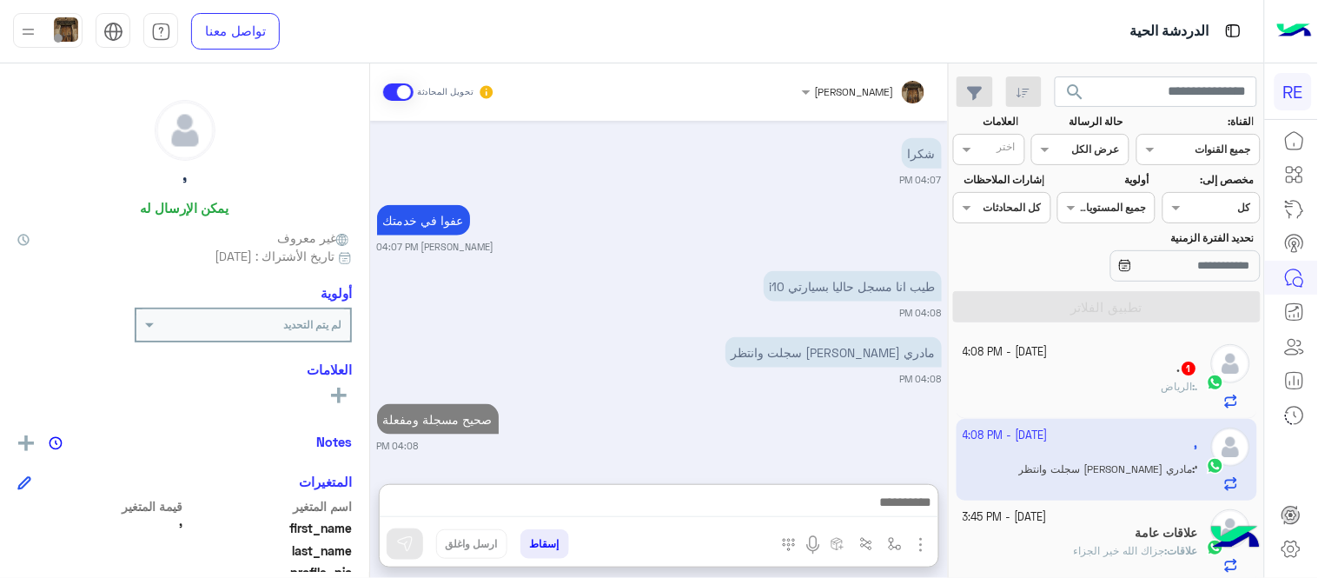
click at [698, 342] on div "[DATE] نفس 04:04 PM اعطيك رقم ثاني غير الرقم هذا لأنه مايقرب من نفس اليرنامج 04…" at bounding box center [659, 294] width 578 height 346
click at [612, 405] on div "صحيح مسجلة ومفعلة [PERSON_NAME] 04:08 PM" at bounding box center [659, 427] width 565 height 53
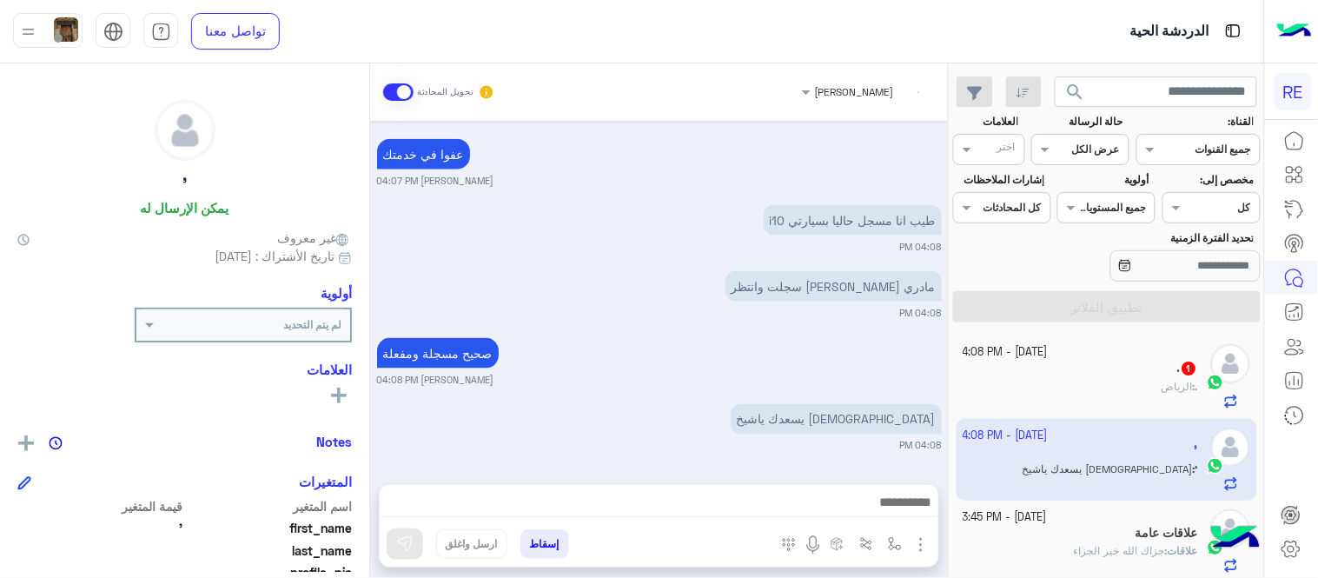
click at [1037, 396] on div ". : الرياض" at bounding box center [1080, 394] width 235 height 30
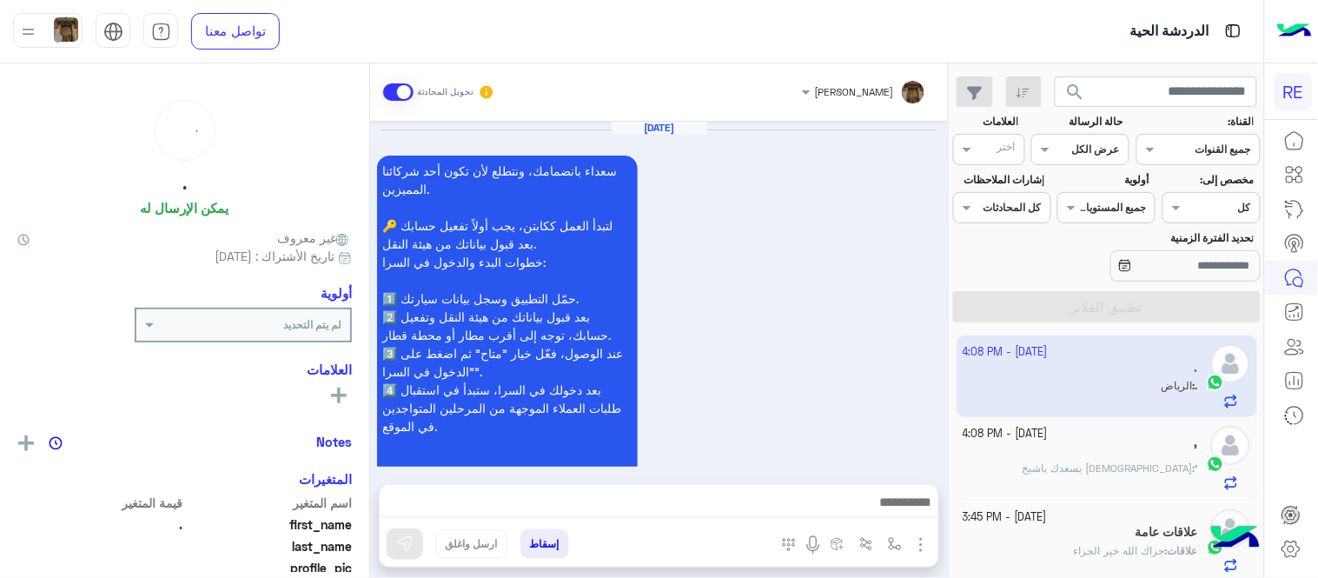
scroll to position [1196, 0]
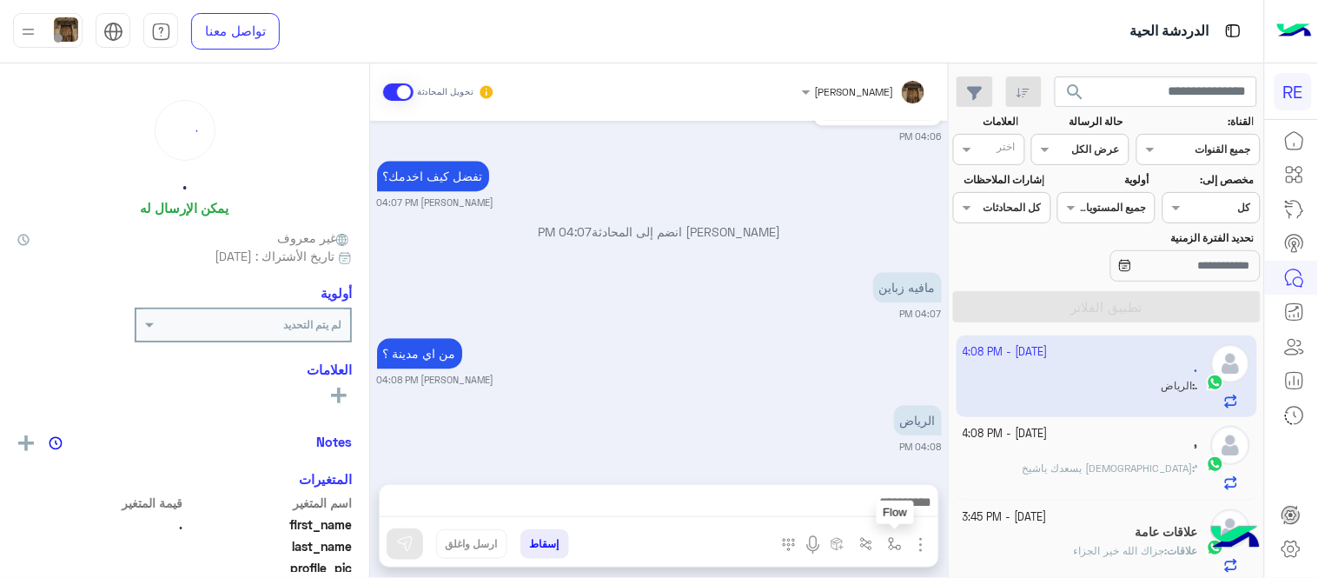
click at [892, 537] on img "button" at bounding box center [895, 544] width 14 height 14
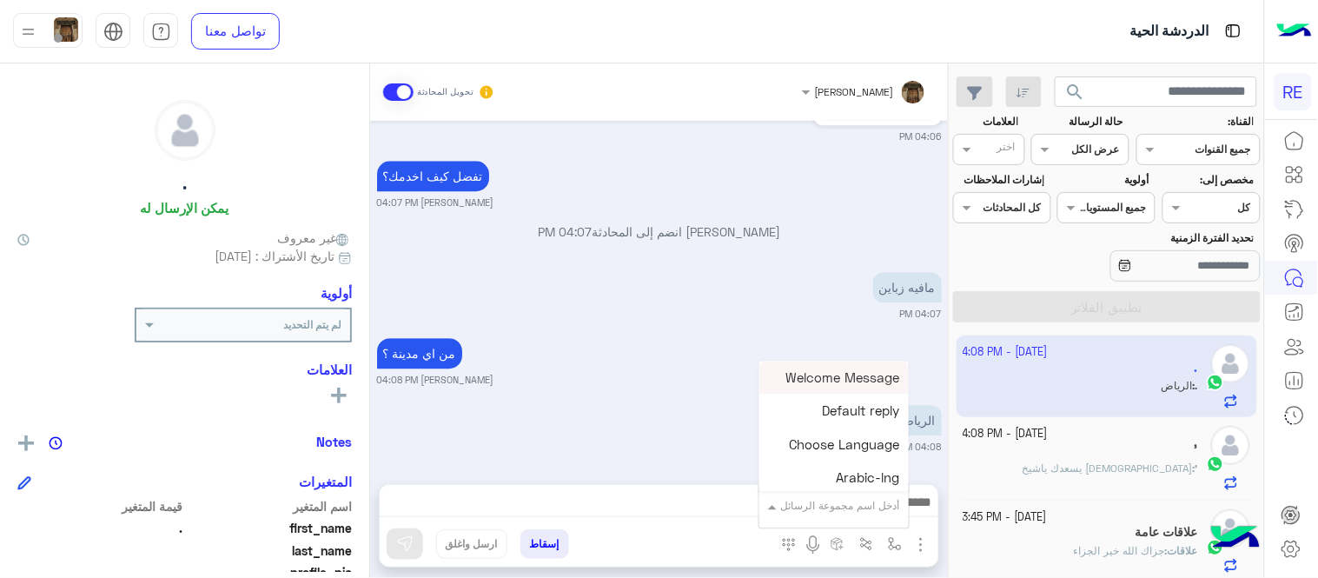
click at [856, 501] on input "text" at bounding box center [856, 503] width 88 height 16
type input "*"
click at [834, 445] on span "آلية التطبيق (محدث)" at bounding box center [842, 444] width 116 height 16
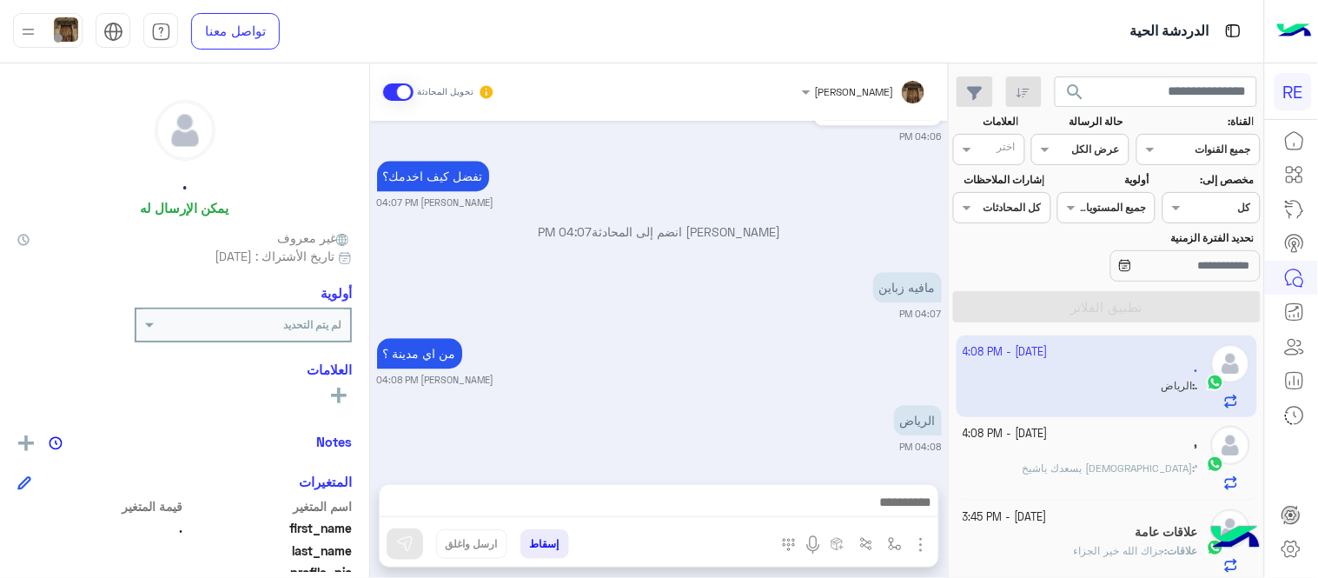
type textarea "**********"
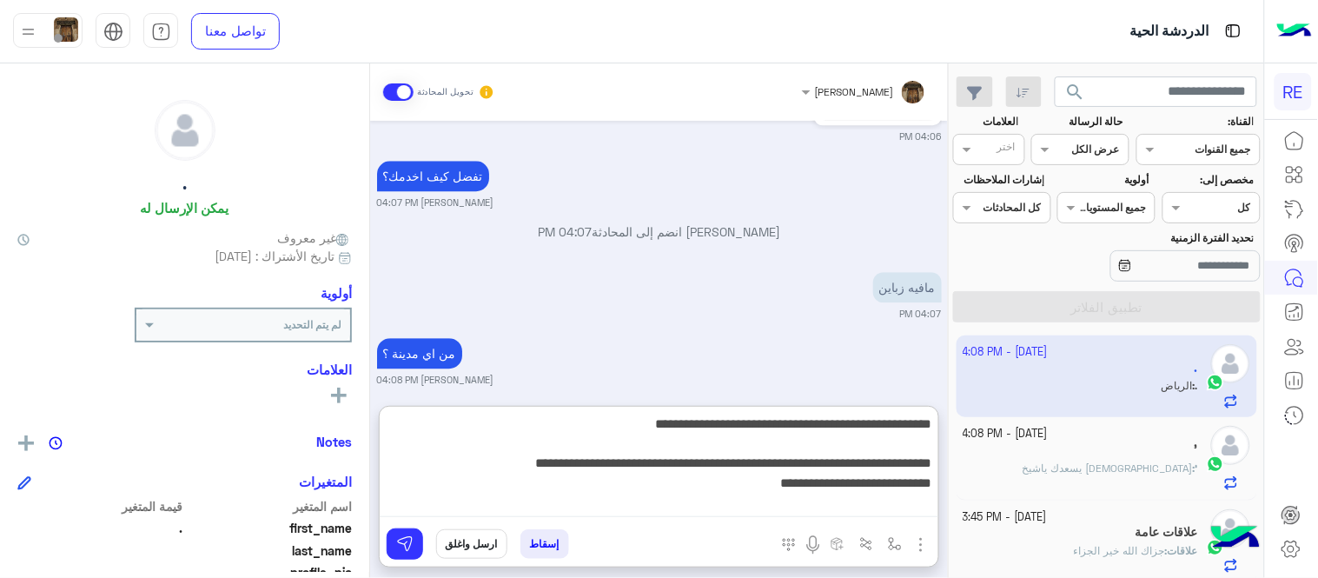
click at [496, 498] on textarea "**********" at bounding box center [659, 465] width 559 height 104
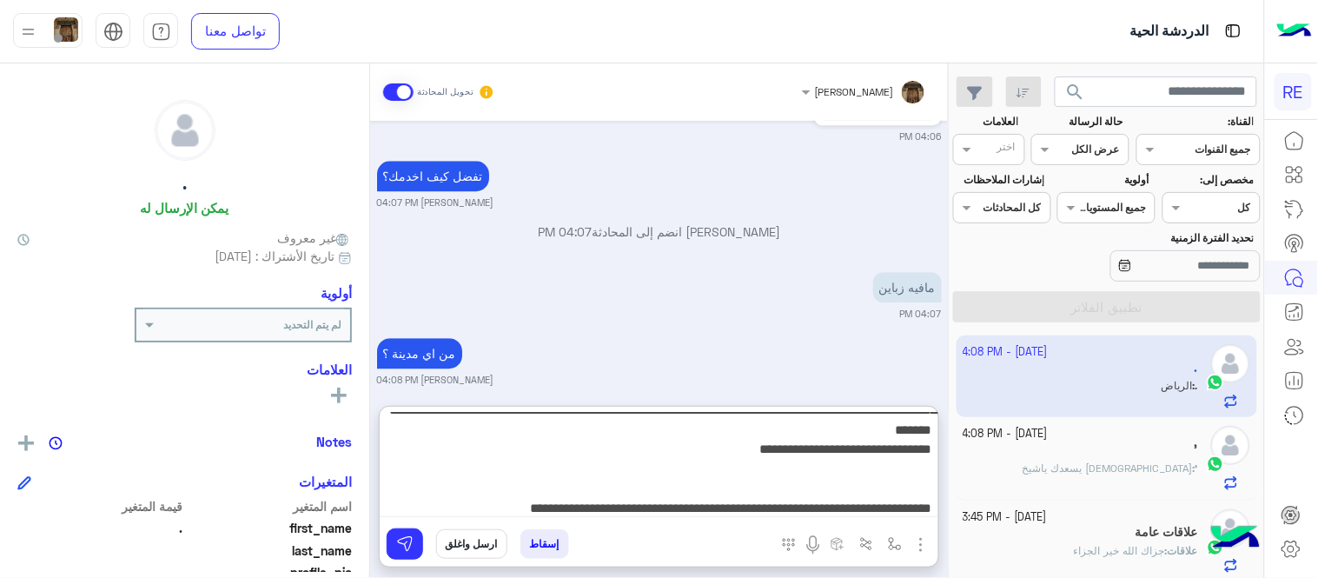
scroll to position [483, 0]
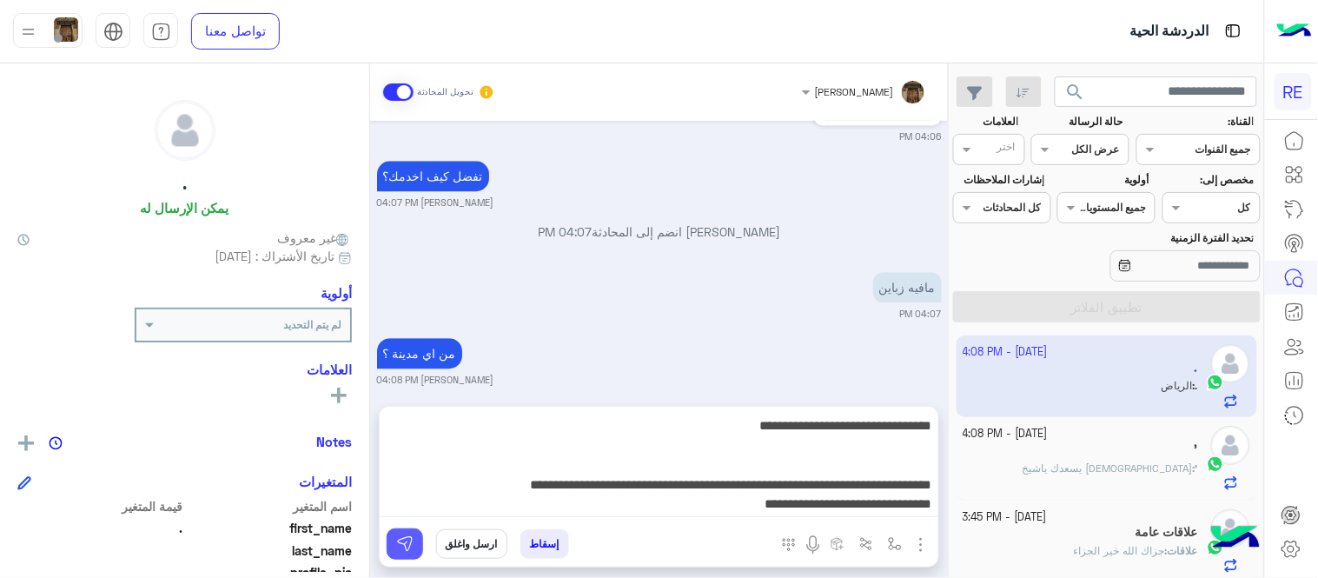
click at [398, 536] on img at bounding box center [404, 543] width 17 height 17
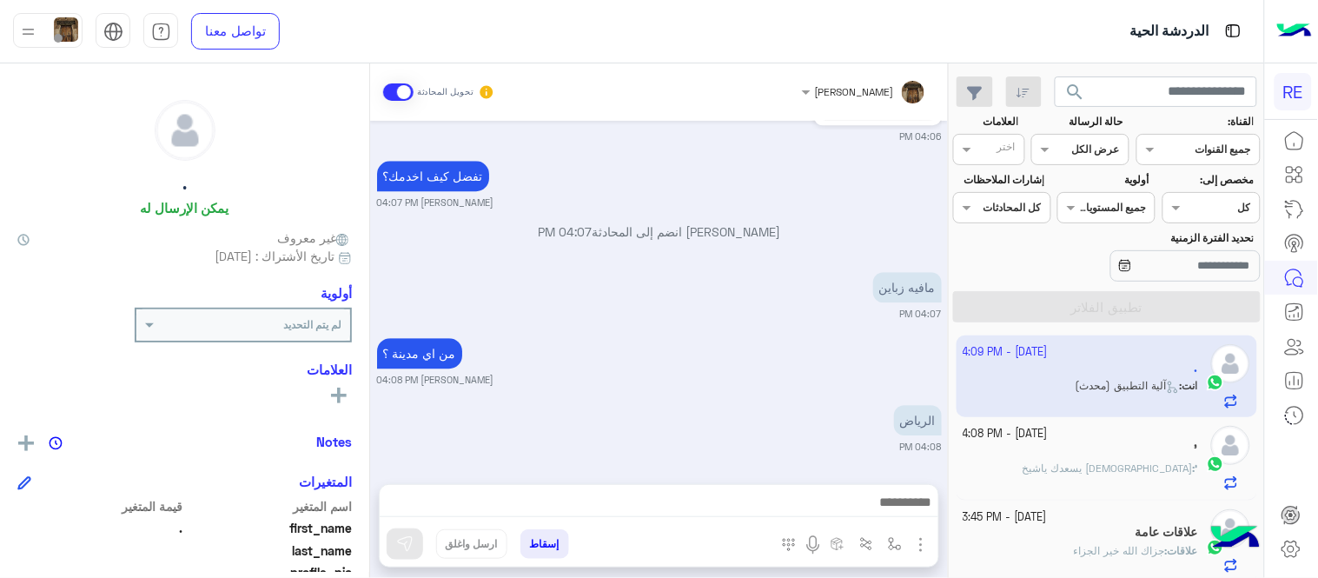
scroll to position [1956, 0]
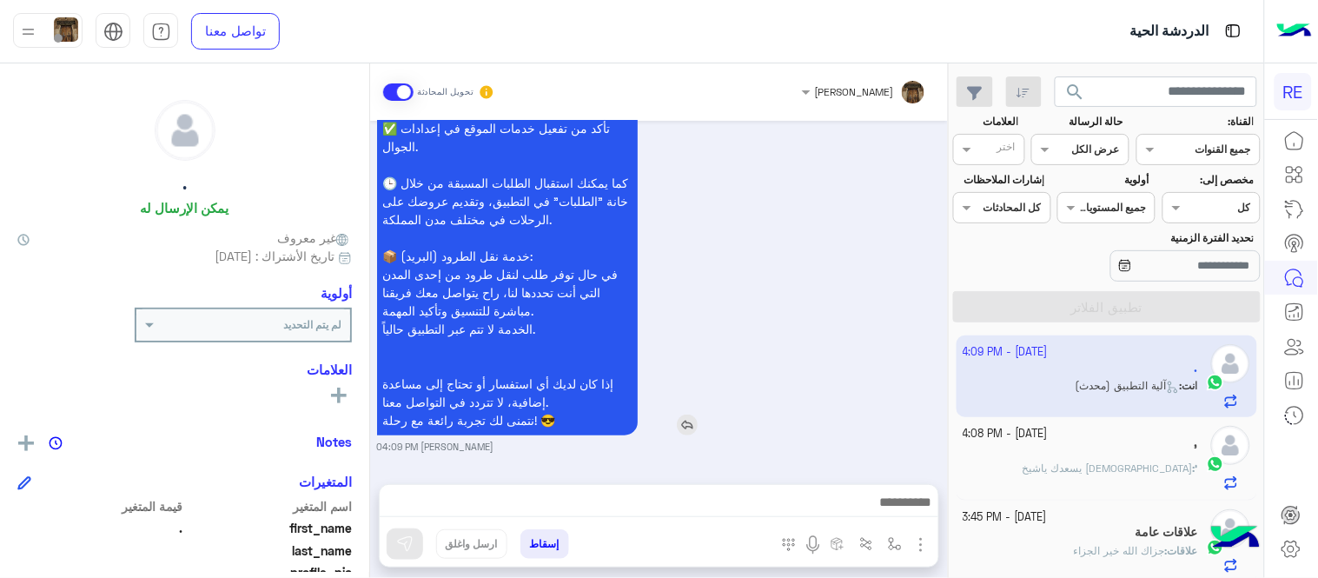
click at [718, 403] on div "سعداء بانضمامك، ونتطلع لأن تكون [DATE] شركائنا المميزين. 🔑 لتبدأ العمل ككابتن، …" at bounding box center [557, 74] width 360 height 724
click at [492, 464] on div "[DATE] سعداء بانضمامك، ونتطلع لأن تكون [DATE] شركائنا المميزين. 🔑 لتبدأ العمل ك…" at bounding box center [659, 294] width 578 height 346
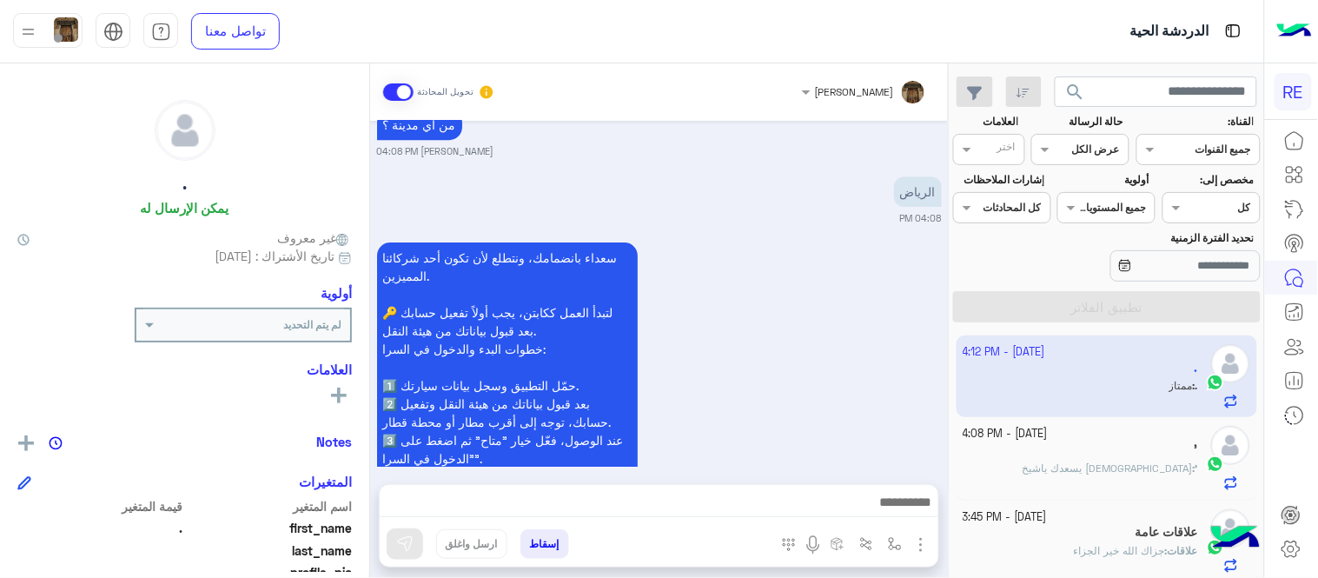
scroll to position [2022, 0]
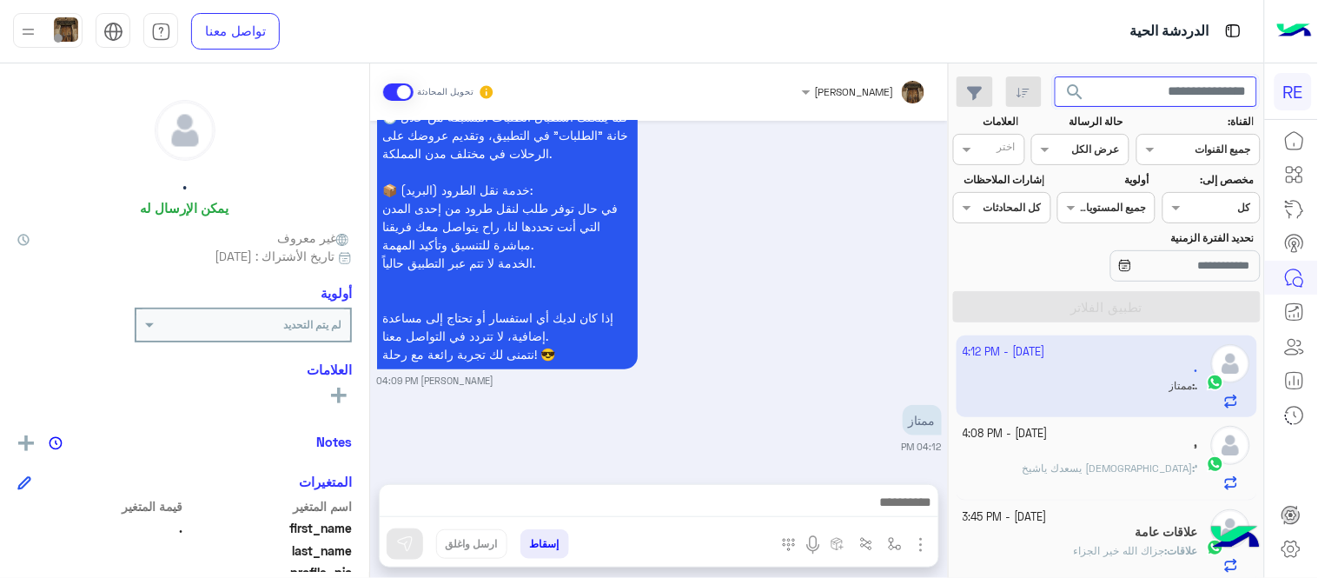
click at [1142, 98] on input "text" at bounding box center [1156, 91] width 203 height 31
paste input "*********"
click at [1055, 76] on button "search" at bounding box center [1076, 94] width 43 height 37
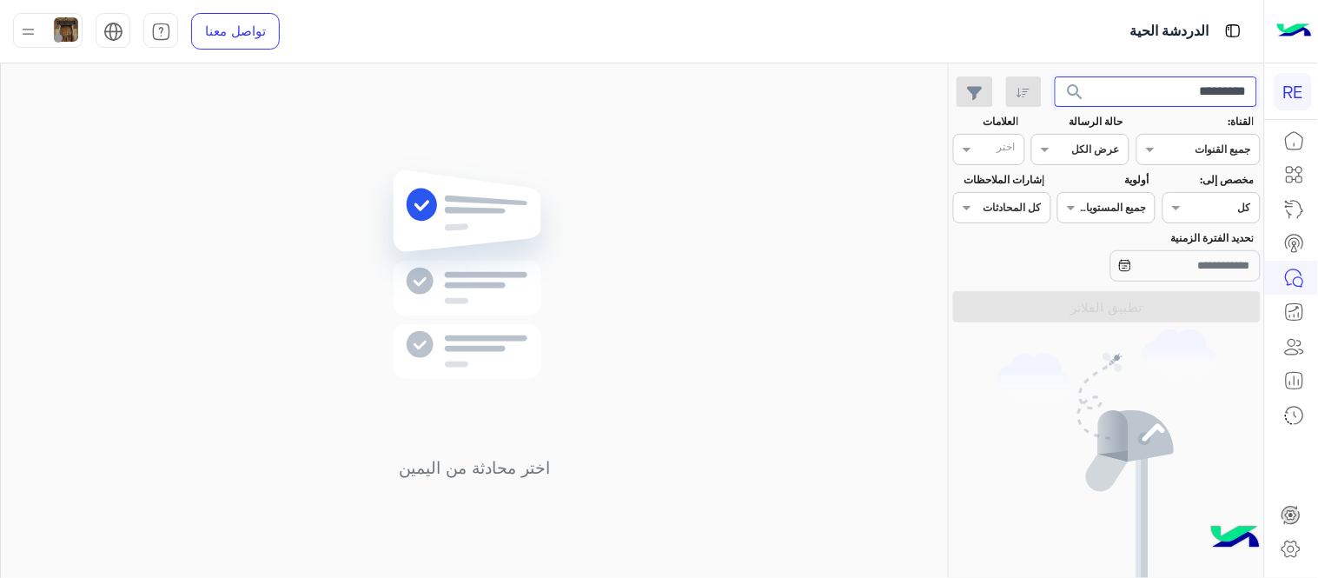
click at [1178, 96] on input "*********" at bounding box center [1156, 91] width 203 height 31
paste input "text"
type input "*********"
click at [1055, 76] on button "search" at bounding box center [1076, 94] width 43 height 37
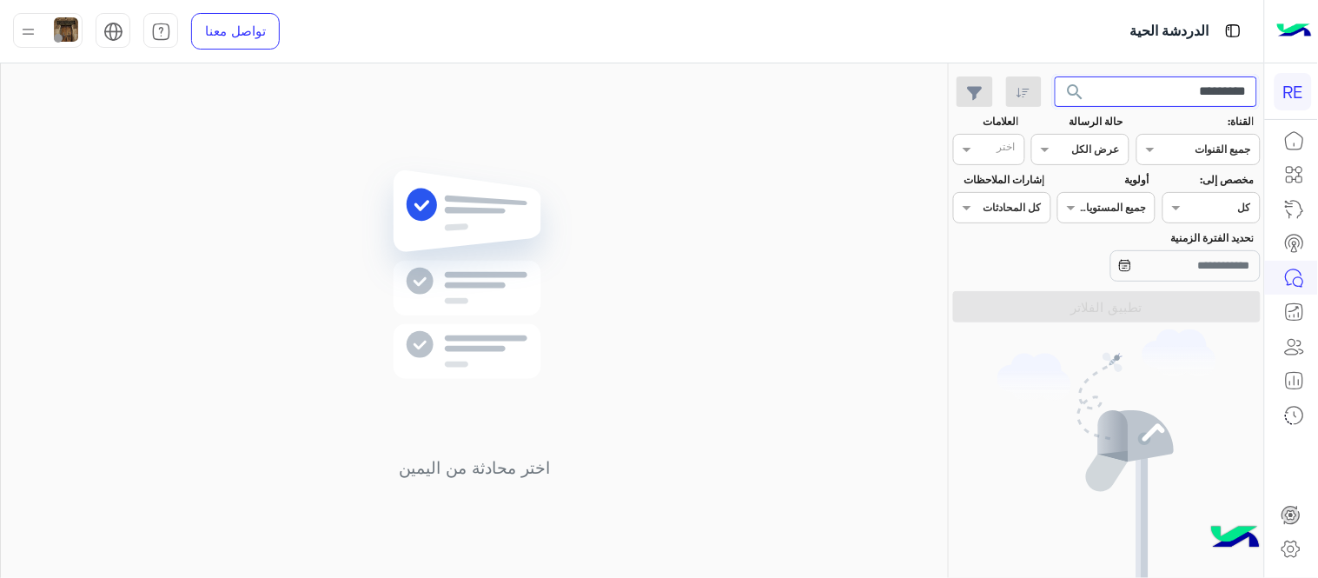
click at [1128, 81] on input "*********" at bounding box center [1156, 91] width 203 height 31
click at [1055, 76] on button "search" at bounding box center [1076, 94] width 43 height 37
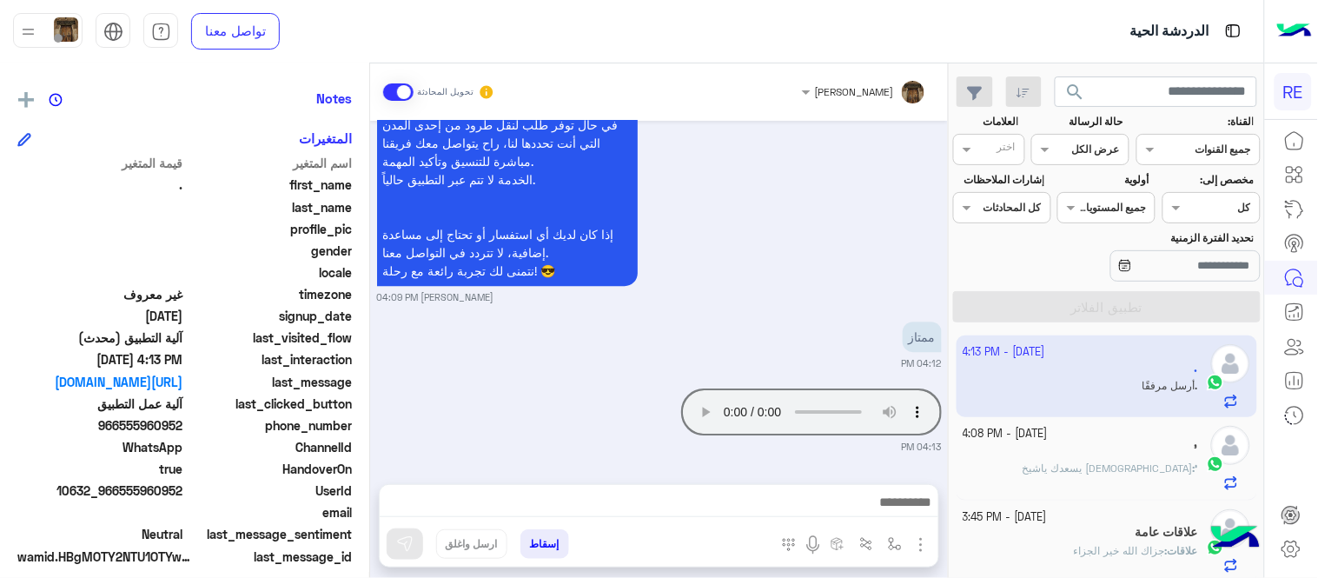
scroll to position [348, 0]
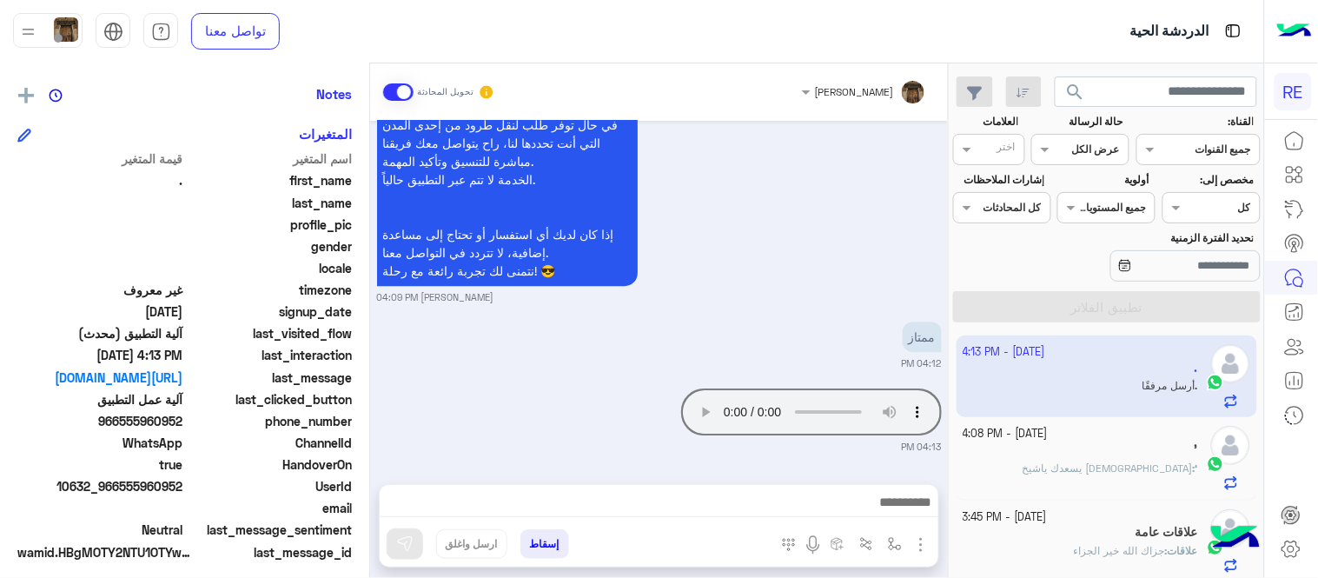
click at [491, 362] on small "04:12 PM" at bounding box center [659, 363] width 565 height 14
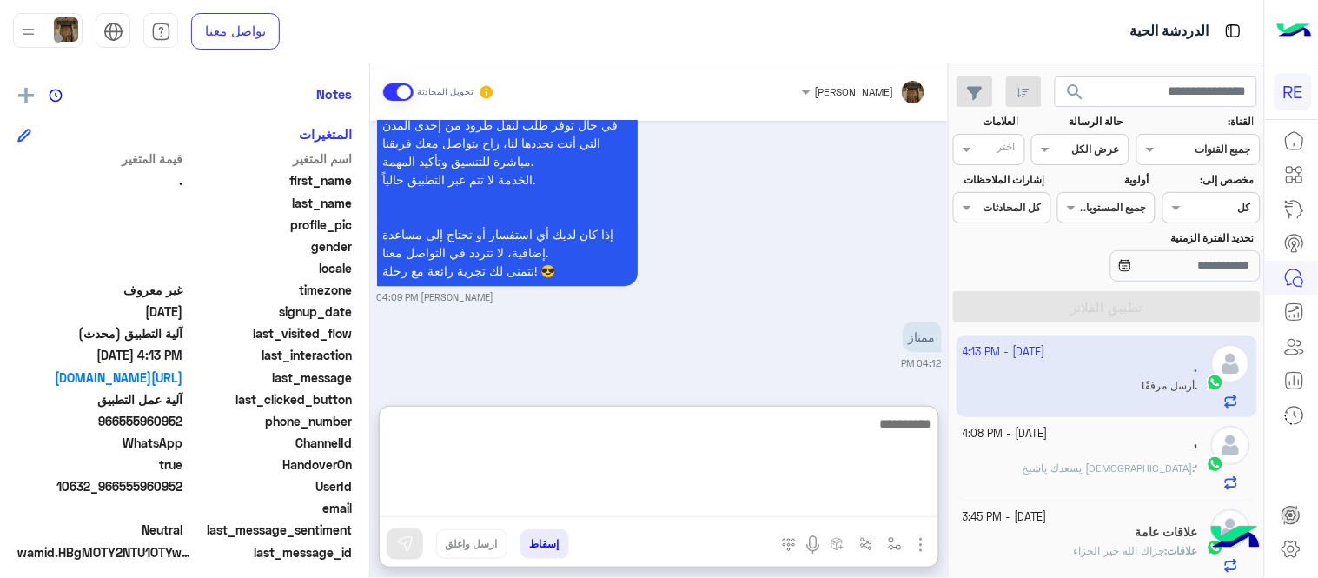
click at [739, 500] on textarea at bounding box center [659, 465] width 559 height 104
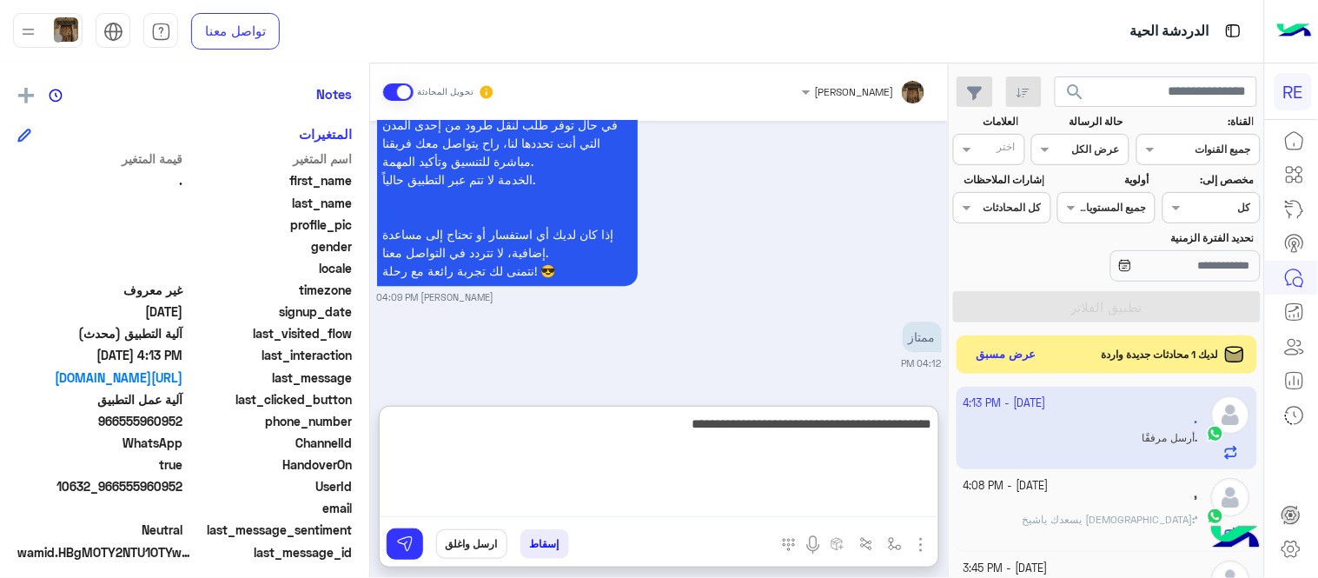
type textarea "**********"
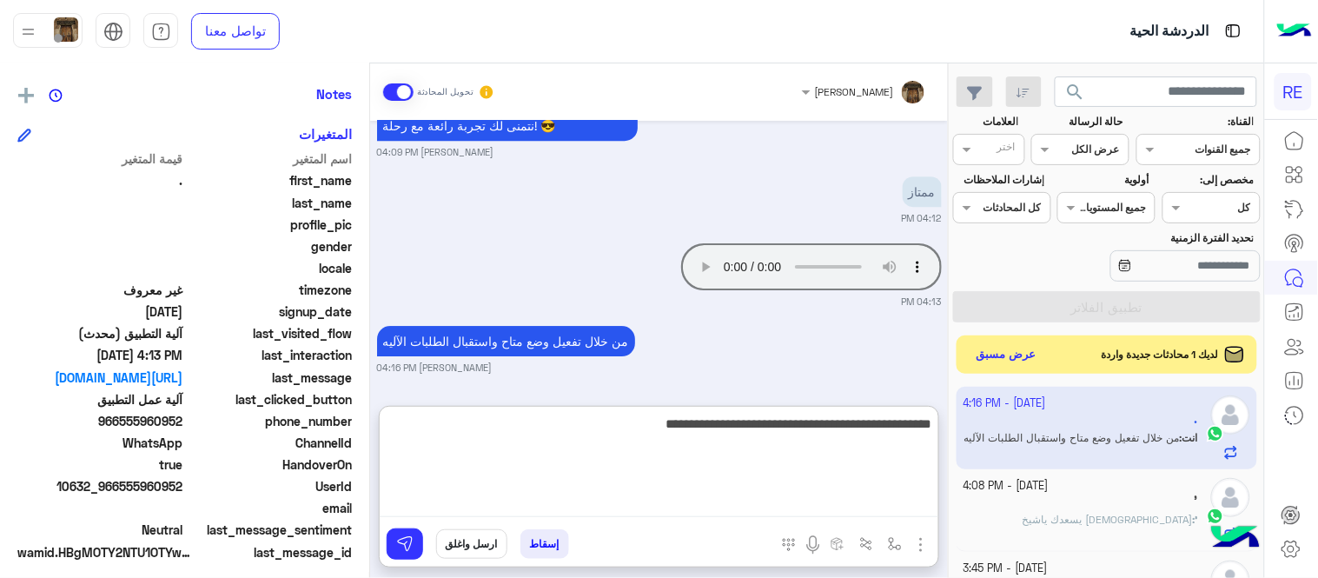
type textarea "**********"
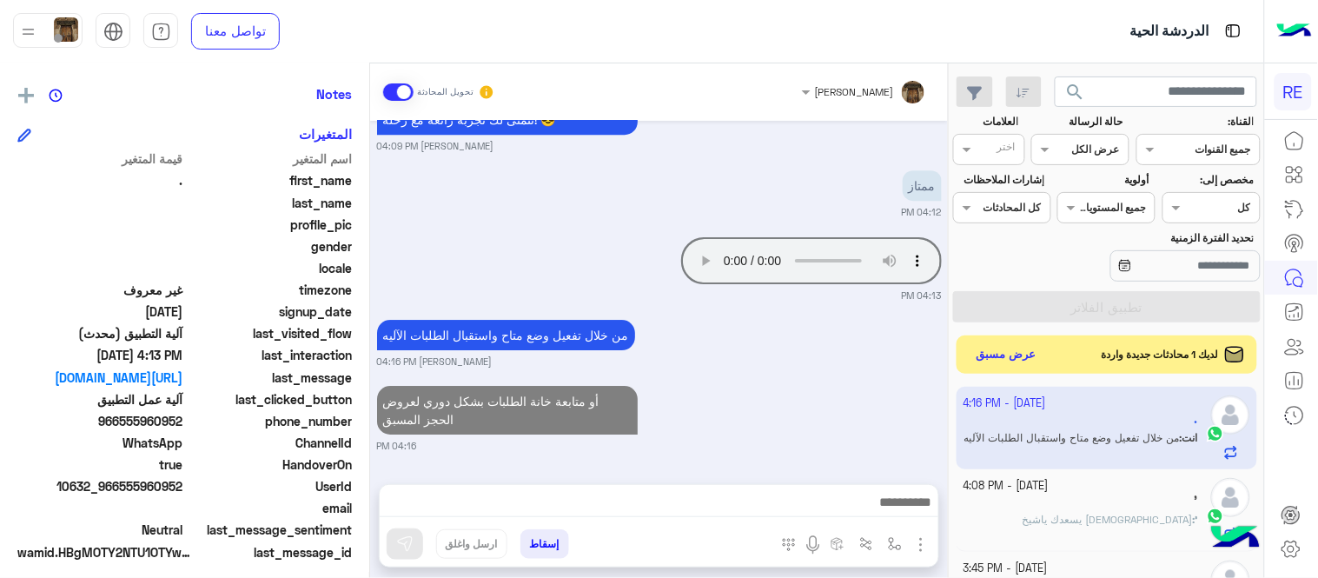
click at [919, 341] on div "[DATE] [PERSON_NAME] انضم إلى المحادثة 02:20 PM [DATE] 04:06 PM تفضل كيف اخدمك؟…" at bounding box center [659, 294] width 578 height 346
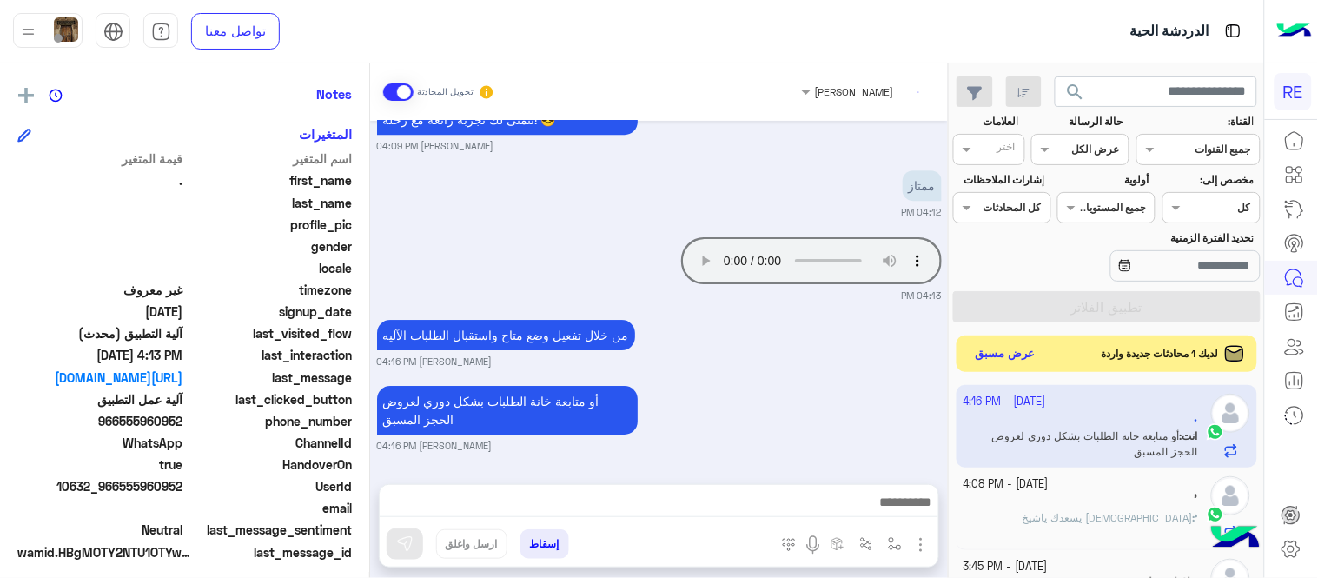
click at [1009, 348] on button "عرض مسبق" at bounding box center [1006, 353] width 73 height 23
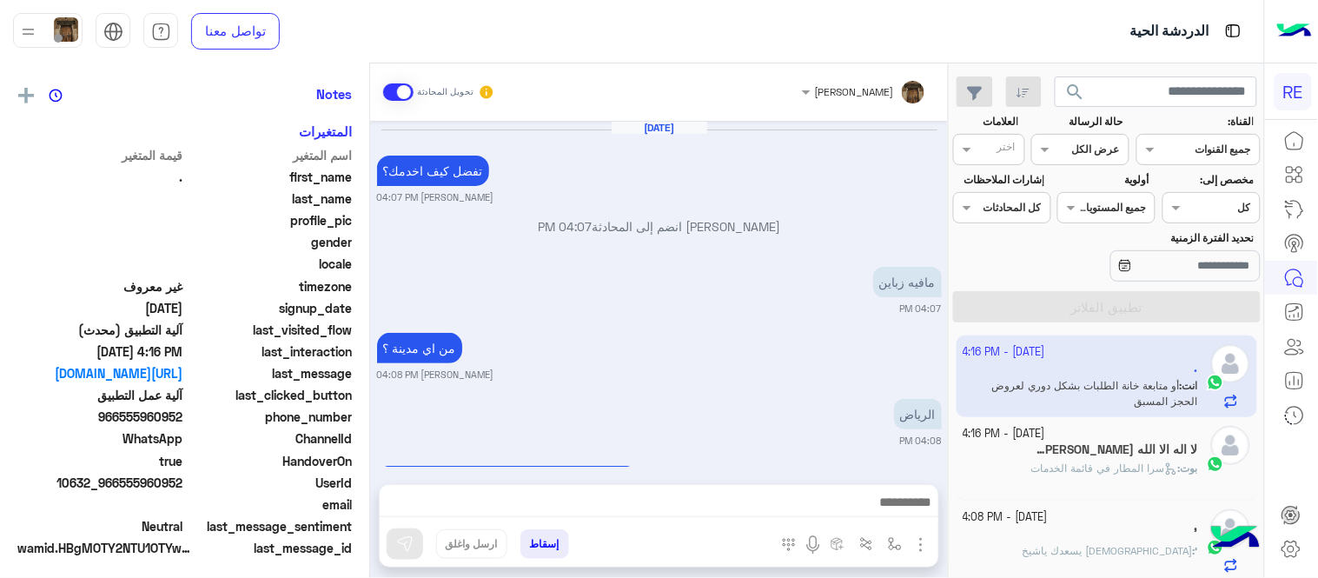
scroll to position [1072, 0]
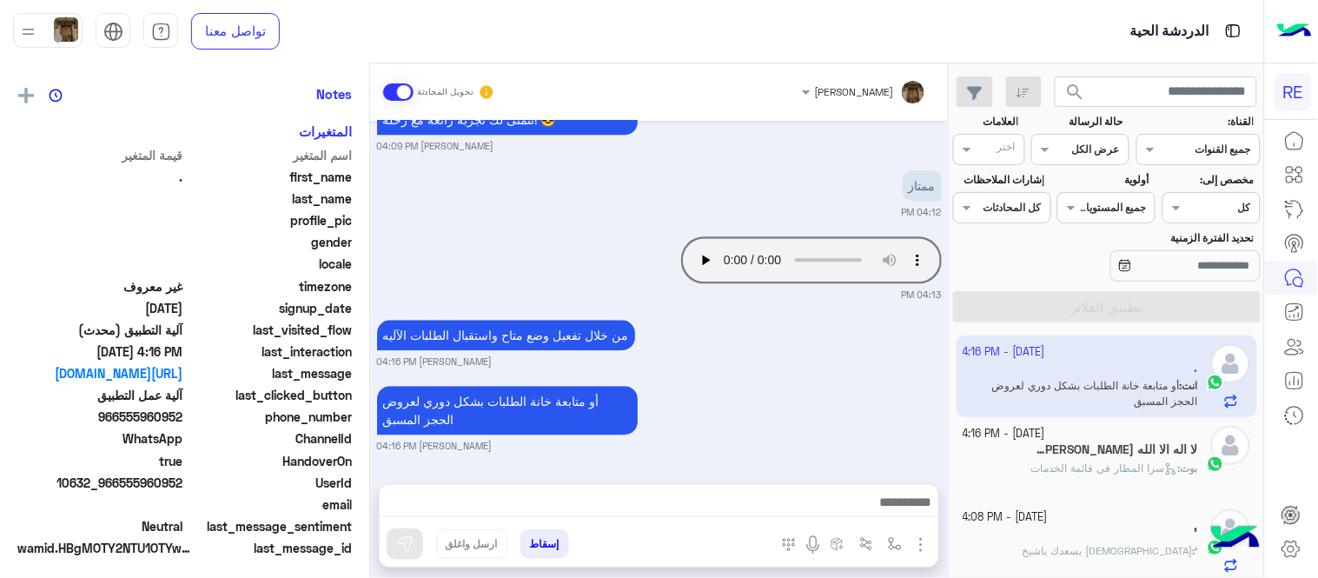
click at [1061, 463] on span "سرا المطار في قائمة الخدمات" at bounding box center [1104, 467] width 147 height 13
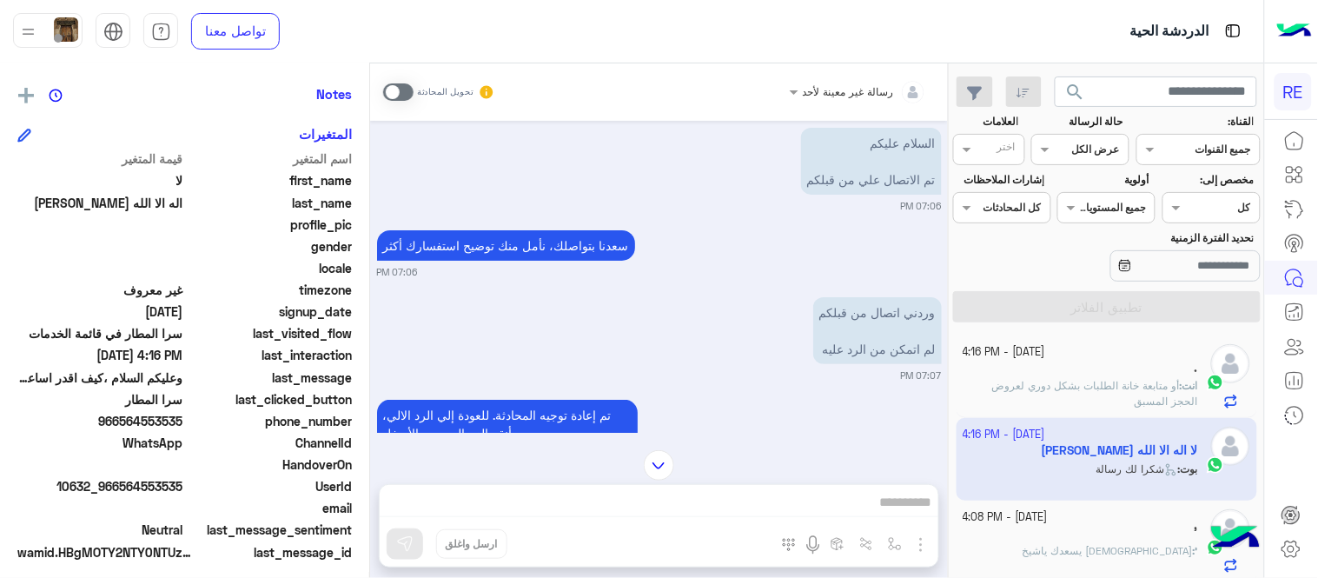
scroll to position [14, 0]
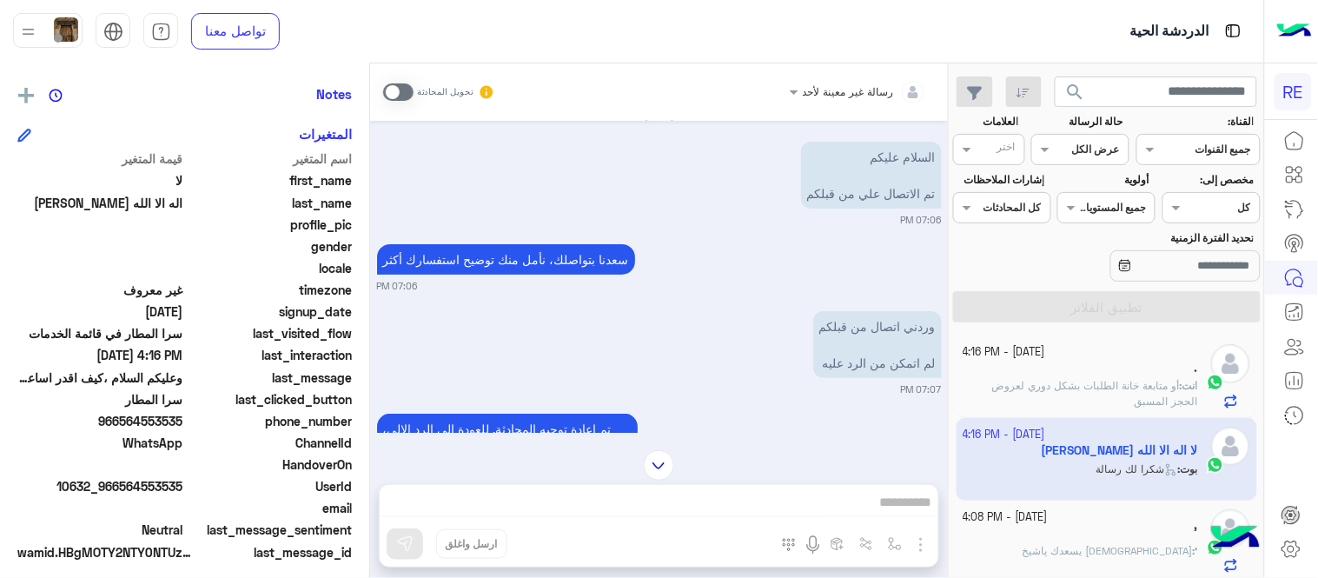
click at [406, 83] on span at bounding box center [398, 91] width 30 height 17
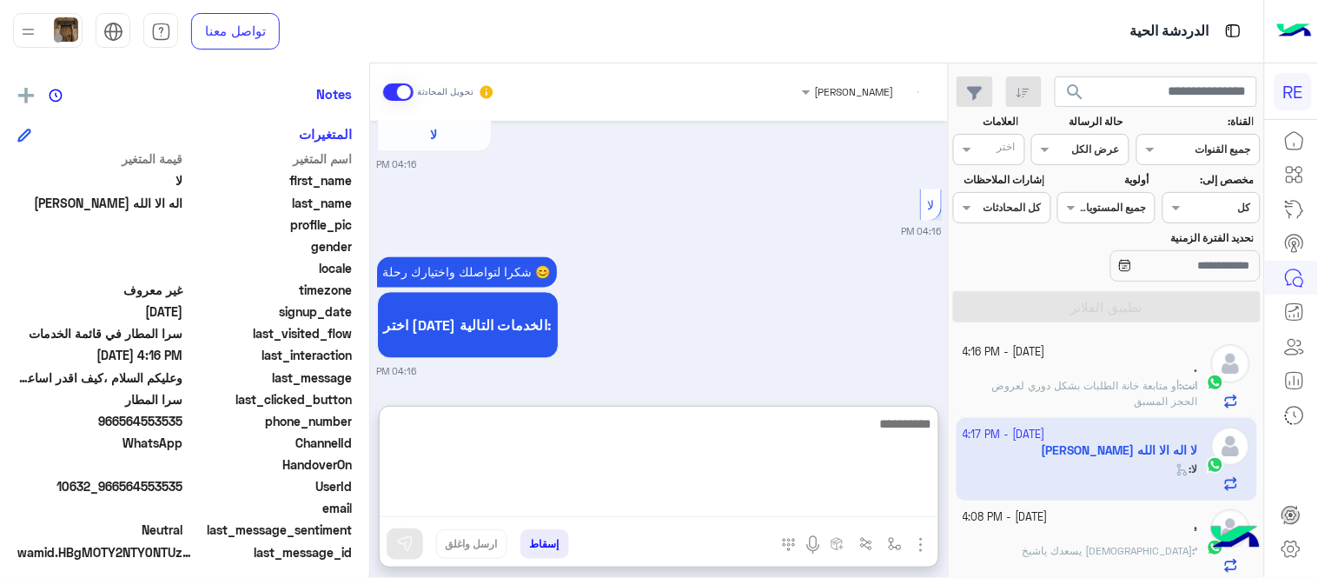
click at [777, 499] on textarea at bounding box center [659, 465] width 559 height 104
type textarea "**********"
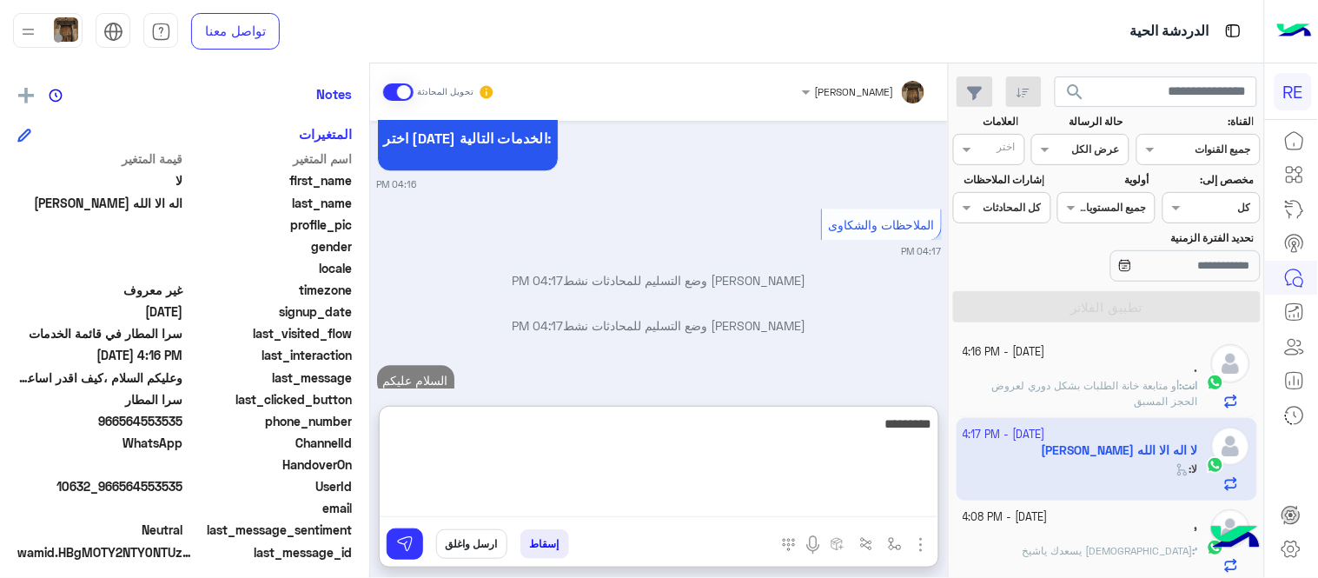
scroll to position [4501, 0]
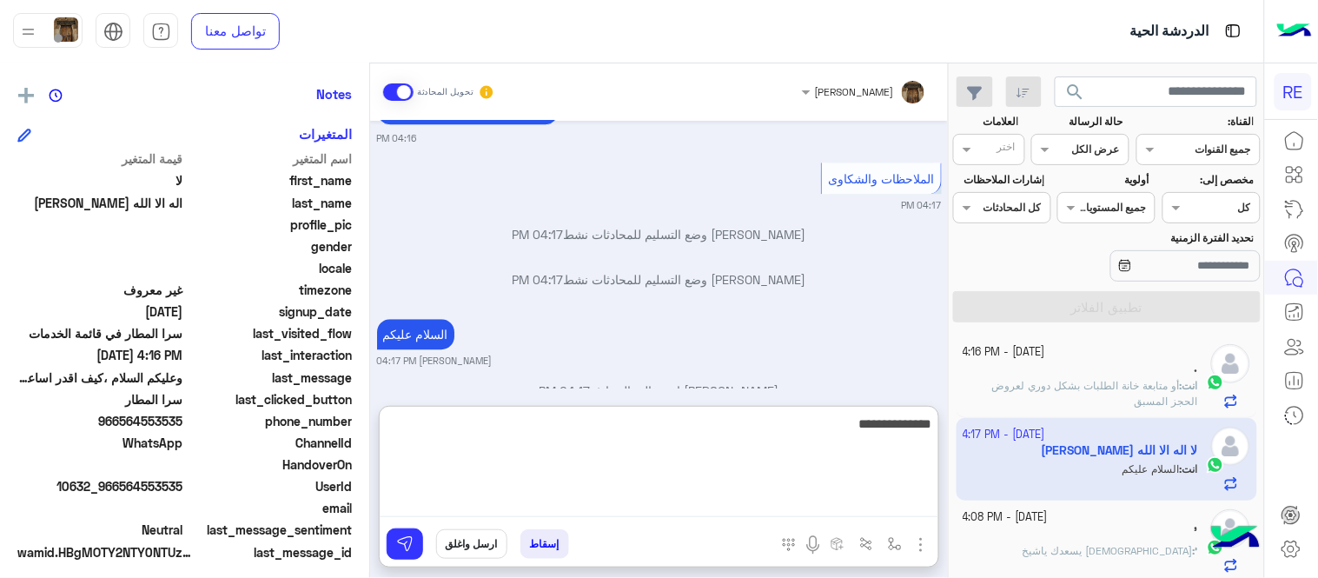
type textarea "**********"
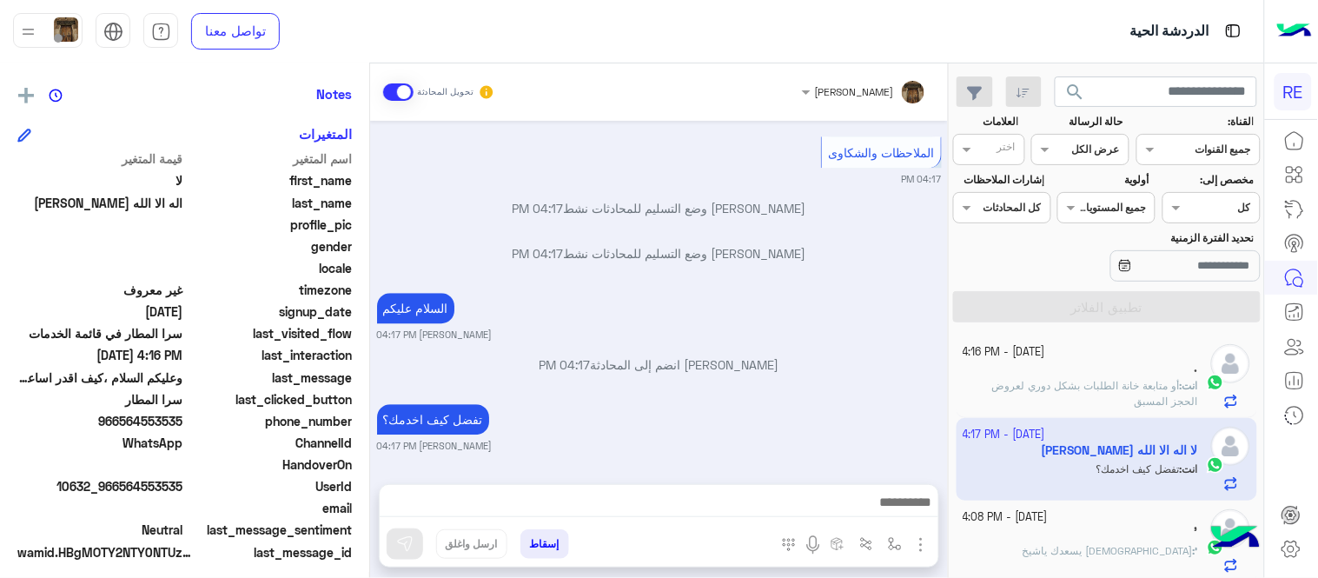
scroll to position [4488, 0]
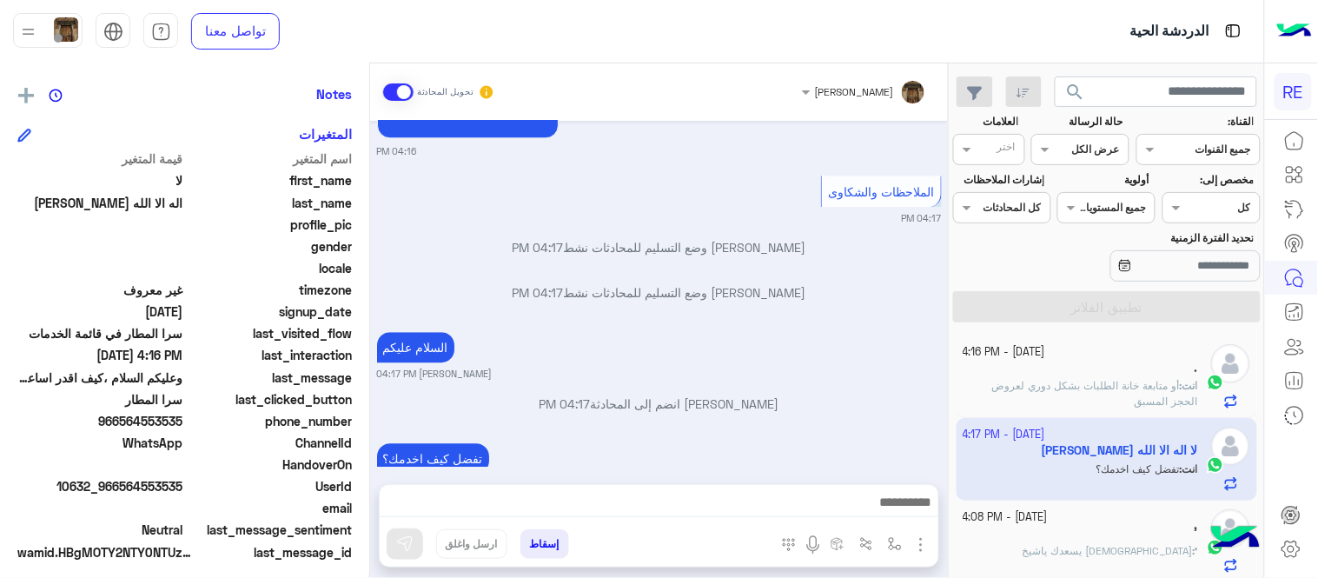
click at [818, 321] on div "[DATE] السلام عليكم تم الاتصال علي من قبلكم 07:06 PM [PERSON_NAME] بتواصلك، نأم…" at bounding box center [659, 294] width 578 height 346
